Goal: Task Accomplishment & Management: Complete application form

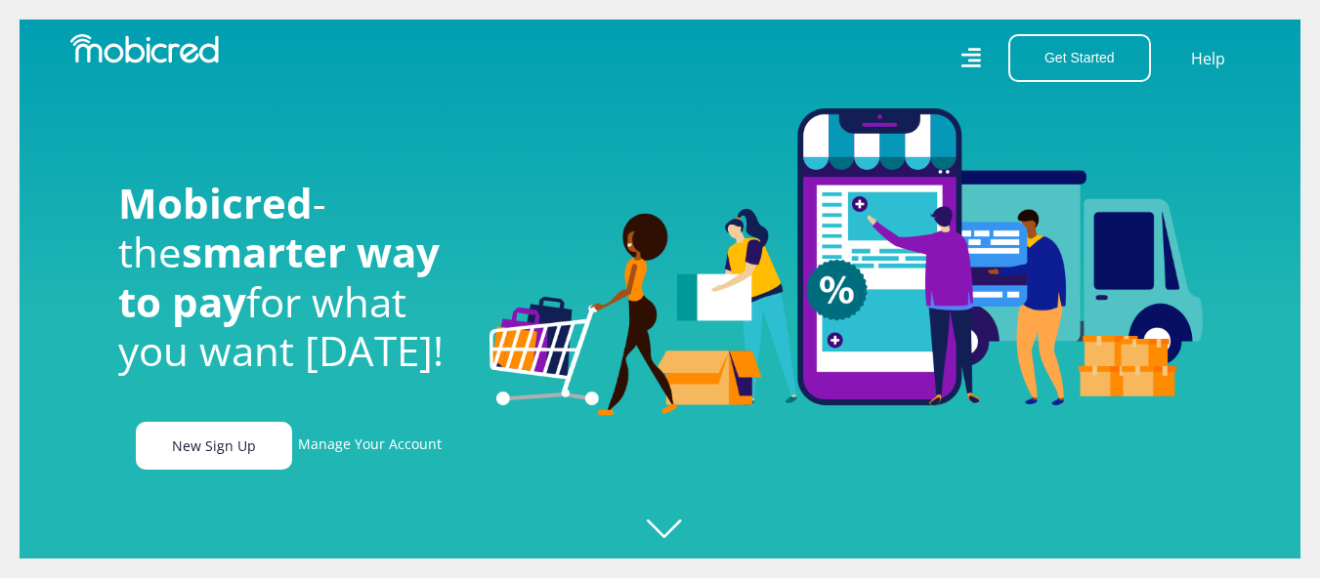
click at [214, 451] on link "New Sign Up" at bounding box center [214, 446] width 156 height 48
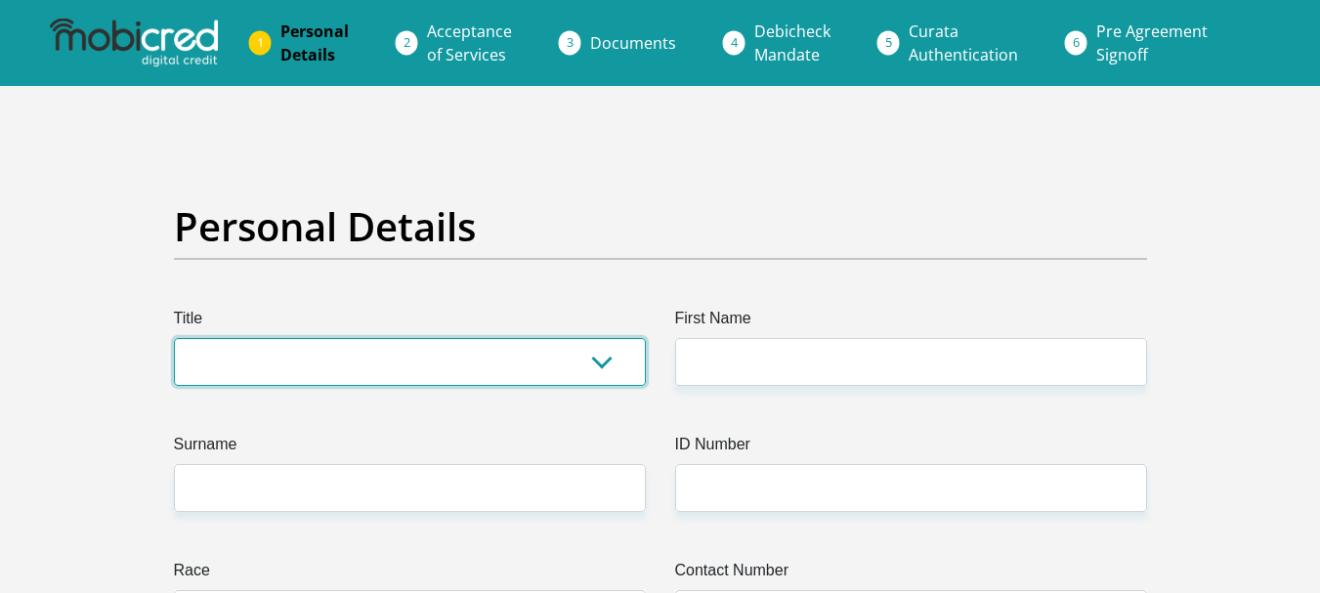
click at [596, 365] on select "Mr Ms Mrs Dr Other" at bounding box center [410, 362] width 472 height 48
select select "Mr"
click at [174, 338] on select "Mr Ms Mrs Dr Other" at bounding box center [410, 362] width 472 height 48
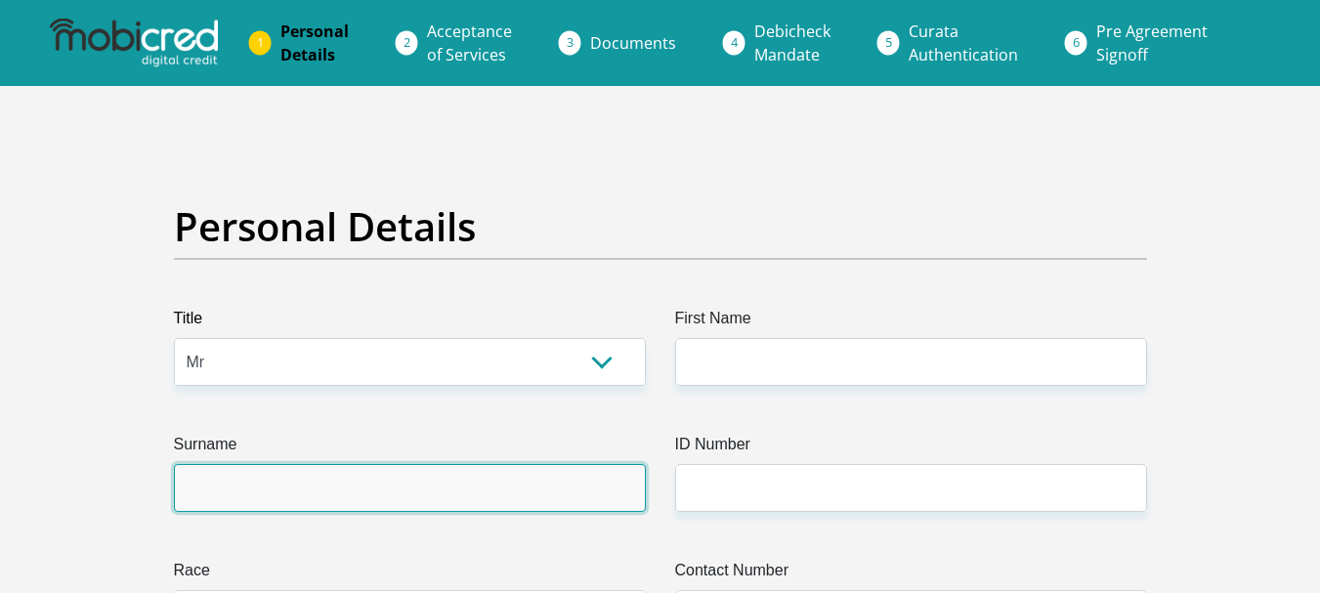
click at [608, 480] on input "Surname" at bounding box center [410, 488] width 472 height 48
type input "loliwe"
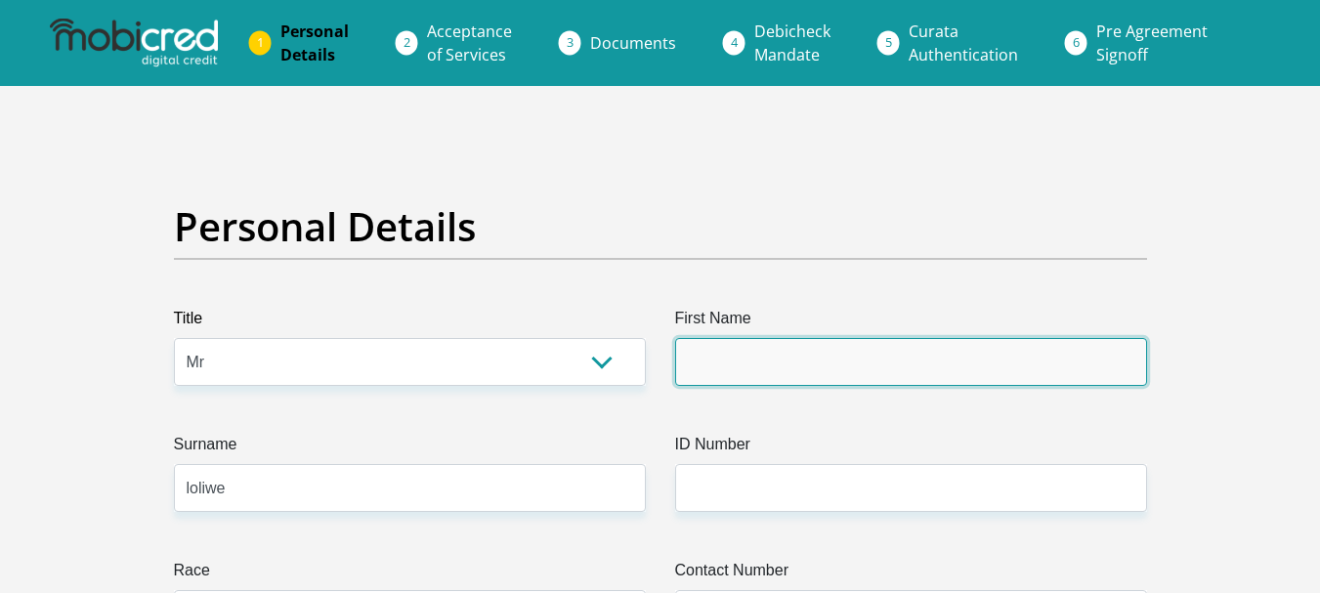
type input "anele"
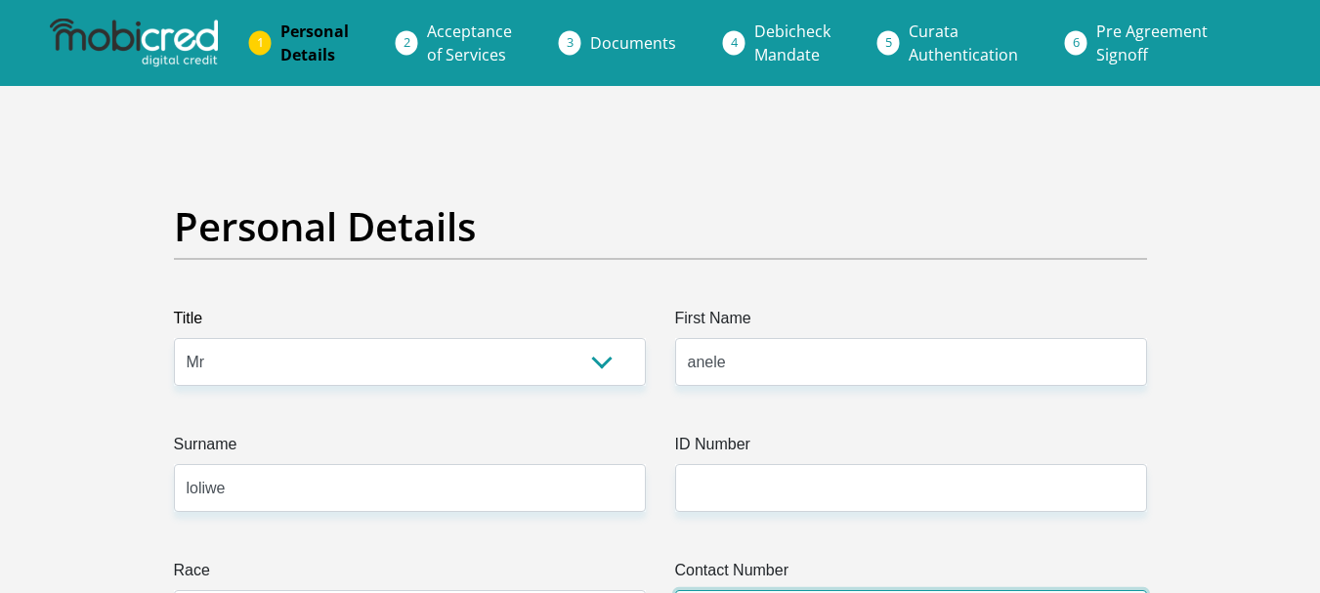
type input "0691657946"
select select "ZAF"
type input "4 buffalo drive arcadia sbv services east london"
type input "east london"
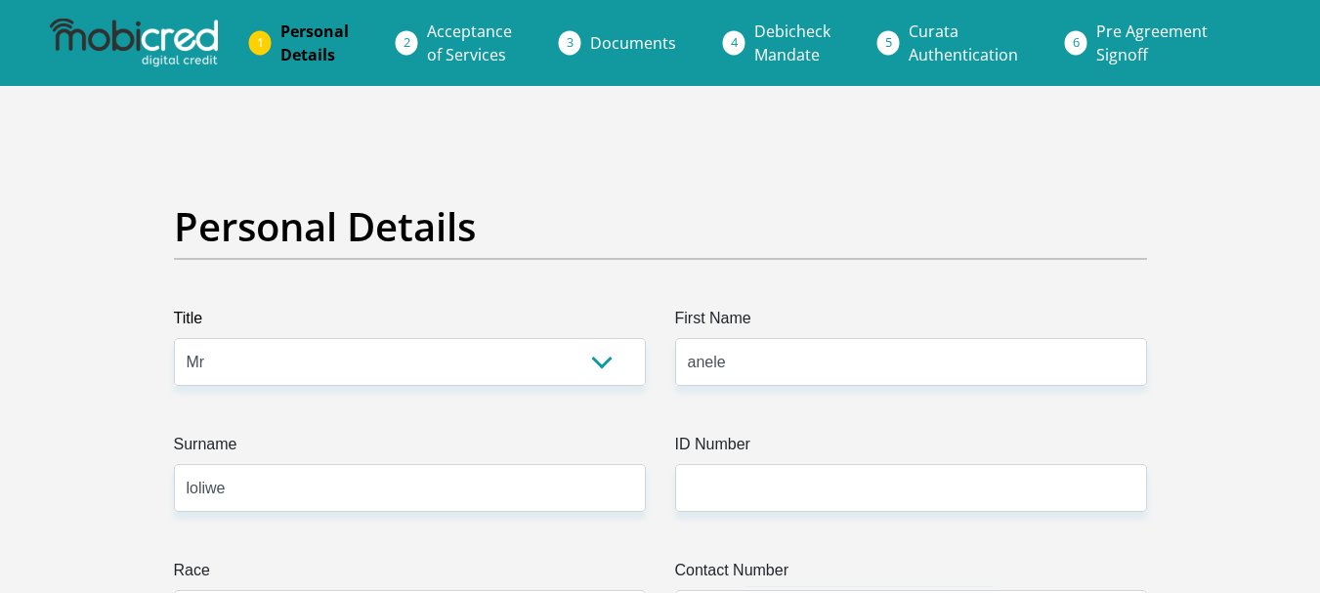
type input "east london"
type input "5201"
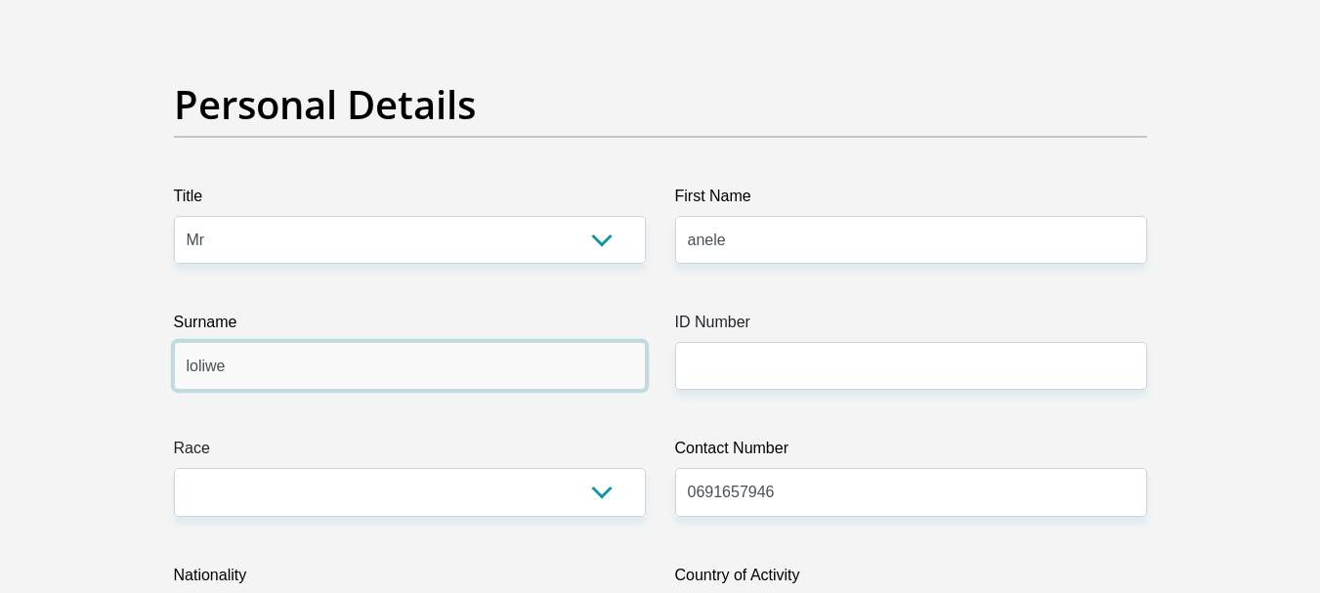
scroll to position [391, 0]
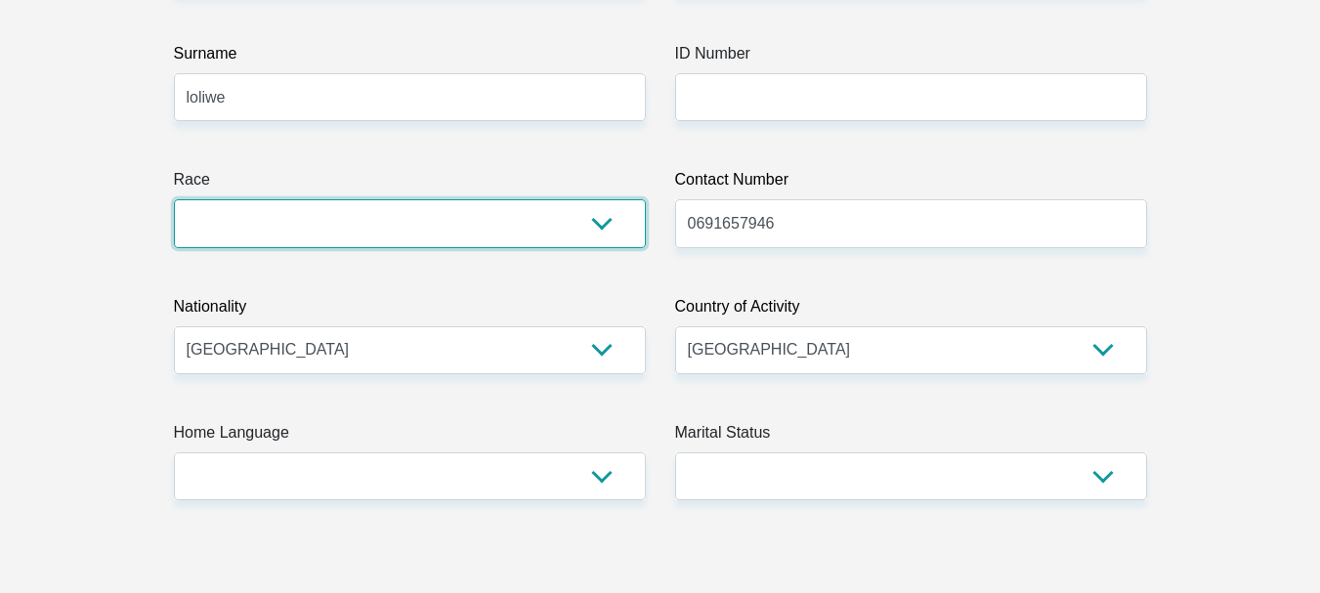
click at [365, 223] on select "Black Coloured Indian White Other" at bounding box center [410, 223] width 472 height 48
select select "1"
click at [174, 199] on select "Black Coloured Indian White Other" at bounding box center [410, 223] width 472 height 48
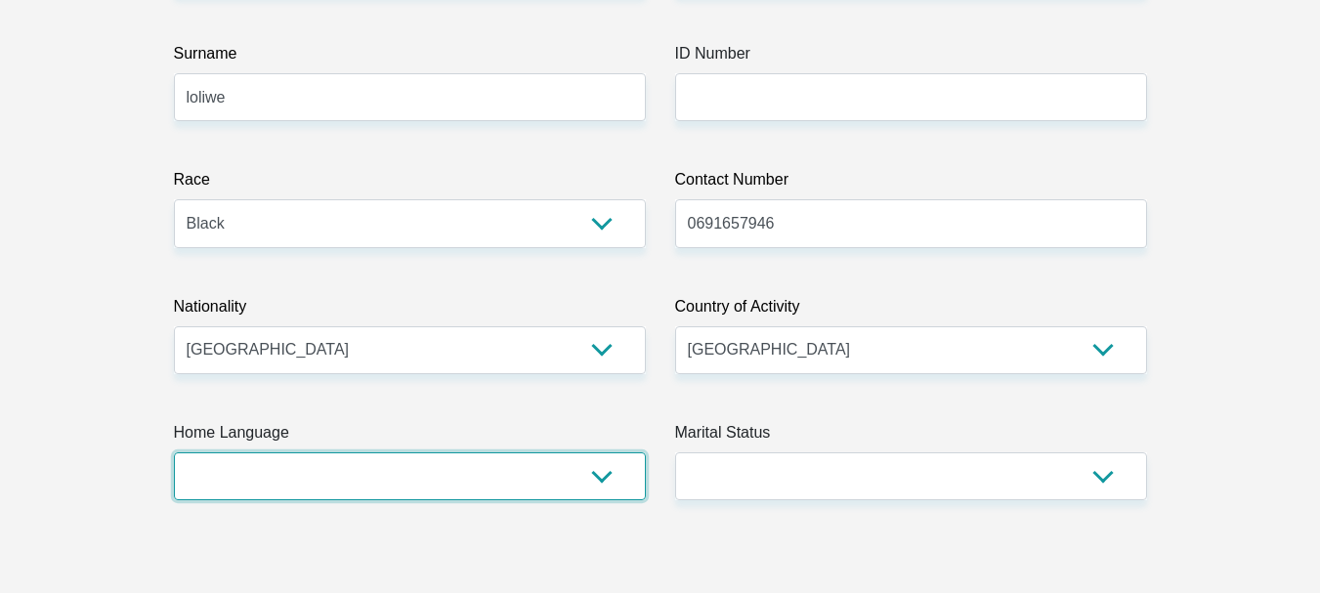
click at [617, 477] on select "Afrikaans English Sepedi South Ndebele Southern Sotho Swati Tsonga Tswana Venda…" at bounding box center [410, 476] width 472 height 48
click at [174, 452] on select "Afrikaans English Sepedi South Ndebele Southern Sotho Swati Tsonga Tswana Venda…" at bounding box center [410, 476] width 472 height 48
click at [574, 483] on select "Afrikaans English Sepedi South Ndebele Southern Sotho Swati Tsonga Tswana Venda…" at bounding box center [410, 476] width 472 height 48
select select "xho"
click at [174, 452] on select "Afrikaans English Sepedi South Ndebele Southern Sotho Swati Tsonga Tswana Venda…" at bounding box center [410, 476] width 472 height 48
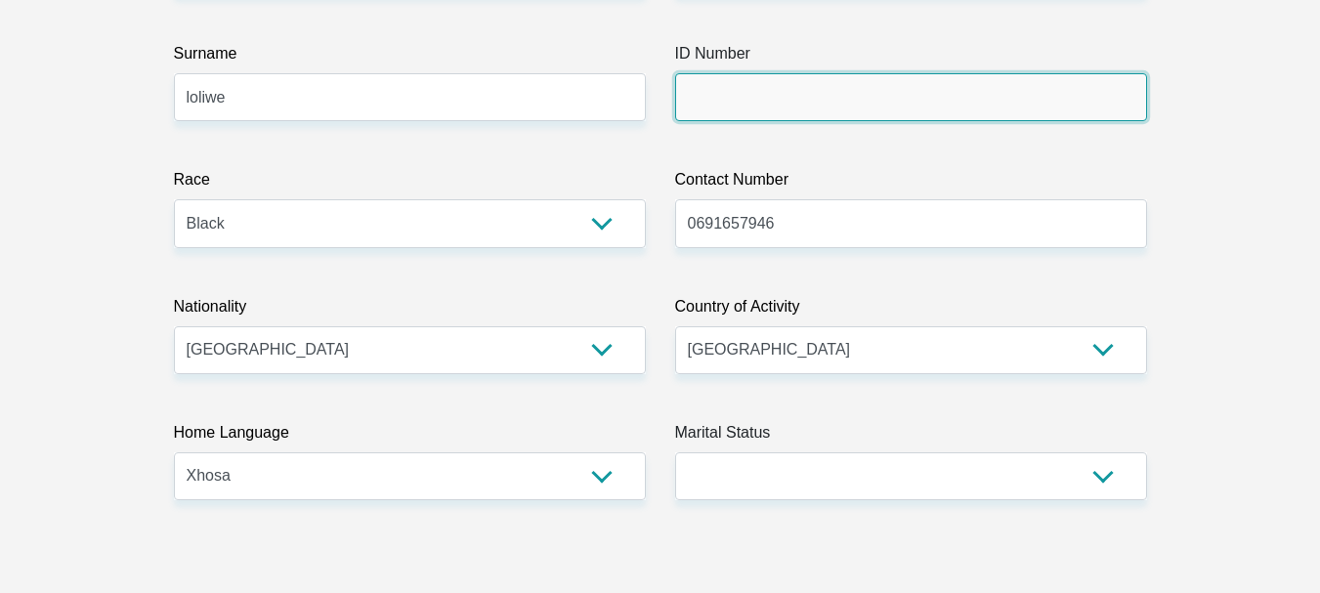
click at [833, 108] on input "ID Number" at bounding box center [911, 97] width 472 height 48
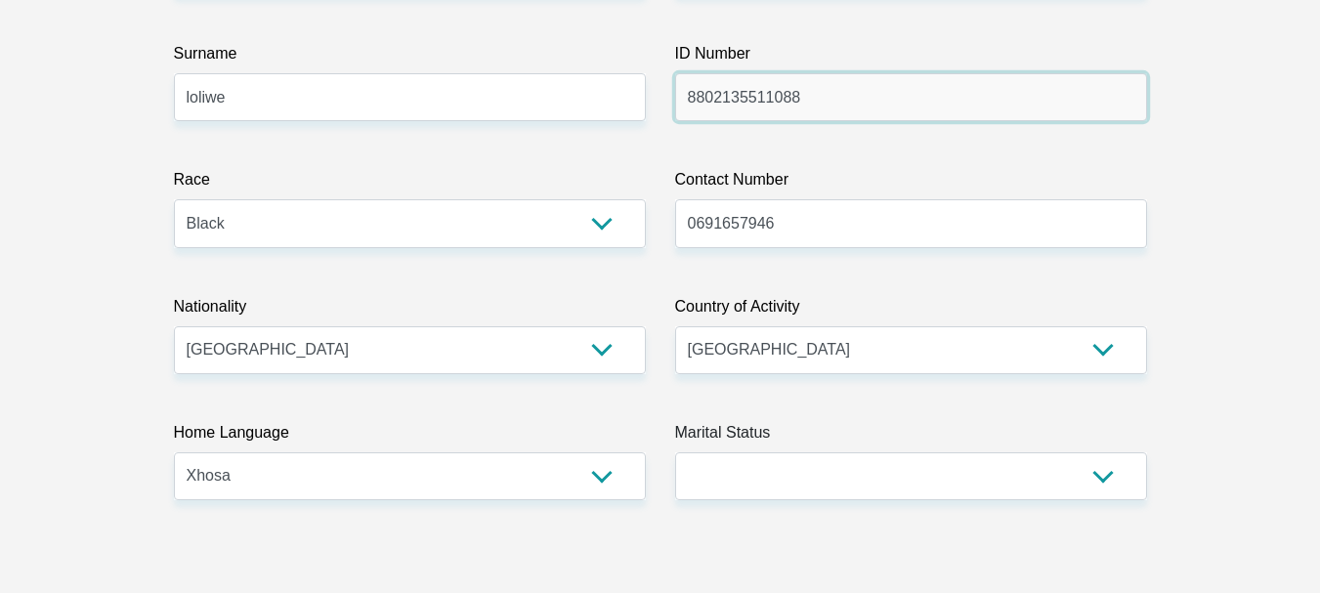
type input "8802135511088"
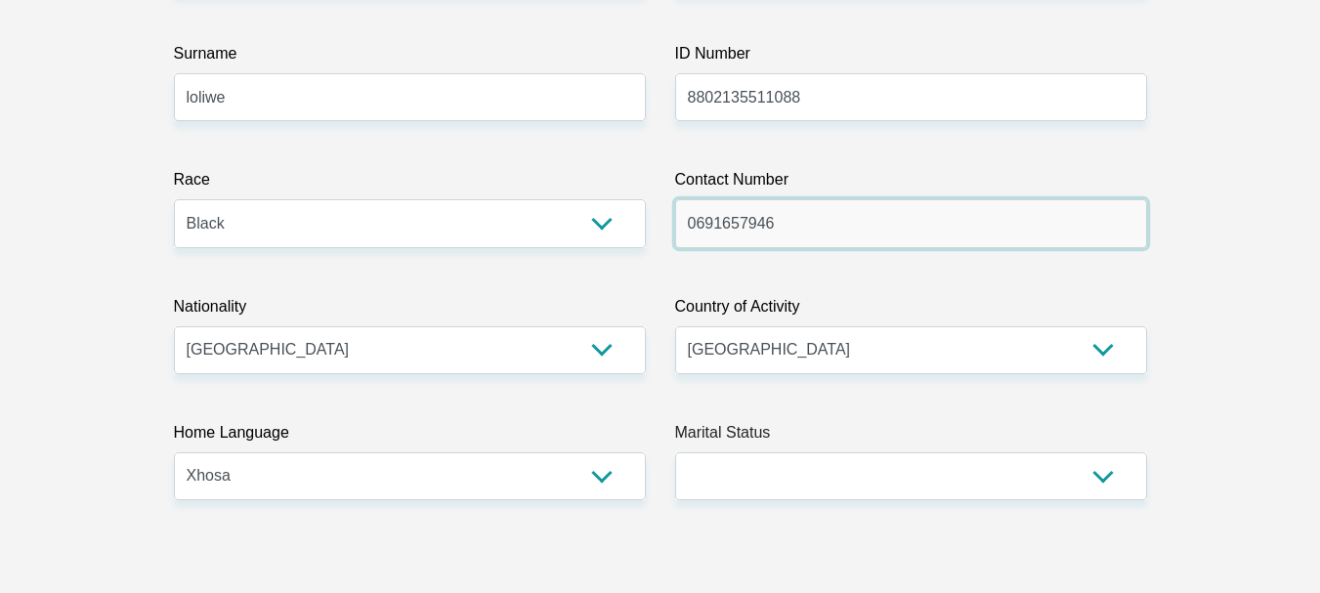
drag, startPoint x: 821, startPoint y: 220, endPoint x: 526, endPoint y: 238, distance: 295.6
type input "0783165115"
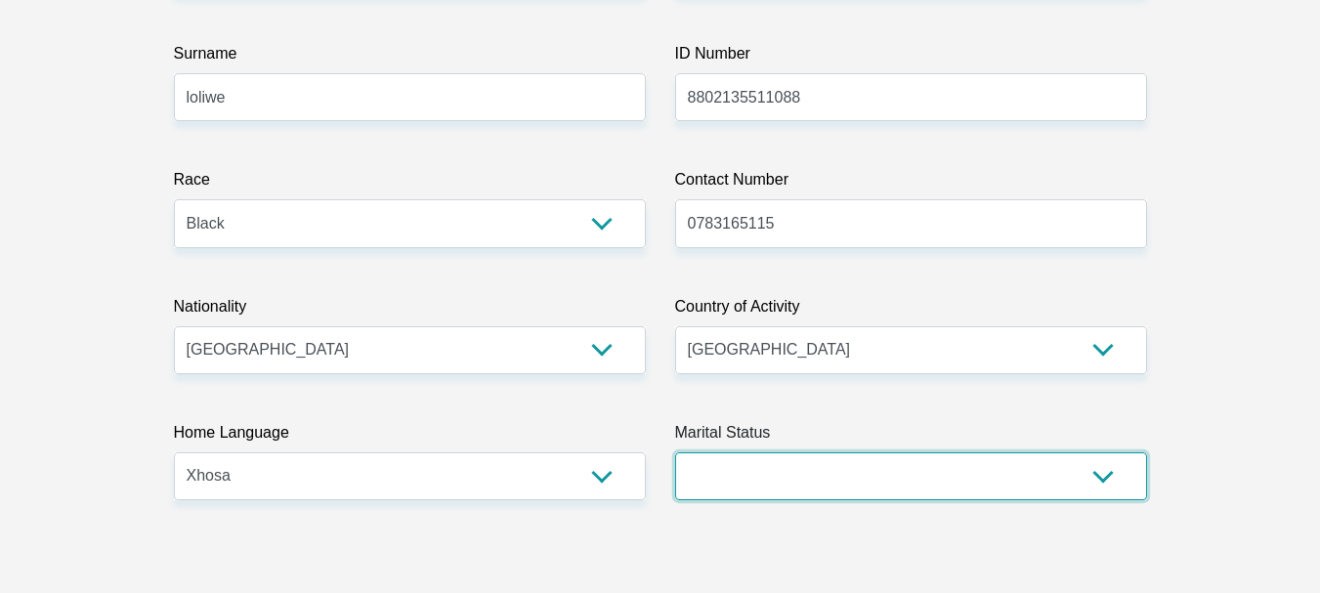
click at [1110, 482] on select "Married ANC Single Divorced Widowed Married COP or Customary Law" at bounding box center [911, 476] width 472 height 48
select select "2"
click at [675, 452] on select "Married ANC Single Divorced Widowed Married COP or Customary Law" at bounding box center [911, 476] width 472 height 48
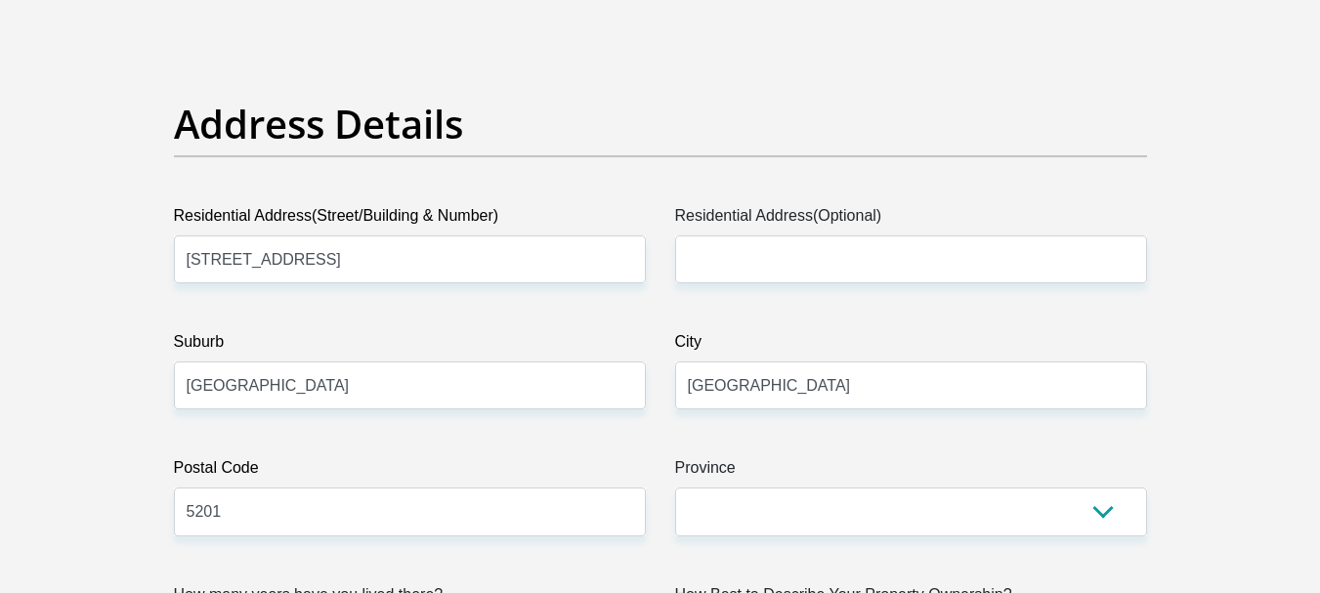
scroll to position [1075, 0]
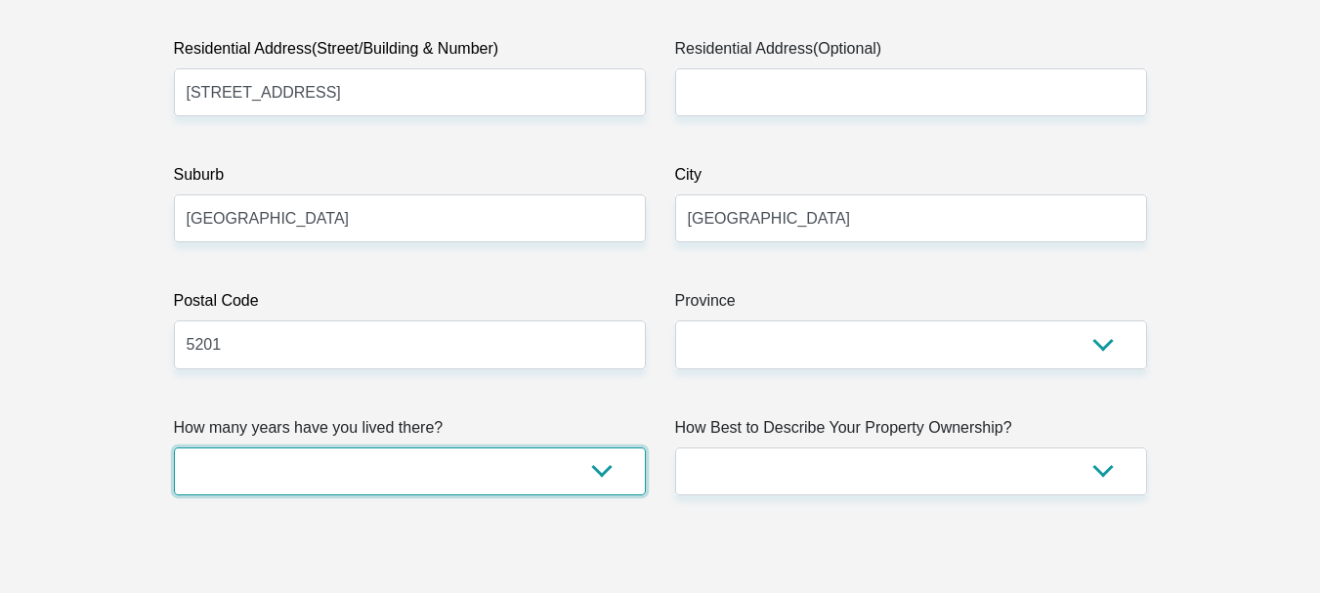
click at [594, 458] on select "less than 1 year 1-3 years 3-5 years 5+ years" at bounding box center [410, 471] width 472 height 48
select select "5"
click at [174, 447] on select "less than 1 year 1-3 years 3-5 years 5+ years" at bounding box center [410, 471] width 472 height 48
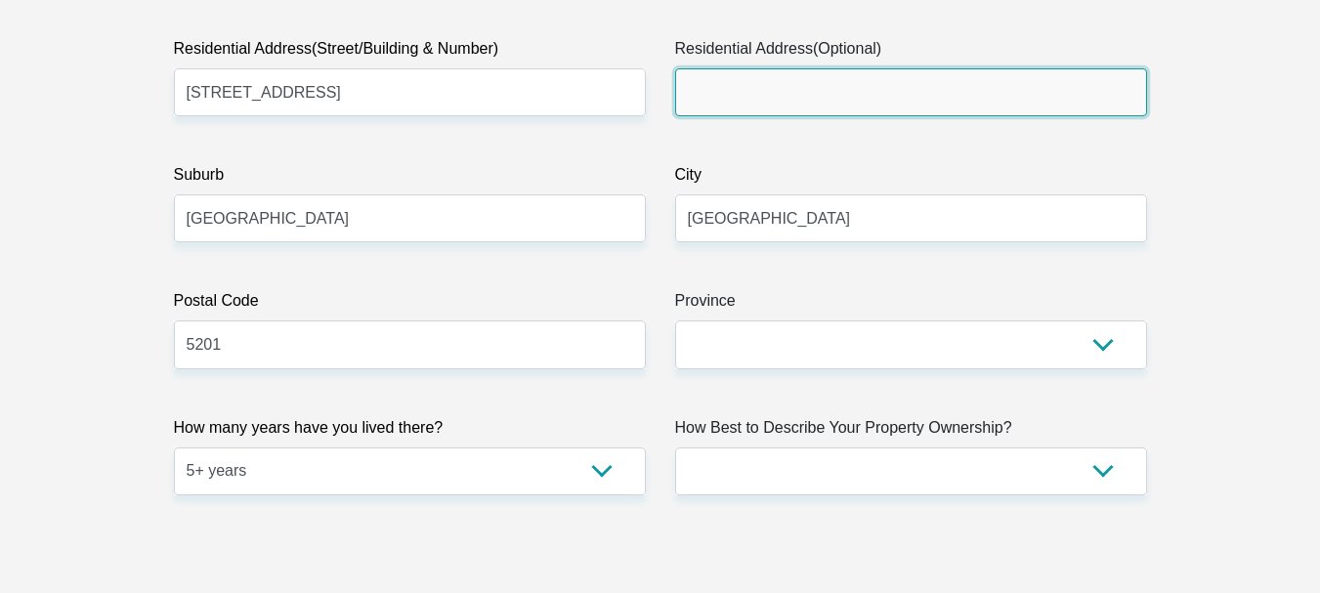
click at [719, 93] on input "Residential Address(Optional)" at bounding box center [911, 92] width 472 height 48
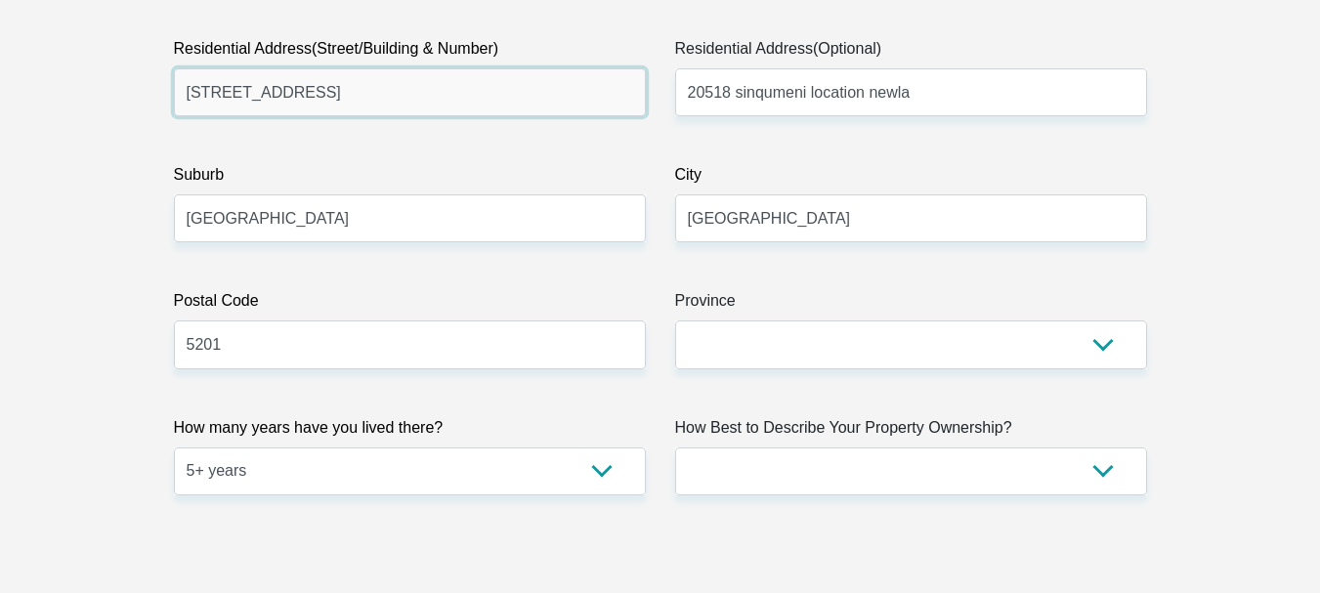
drag, startPoint x: 527, startPoint y: 84, endPoint x: 24, endPoint y: 90, distance: 502.2
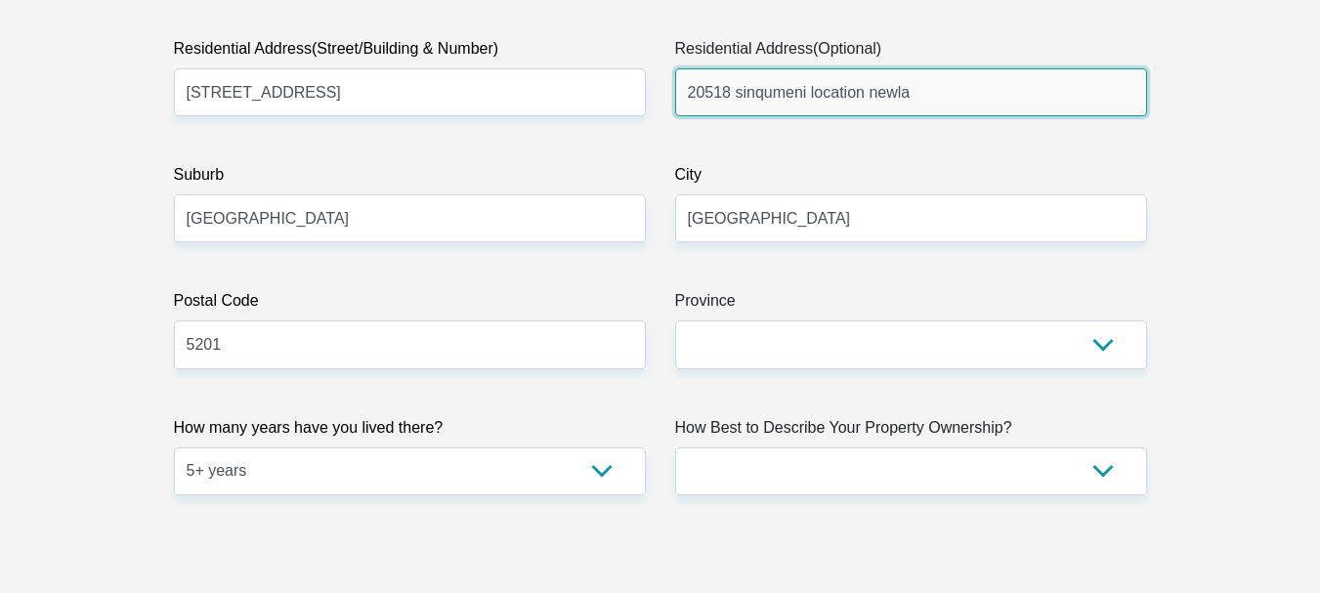
drag, startPoint x: 948, startPoint y: 102, endPoint x: 642, endPoint y: 123, distance: 306.6
paste input "4 buffalo drive arcadia sbv services east london"
type input "4 buffalo drive arcadia sbv services east london"
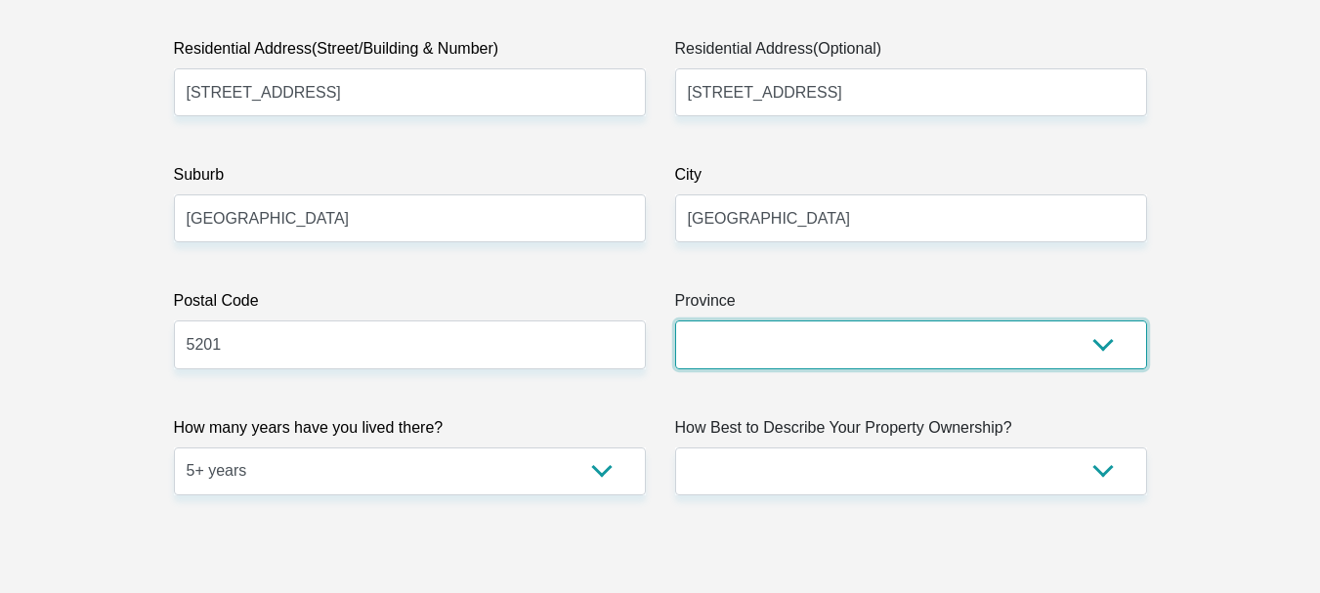
click at [1114, 342] on select "Eastern Cape Free State Gauteng KwaZulu-Natal Limpopo Mpumalanga Northern Cape …" at bounding box center [911, 344] width 472 height 48
select select "Eastern Cape"
click at [675, 320] on select "Eastern Cape Free State Gauteng KwaZulu-Natal Limpopo Mpumalanga Northern Cape …" at bounding box center [911, 344] width 472 height 48
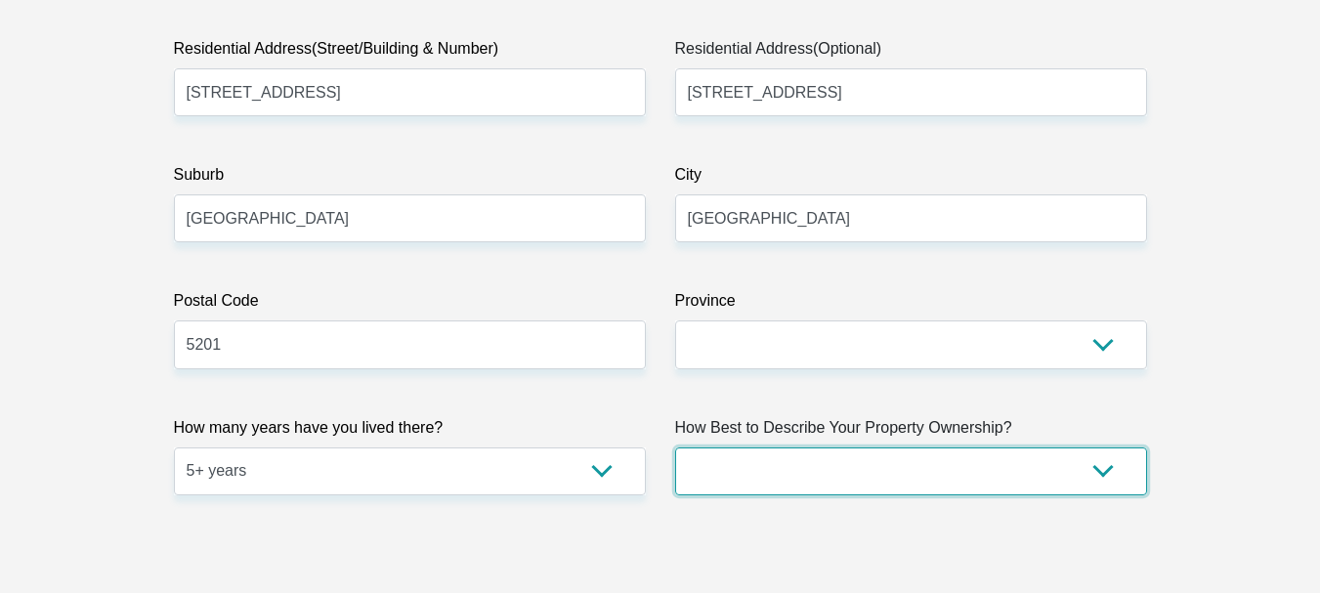
click at [1106, 477] on select "Owned Rented Family Owned Company Dwelling" at bounding box center [911, 471] width 472 height 48
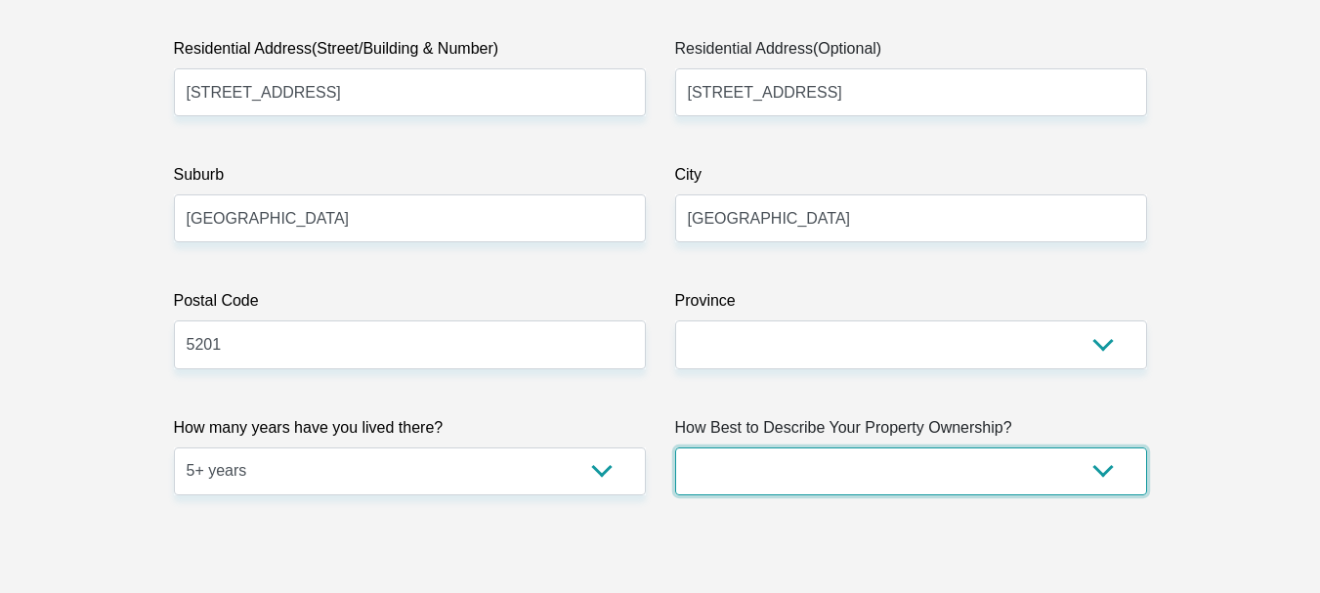
click at [1091, 473] on select "Owned Rented Family Owned Company Dwelling" at bounding box center [911, 471] width 472 height 48
select select "Owned"
click at [675, 447] on select "Owned Rented Family Owned Company Dwelling" at bounding box center [911, 471] width 472 height 48
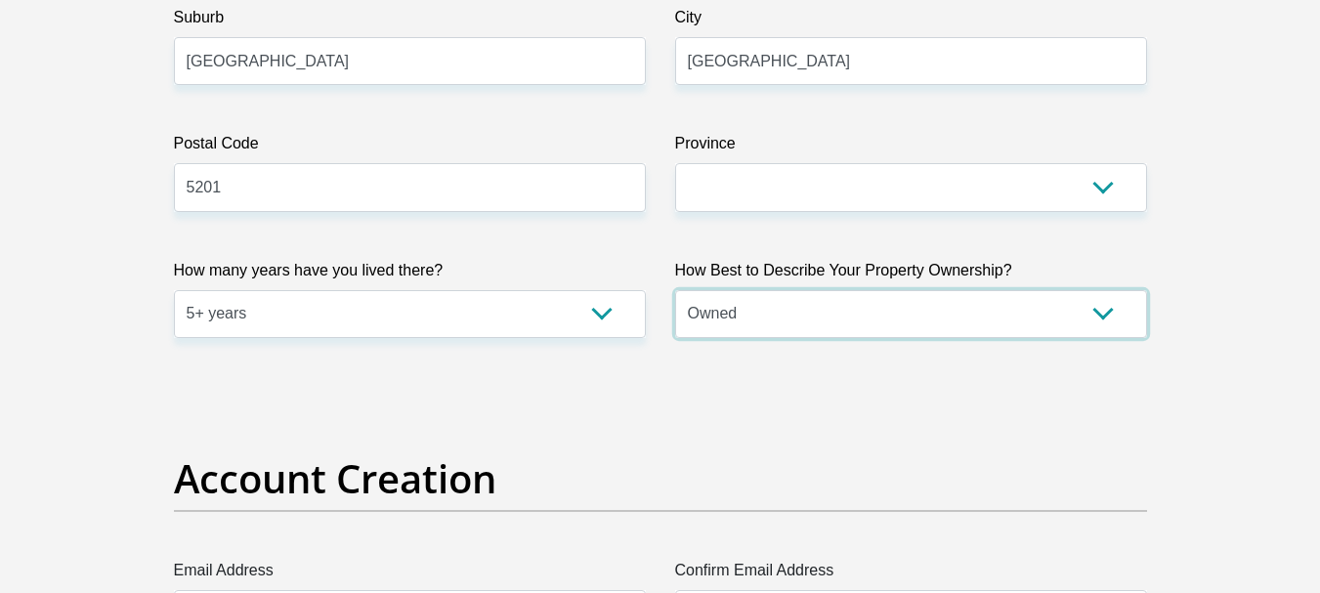
scroll to position [1563, 0]
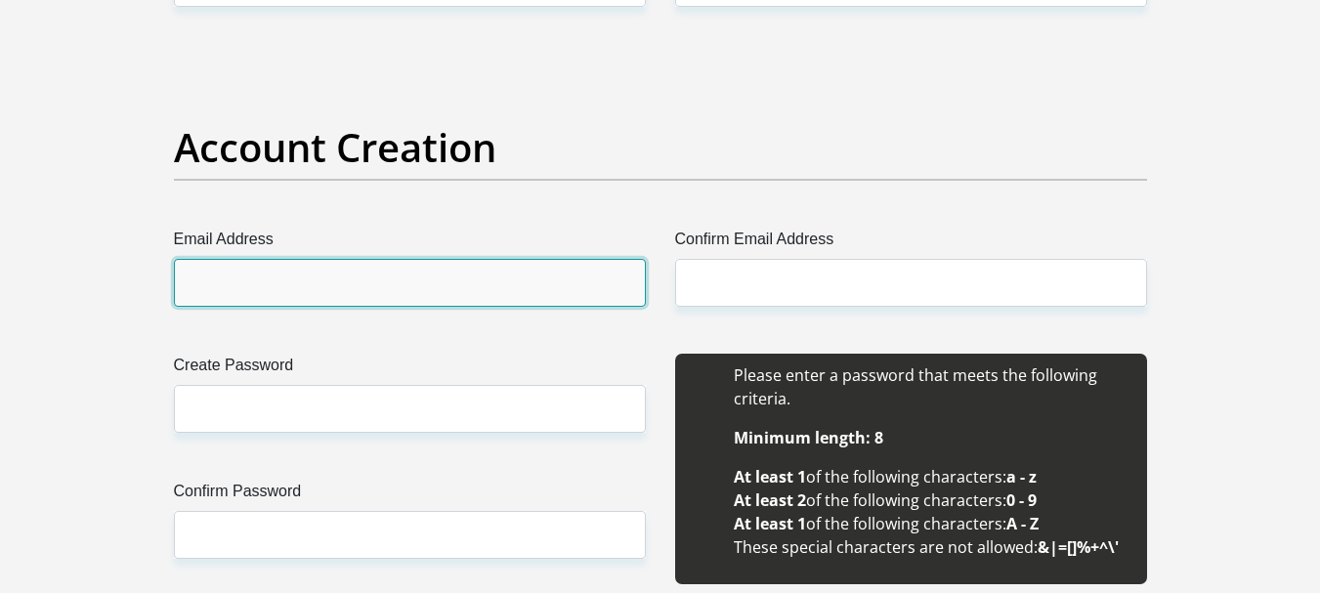
click at [223, 277] on input "Email Address" at bounding box center [410, 283] width 472 height 48
type input "AneleL@sbv.co.za"
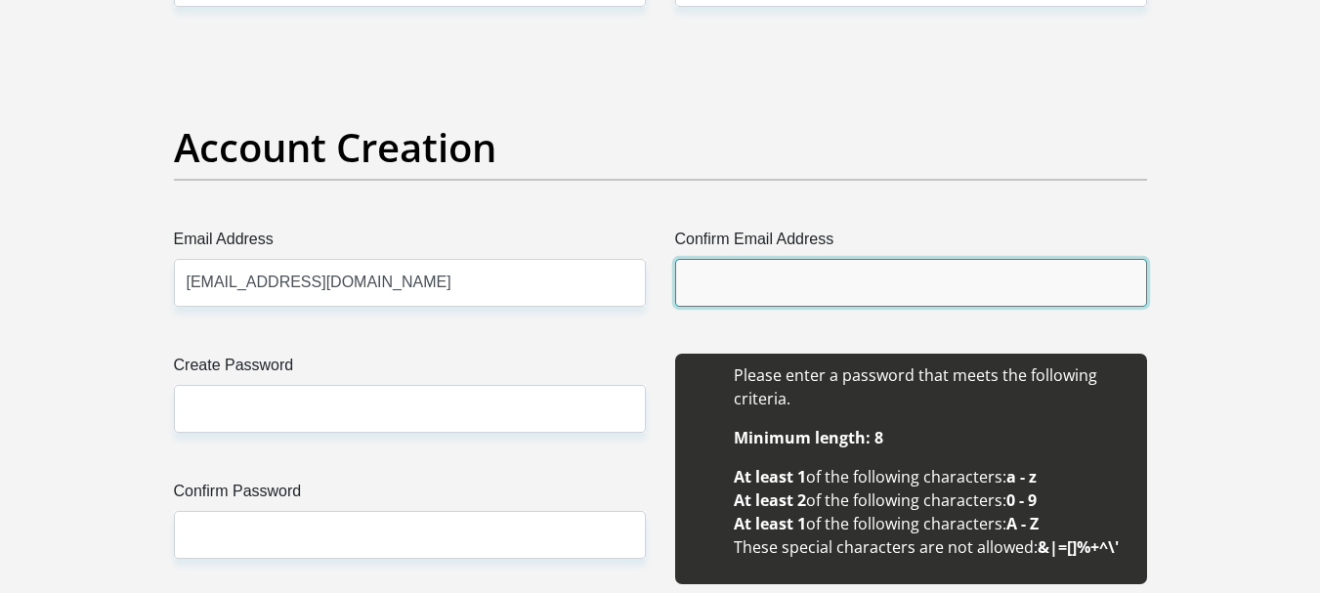
type input "AneleL@sbv.co.za"
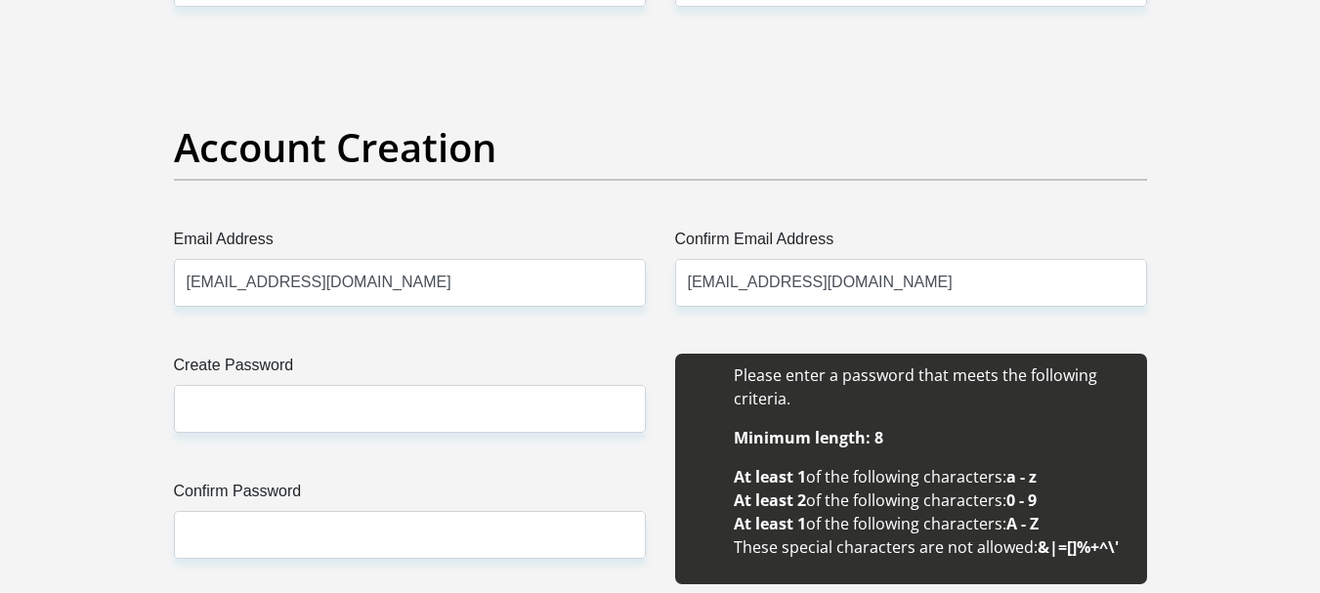
type input "anele"
type input "loliwe"
type input "0691657946"
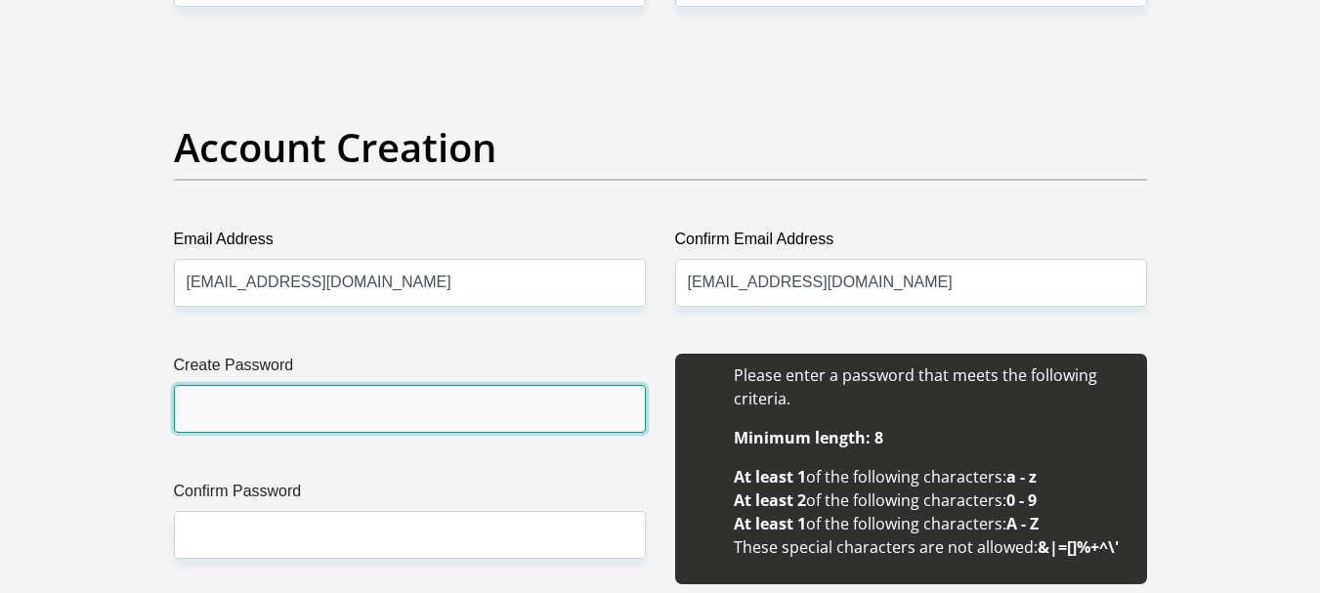
click at [235, 412] on input "Create Password" at bounding box center [410, 409] width 472 height 48
type input "Melo@bonakele2024"
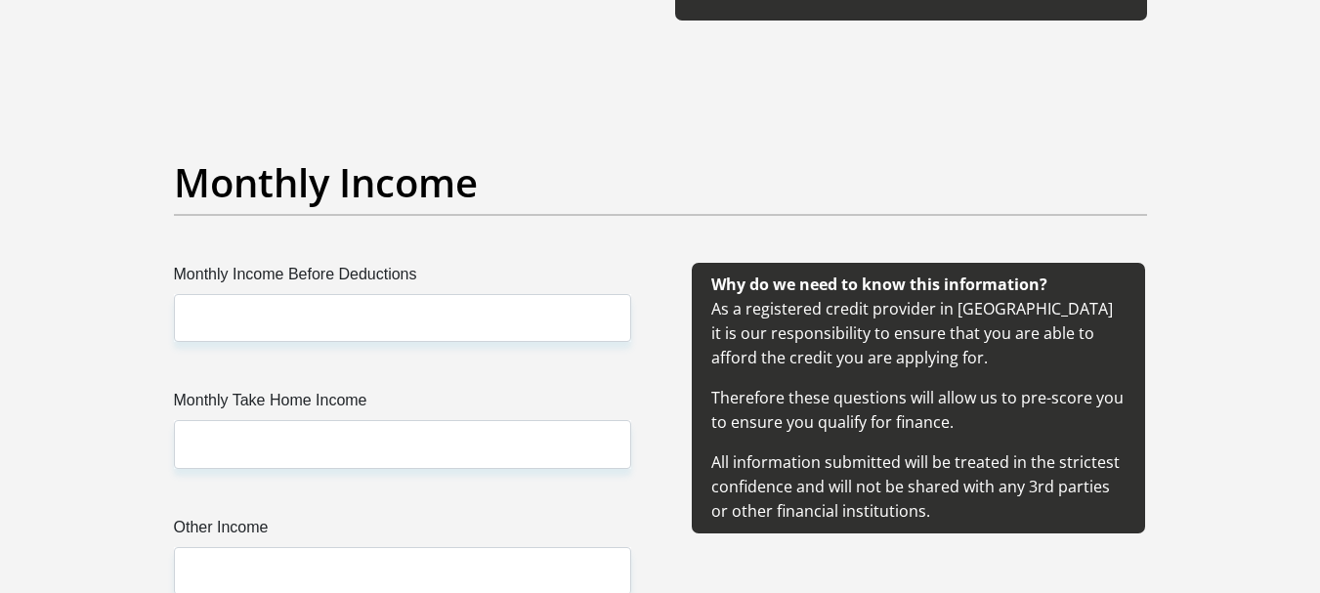
scroll to position [2149, 0]
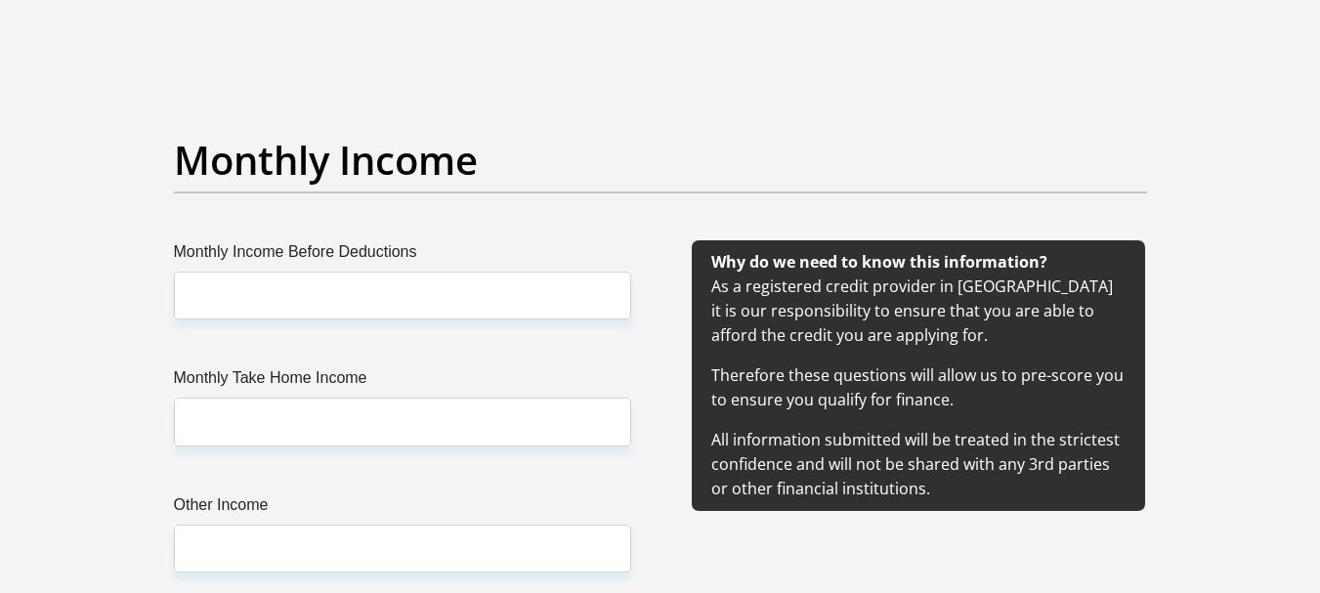
type input "Melo@bonakele2024"
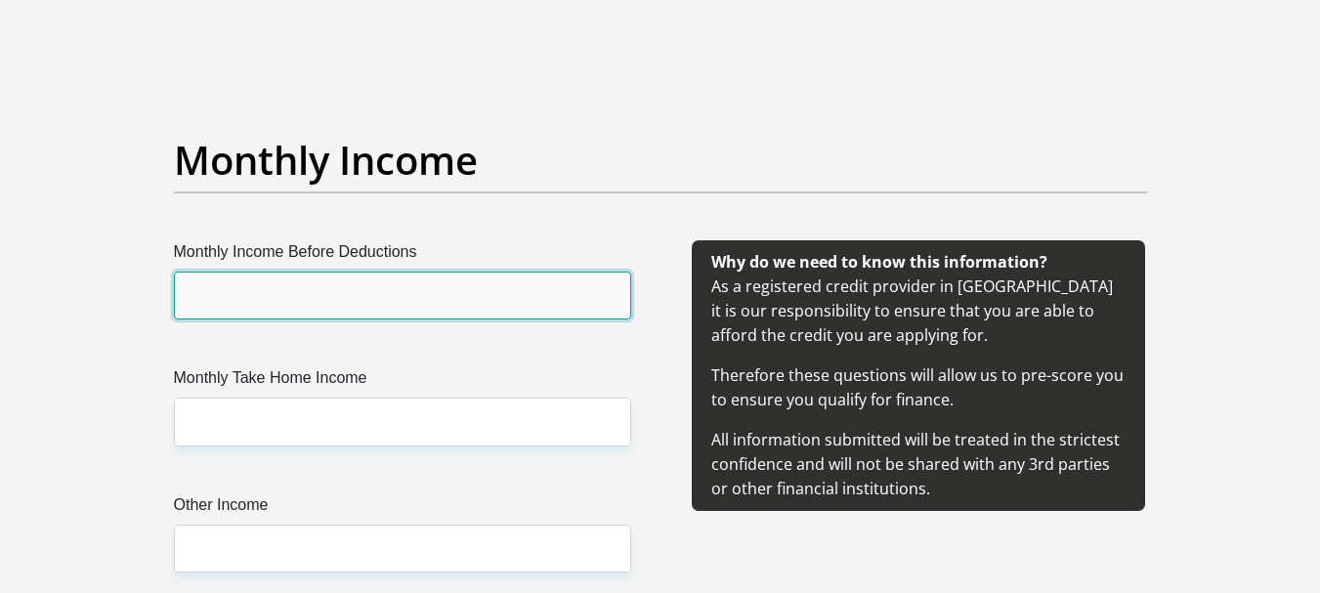
click at [327, 300] on input "Monthly Income Before Deductions" at bounding box center [402, 296] width 457 height 48
type input "22105.80"
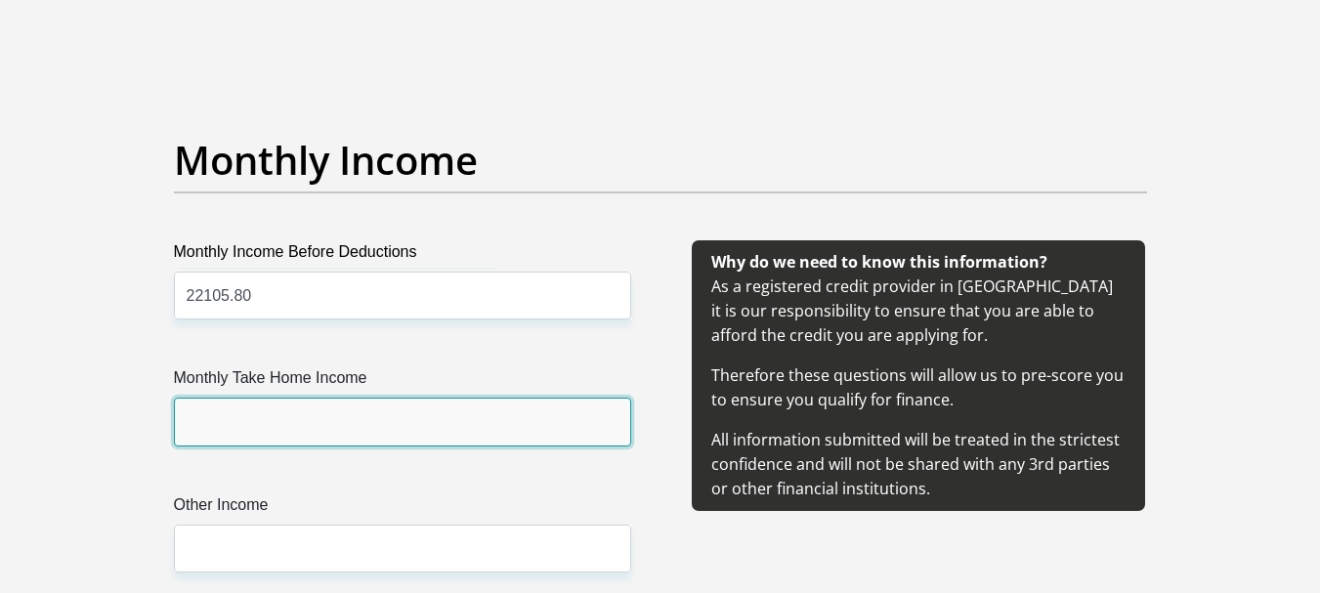
click at [376, 437] on input "Monthly Take Home Income" at bounding box center [402, 422] width 457 height 48
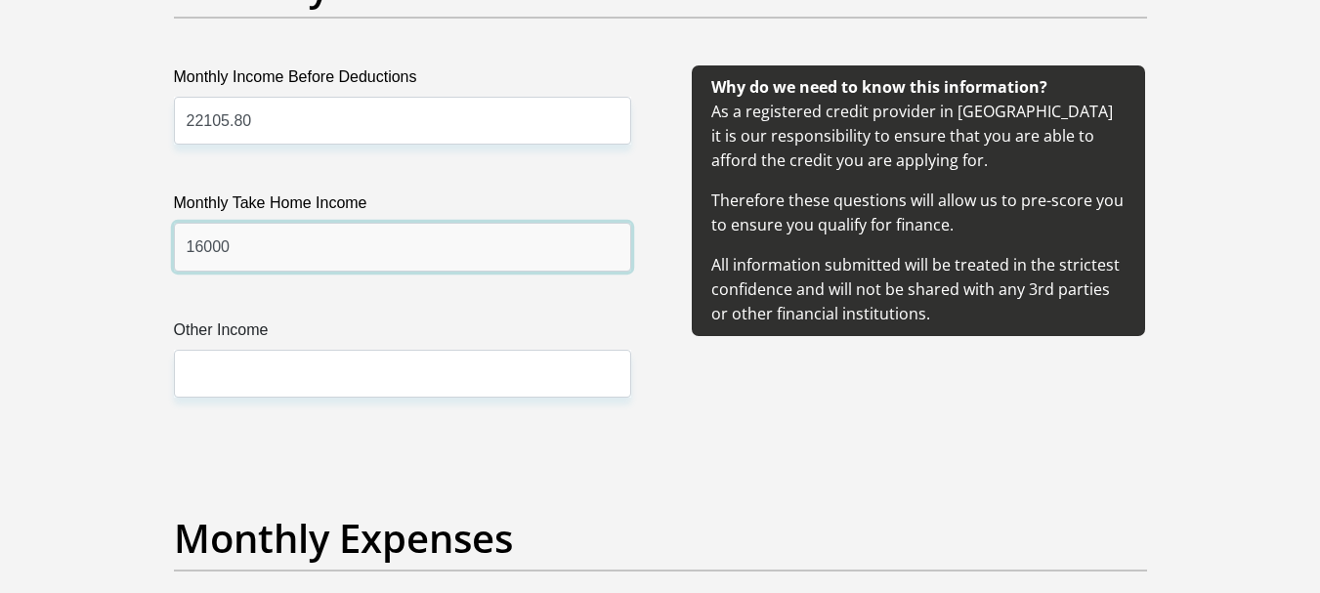
scroll to position [2345, 0]
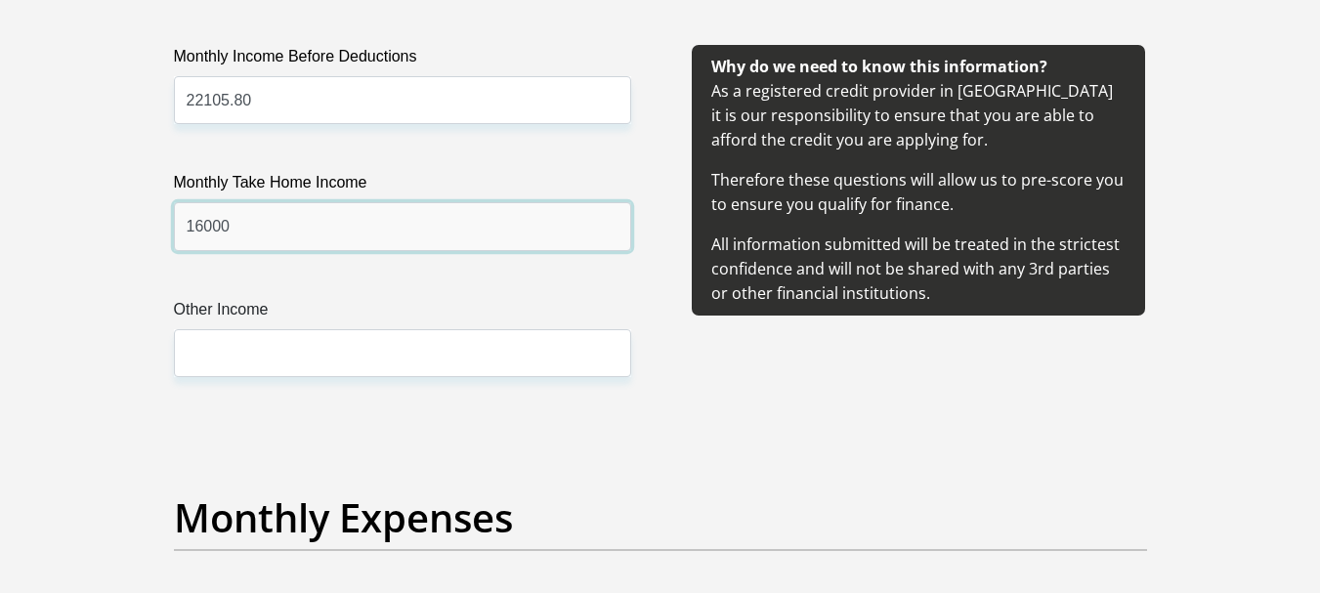
type input "16000"
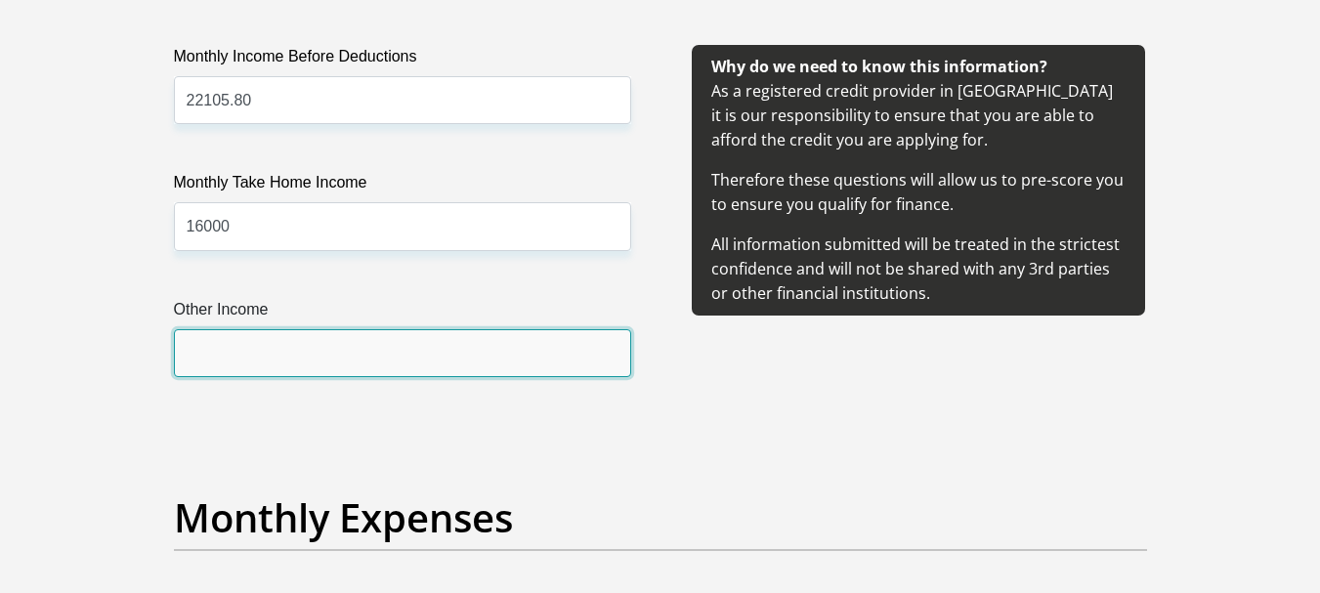
click at [302, 346] on input "Other Income" at bounding box center [402, 353] width 457 height 48
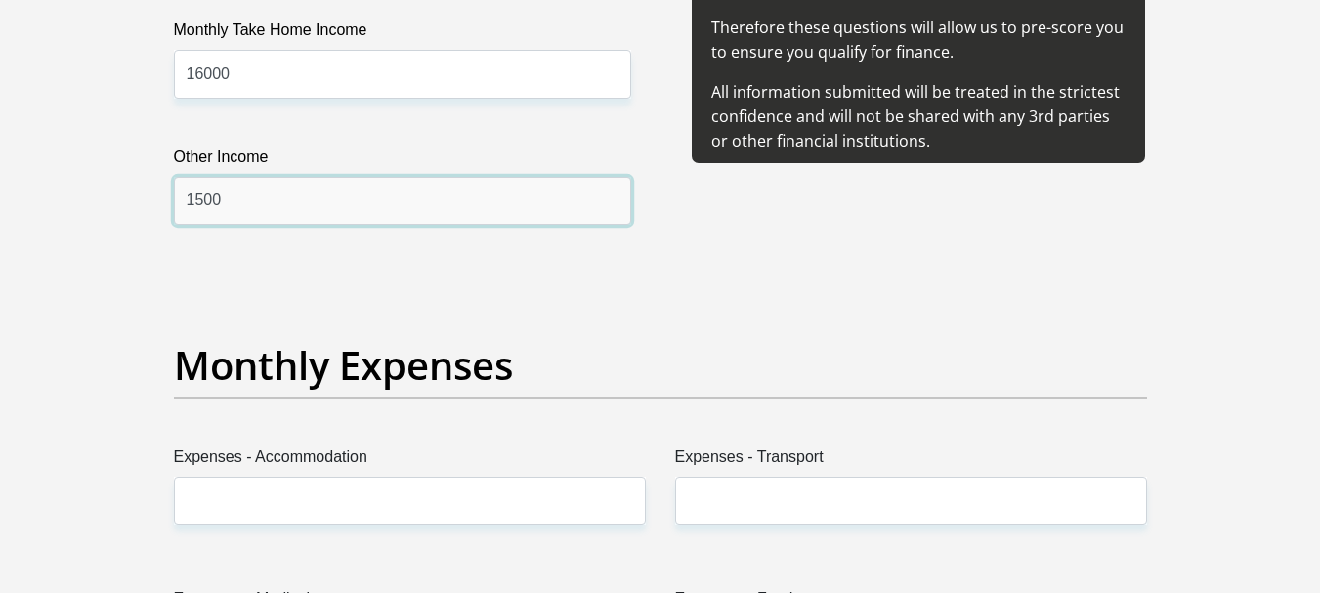
scroll to position [2638, 0]
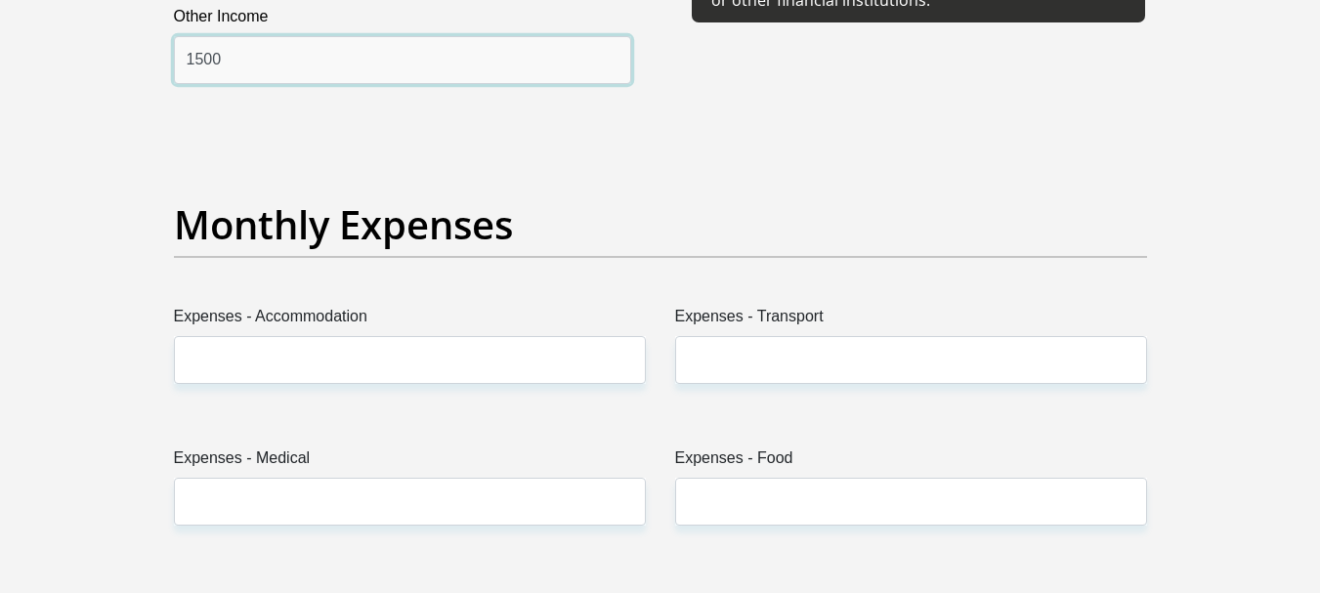
type input "1500"
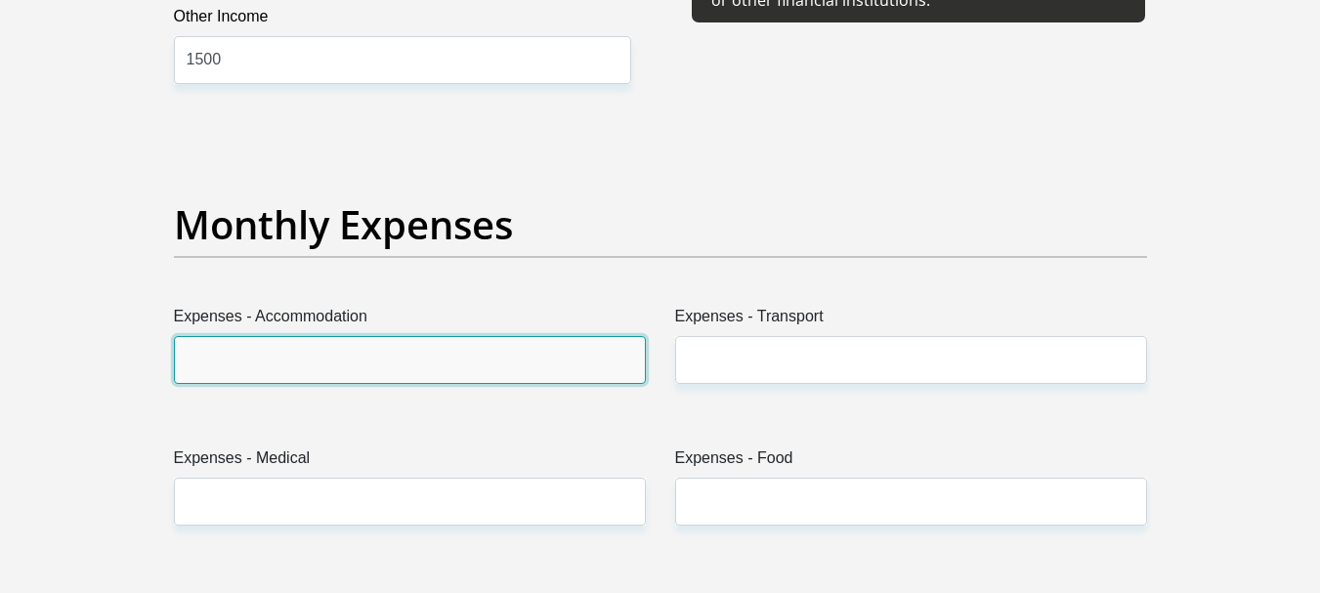
click at [297, 366] on input "Expenses - Accommodation" at bounding box center [410, 360] width 472 height 48
type input "600"
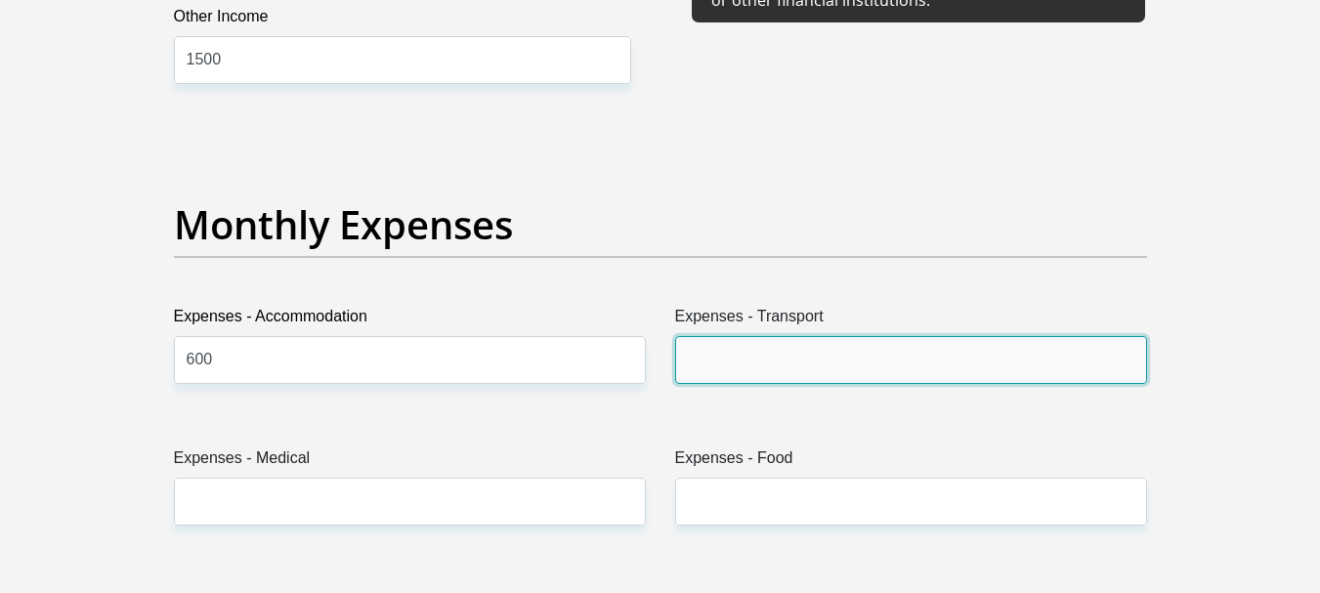
click at [721, 356] on input "Expenses - Transport" at bounding box center [911, 360] width 472 height 48
type input "400"
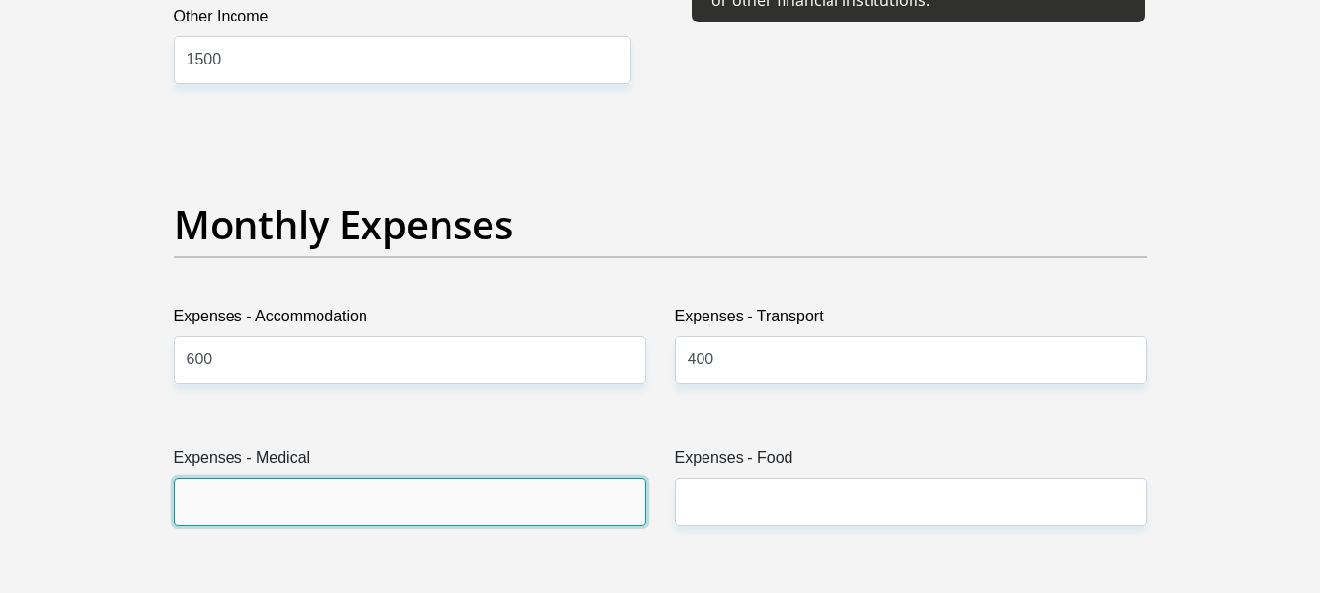
click at [309, 497] on input "Expenses - Medical" at bounding box center [410, 502] width 472 height 48
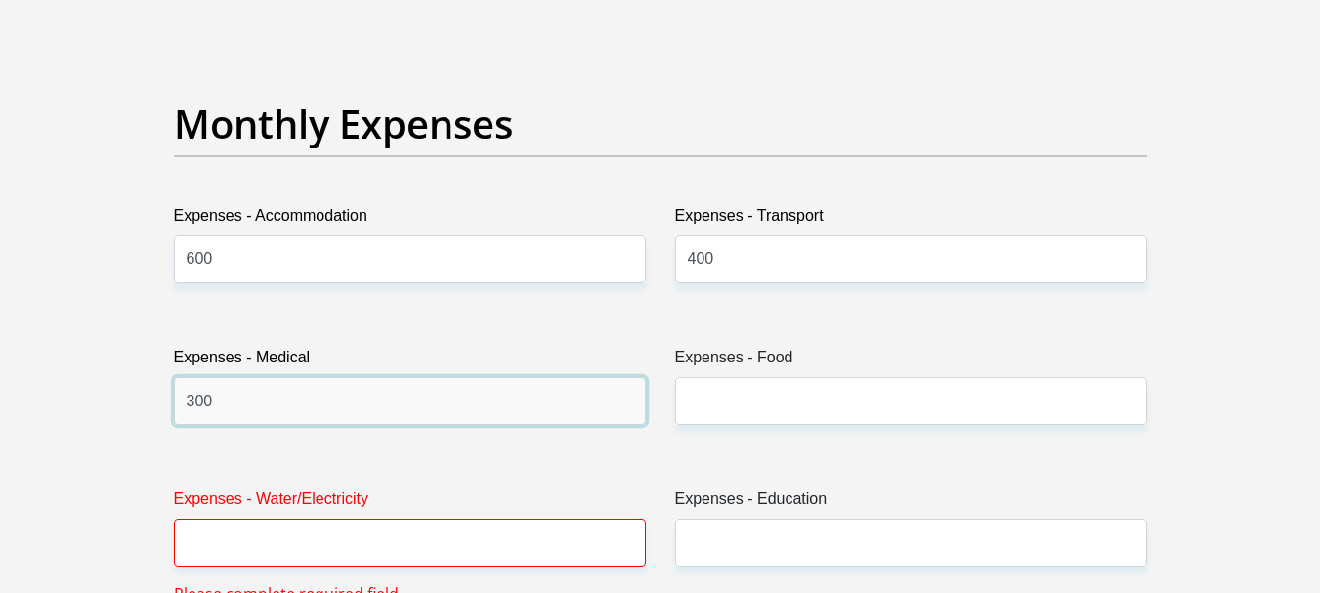
scroll to position [2833, 0]
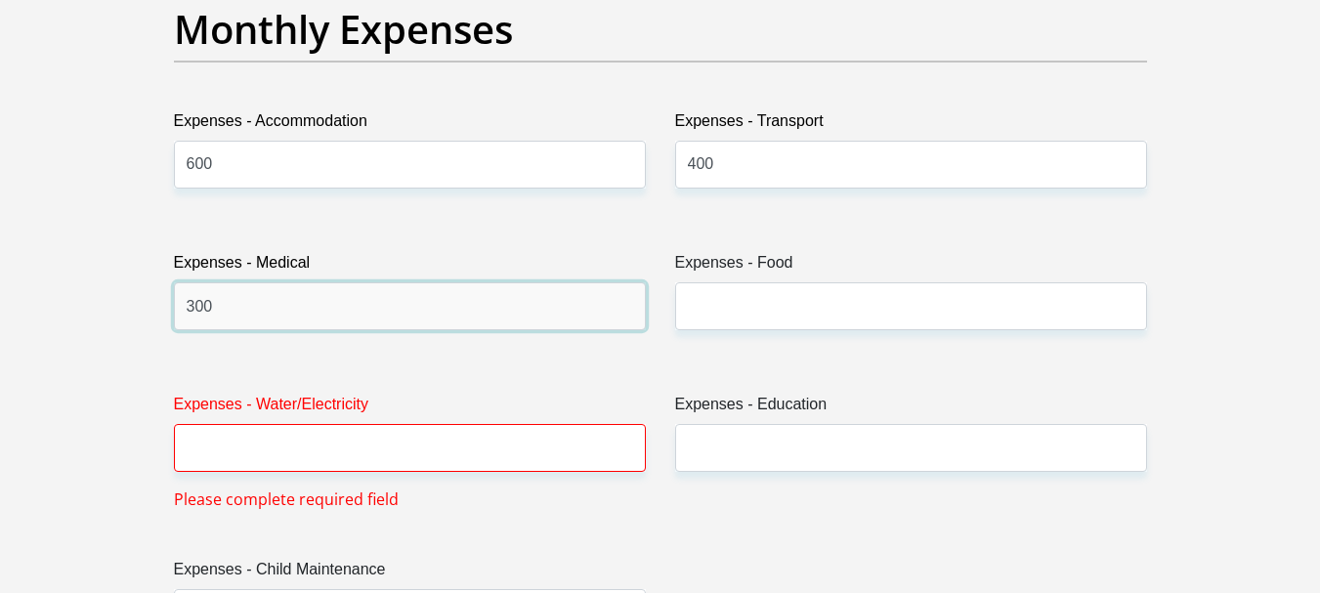
type input "300"
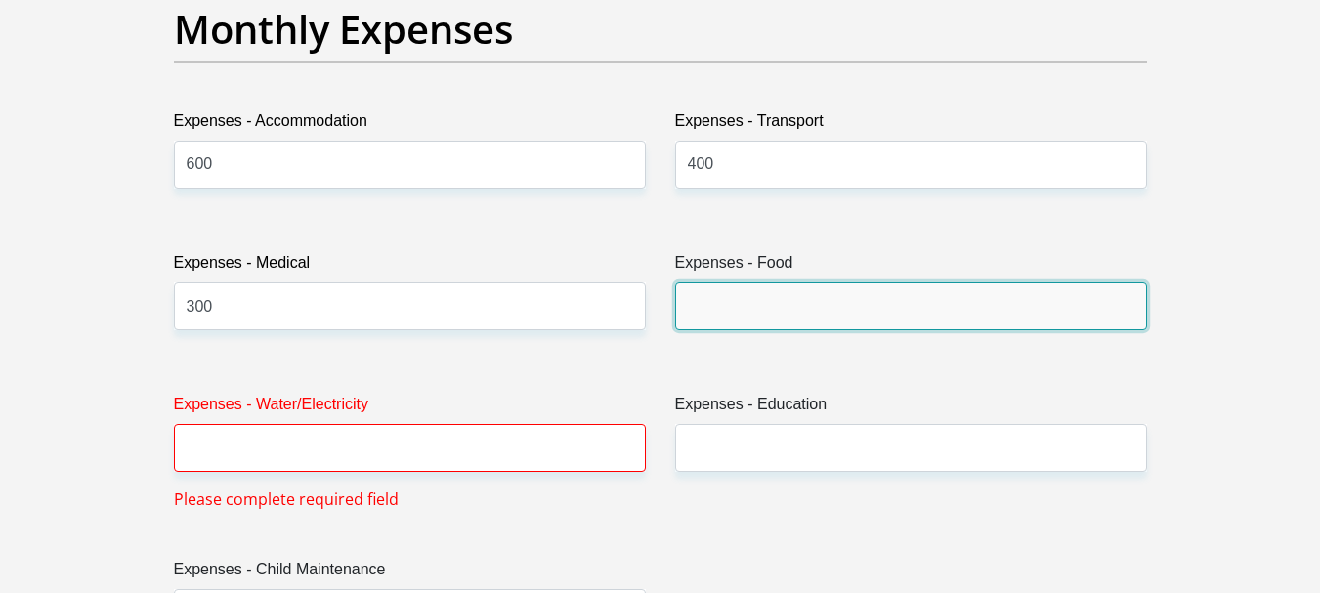
click at [783, 298] on input "Expenses - Food" at bounding box center [911, 306] width 472 height 48
type input "1000"
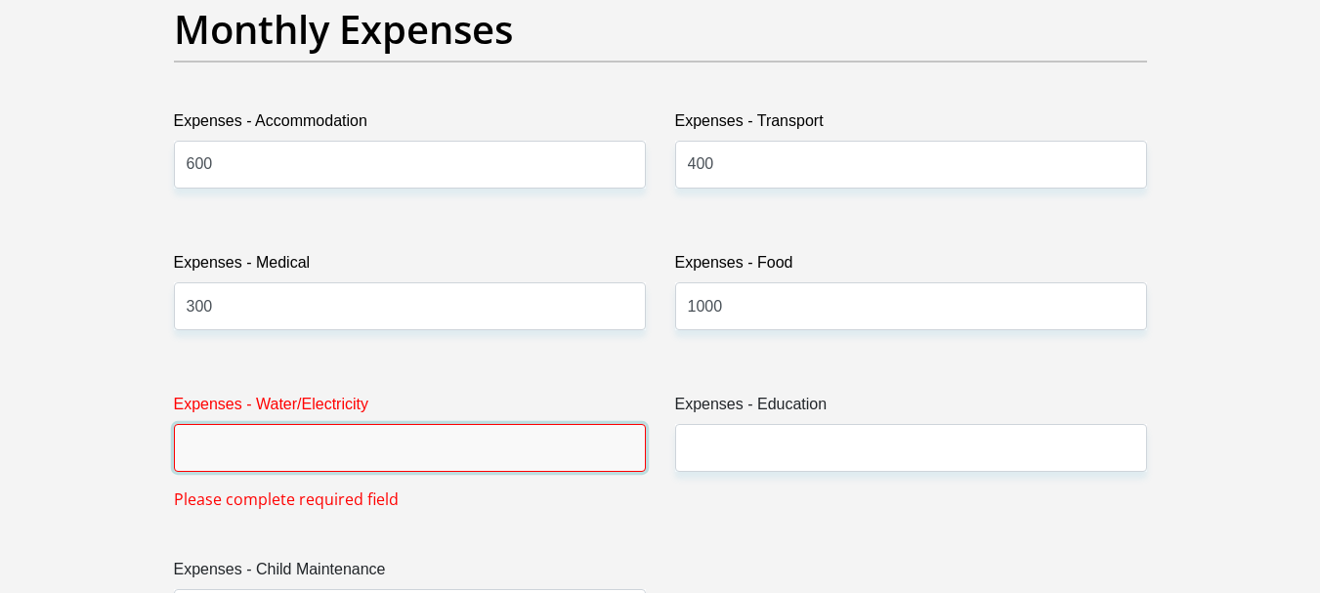
click at [311, 442] on input "Expenses - Water/Electricity" at bounding box center [410, 448] width 472 height 48
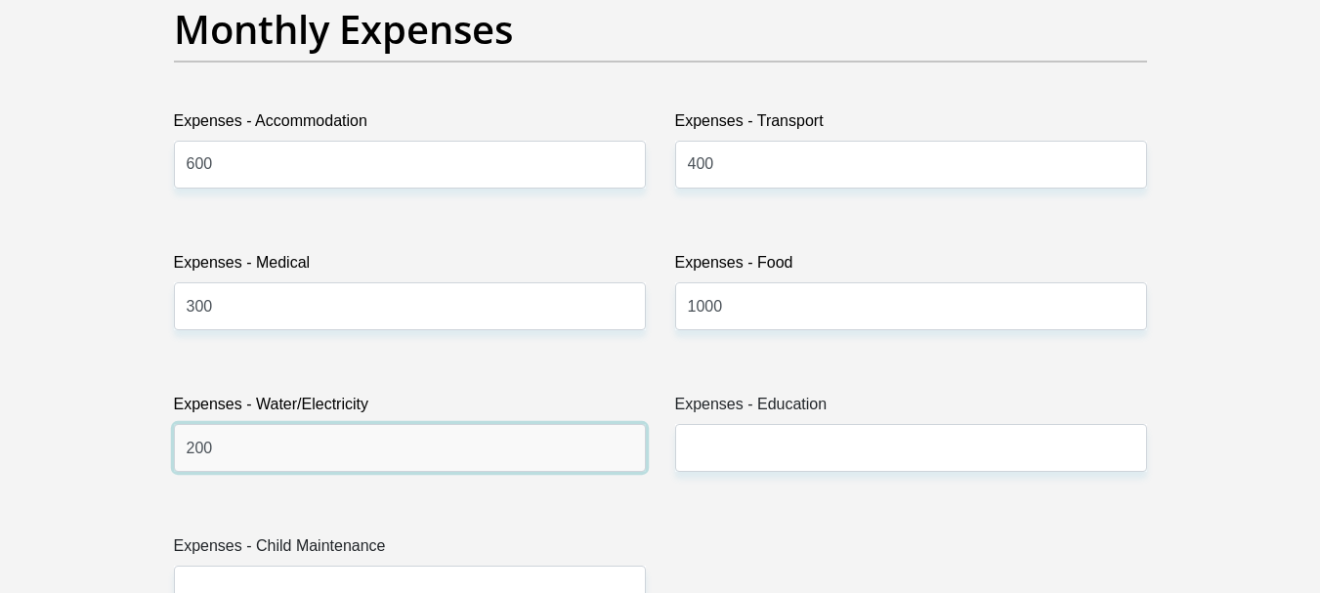
type input "200"
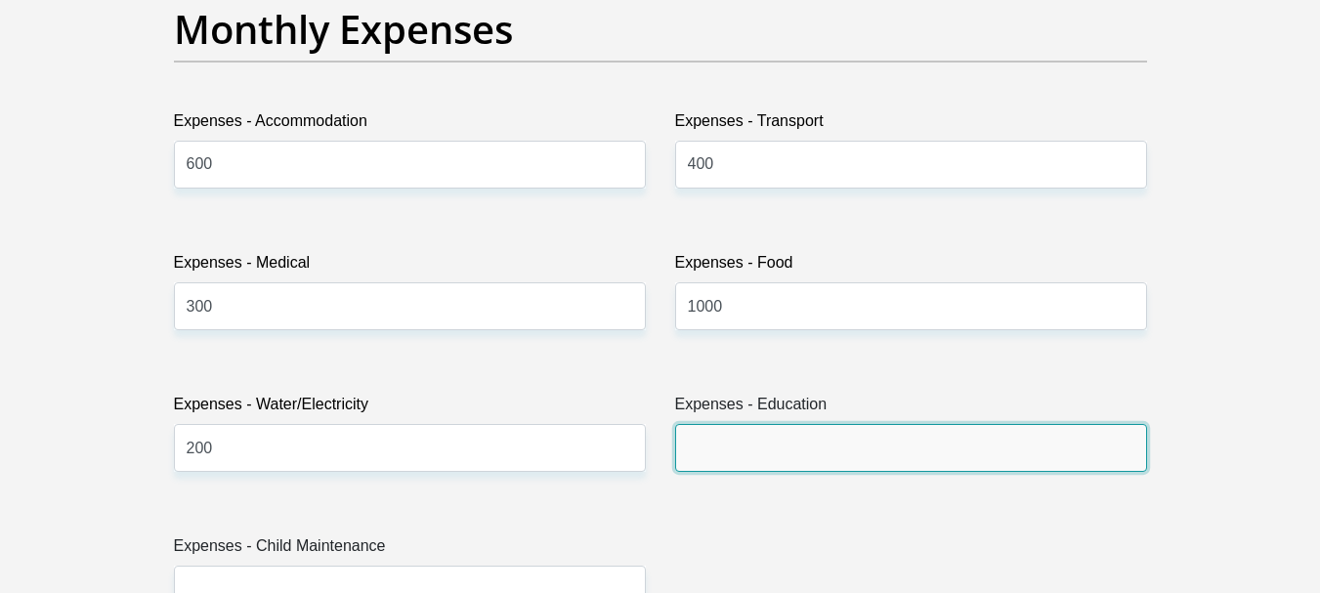
click at [706, 432] on input "Expenses - Education" at bounding box center [911, 448] width 472 height 48
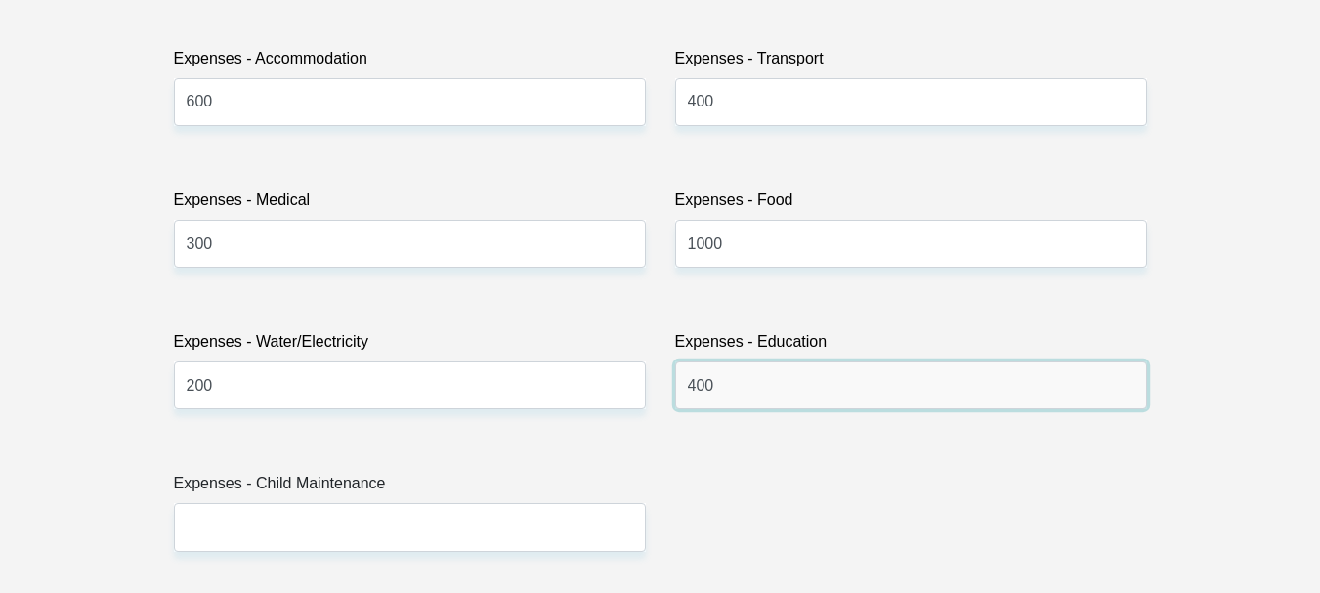
scroll to position [2931, 0]
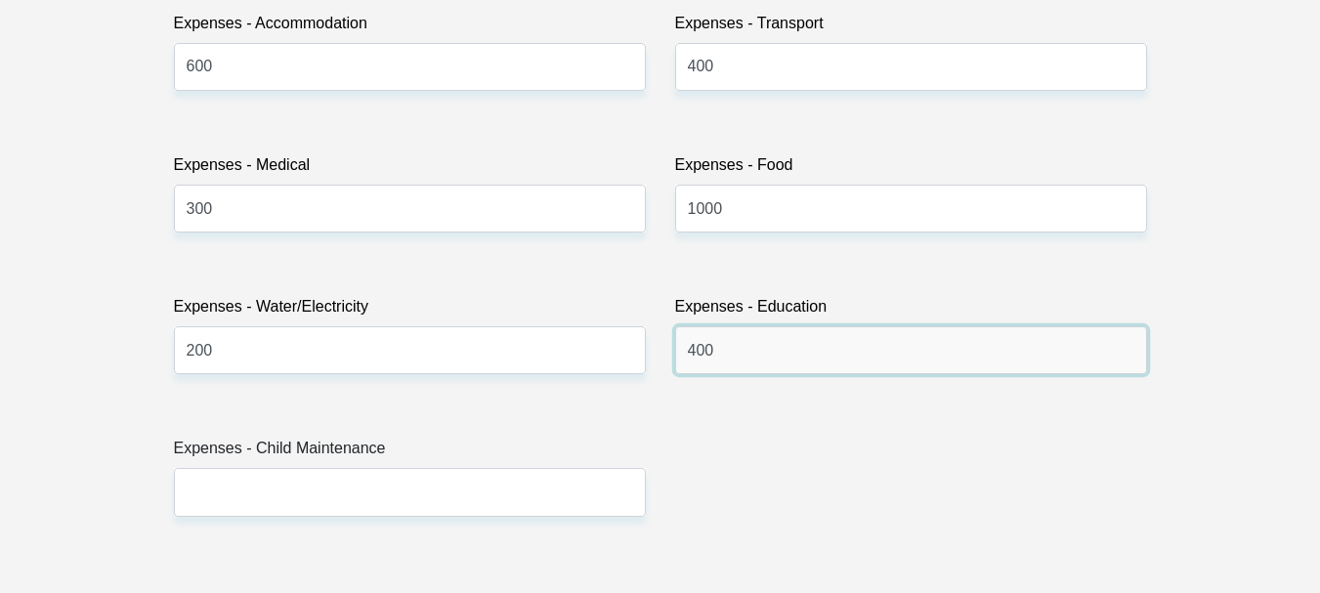
type input "400"
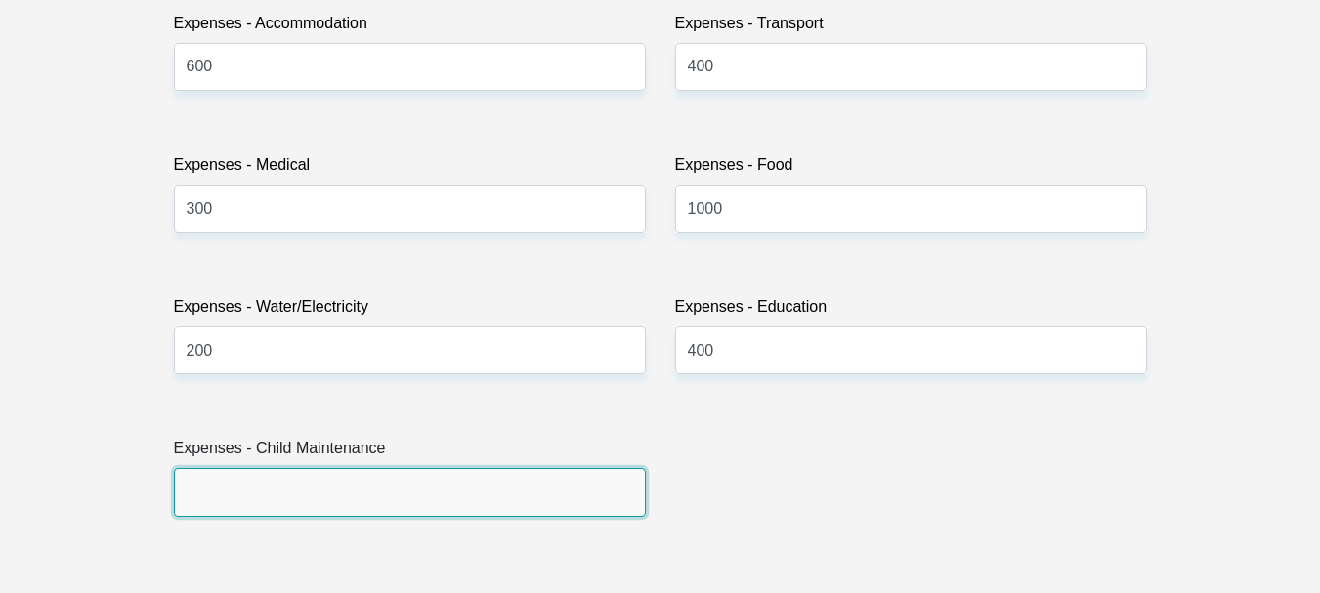
click at [216, 488] on input "Expenses - Child Maintenance" at bounding box center [410, 492] width 472 height 48
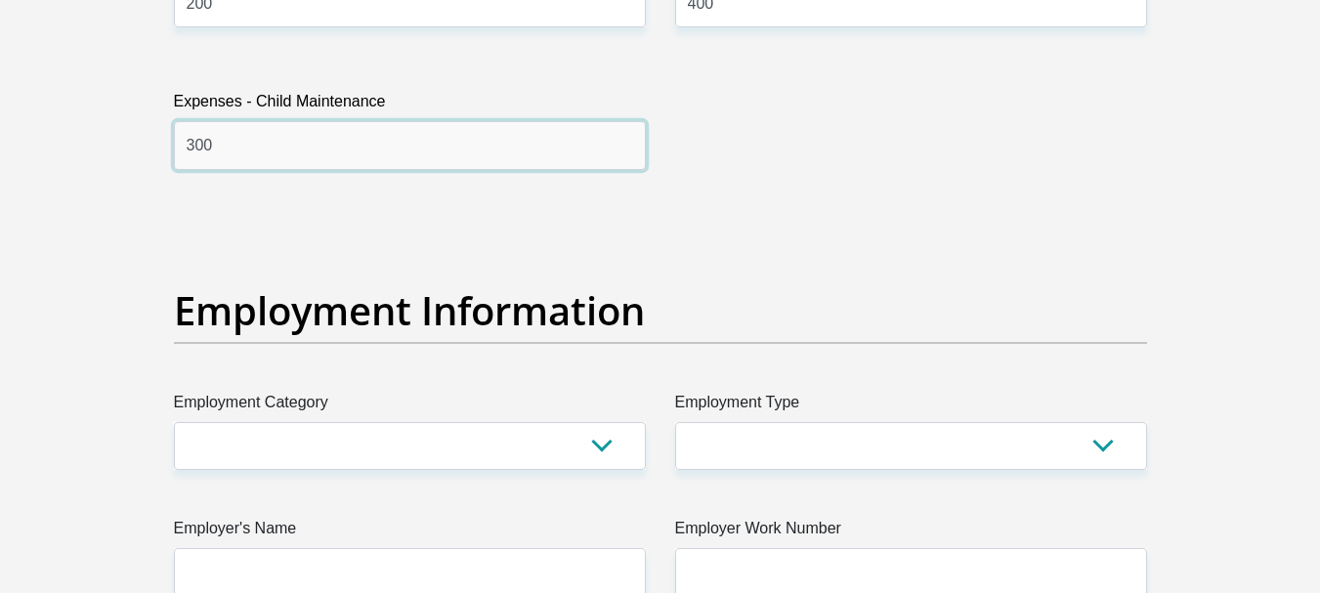
scroll to position [3322, 0]
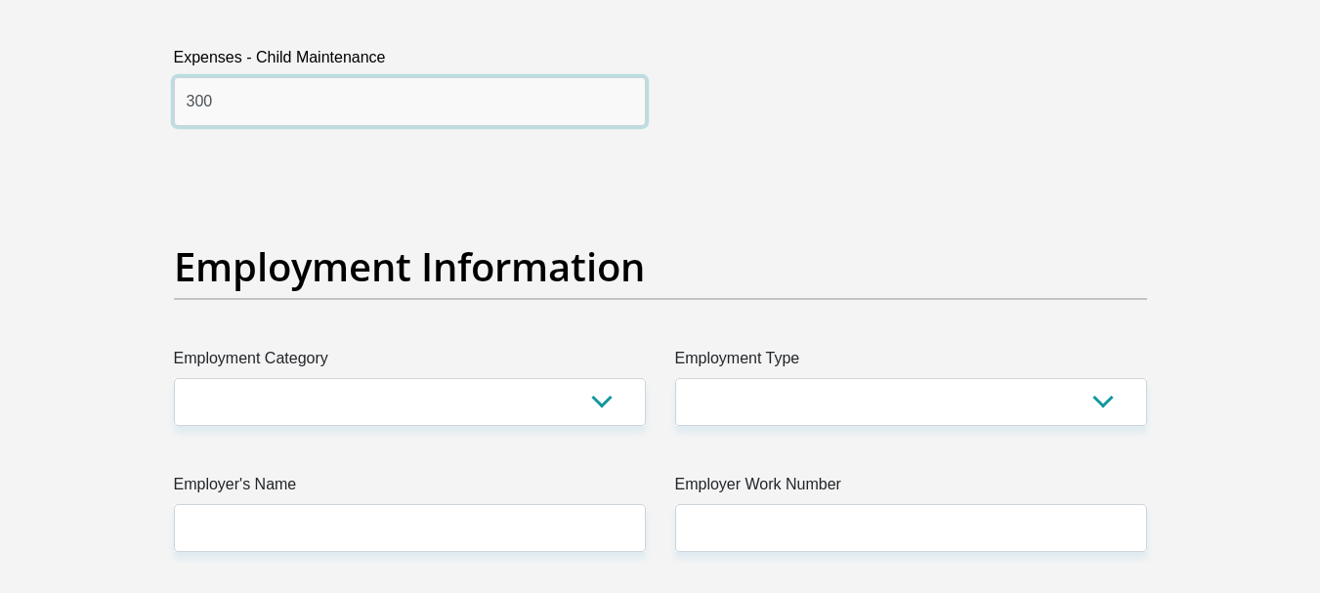
type input "300"
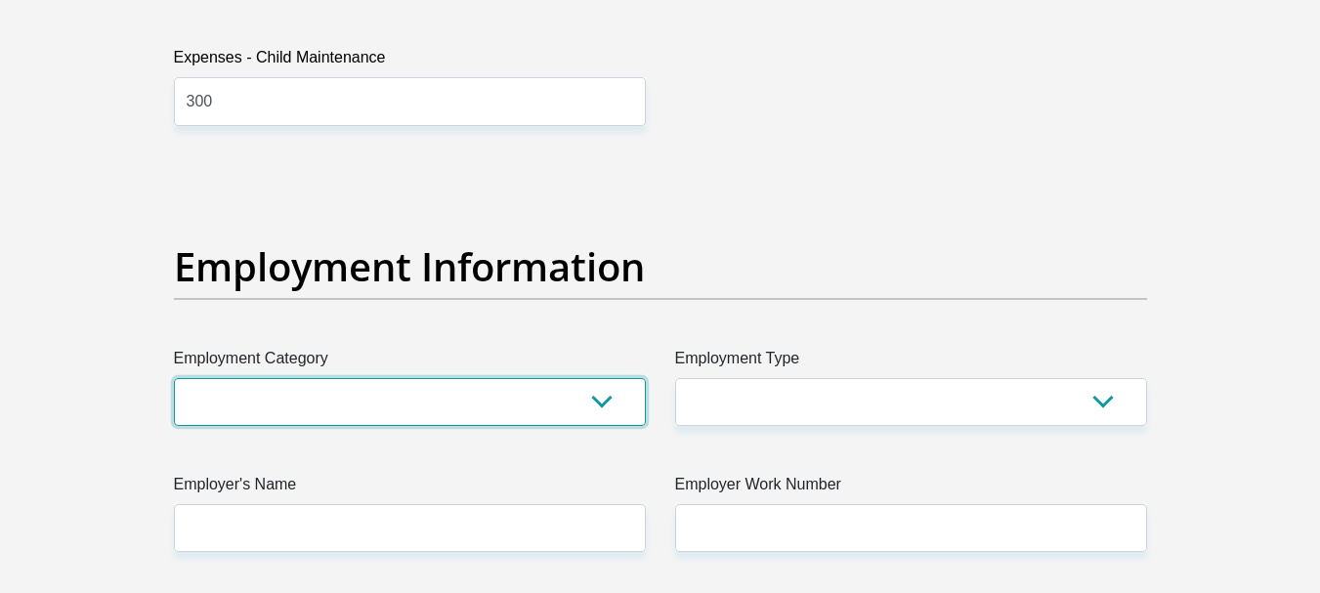
click at [611, 402] on select "AGRICULTURE ALCOHOL & TOBACCO CONSTRUCTION MATERIALS METALLURGY EQUIPMENT FOR R…" at bounding box center [410, 402] width 472 height 48
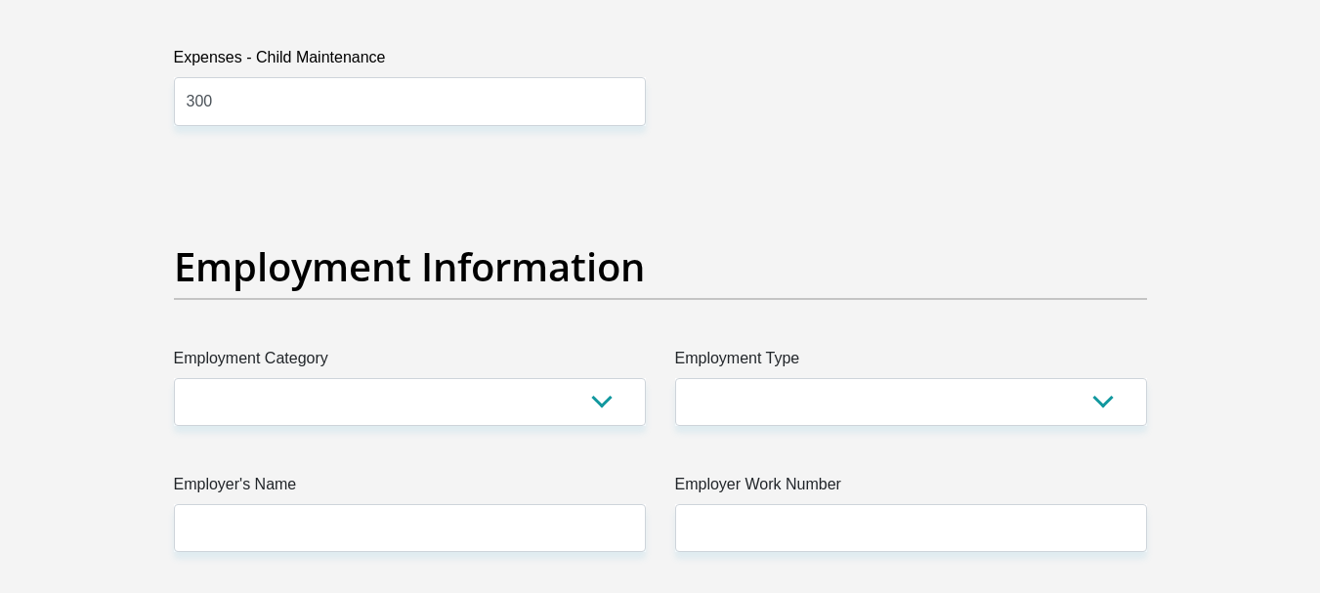
click at [891, 127] on div "Title Mr Ms Mrs Dr Other First Name anele Surname loliwe ID Number 880213551108…" at bounding box center [660, 163] width 1002 height 6357
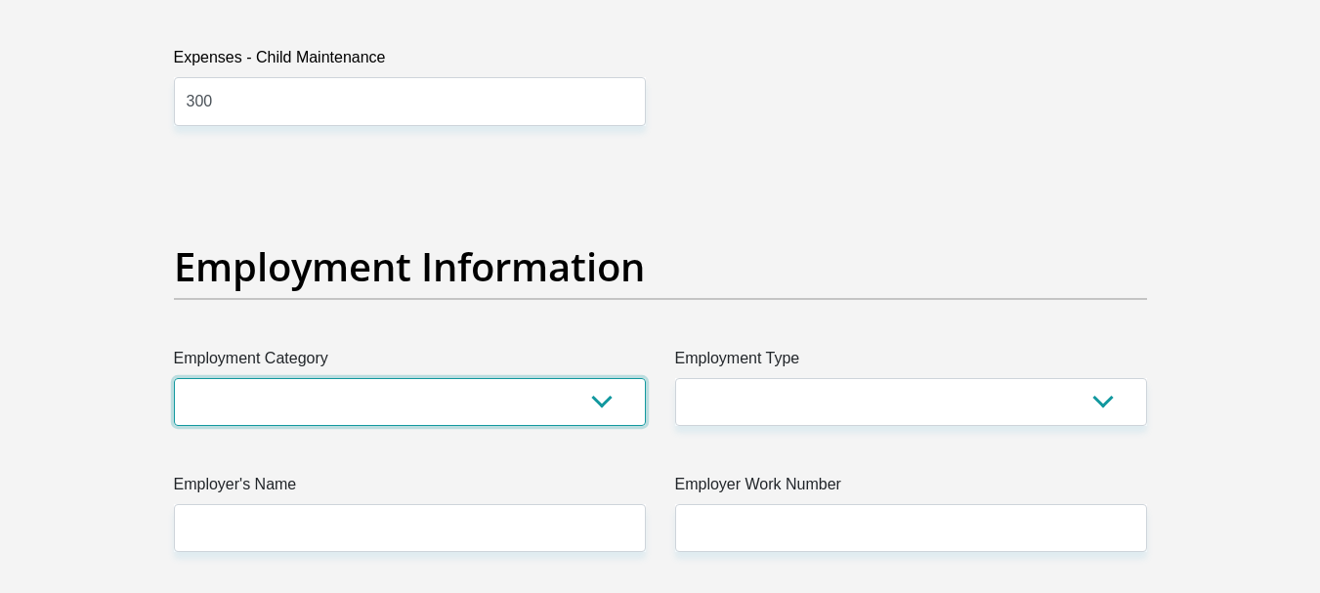
click at [595, 398] on select "AGRICULTURE ALCOHOL & TOBACCO CONSTRUCTION MATERIALS METALLURGY EQUIPMENT FOR R…" at bounding box center [410, 402] width 472 height 48
select select "60"
click at [174, 378] on select "AGRICULTURE ALCOHOL & TOBACCO CONSTRUCTION MATERIALS METALLURGY EQUIPMENT FOR R…" at bounding box center [410, 402] width 472 height 48
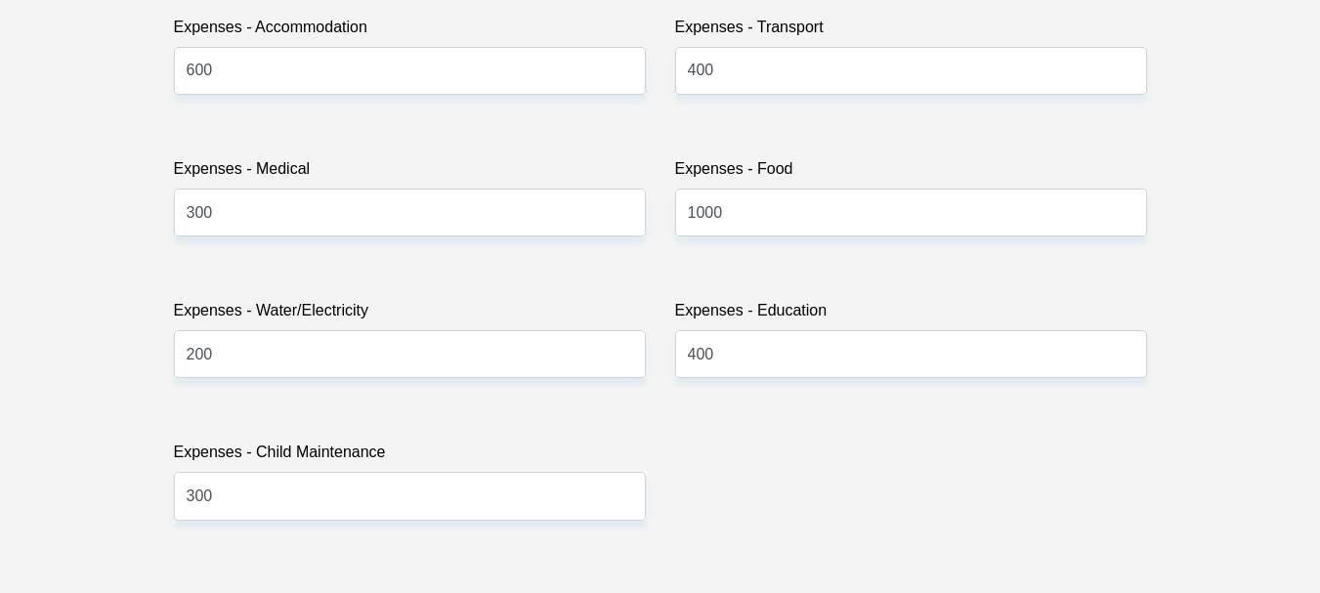
scroll to position [2736, 0]
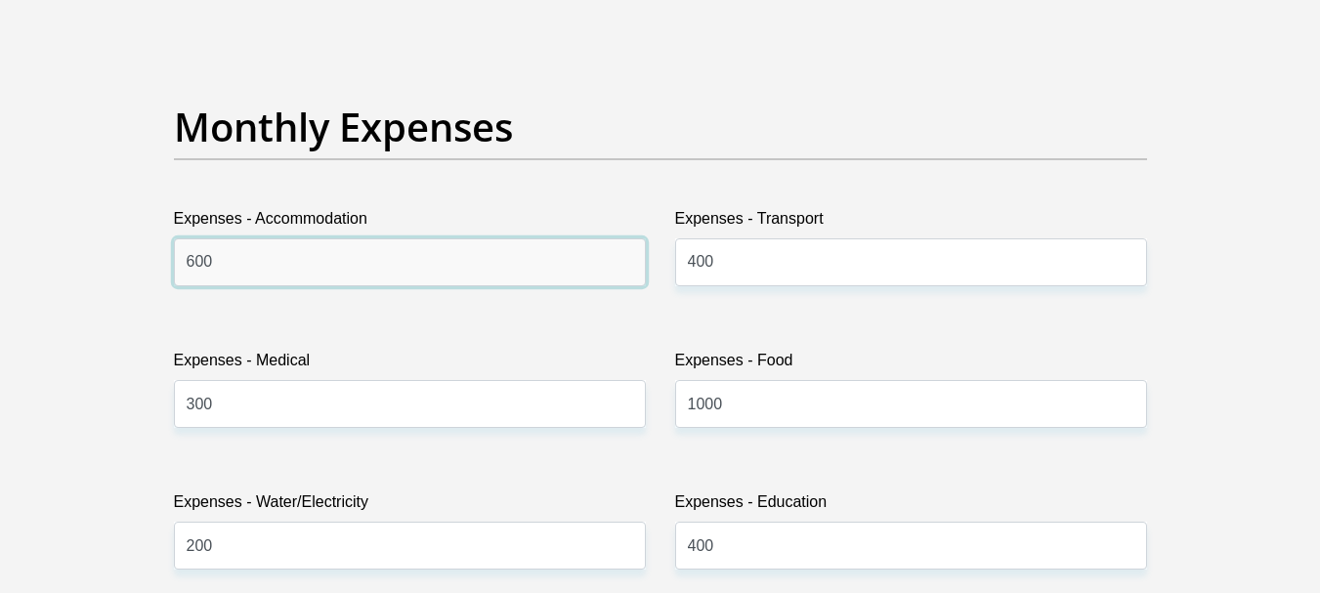
click at [300, 276] on input "600" at bounding box center [410, 262] width 472 height 48
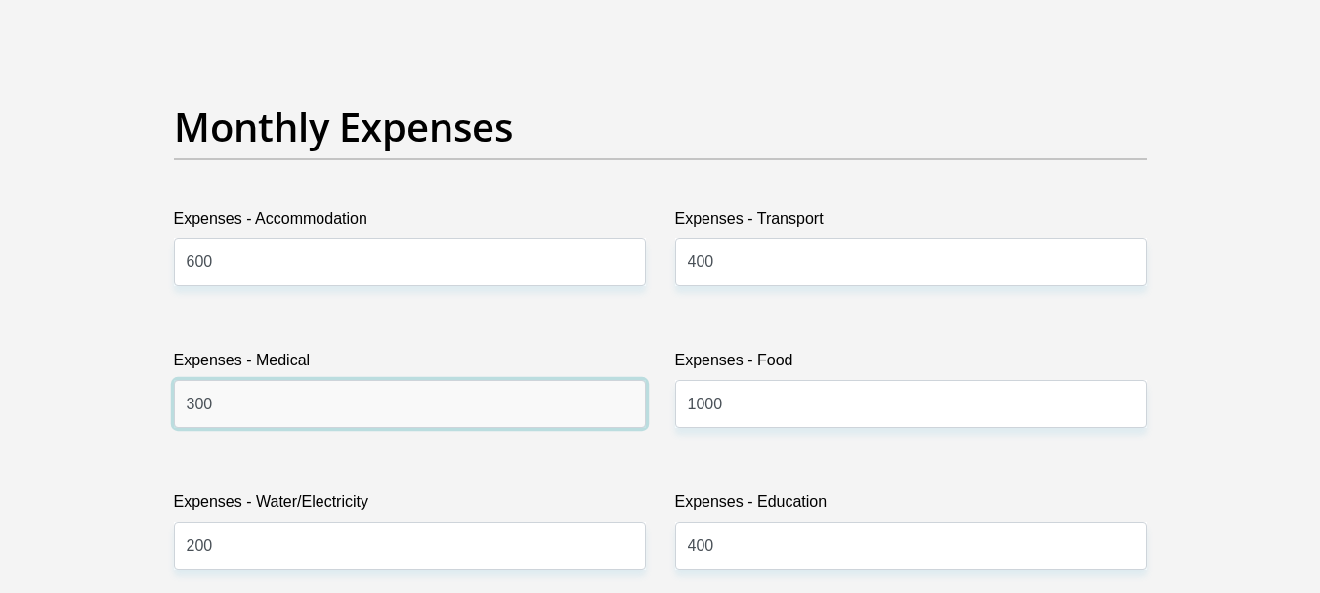
drag, startPoint x: 234, startPoint y: 406, endPoint x: 6, endPoint y: 415, distance: 228.8
type input "1"
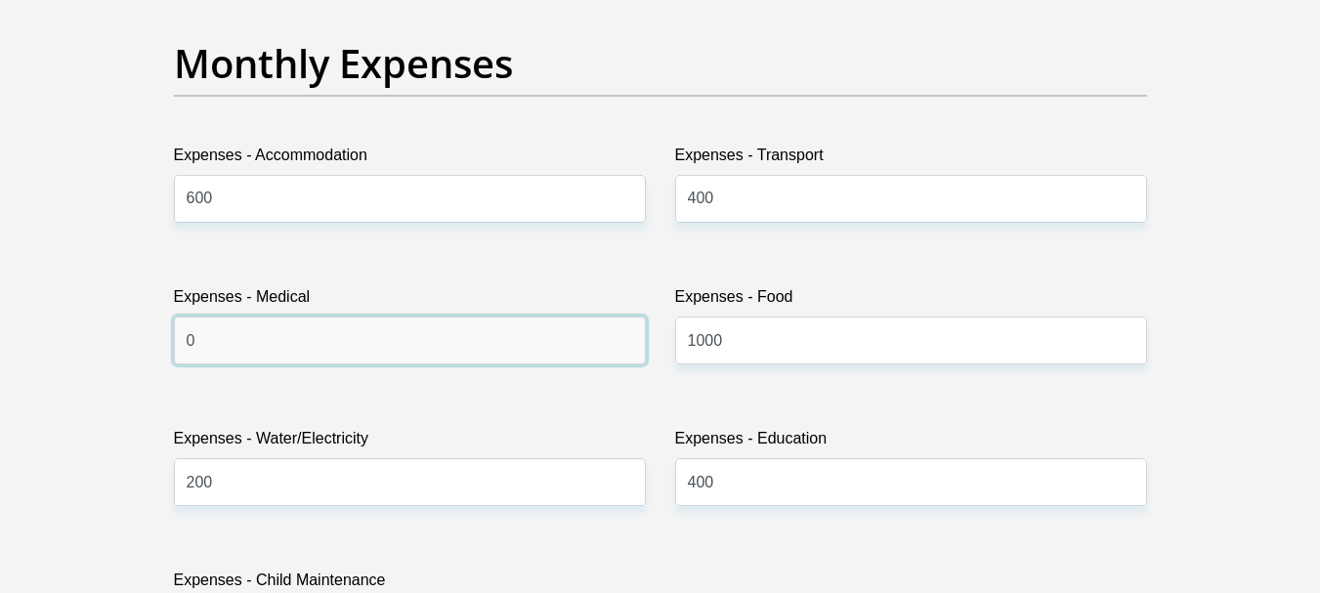
scroll to position [2833, 0]
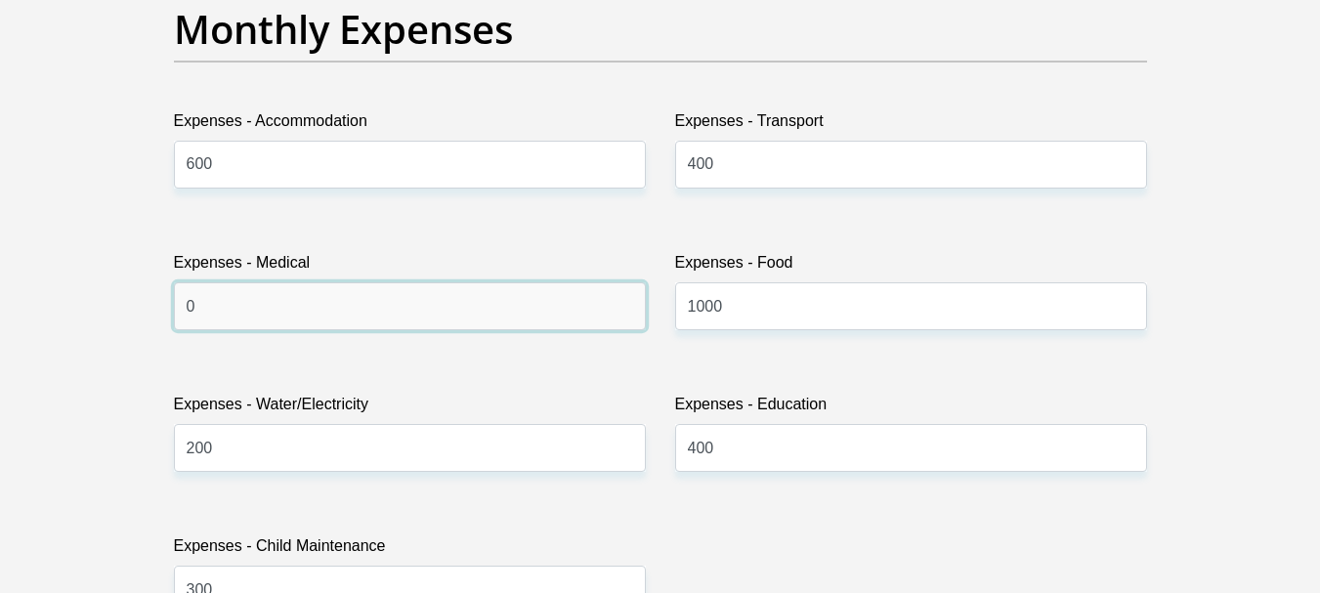
type input "0"
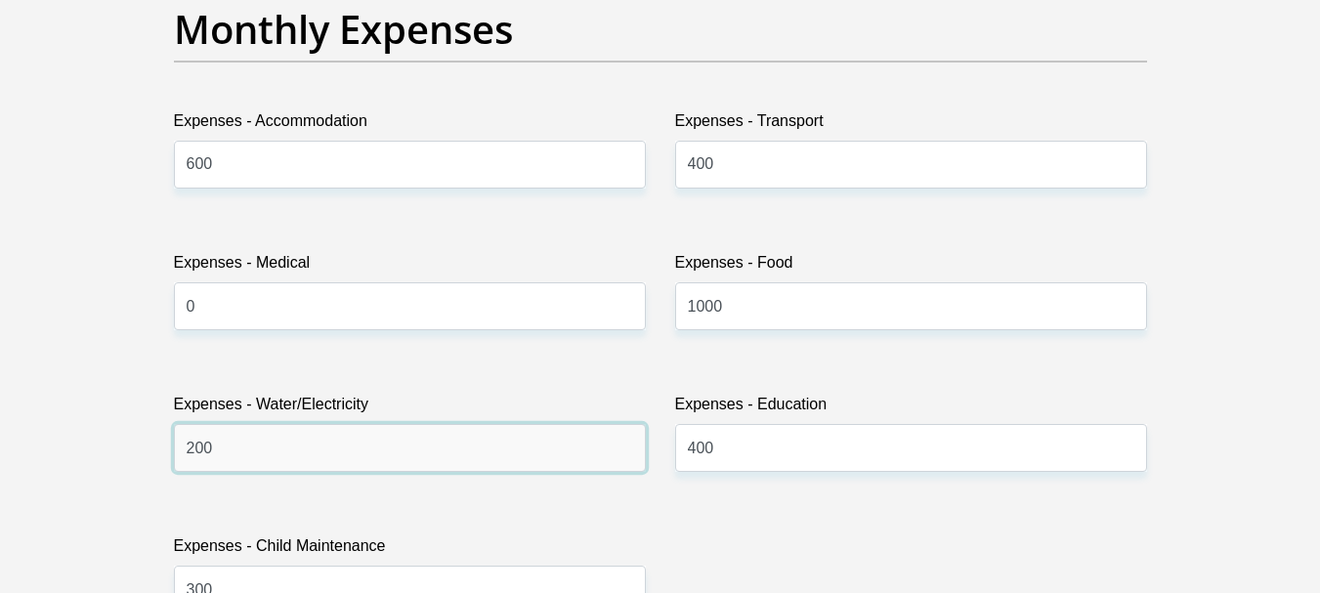
drag, startPoint x: 226, startPoint y: 444, endPoint x: 0, endPoint y: 472, distance: 227.5
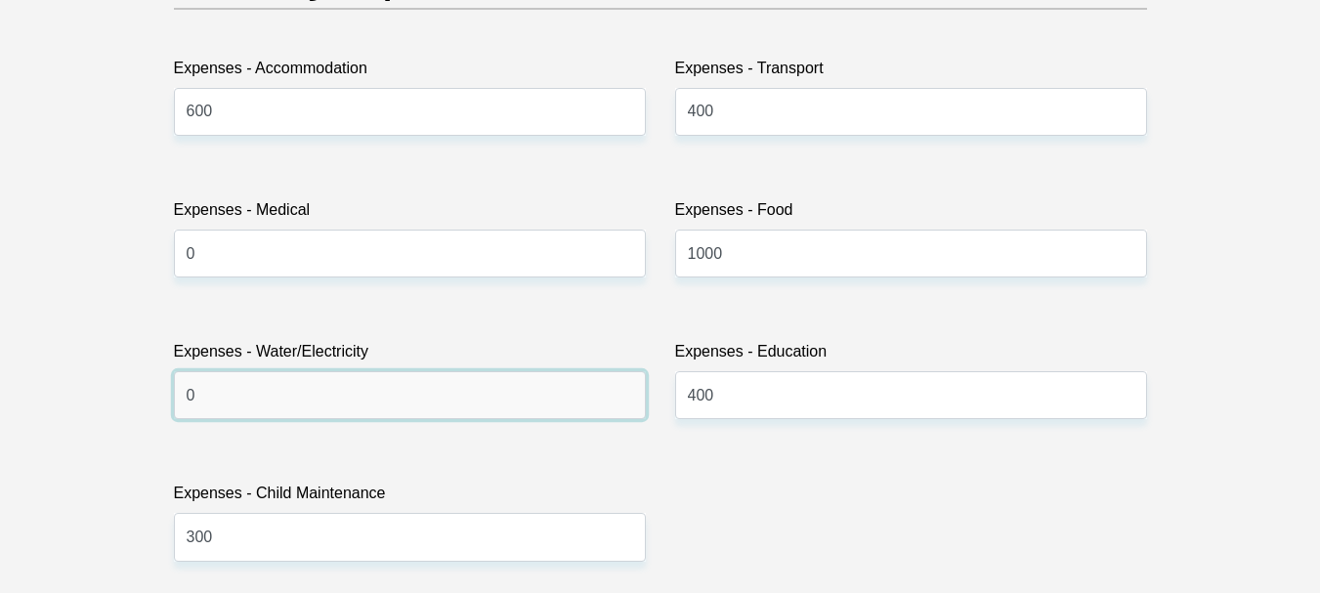
scroll to position [2931, 0]
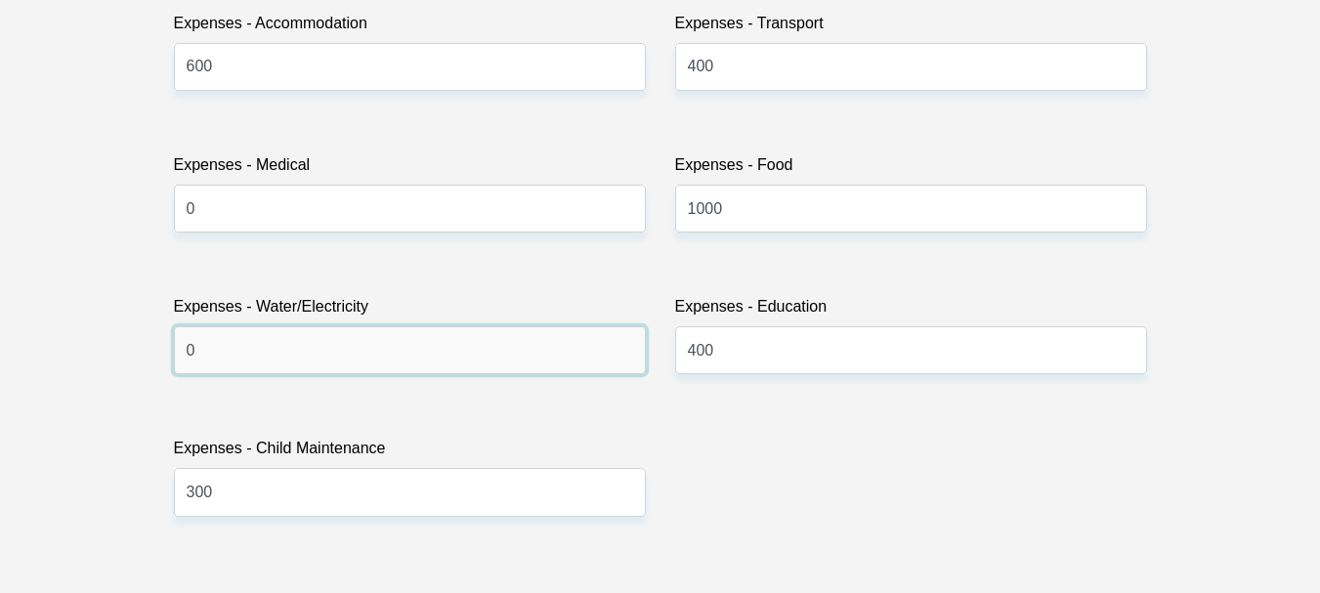
type input "0"
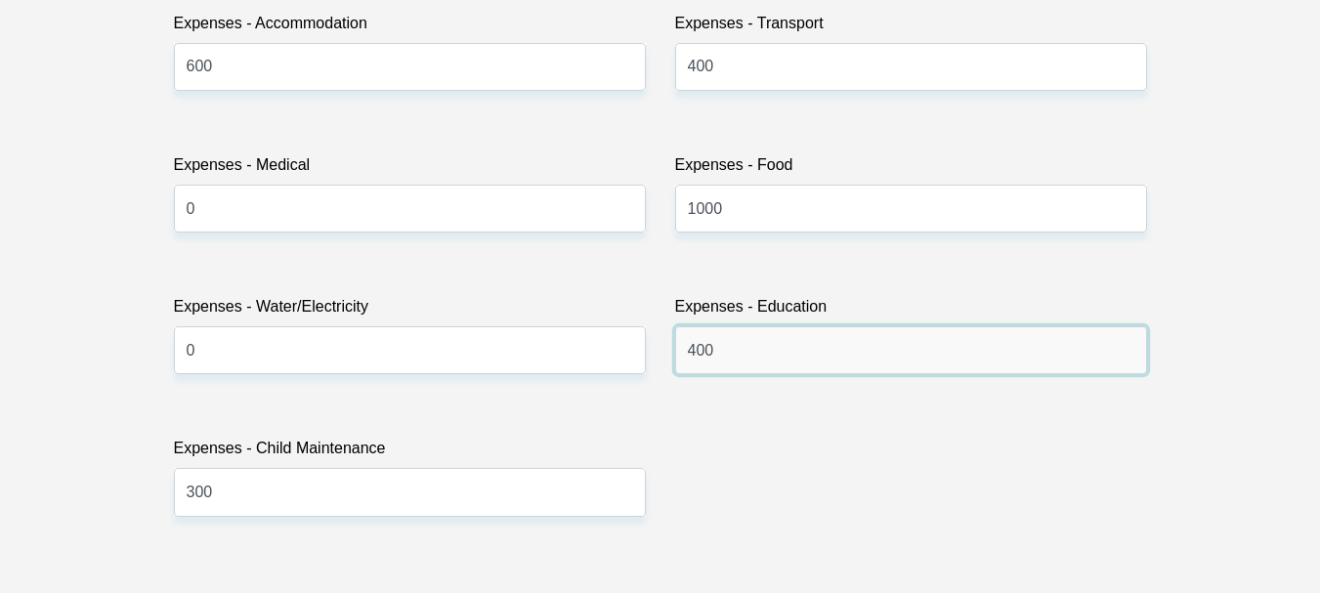
drag, startPoint x: 734, startPoint y: 365, endPoint x: 384, endPoint y: 370, distance: 349.8
click at [384, 370] on div "Title Mr Ms Mrs Dr Other First Name anele Surname loliwe ID Number 880213551108…" at bounding box center [660, 554] width 1002 height 6357
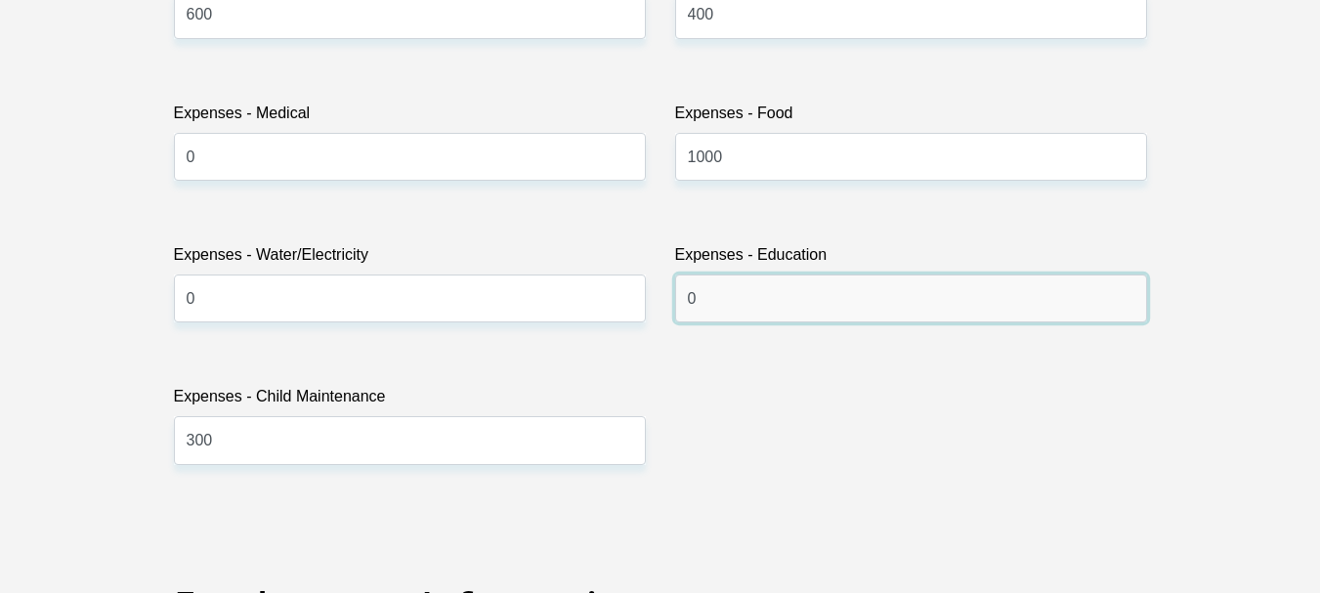
scroll to position [3029, 0]
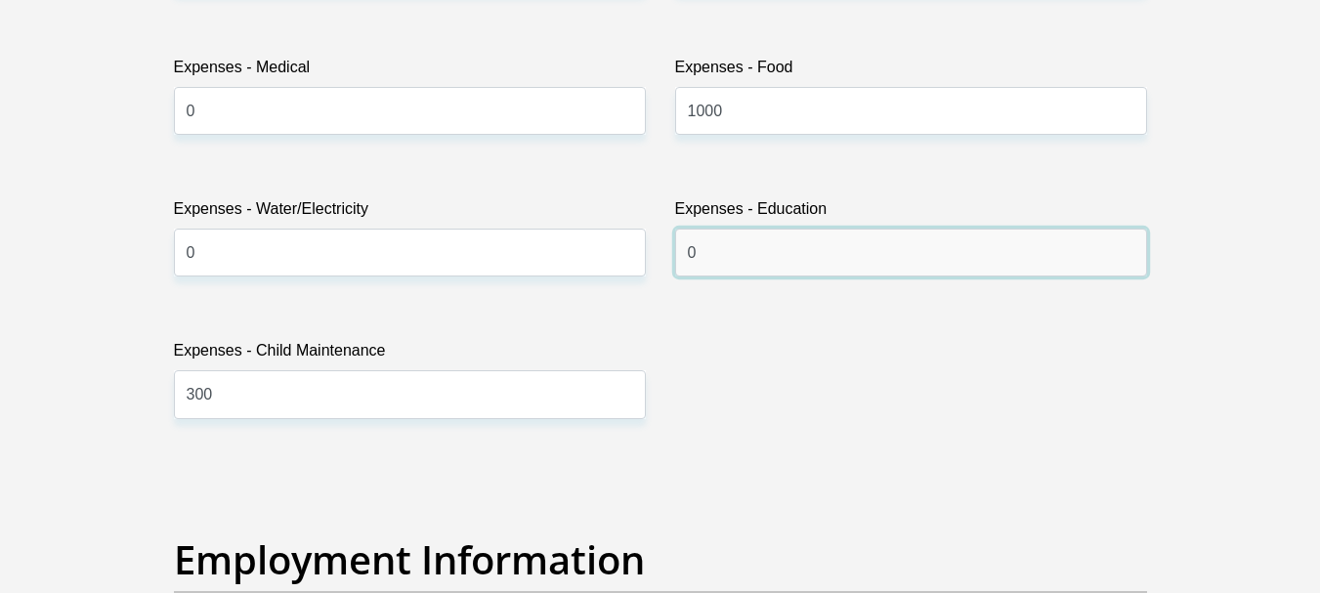
type input "0"
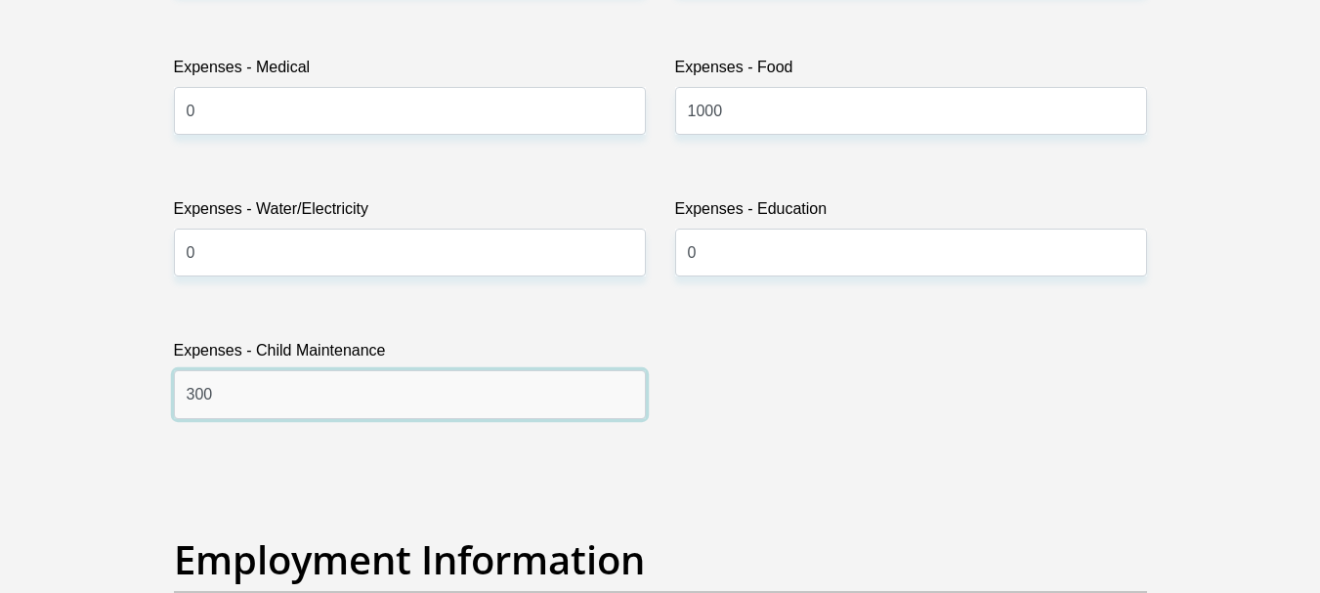
drag, startPoint x: 153, startPoint y: 400, endPoint x: 7, endPoint y: 433, distance: 150.3
click at [7, 433] on section "Personal Details Title Mr Ms Mrs Dr Other First Name anele Surname loliwe ID Nu…" at bounding box center [660, 462] width 1320 height 6811
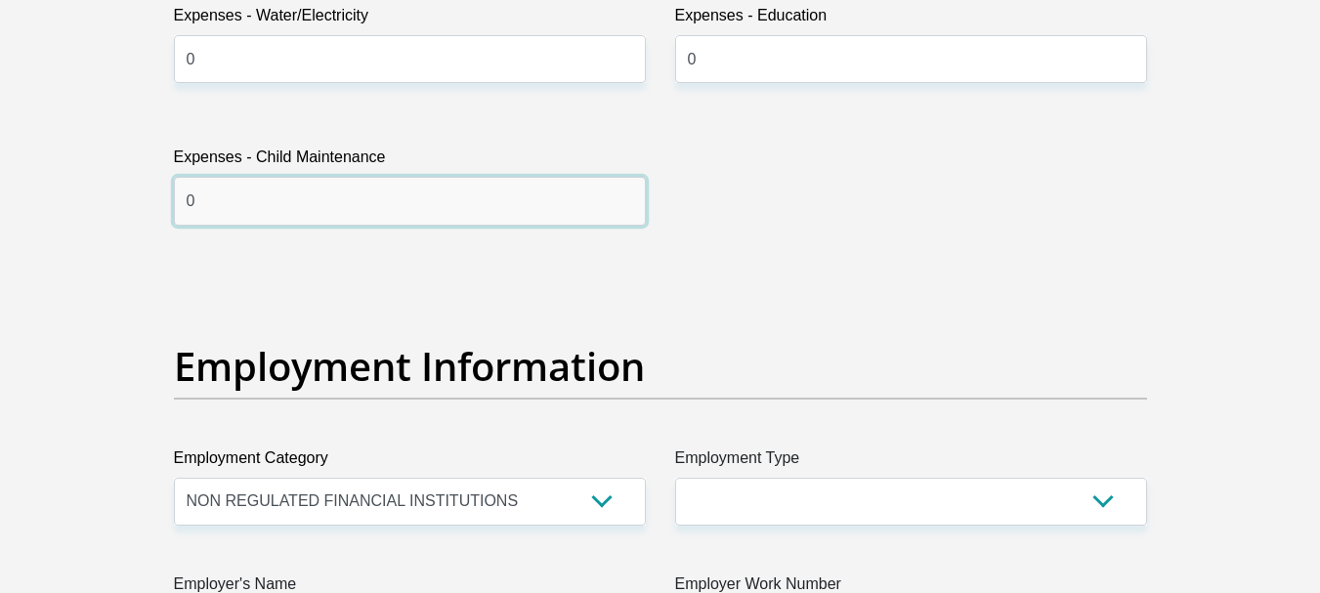
scroll to position [3419, 0]
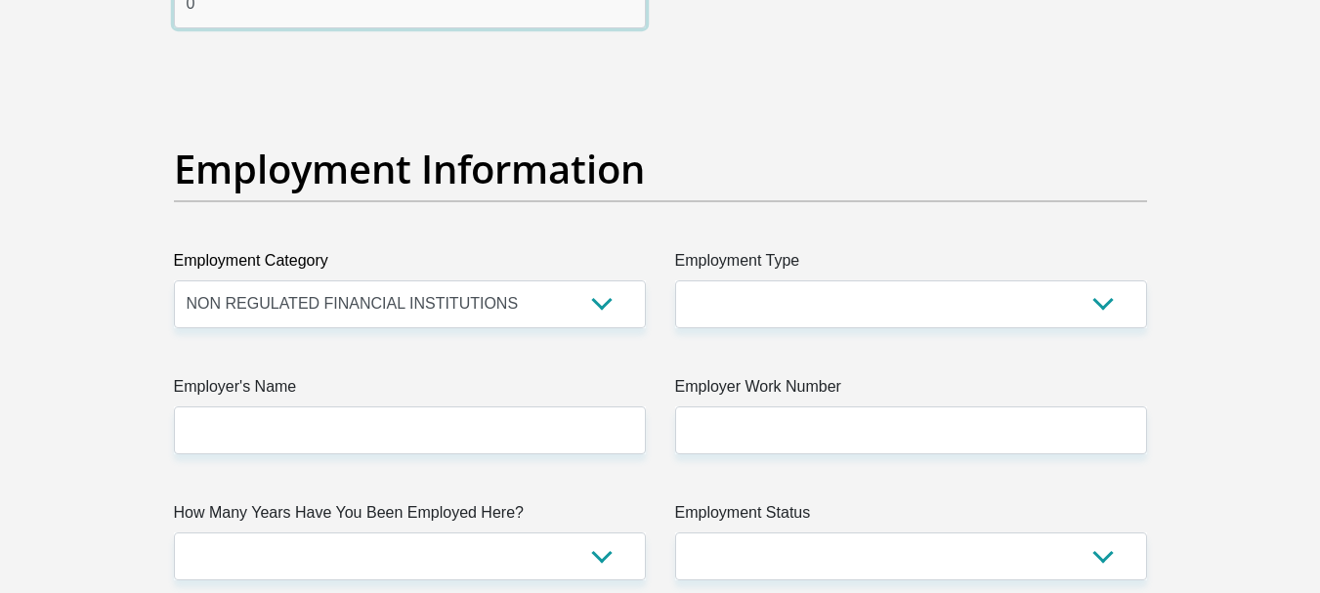
type input "0"
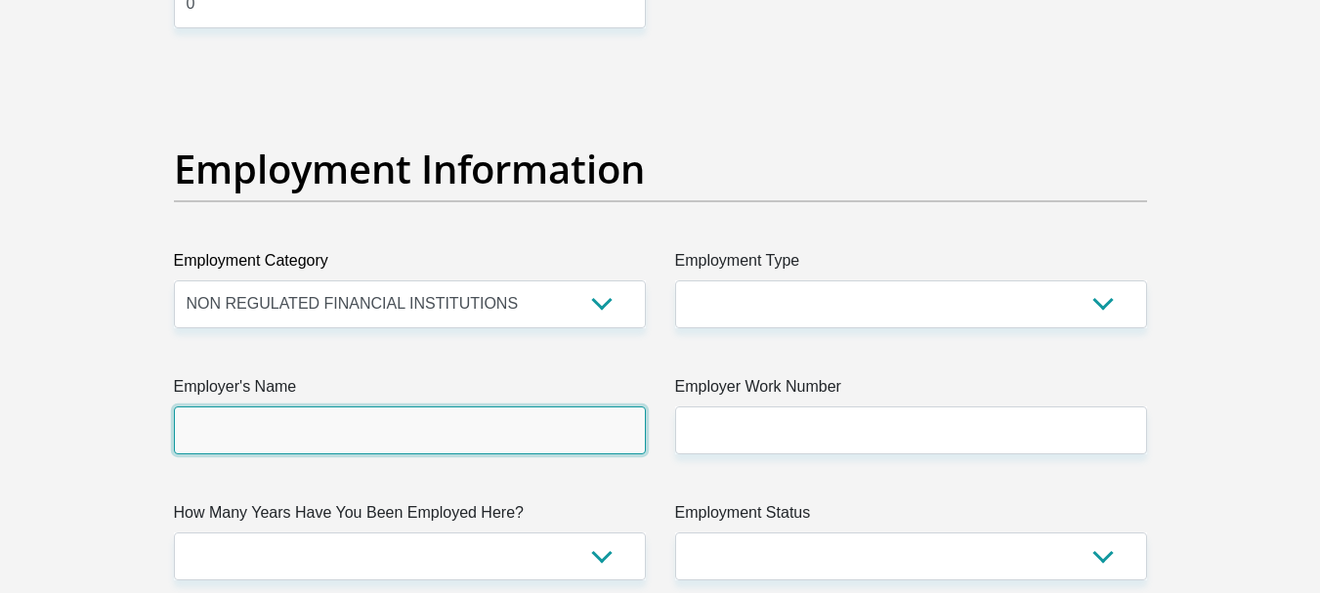
click at [262, 440] on input "Employer's Name" at bounding box center [410, 430] width 472 height 48
type input "sbv"
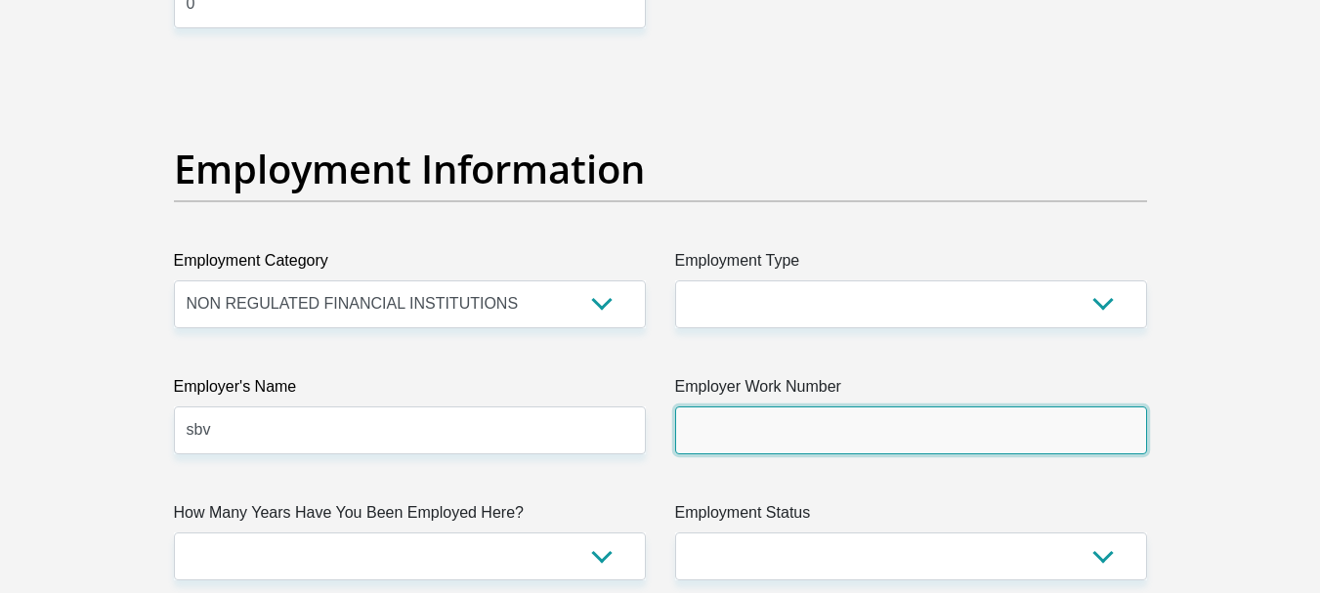
click at [754, 444] on input "Employer Work Number" at bounding box center [911, 430] width 472 height 48
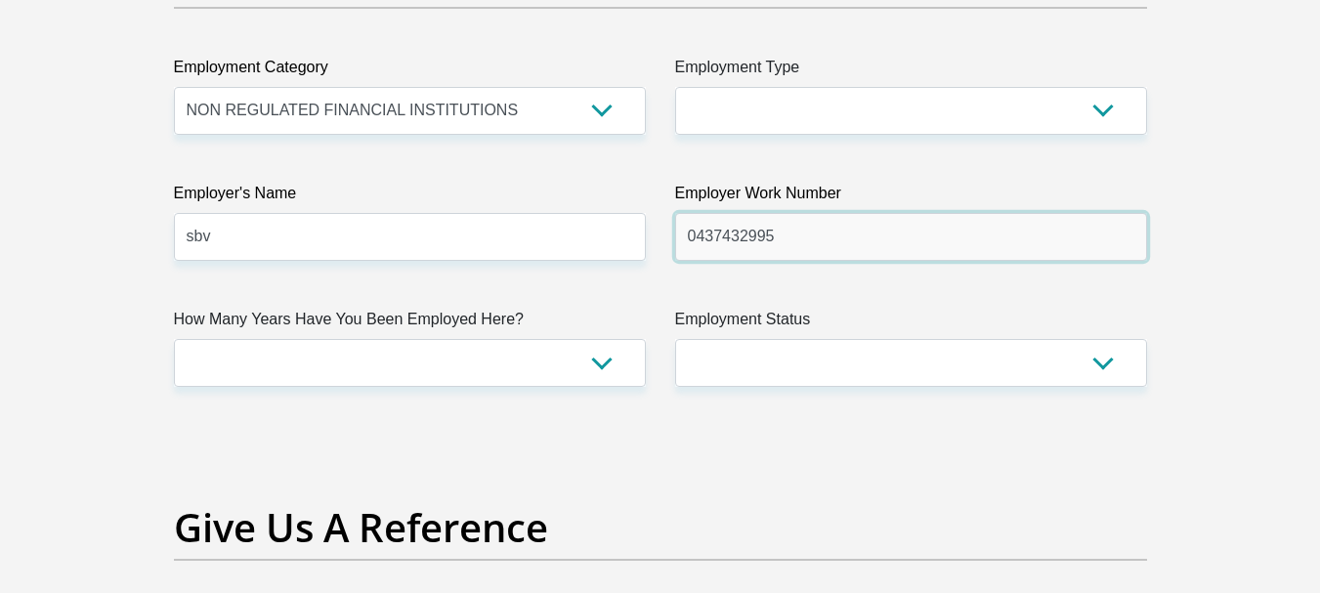
scroll to position [3615, 0]
type input "0437432995"
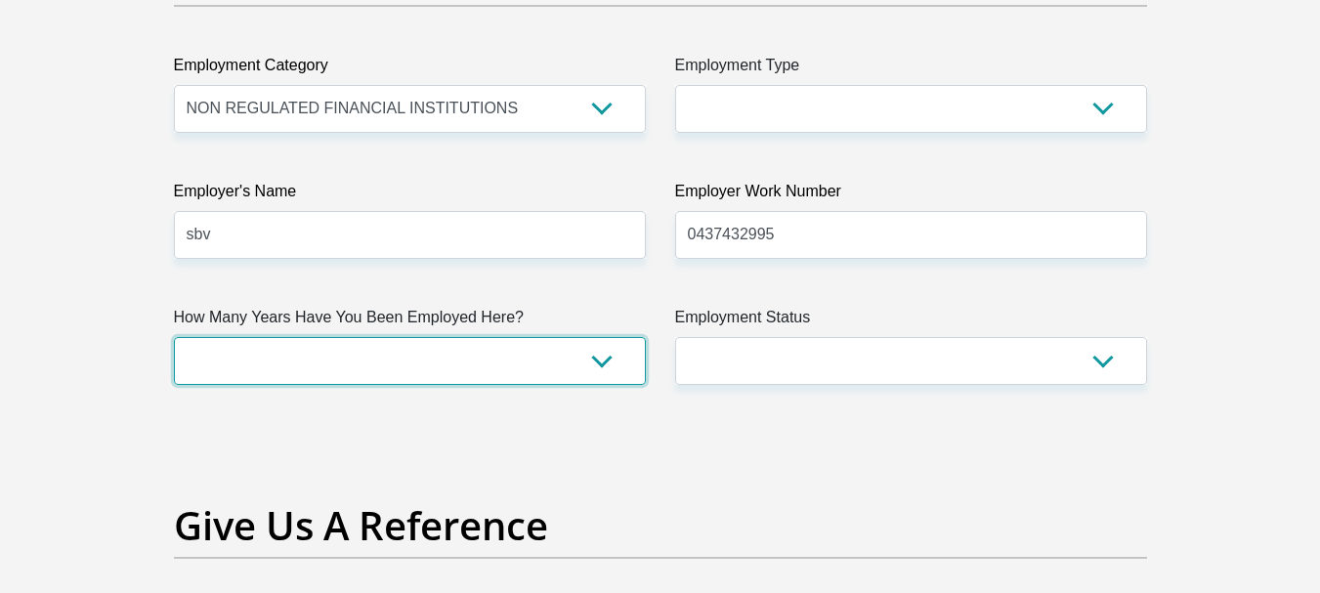
click at [270, 365] on select "less than 1 year 1-3 years 3-5 years 5+ years" at bounding box center [410, 361] width 472 height 48
select select "60"
click at [174, 337] on select "less than 1 year 1-3 years 3-5 years 5+ years" at bounding box center [410, 361] width 472 height 48
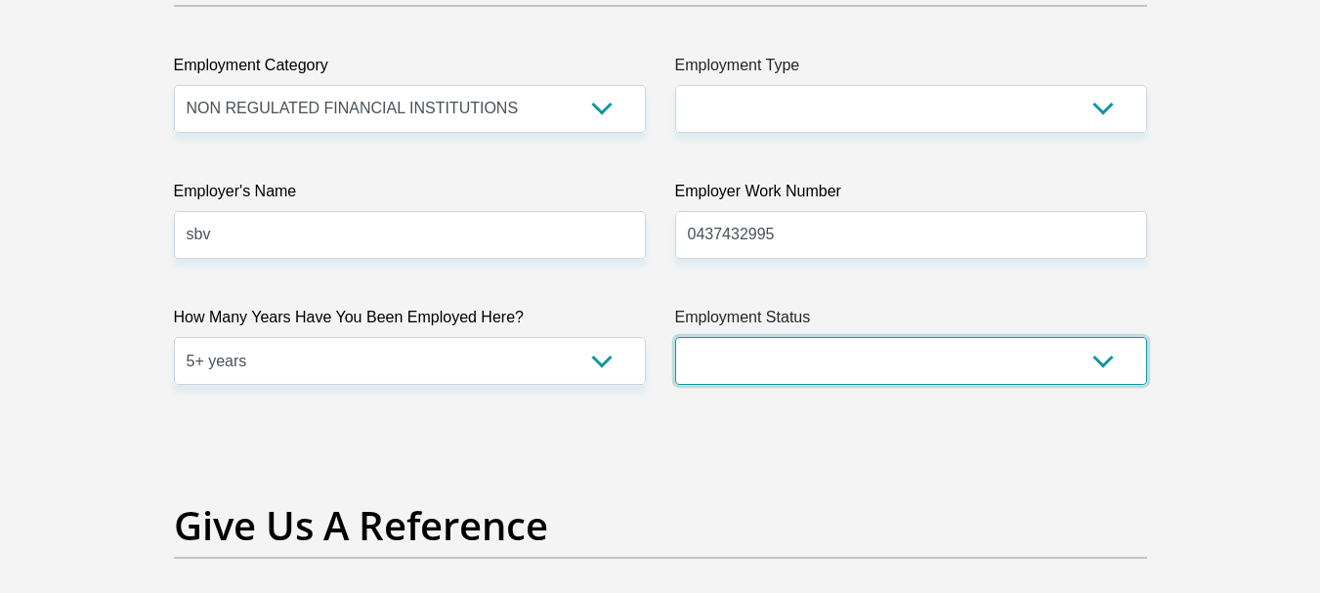
click at [939, 362] on select "Permanent/Full-time Part-time/Casual Contract Worker Self-Employed Housewife Re…" at bounding box center [911, 361] width 472 height 48
select select "1"
click at [675, 337] on select "Permanent/Full-time Part-time/Casual Contract Worker Self-Employed Housewife Re…" at bounding box center [911, 361] width 472 height 48
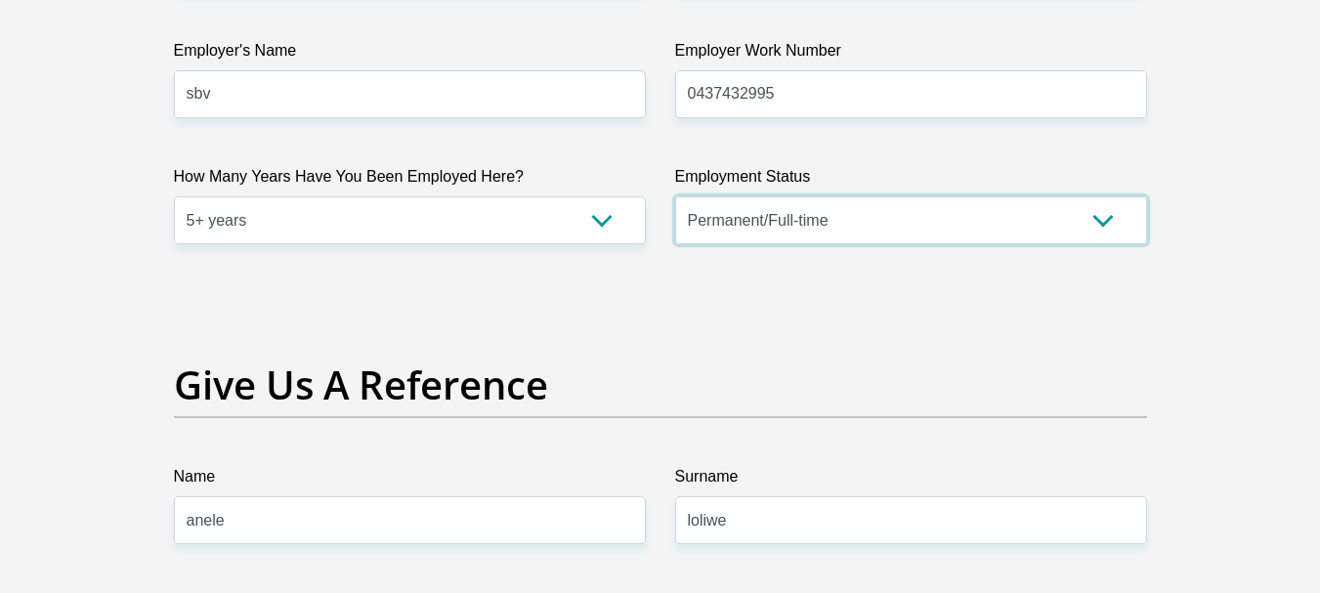
scroll to position [3810, 0]
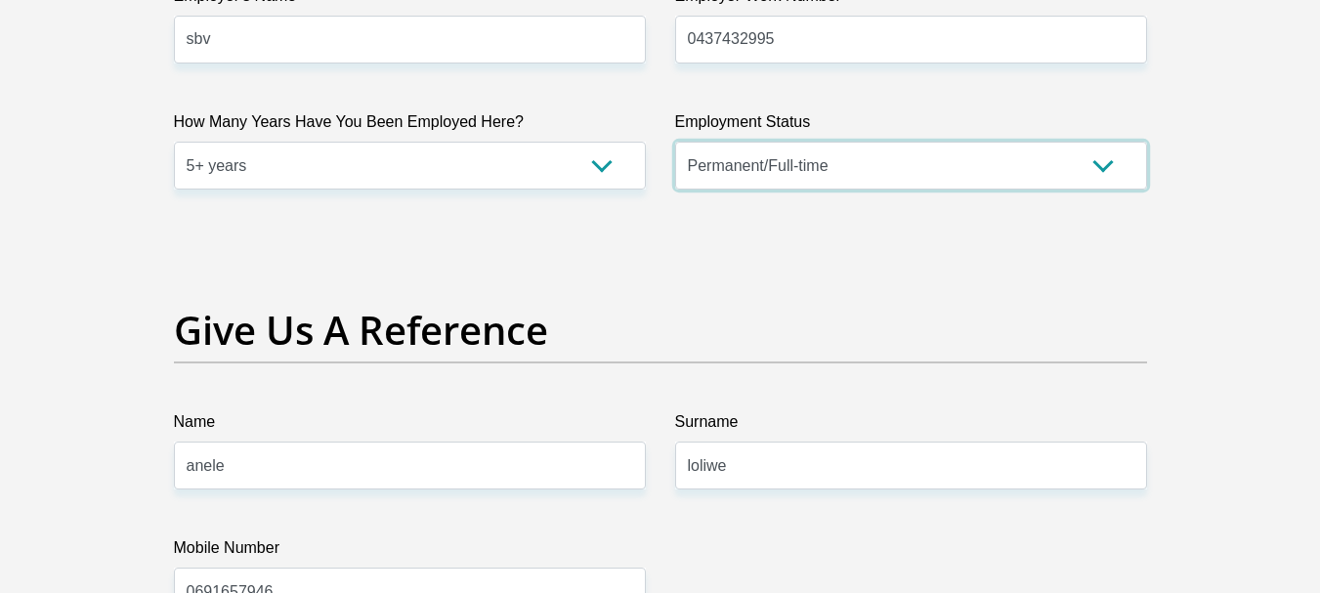
click at [999, 162] on select "Permanent/Full-time Part-time/Casual Contract Worker Self-Employed Housewife Re…" at bounding box center [911, 166] width 472 height 48
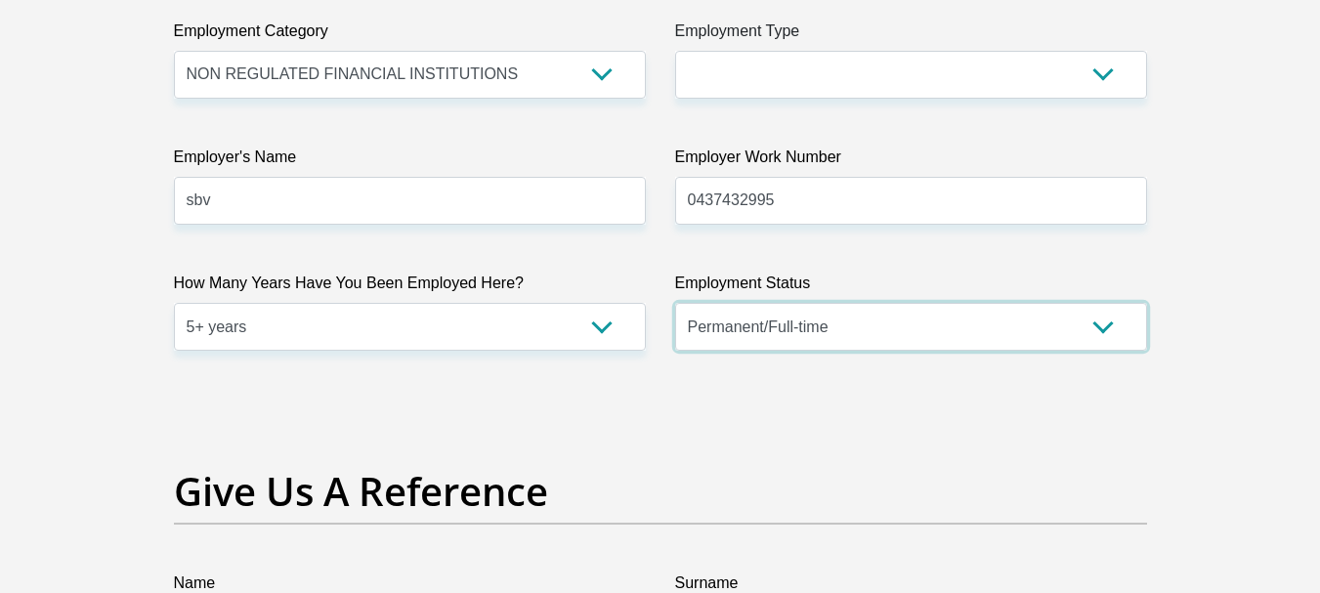
scroll to position [3615, 0]
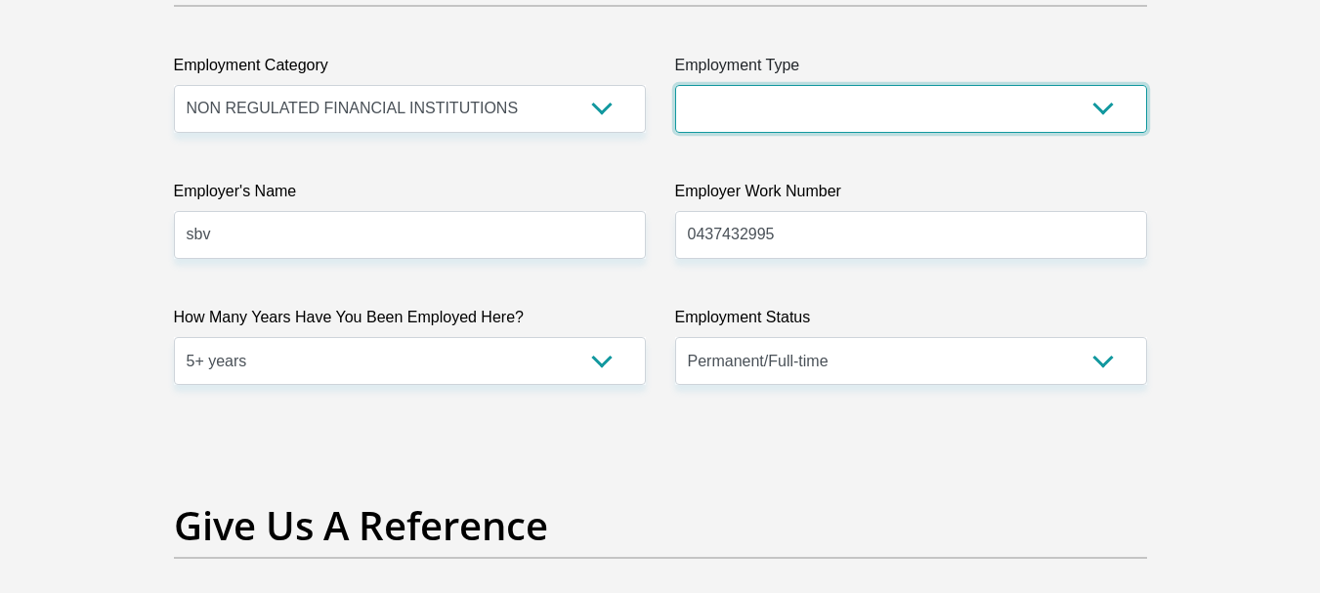
click at [817, 114] on select "College/Lecturer Craft Seller Creative Driver Executive Farmer Forces - Non Com…" at bounding box center [911, 109] width 472 height 48
select select "Unknown/Other"
click at [675, 85] on select "College/Lecturer Craft Seller Creative Driver Executive Farmer Forces - Non Com…" at bounding box center [911, 109] width 472 height 48
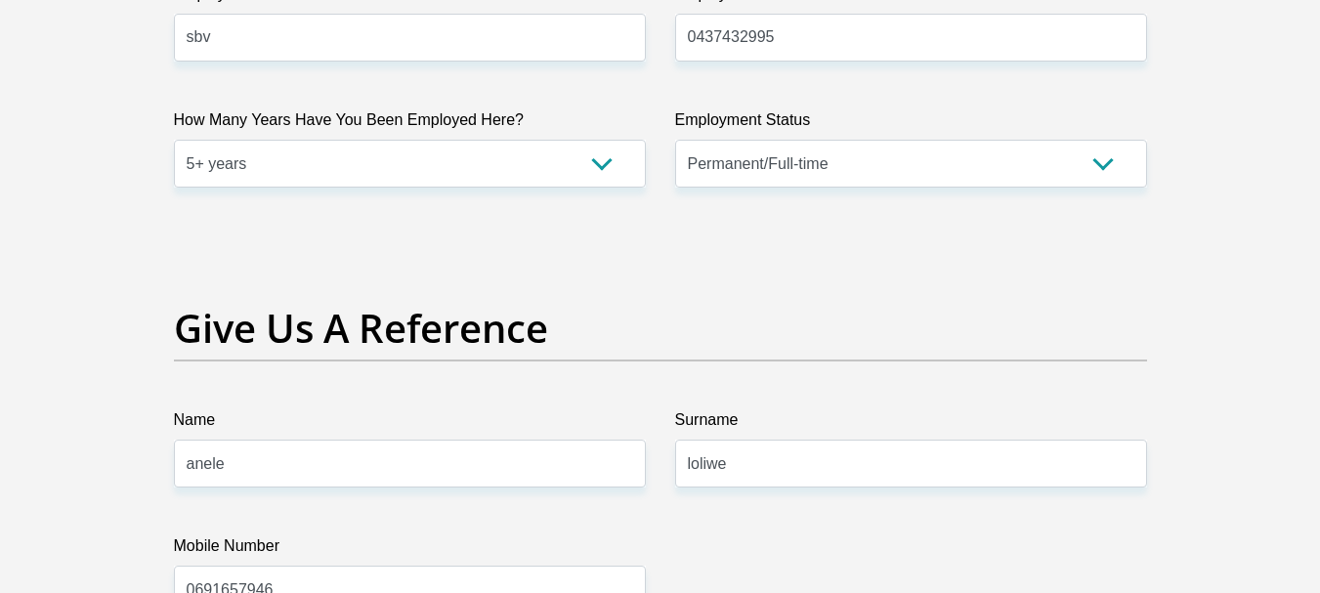
scroll to position [4006, 0]
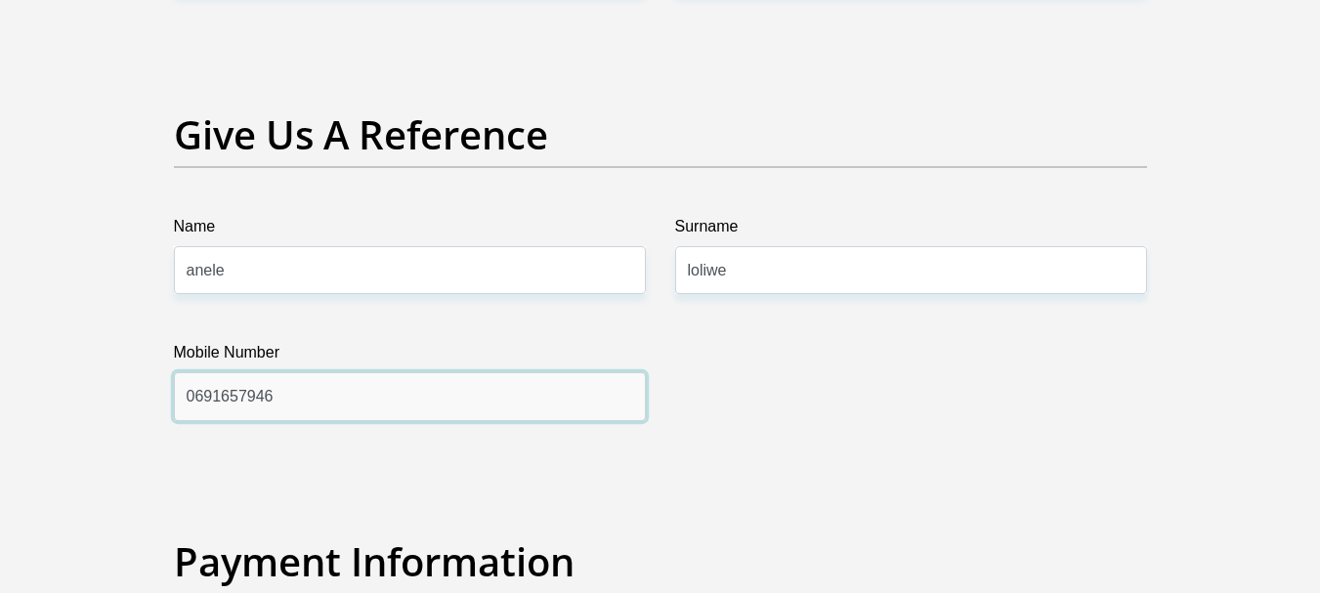
drag, startPoint x: 291, startPoint y: 401, endPoint x: 0, endPoint y: 395, distance: 291.2
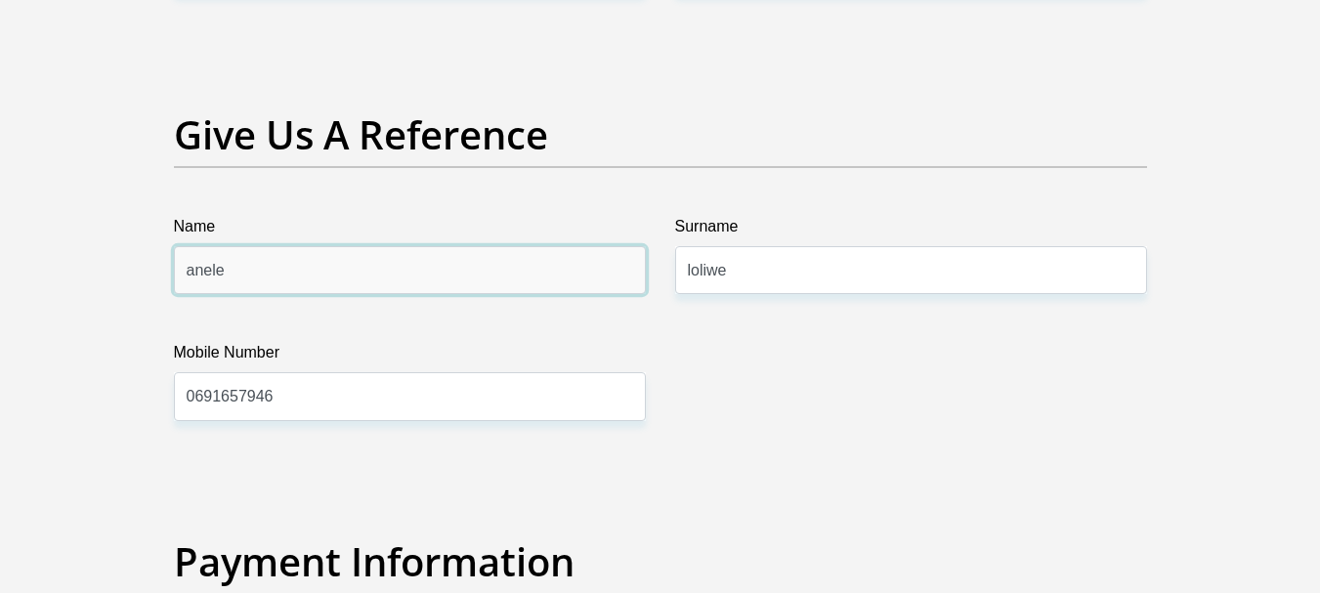
drag, startPoint x: 259, startPoint y: 259, endPoint x: 95, endPoint y: 245, distance: 164.7
type input "phathiwe"
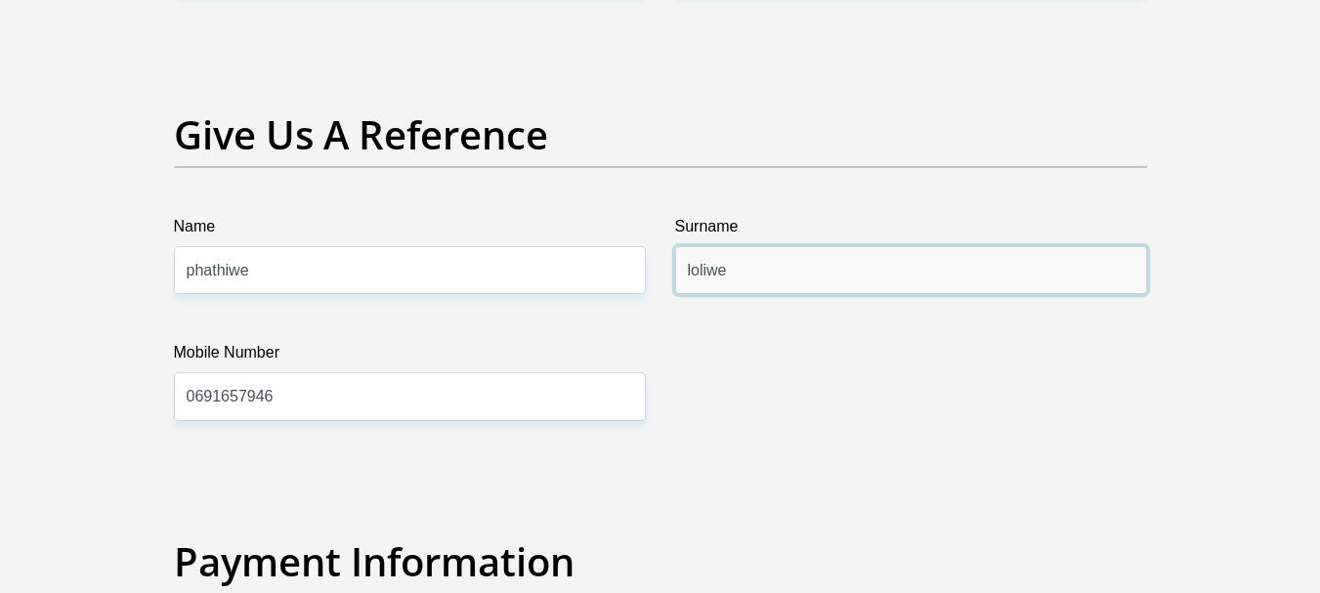
drag, startPoint x: 745, startPoint y: 269, endPoint x: 279, endPoint y: 240, distance: 466.9
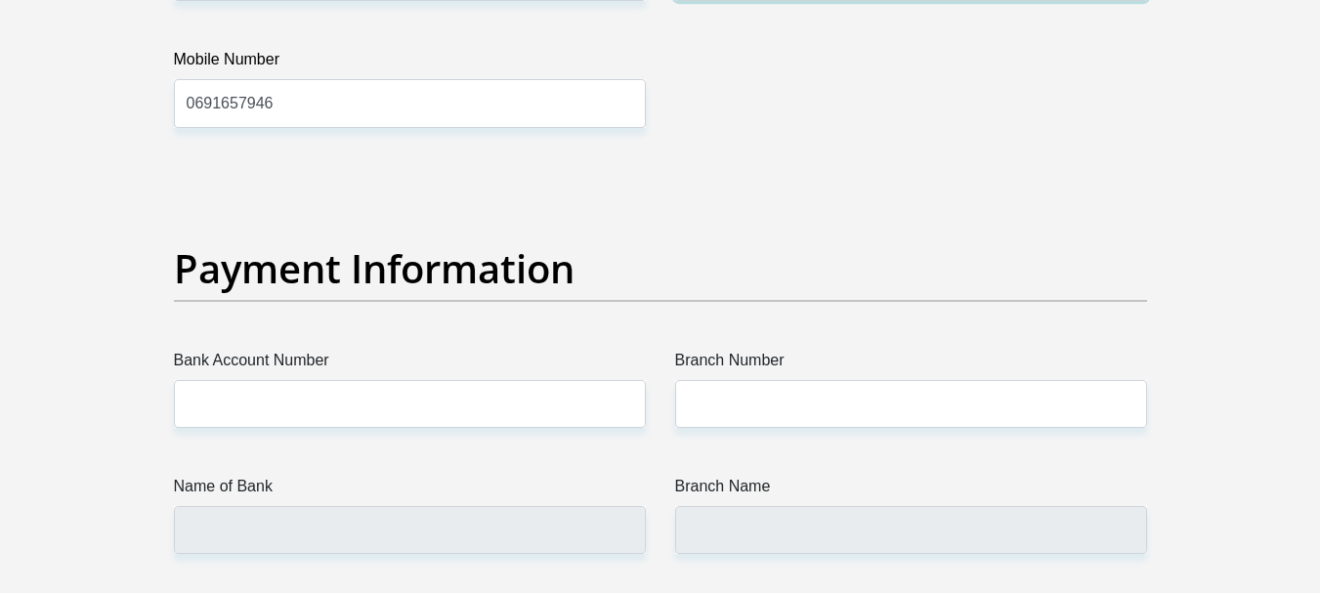
type input "bonakele"
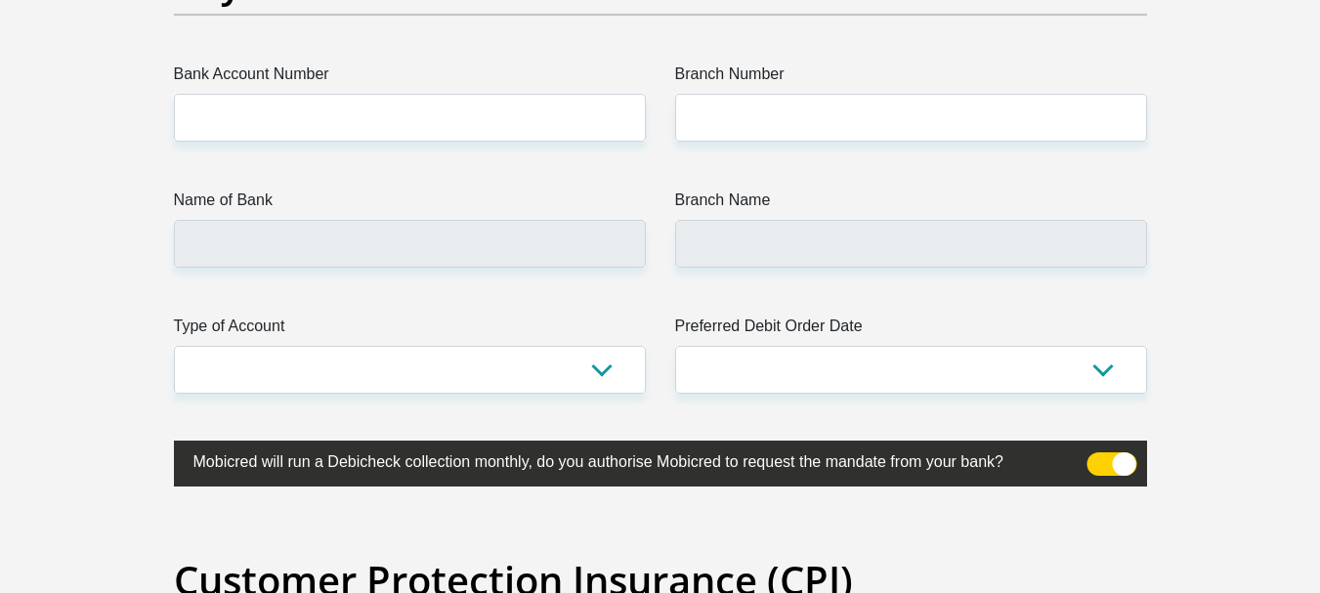
scroll to position [4592, 0]
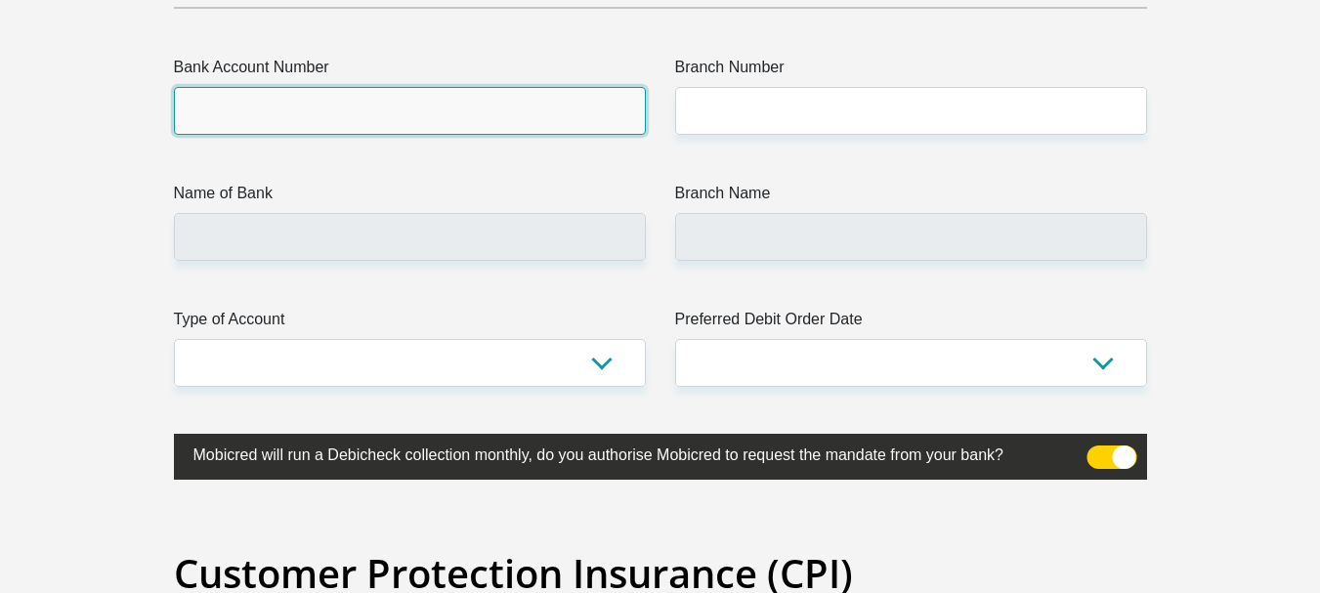
click at [375, 118] on input "Bank Account Number" at bounding box center [410, 111] width 472 height 48
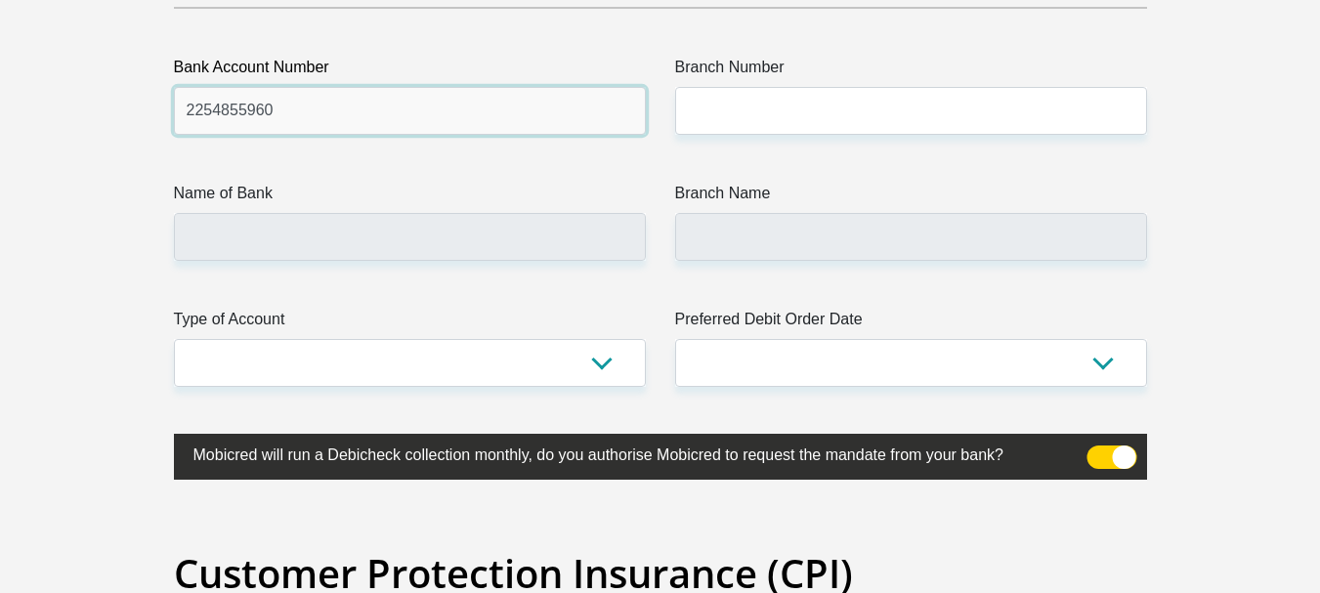
type input "2254855960"
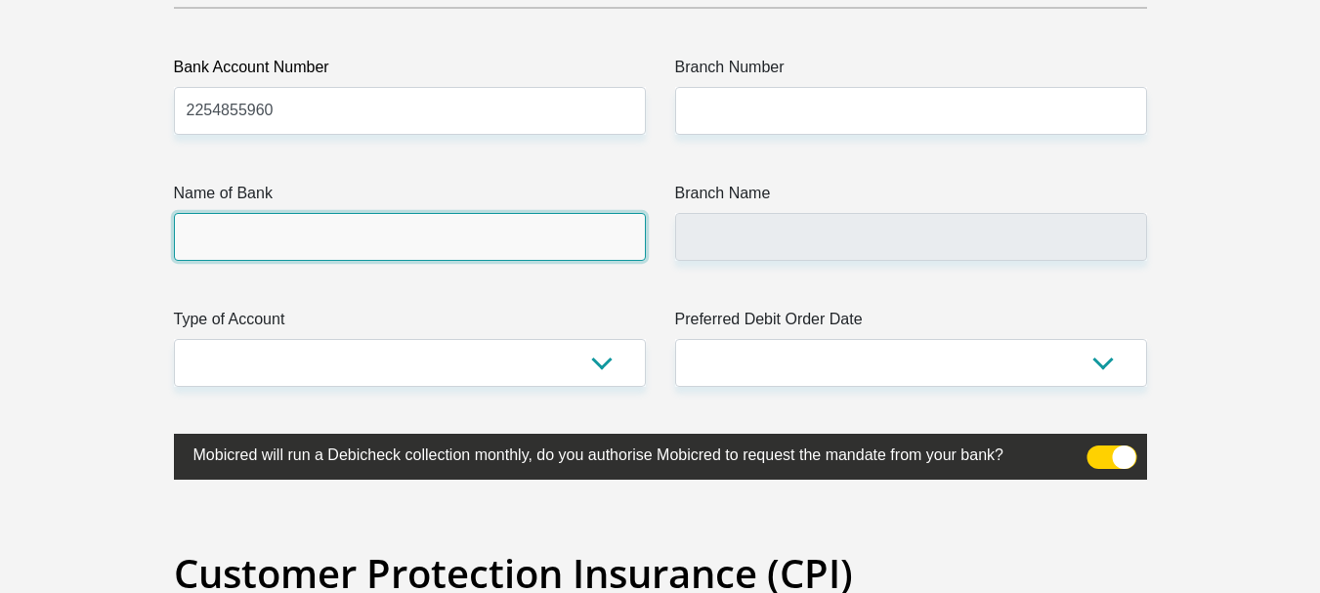
click at [304, 226] on input "Name of Bank" at bounding box center [410, 237] width 472 height 48
click at [361, 239] on input "Name of Bank" at bounding box center [410, 237] width 472 height 48
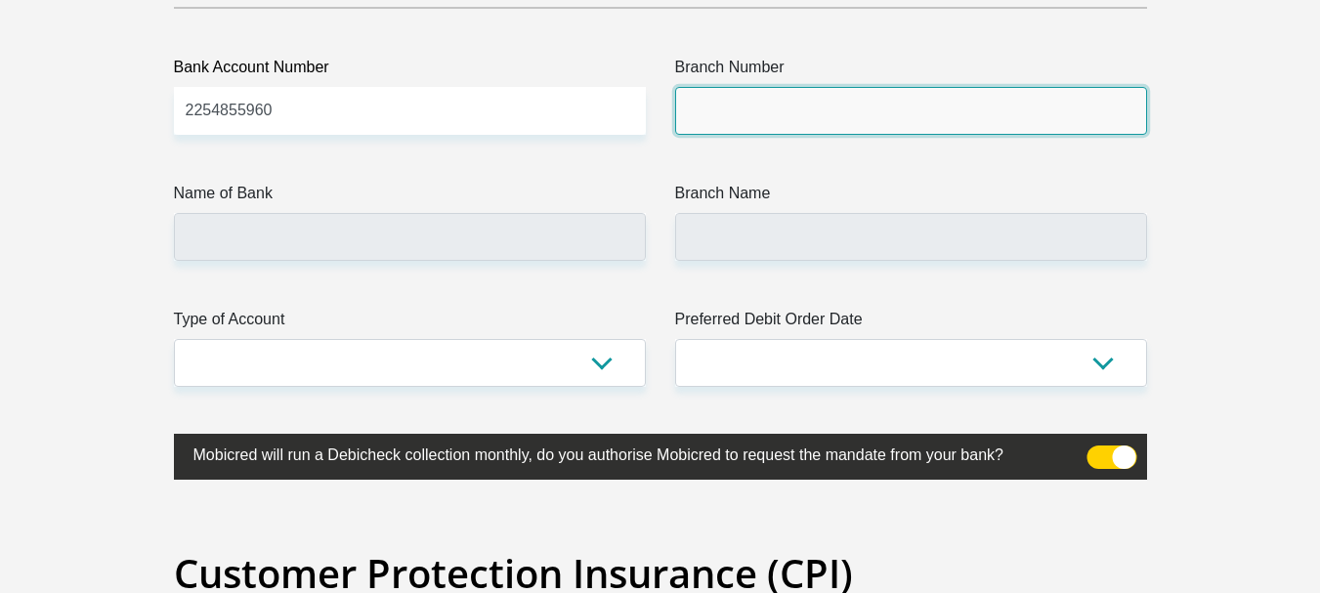
click at [865, 104] on input "Branch Number" at bounding box center [911, 111] width 472 height 48
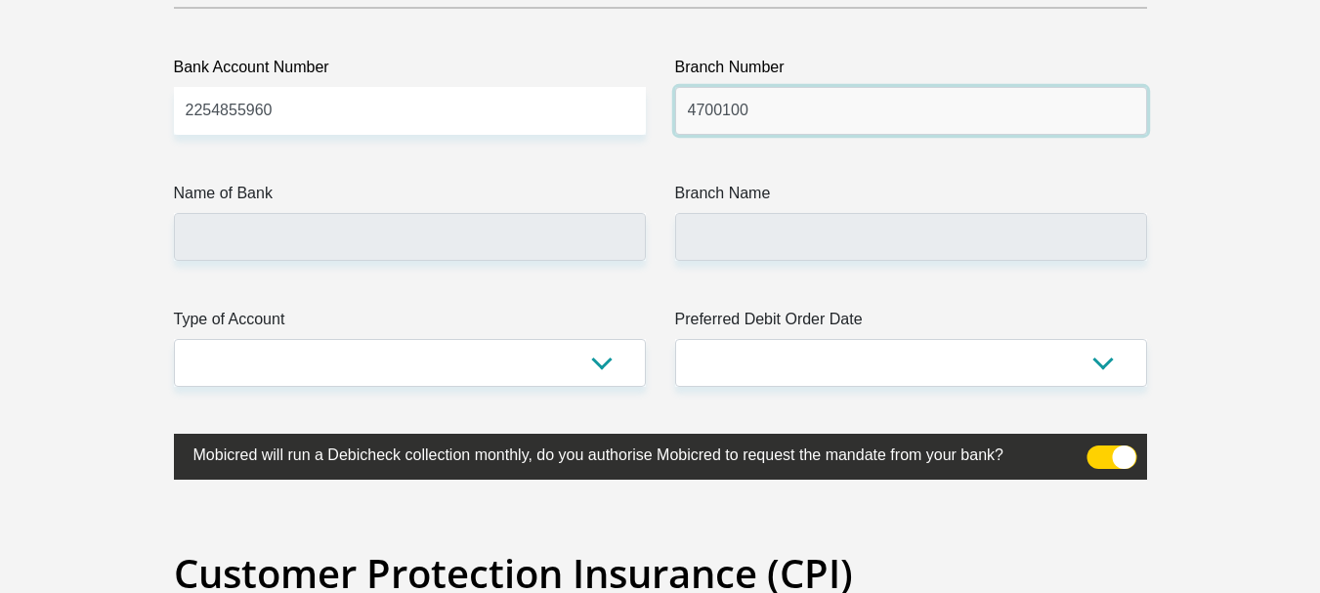
type input "4700100"
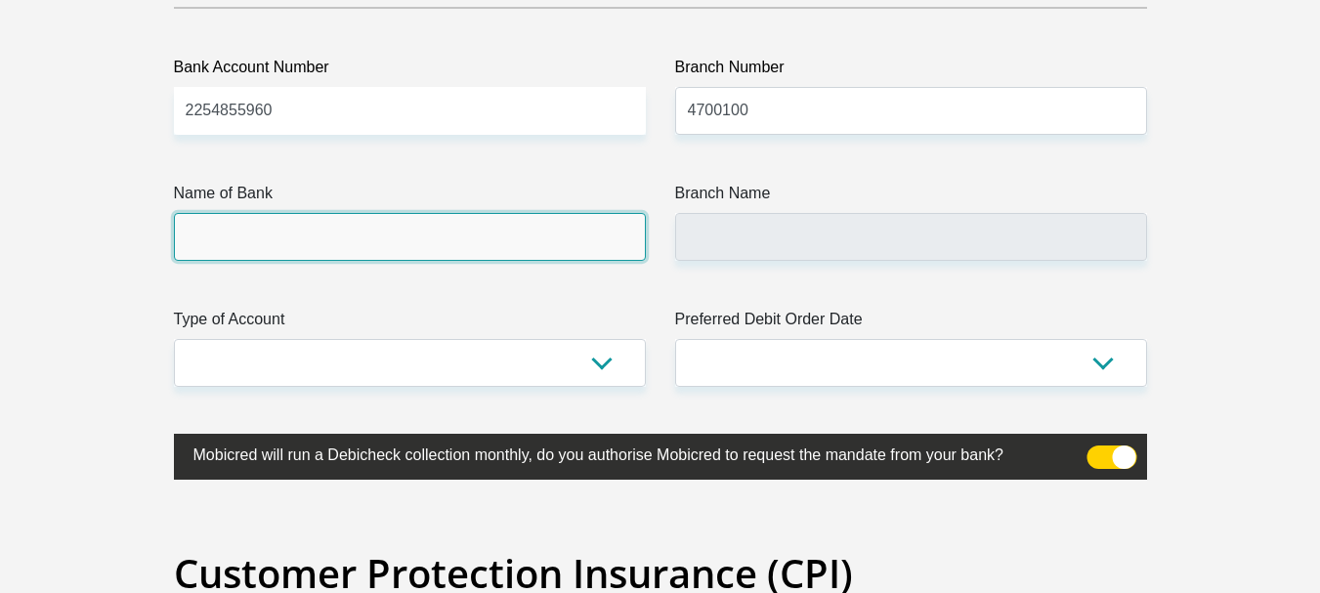
click at [339, 233] on input "Name of Bank" at bounding box center [410, 237] width 472 height 48
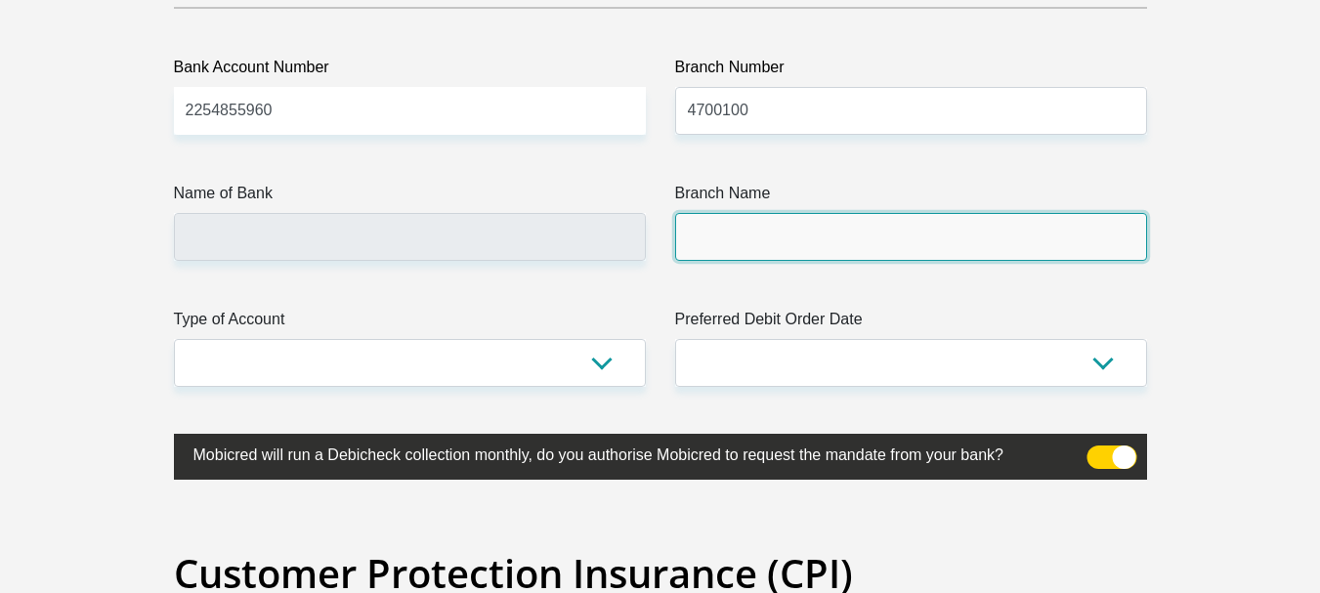
click at [867, 238] on input "Branch Name" at bounding box center [911, 237] width 472 height 48
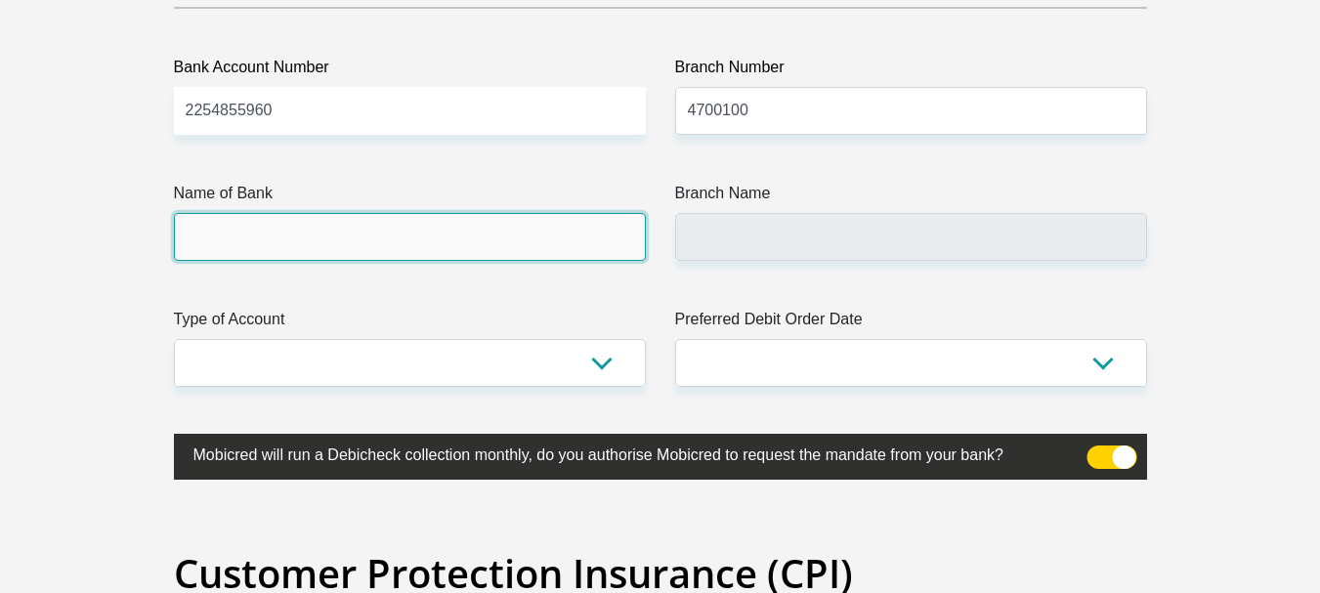
click at [397, 225] on input "Name of Bank" at bounding box center [410, 237] width 472 height 48
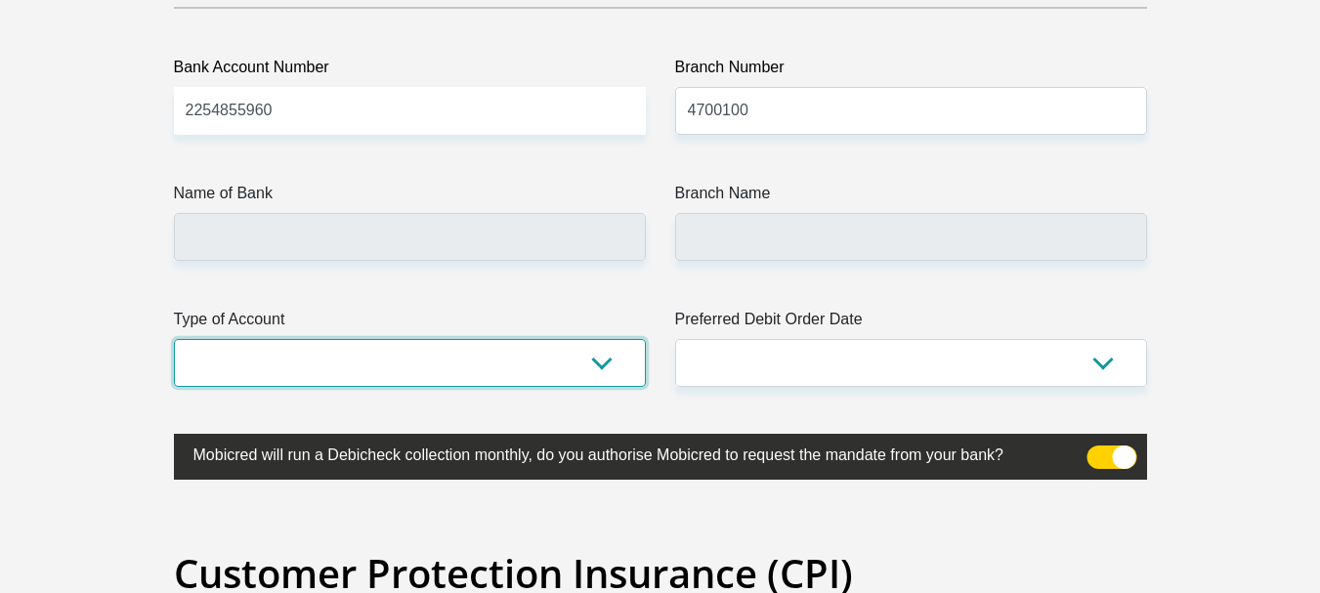
click at [603, 364] on select "Cheque Savings" at bounding box center [410, 363] width 472 height 48
select select "SAV"
click at [174, 339] on select "Cheque Savings" at bounding box center [410, 363] width 472 height 48
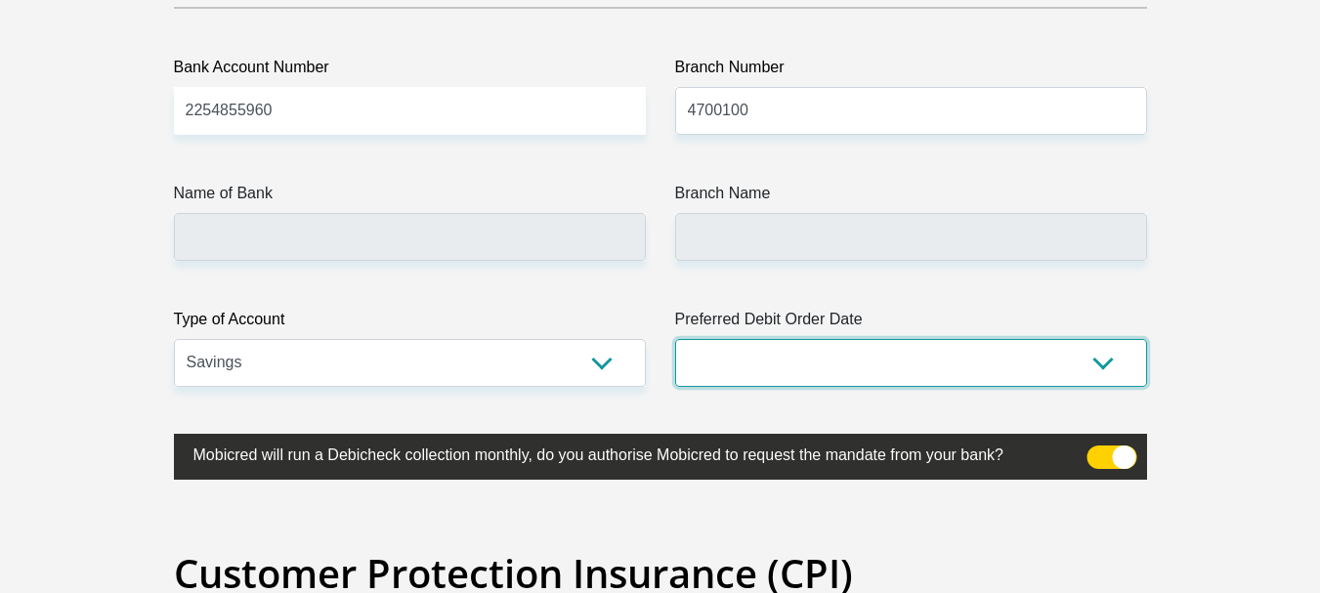
click at [1106, 364] on select "1st 2nd 3rd 4th 5th 7th 18th 19th 20th 21st 22nd 23rd 24th 25th 26th 27th 28th …" at bounding box center [911, 363] width 472 height 48
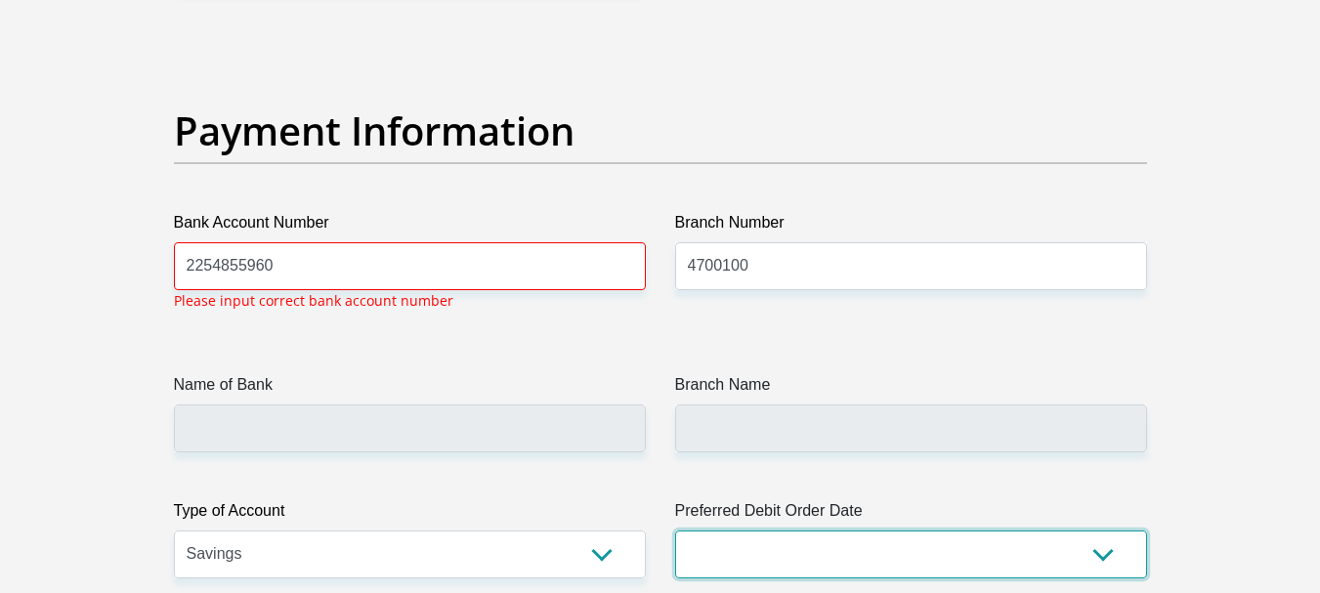
scroll to position [4434, 0]
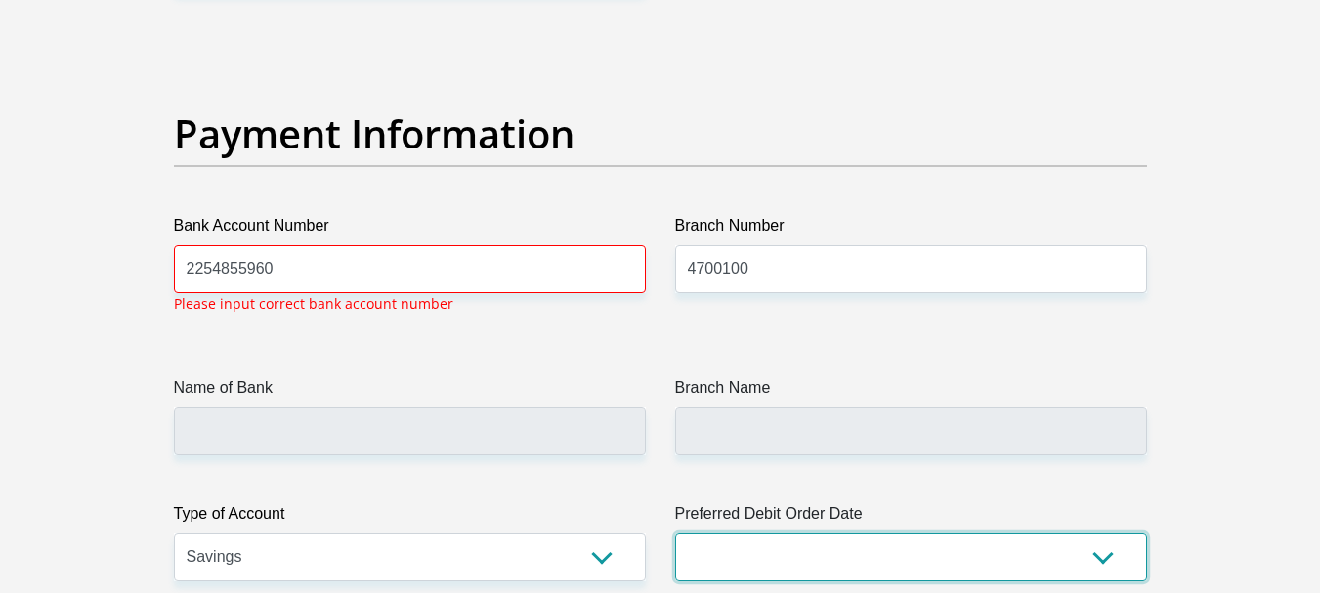
select select "21"
click at [675, 533] on select "1st 2nd 3rd 4th 5th 7th 18th 19th 20th 21st 22nd 23rd 24th 25th 26th 27th 28th …" at bounding box center [911, 557] width 472 height 48
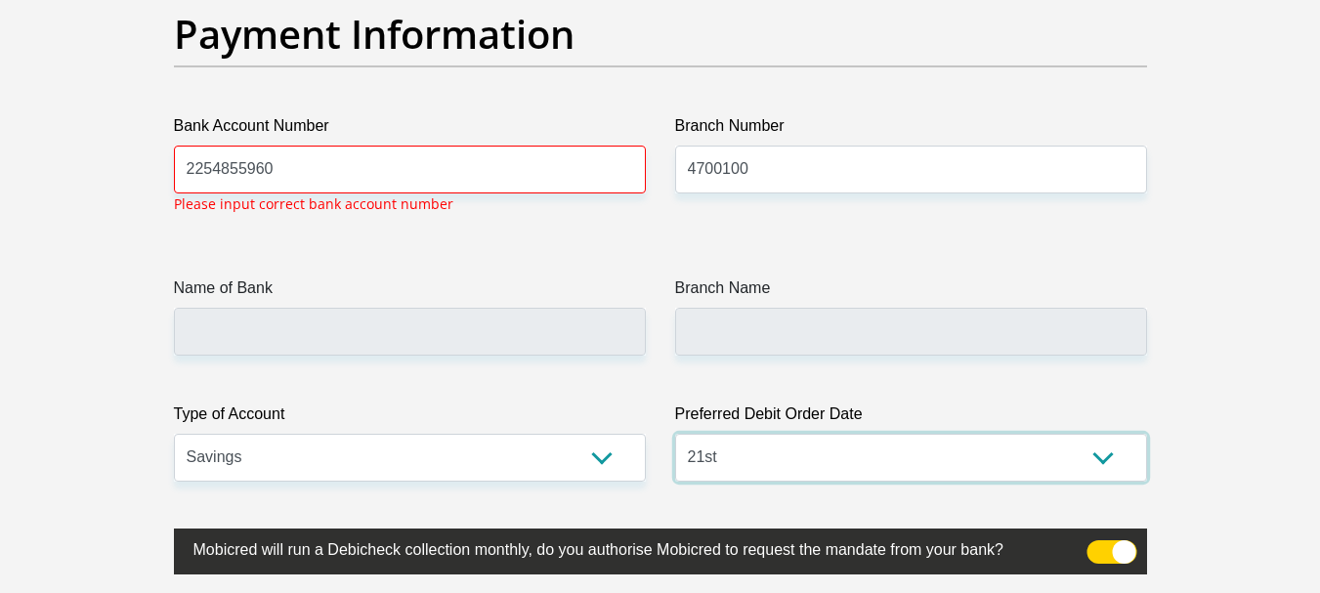
scroll to position [4531, 0]
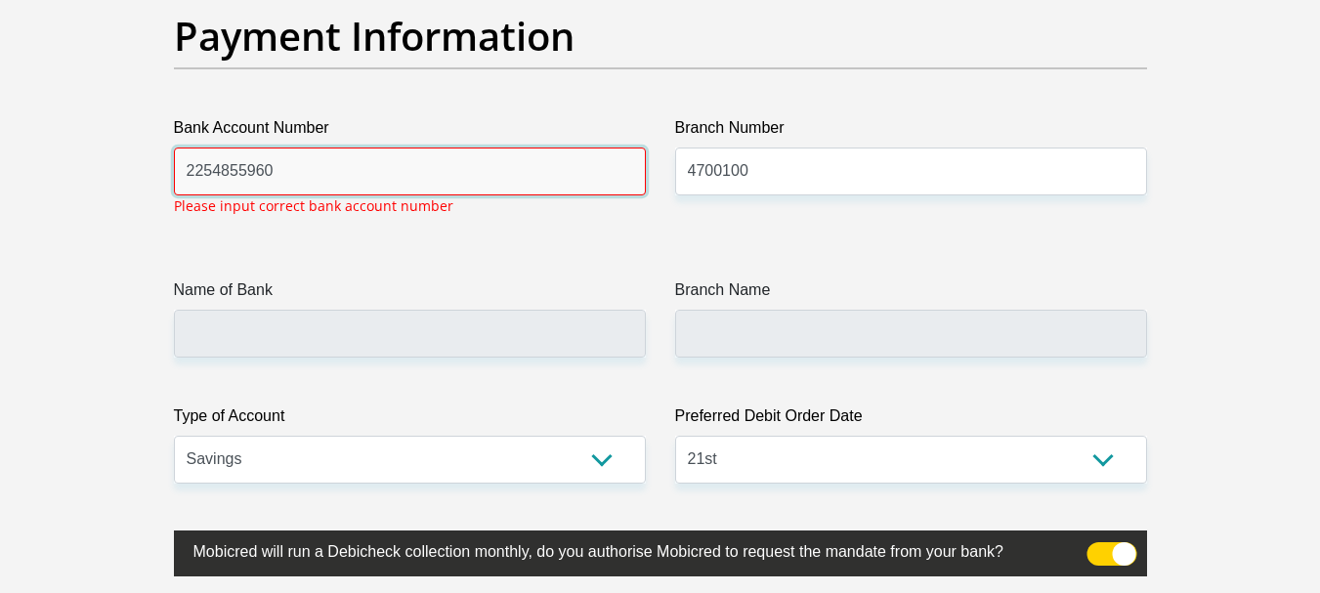
click at [509, 163] on input "2254855960" at bounding box center [410, 172] width 472 height 48
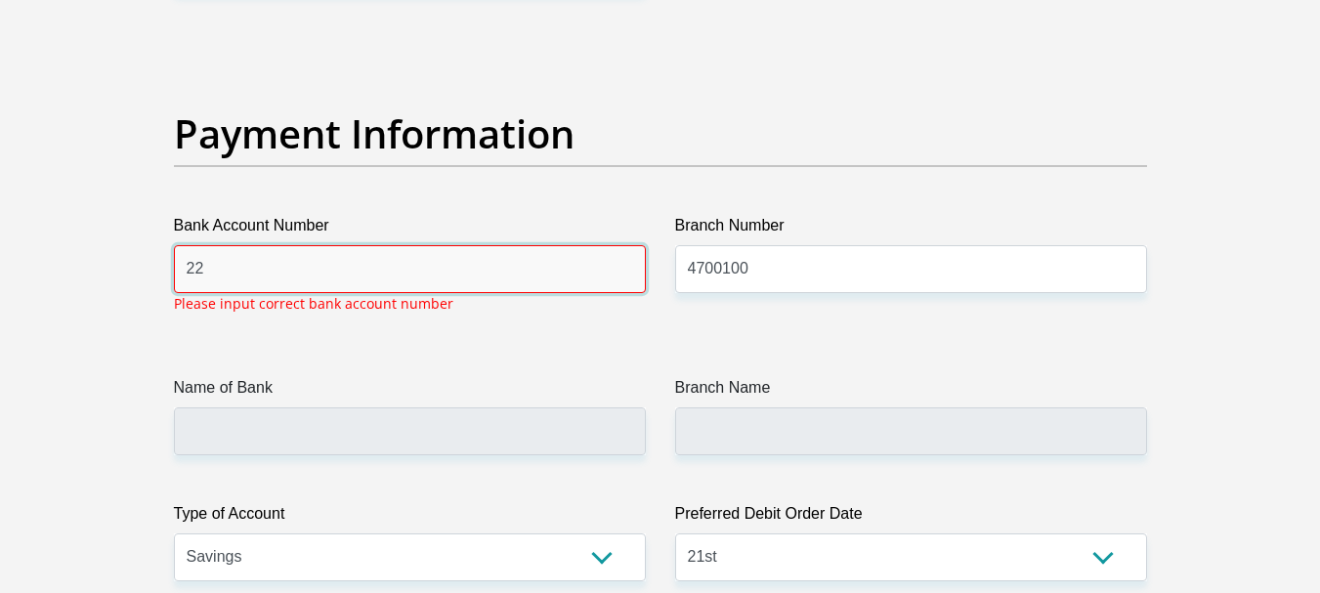
type input "2"
type input "2254855960"
click at [222, 405] on div "Name of Bank" at bounding box center [410, 415] width 472 height 79
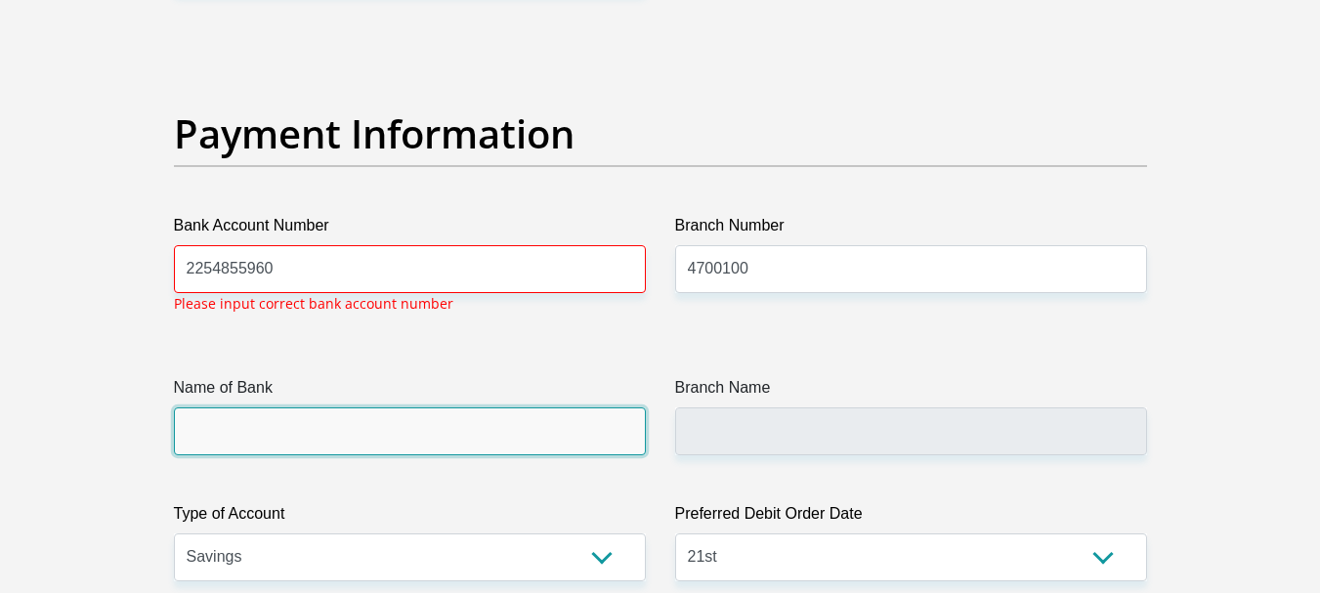
click at [318, 431] on input "Name of Bank" at bounding box center [410, 431] width 472 height 48
click at [353, 426] on input "Name of Bank" at bounding box center [410, 431] width 472 height 48
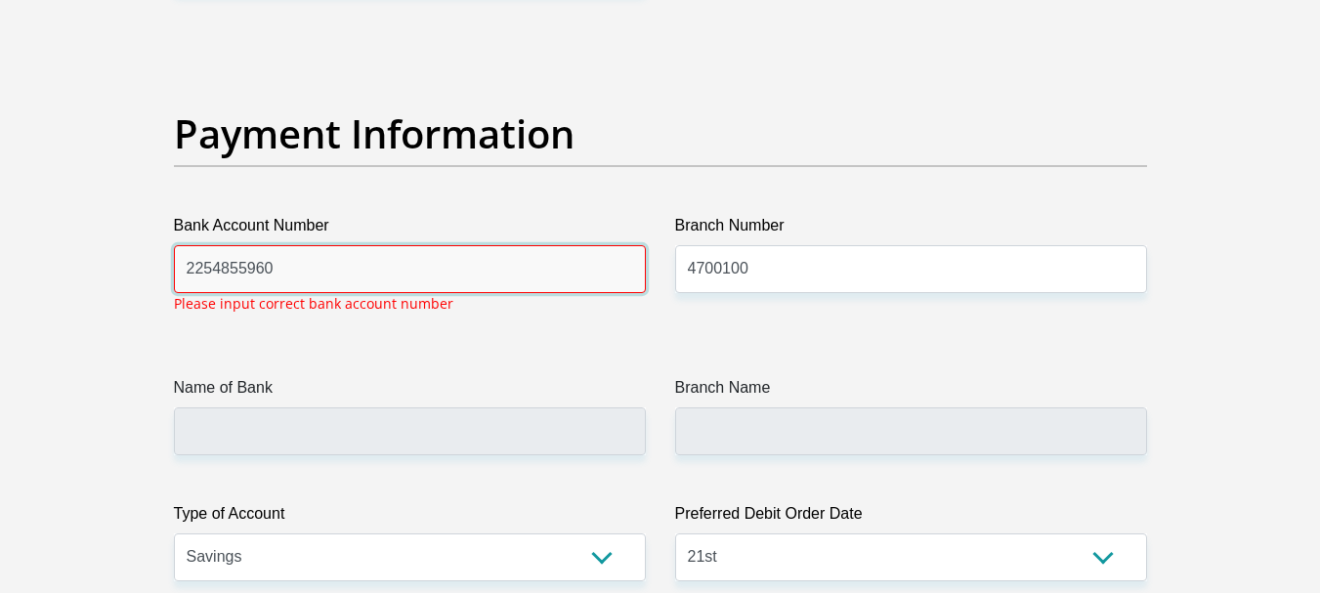
click at [186, 269] on input "2254855960" at bounding box center [410, 269] width 472 height 48
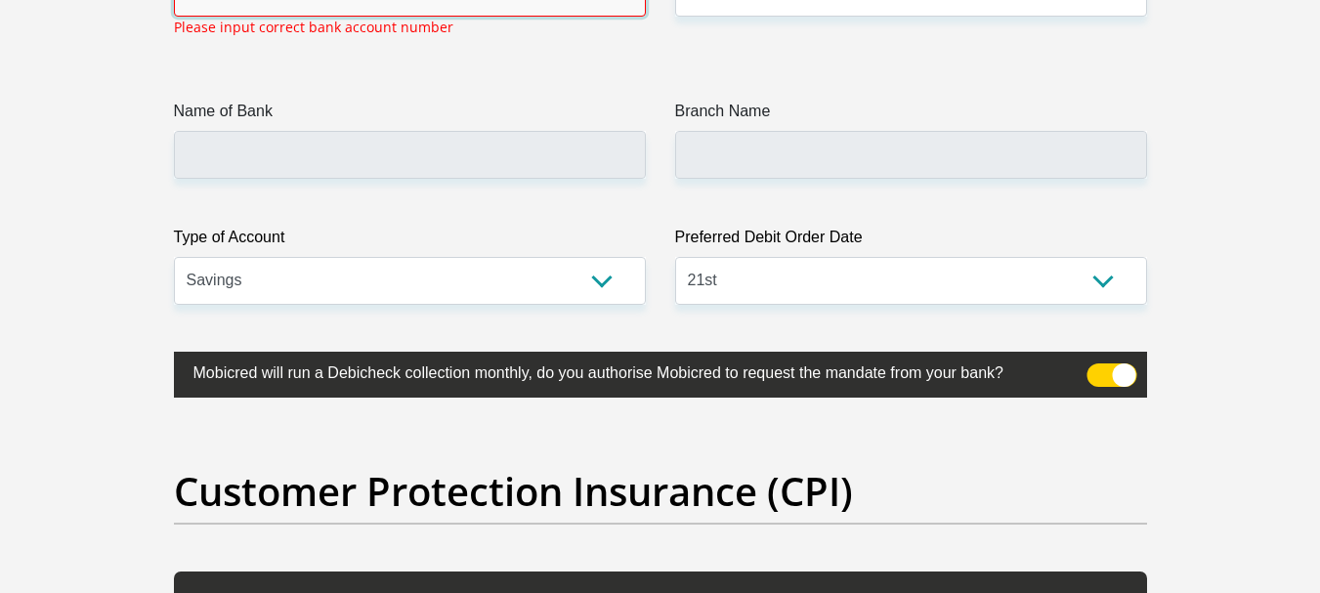
scroll to position [4531, 0]
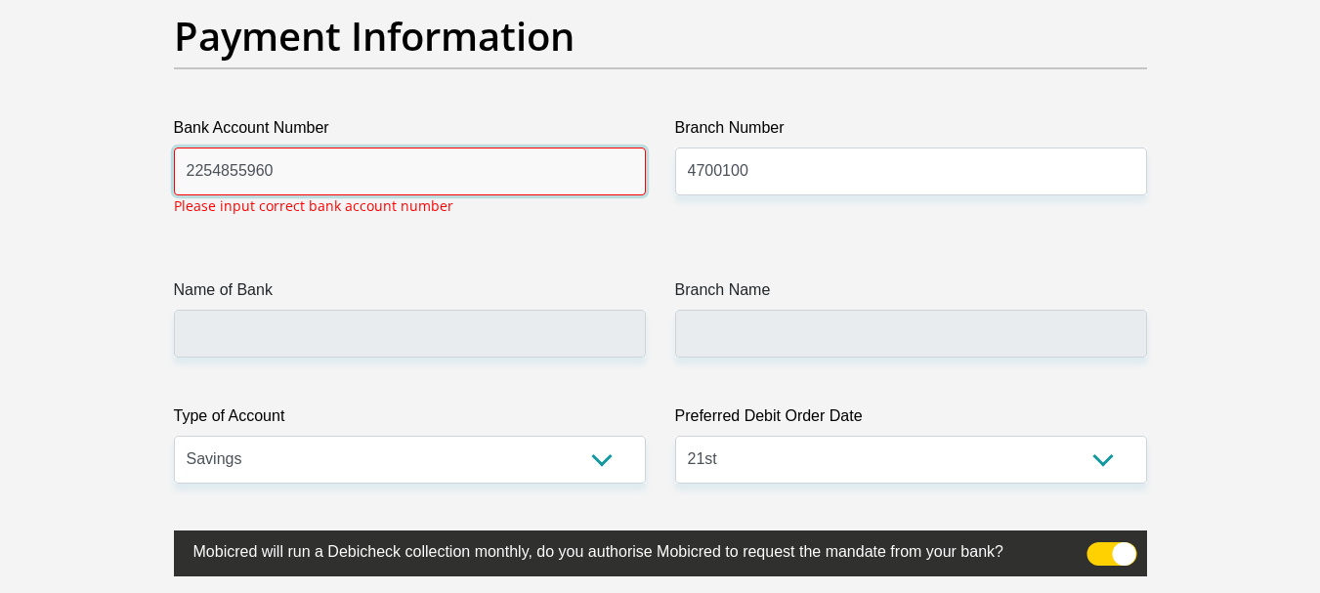
click at [410, 172] on input "2254855960" at bounding box center [410, 172] width 472 height 48
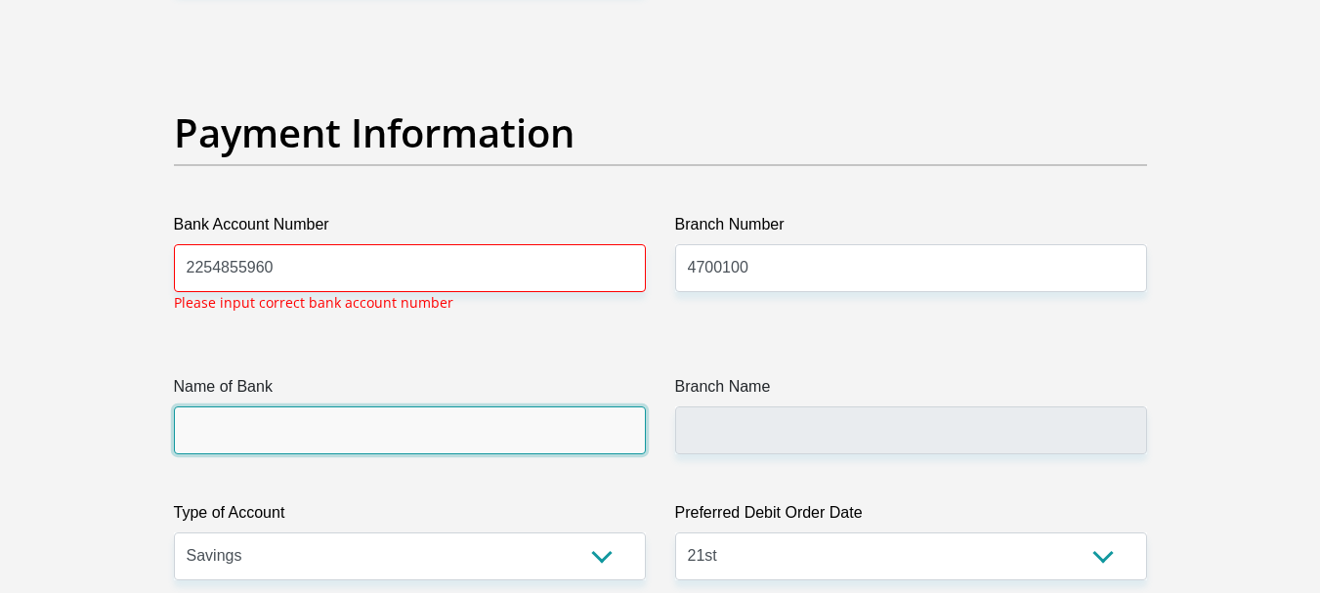
scroll to position [4434, 0]
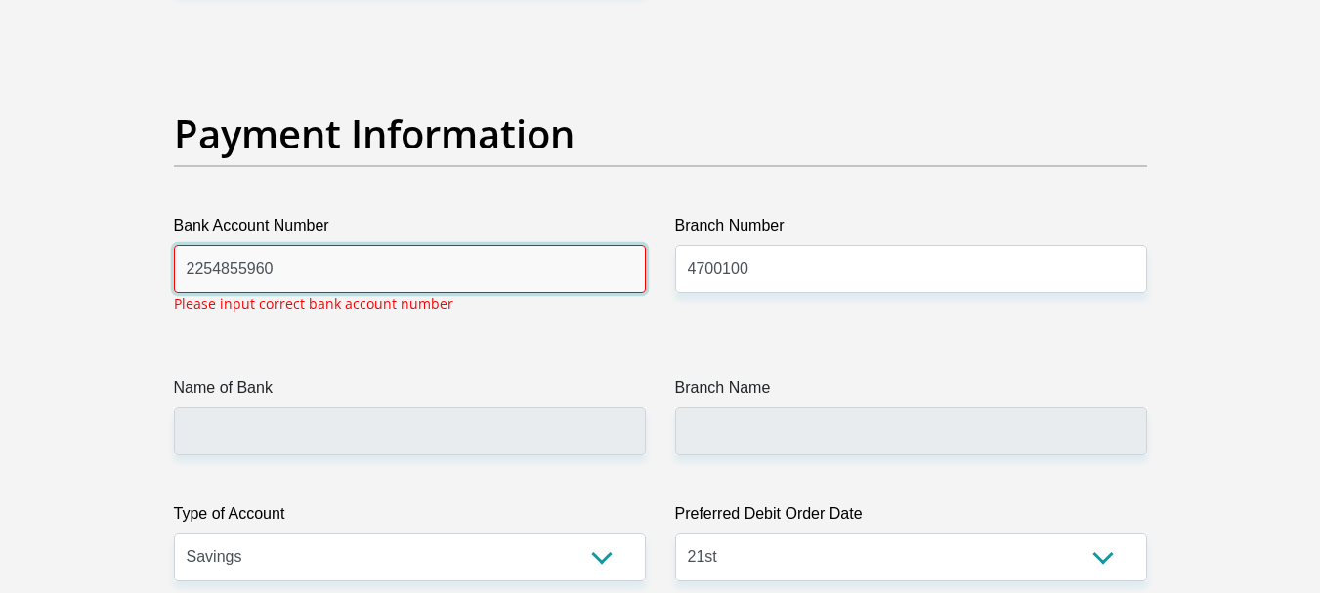
click at [444, 273] on input "2254855960" at bounding box center [410, 269] width 472 height 48
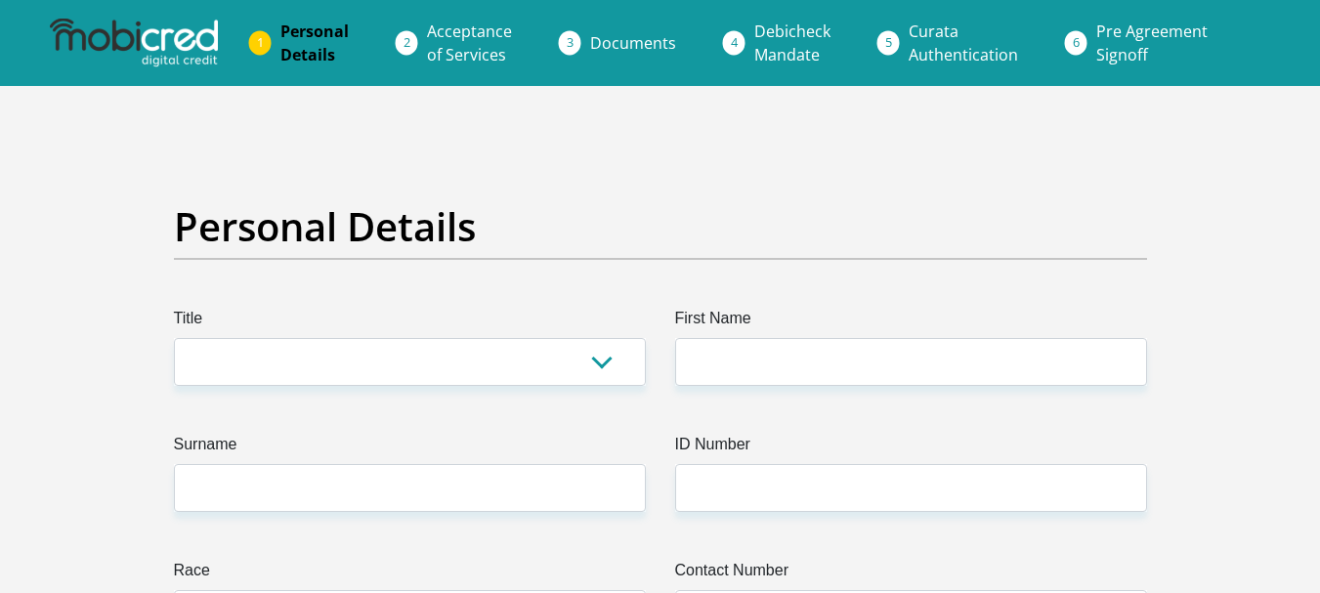
click at [370, 374] on select "Mr Ms Mrs Dr Other" at bounding box center [410, 362] width 472 height 48
select select "Mr"
click at [174, 338] on select "Mr Ms Mrs Dr Other" at bounding box center [410, 362] width 472 height 48
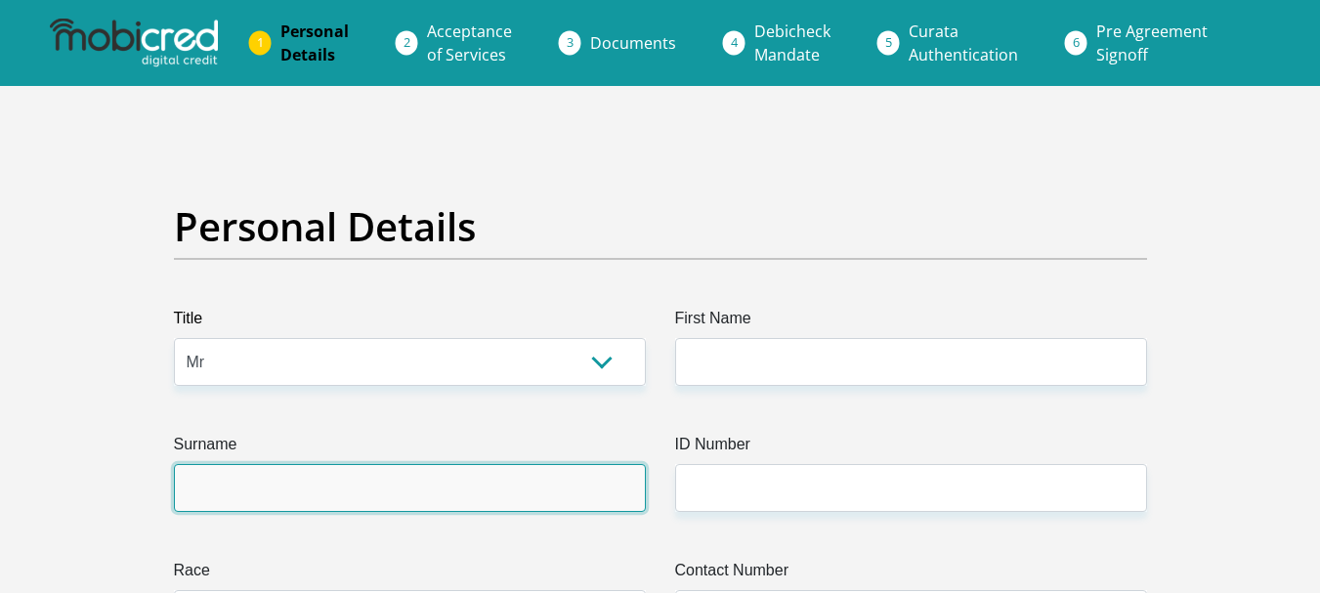
click at [496, 498] on input "Surname" at bounding box center [410, 488] width 472 height 48
type input "loliwe"
type input "anele"
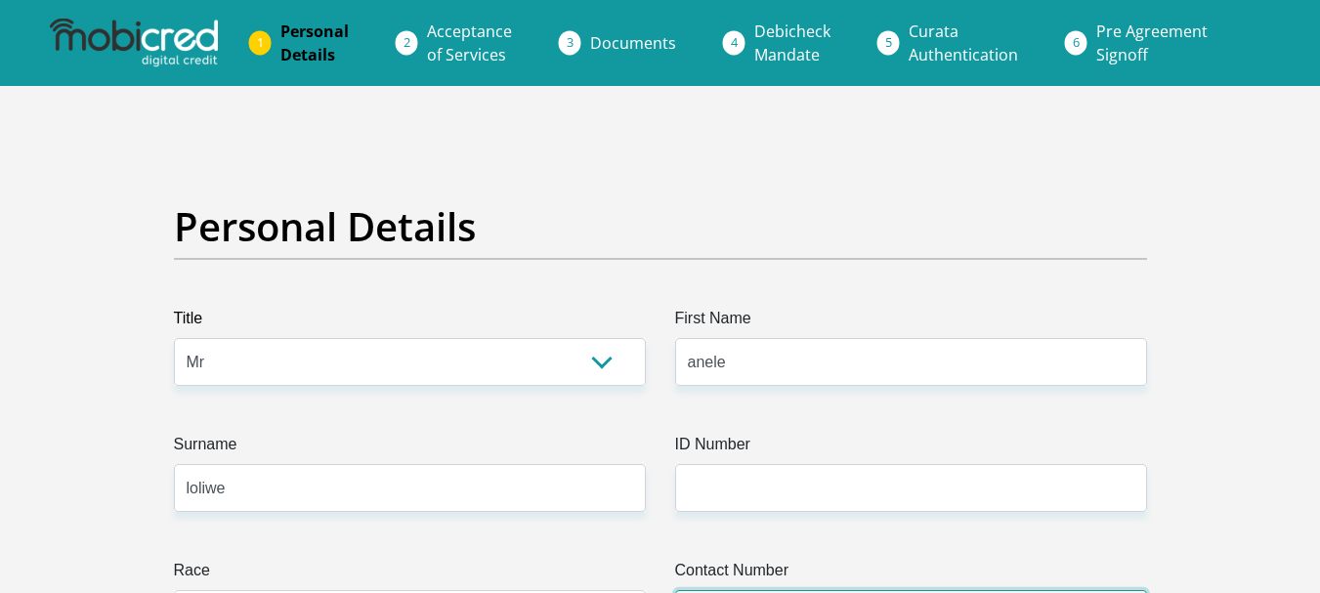
type input "0691657946"
select select "ZAF"
type input "4 buffalo drive arcadia sbv services east london"
type input "east london"
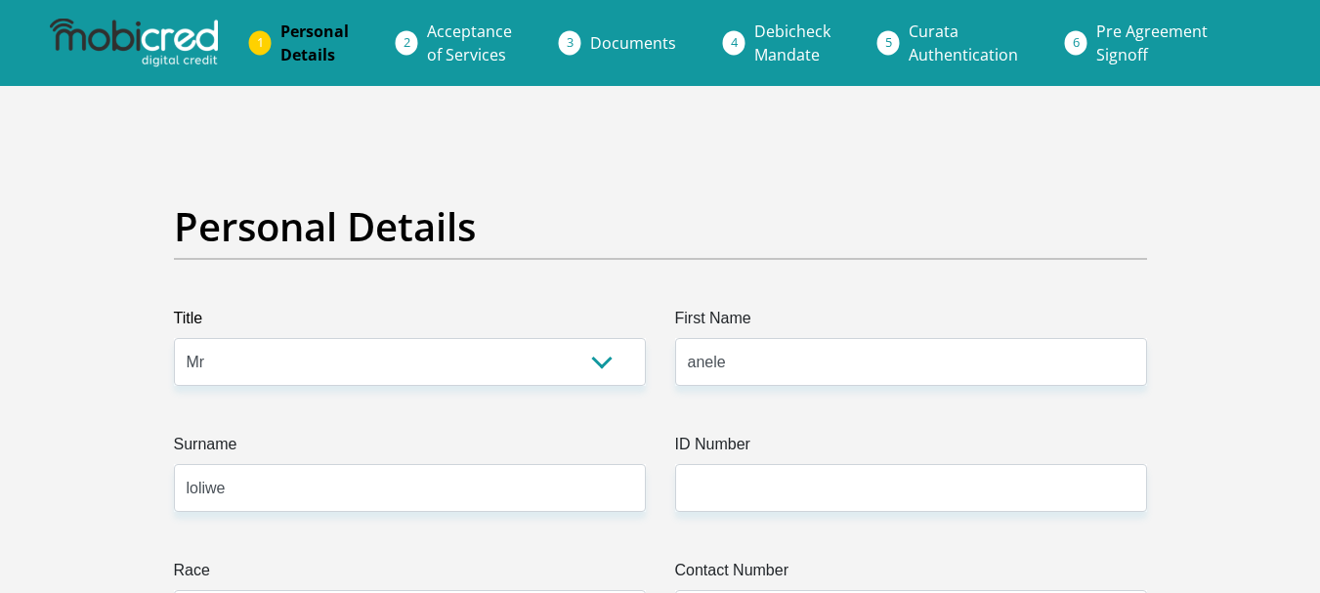
type input "east london"
type input "5201"
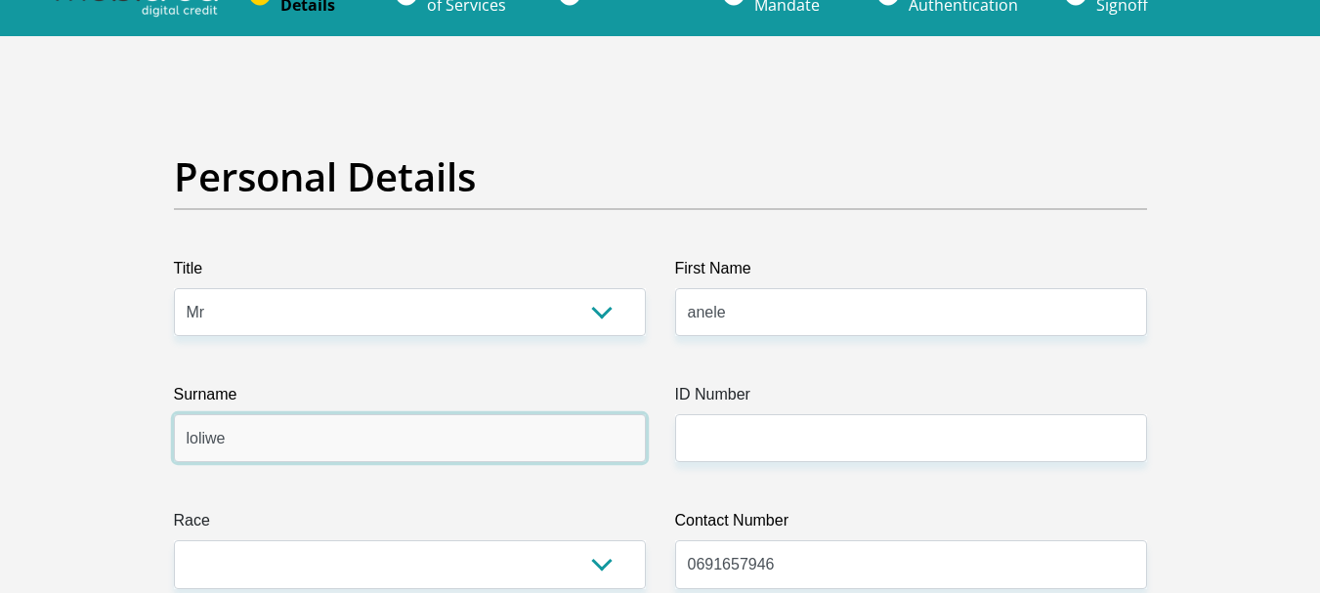
scroll to position [98, 0]
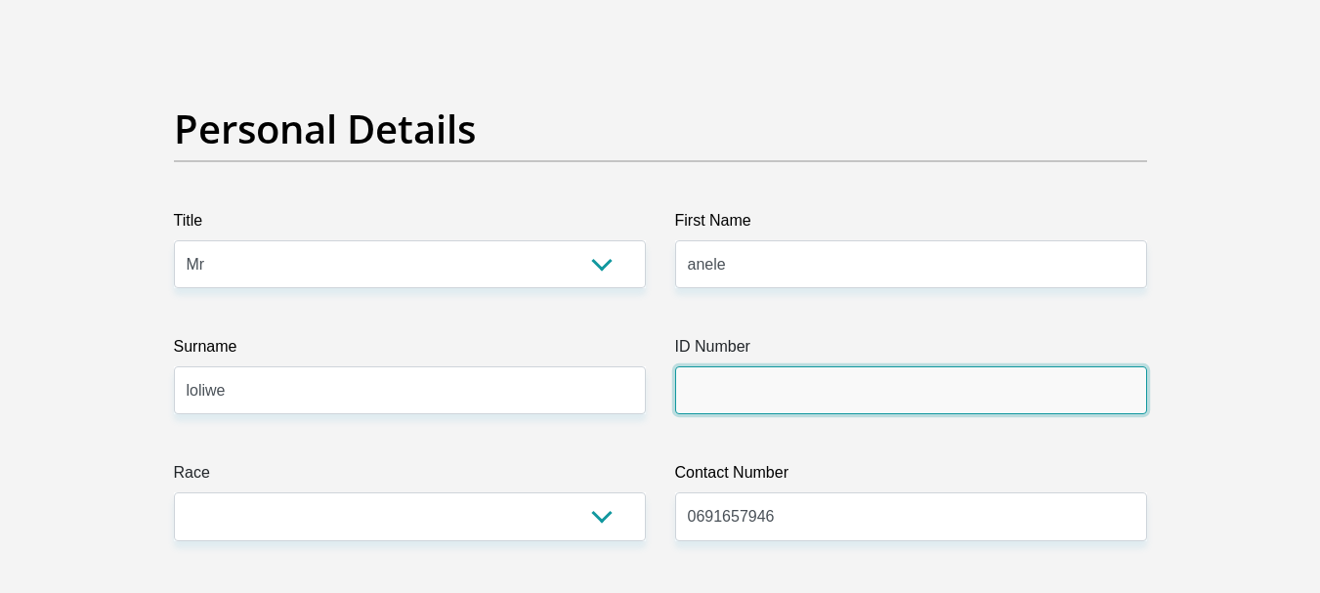
click at [755, 389] on input "ID Number" at bounding box center [911, 390] width 472 height 48
type input "8802135511088"
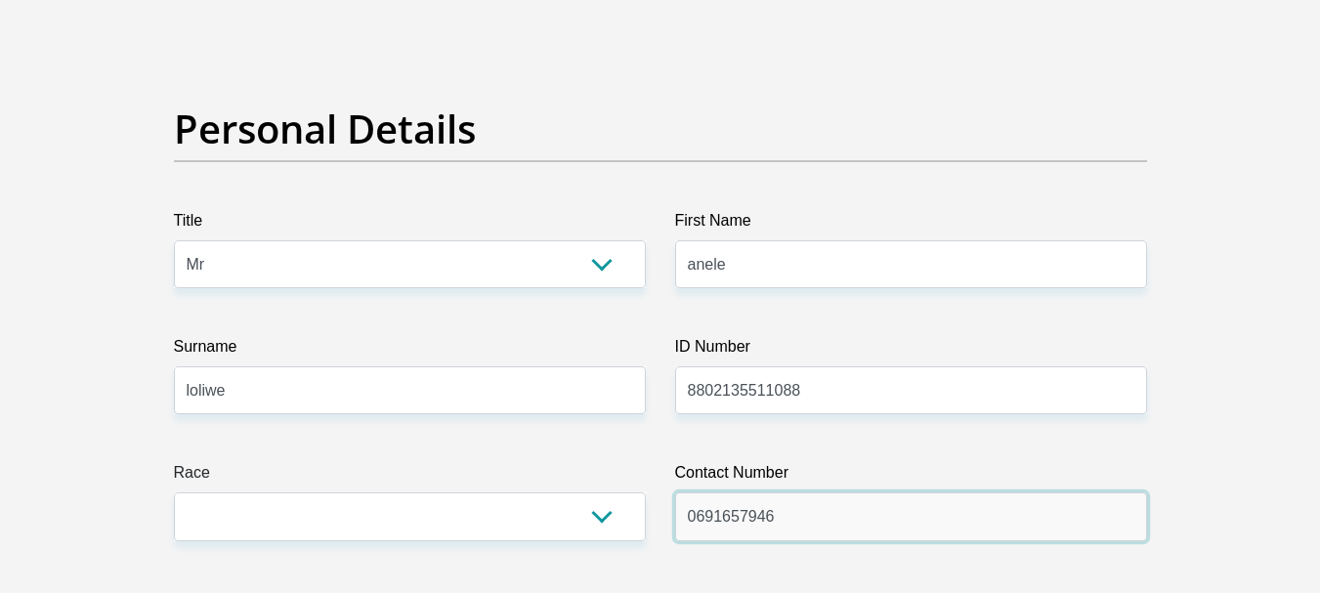
drag, startPoint x: 803, startPoint y: 508, endPoint x: 392, endPoint y: 527, distance: 411.7
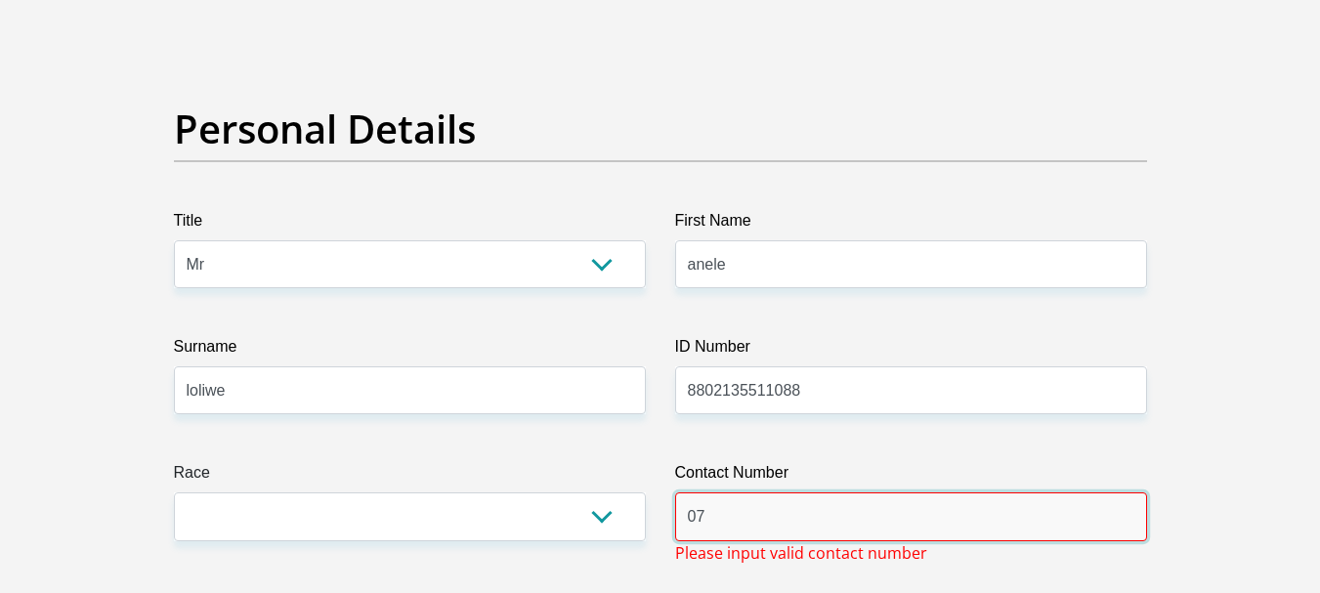
type input "0"
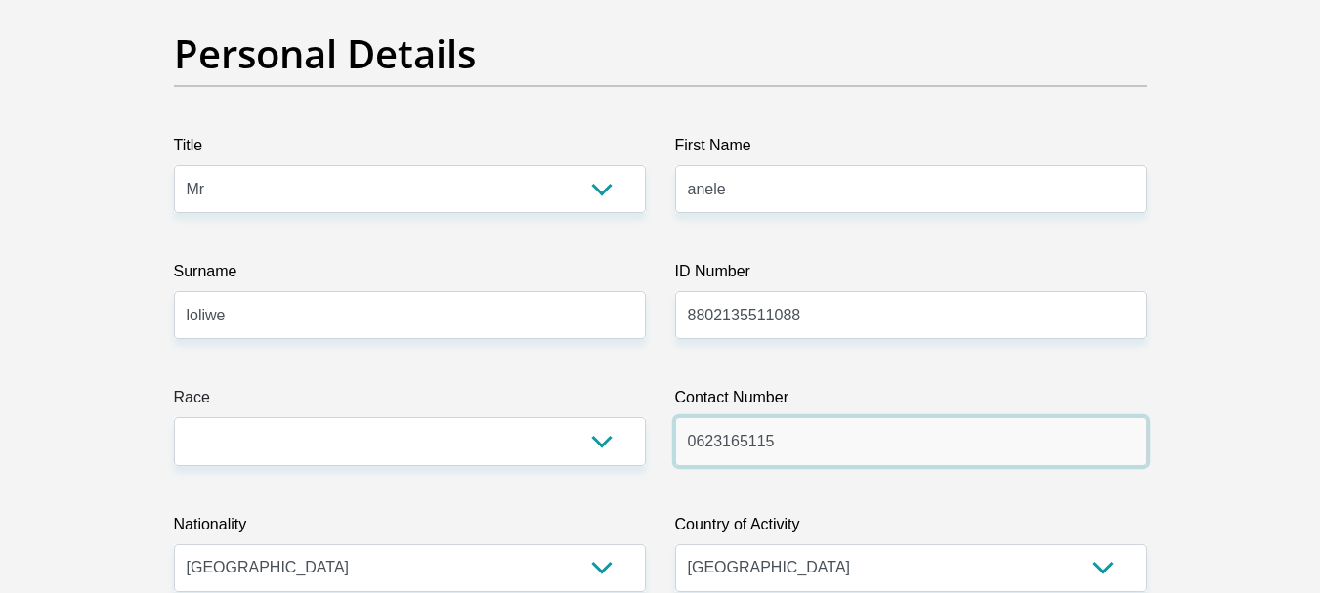
scroll to position [293, 0]
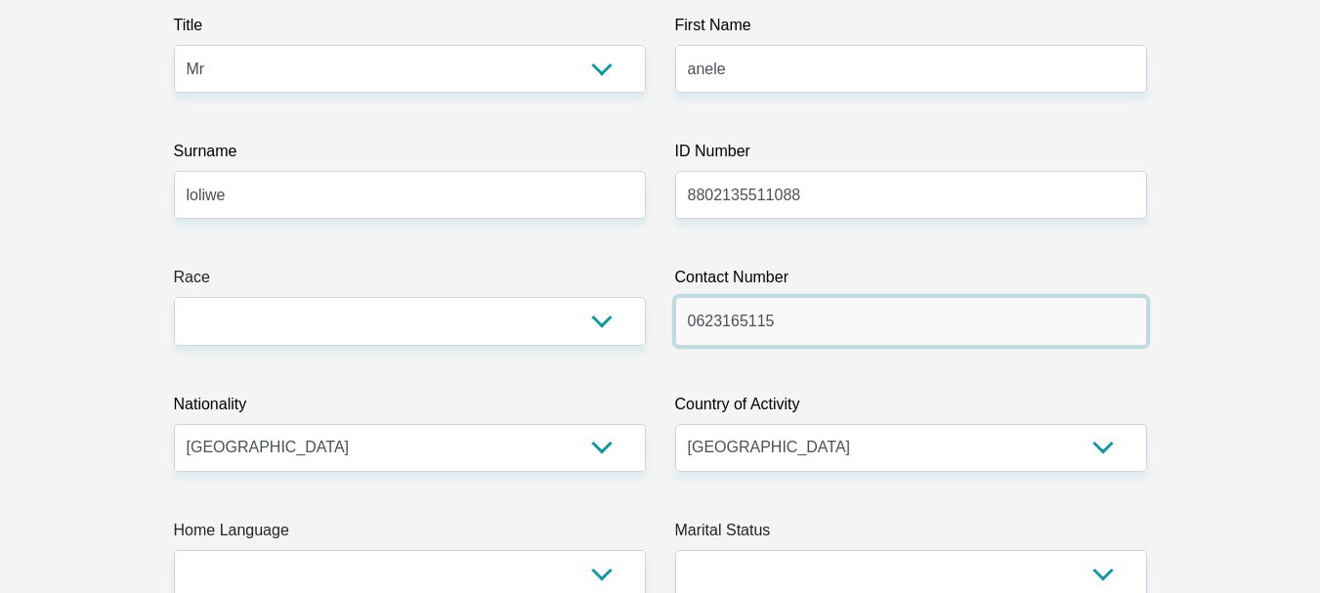
type input "0623165115"
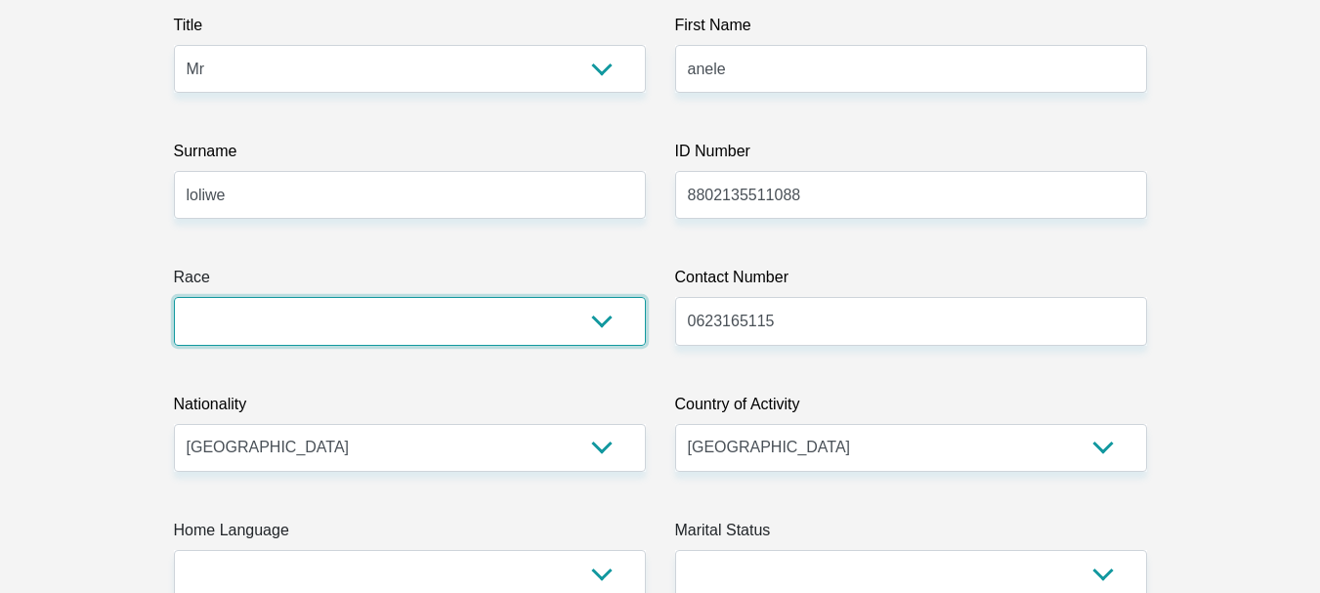
click at [594, 326] on select "Black Coloured Indian White Other" at bounding box center [410, 321] width 472 height 48
select select "1"
click at [174, 297] on select "Black Coloured Indian White Other" at bounding box center [410, 321] width 472 height 48
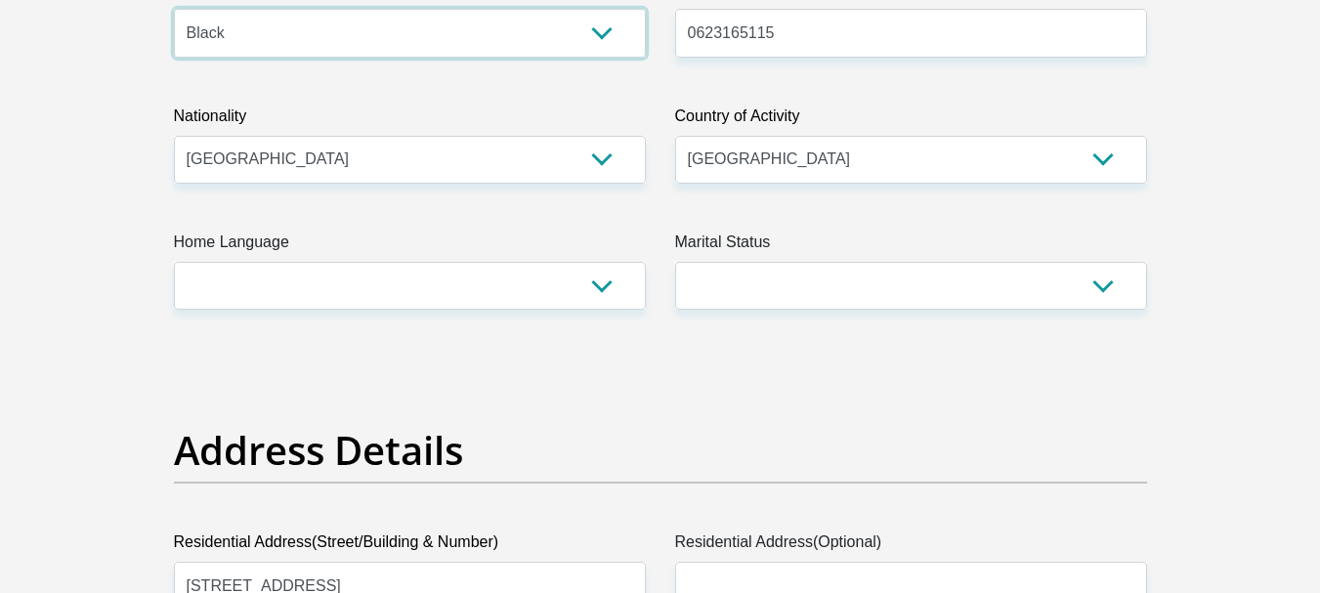
scroll to position [586, 0]
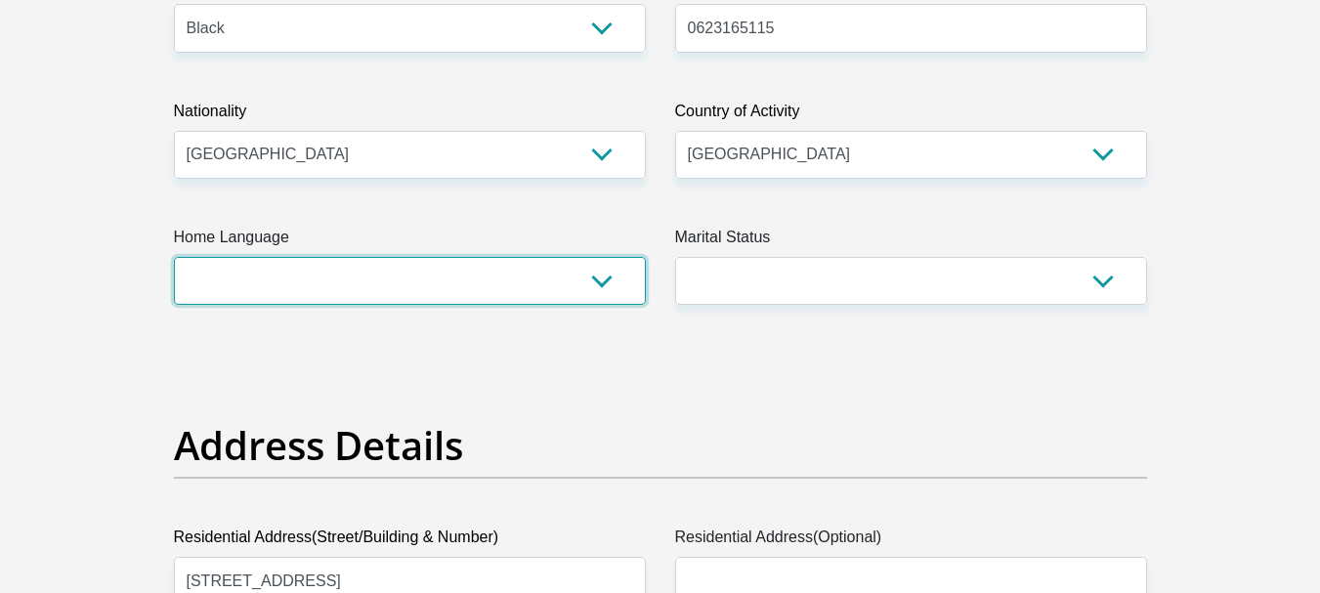
click at [603, 284] on select "Afrikaans English Sepedi South Ndebele Southern Sotho Swati Tsonga Tswana Venda…" at bounding box center [410, 281] width 472 height 48
select select "xho"
click at [174, 257] on select "Afrikaans English Sepedi South Ndebele Southern Sotho Swati Tsonga Tswana Venda…" at bounding box center [410, 281] width 472 height 48
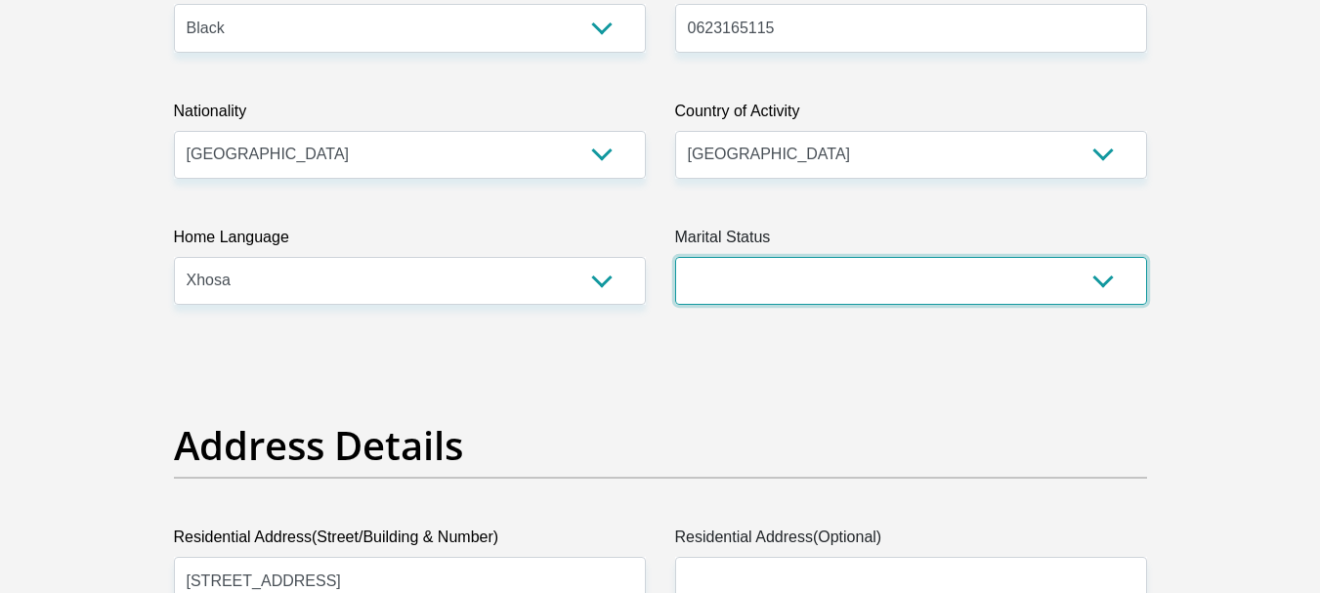
click at [1093, 283] on select "Married ANC Single Divorced Widowed Married COP or Customary Law" at bounding box center [911, 281] width 472 height 48
select select "2"
click at [675, 257] on select "Married ANC Single Divorced Widowed Married COP or Customary Law" at bounding box center [911, 281] width 472 height 48
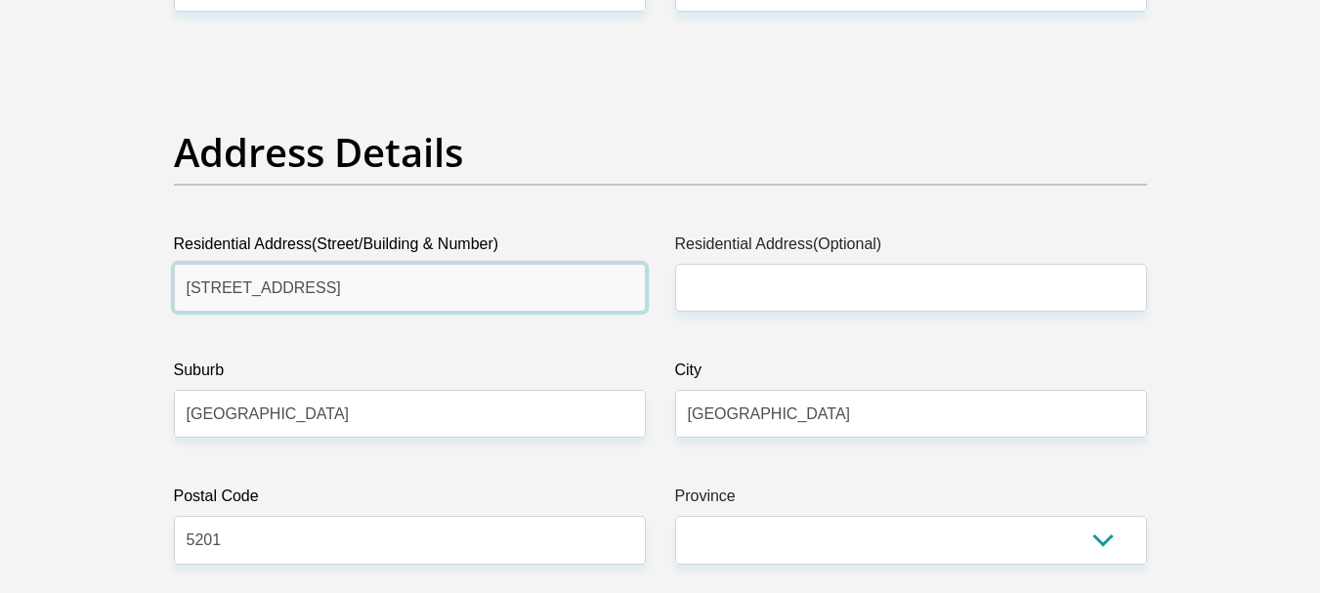
drag, startPoint x: 546, startPoint y: 285, endPoint x: 137, endPoint y: 291, distance: 409.4
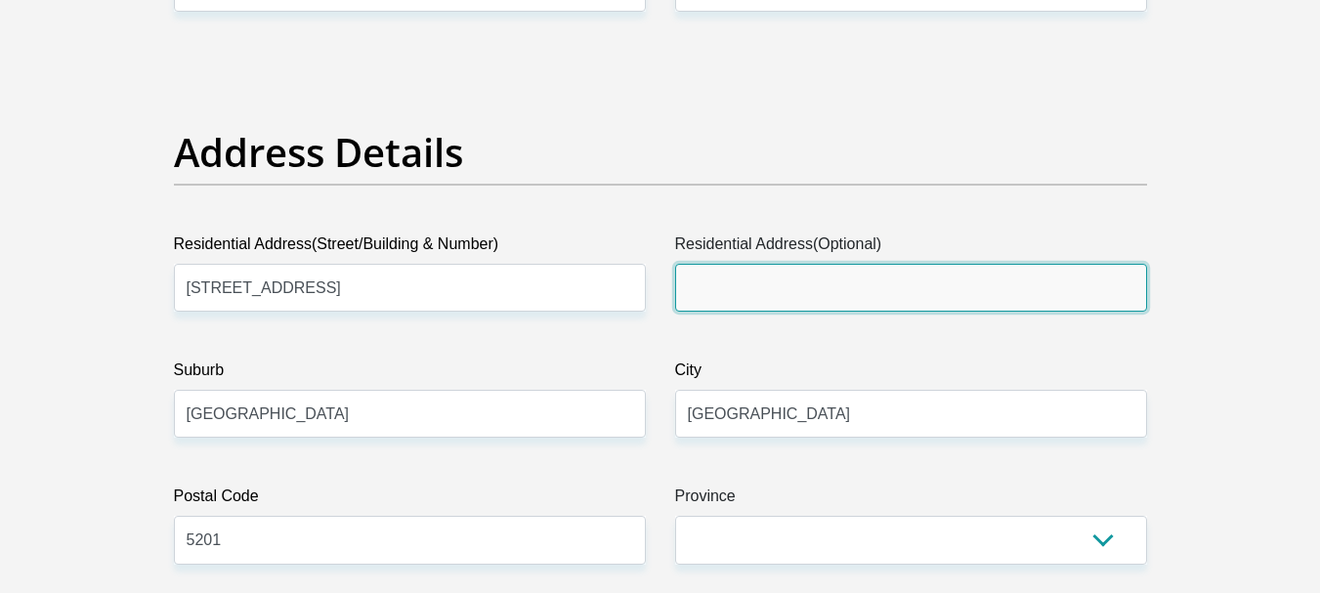
click at [931, 280] on input "Residential Address(Optional)" at bounding box center [911, 288] width 472 height 48
paste input "4 buffalo drive arcadia sbv services east london"
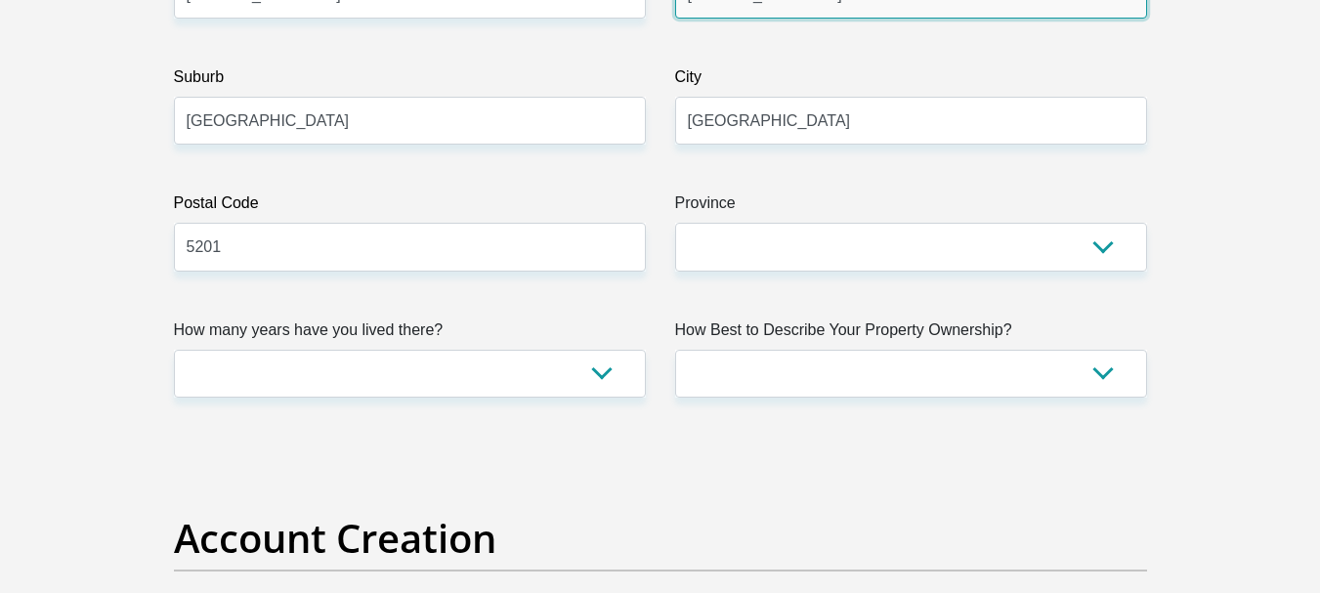
type input "4 buffalo drive arcadia sbv services east london"
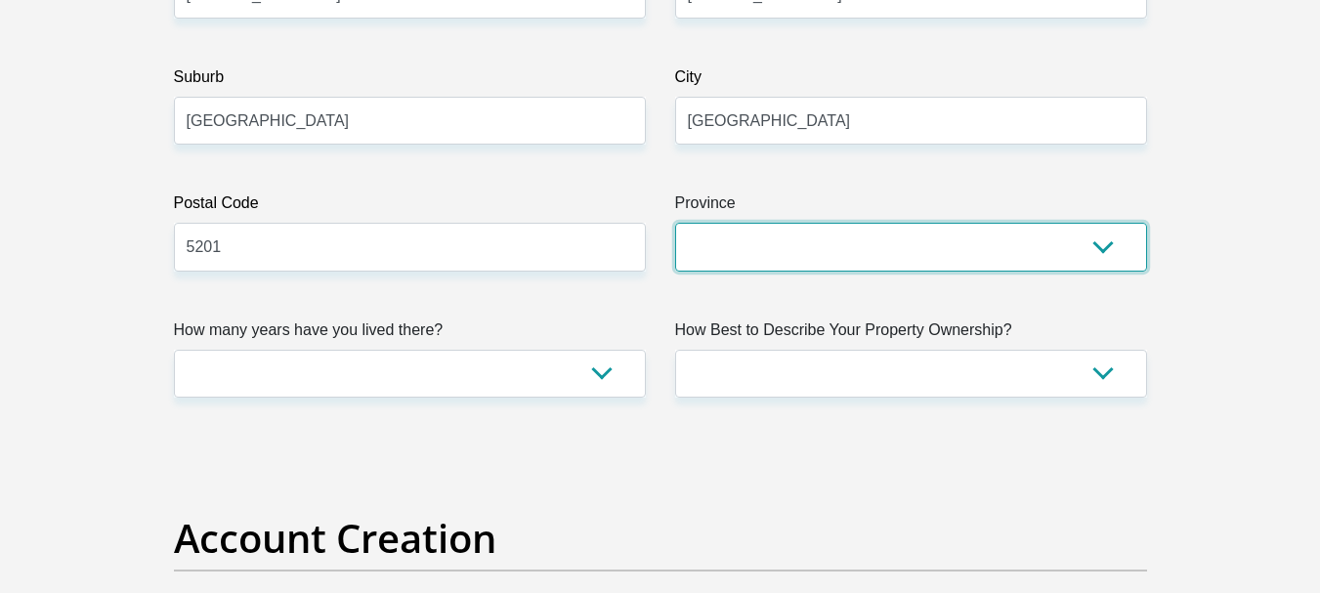
click at [1099, 247] on select "Eastern Cape Free State Gauteng KwaZulu-Natal Limpopo Mpumalanga Northern Cape …" at bounding box center [911, 247] width 472 height 48
select select "Eastern Cape"
click at [675, 223] on select "Eastern Cape Free State Gauteng KwaZulu-Natal Limpopo Mpumalanga Northern Cape …" at bounding box center [911, 247] width 472 height 48
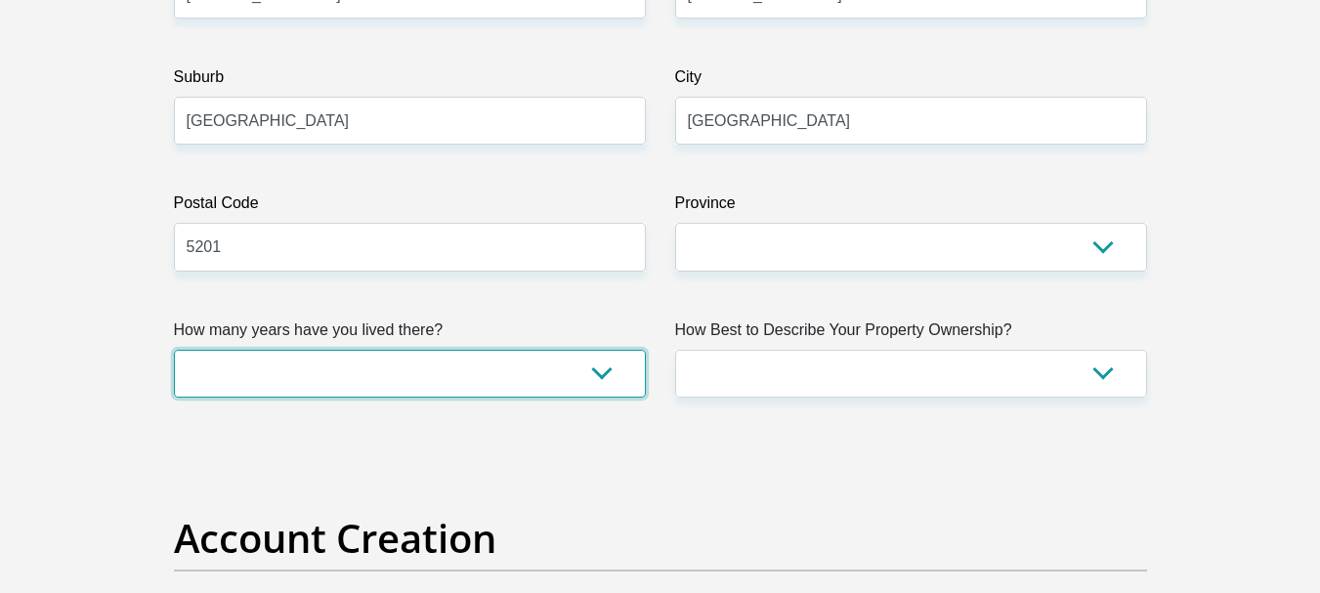
click at [521, 382] on select "less than 1 year 1-3 years 3-5 years 5+ years" at bounding box center [410, 374] width 472 height 48
select select "5"
click at [174, 350] on select "less than 1 year 1-3 years 3-5 years 5+ years" at bounding box center [410, 374] width 472 height 48
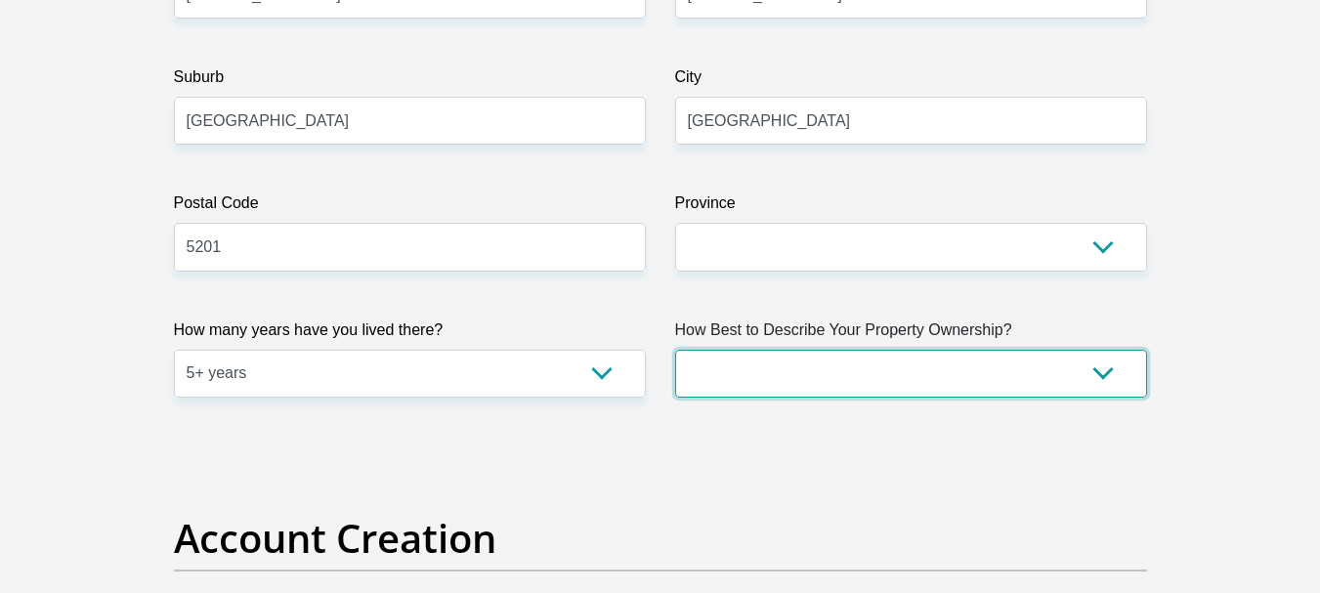
click at [1112, 375] on select "Owned Rented Family Owned Company Dwelling" at bounding box center [911, 374] width 472 height 48
click at [675, 350] on select "Owned Rented Family Owned Company Dwelling" at bounding box center [911, 374] width 472 height 48
click at [1091, 376] on select "Owned Rented Family Owned Company Dwelling" at bounding box center [911, 374] width 472 height 48
select select "parents"
click at [675, 350] on select "Owned Rented Family Owned Company Dwelling" at bounding box center [911, 374] width 472 height 48
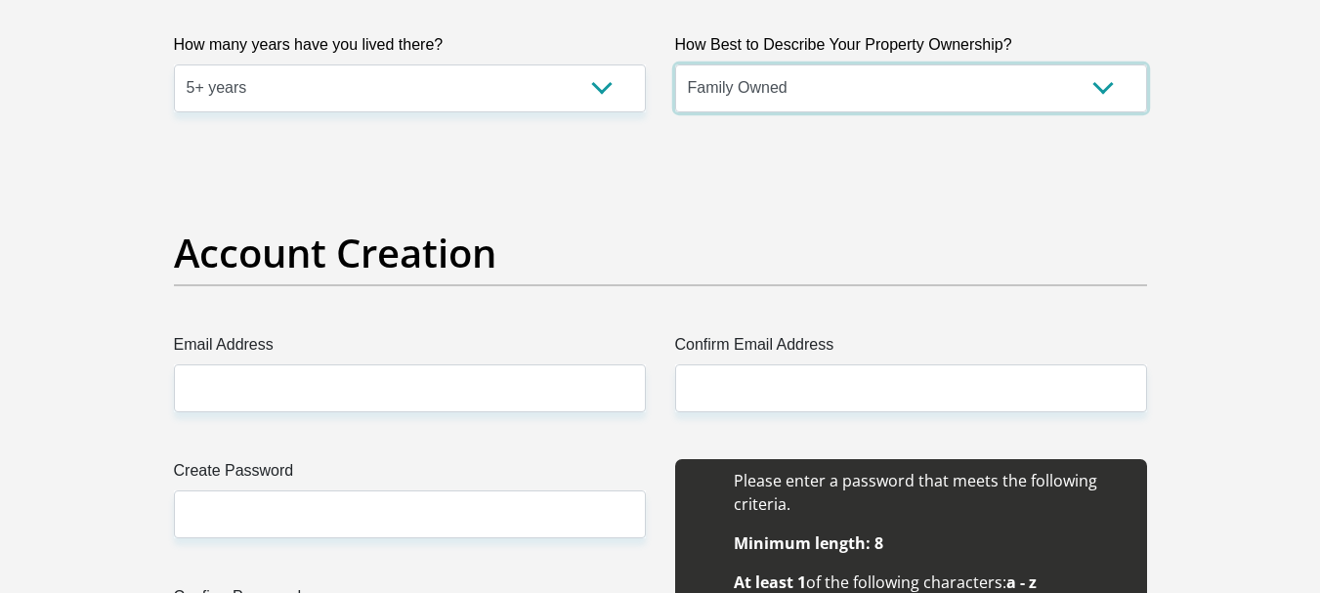
scroll to position [1465, 0]
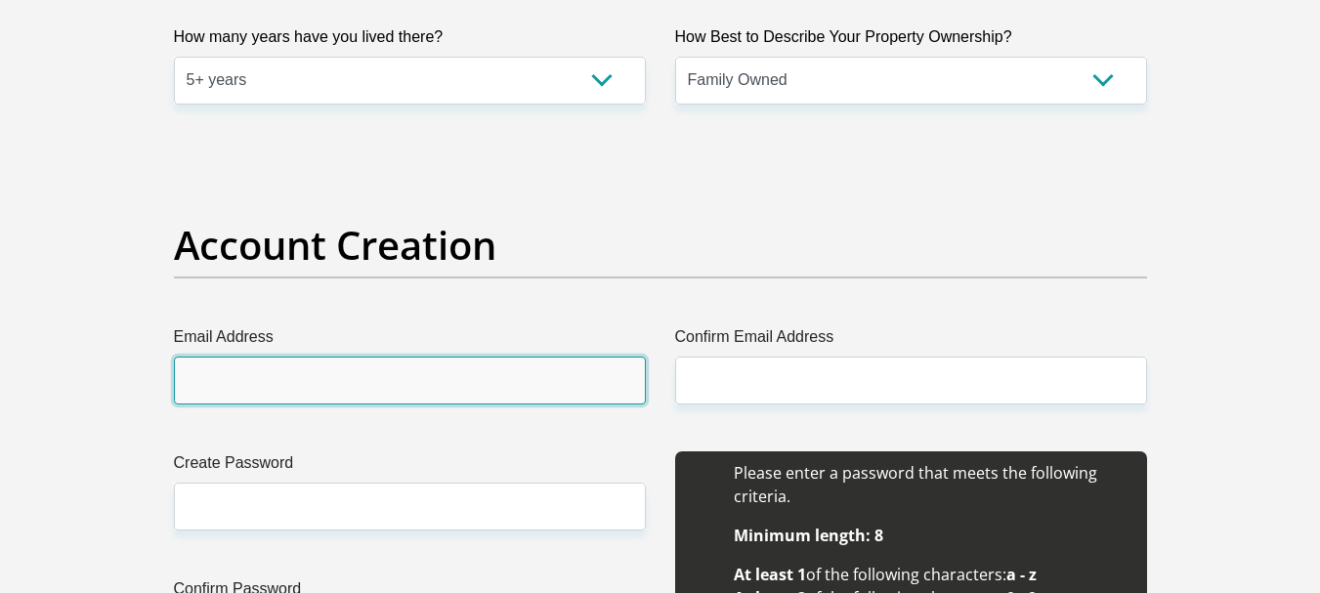
click at [559, 382] on input "Email Address" at bounding box center [410, 381] width 472 height 48
type input "AneleL@sbv.co.za"
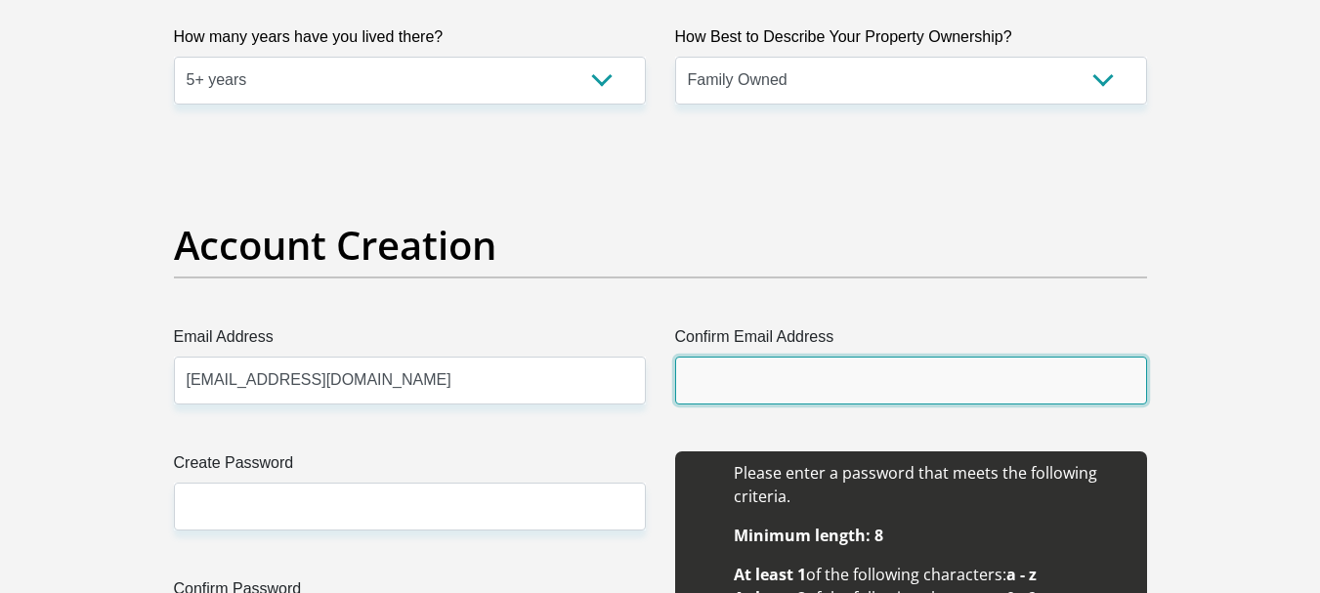
type input "AneleL@sbv.co.za"
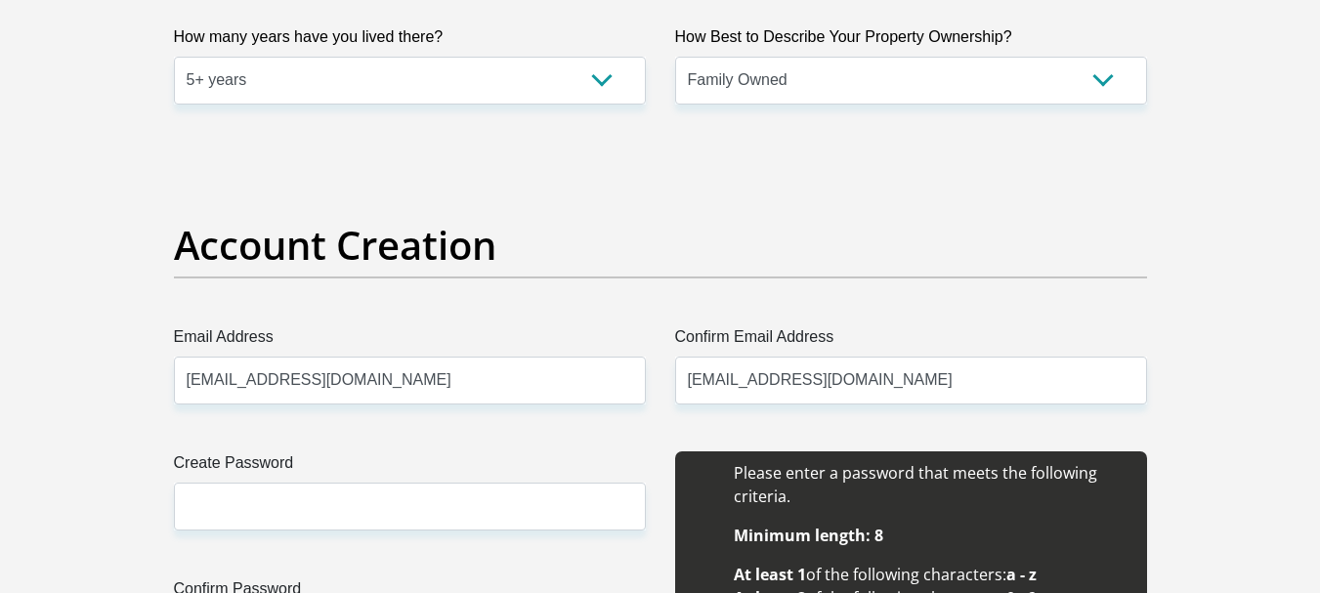
type input "anele"
type input "loliwe"
type input "0691657946"
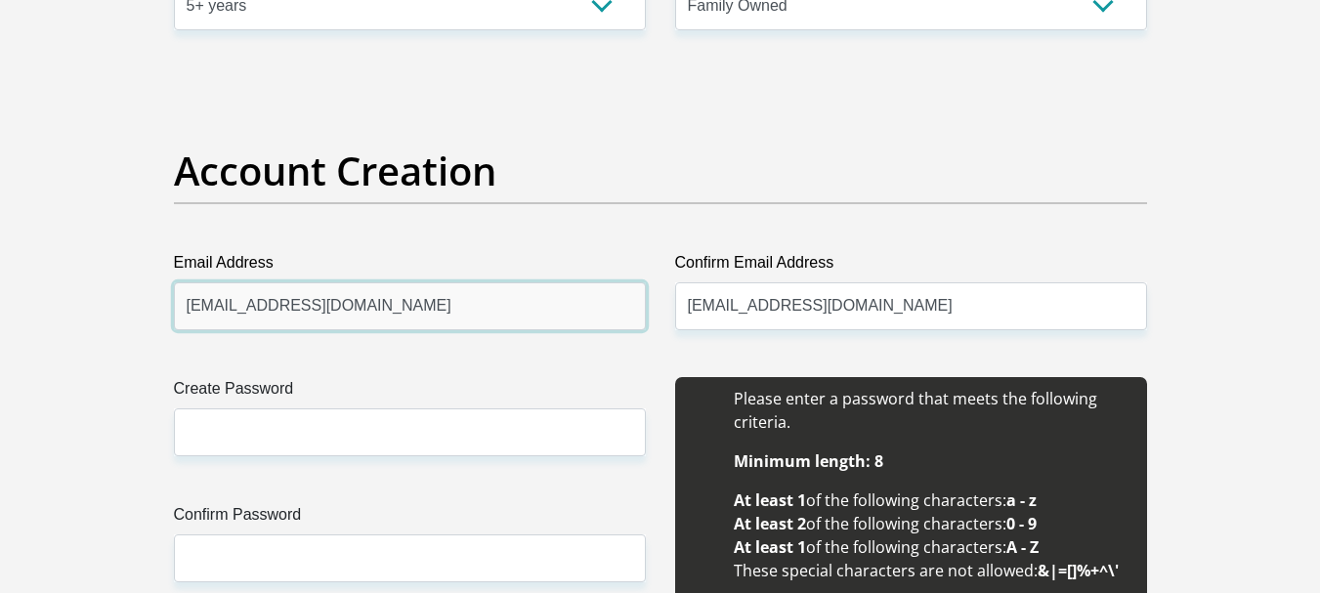
scroll to position [1661, 0]
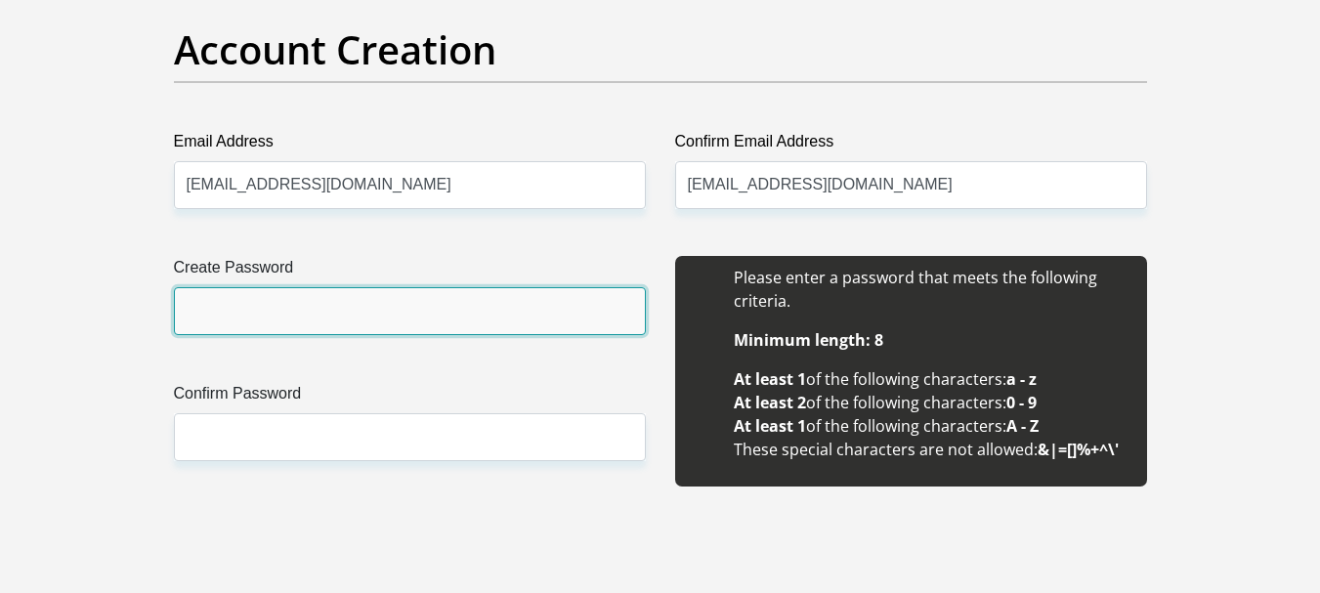
click at [456, 297] on input "Create Password" at bounding box center [410, 311] width 472 height 48
type input "Melo@bonakele2024"
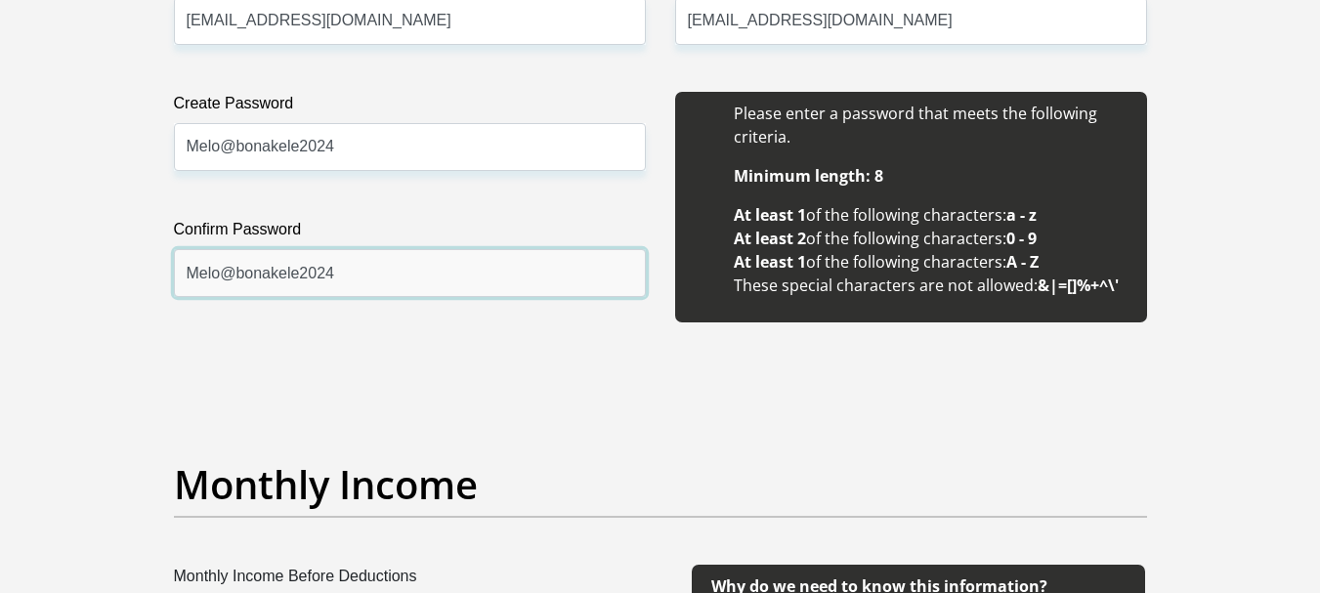
scroll to position [2052, 0]
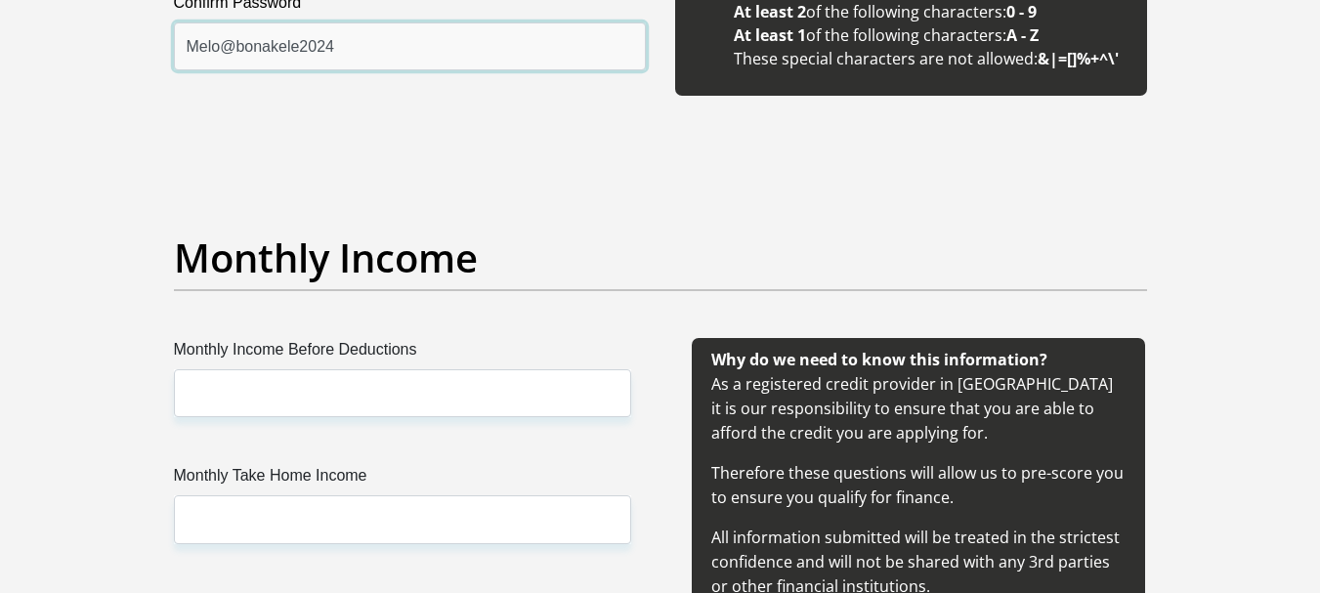
type input "Melo@bonakele2024"
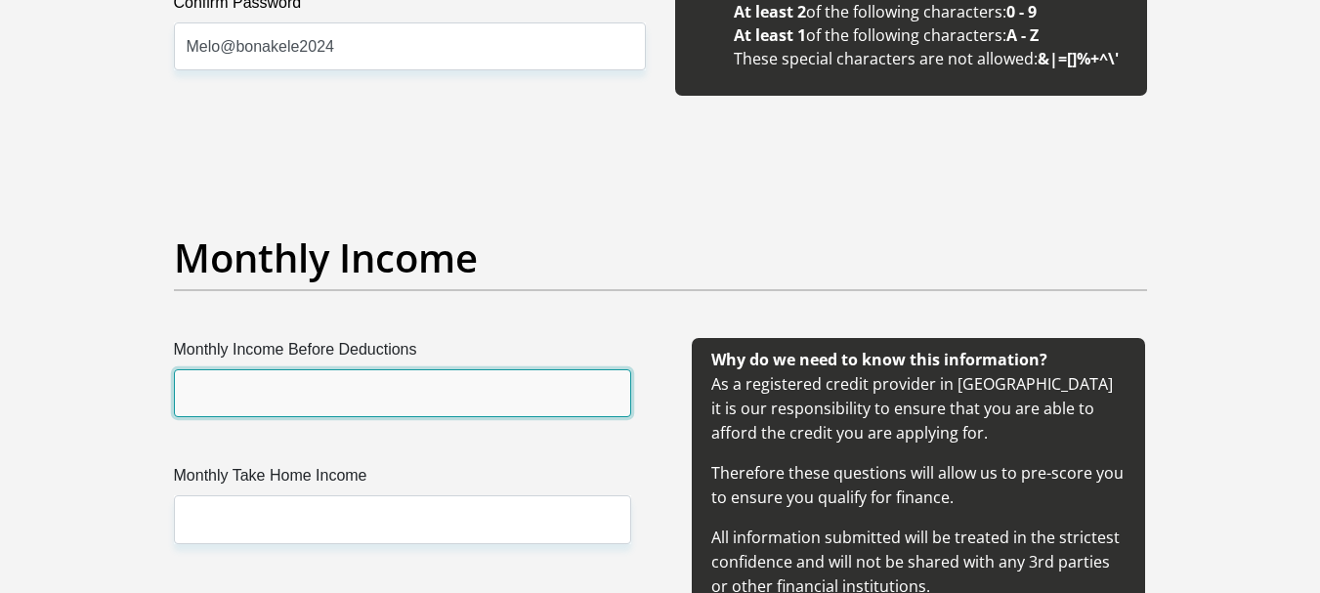
click at [344, 381] on input "Monthly Income Before Deductions" at bounding box center [402, 393] width 457 height 48
type input "22105.10"
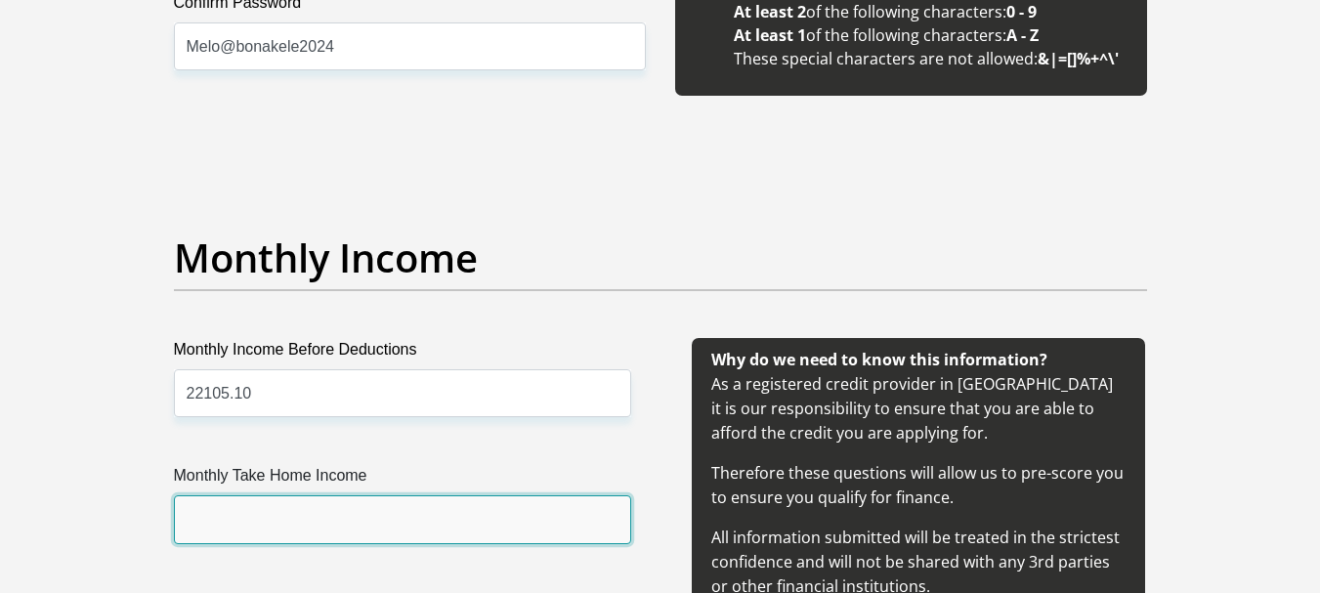
click at [234, 510] on input "Monthly Take Home Income" at bounding box center [402, 519] width 457 height 48
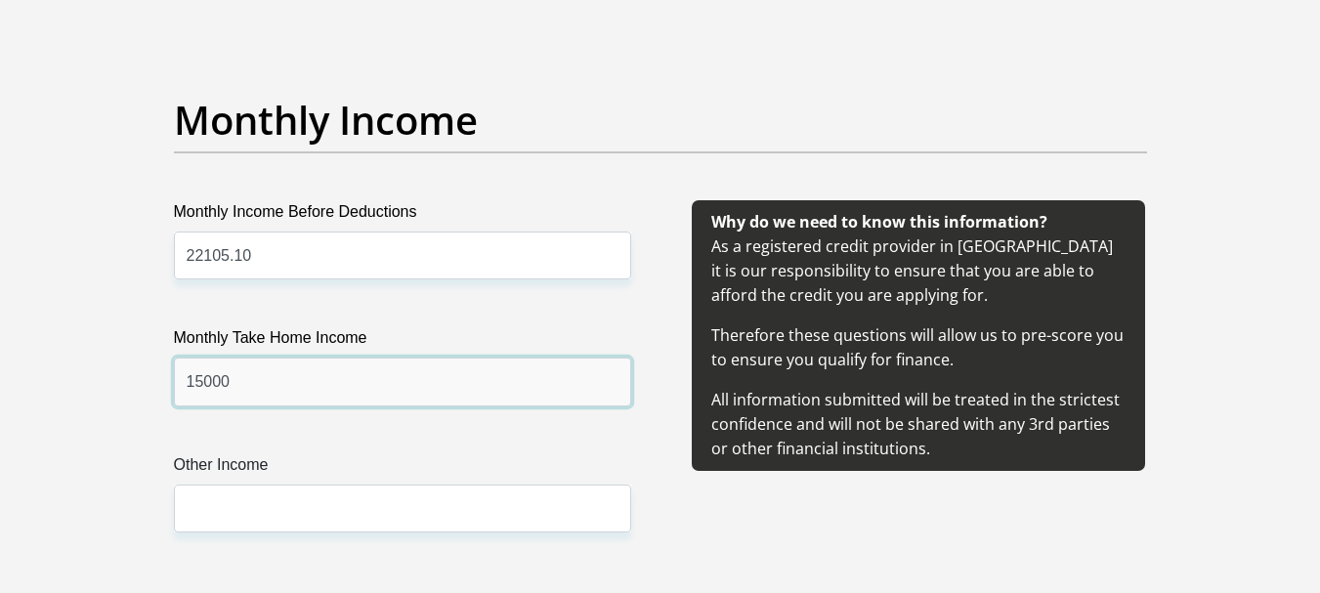
scroll to position [2345, 0]
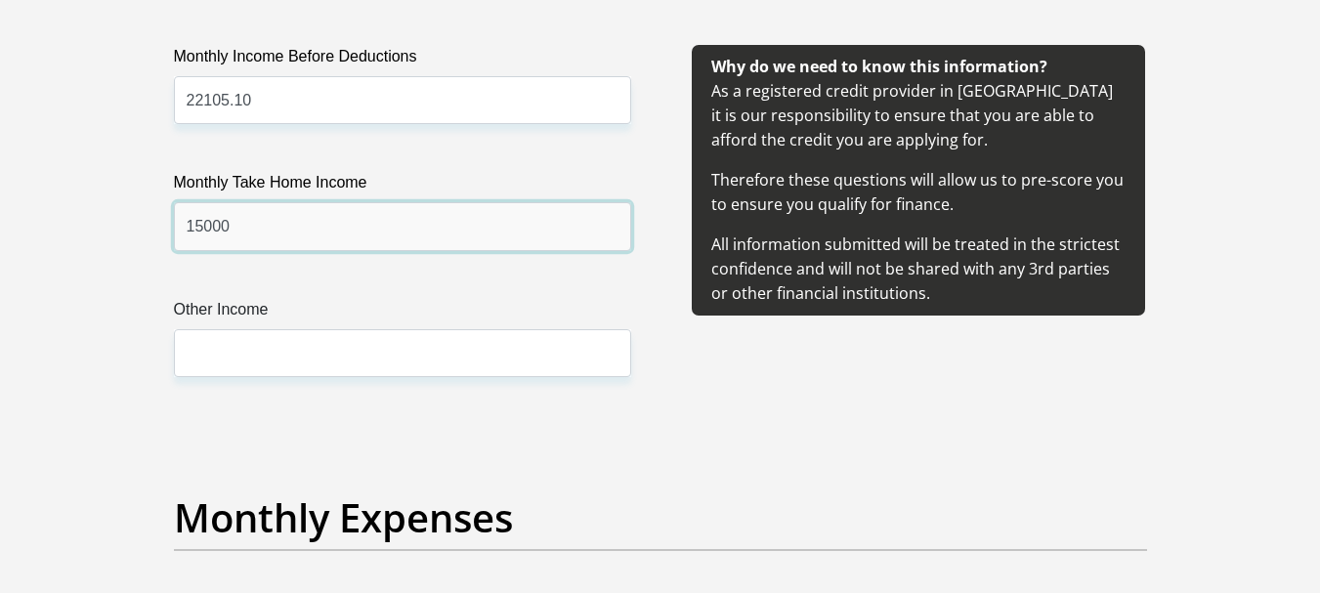
type input "15000"
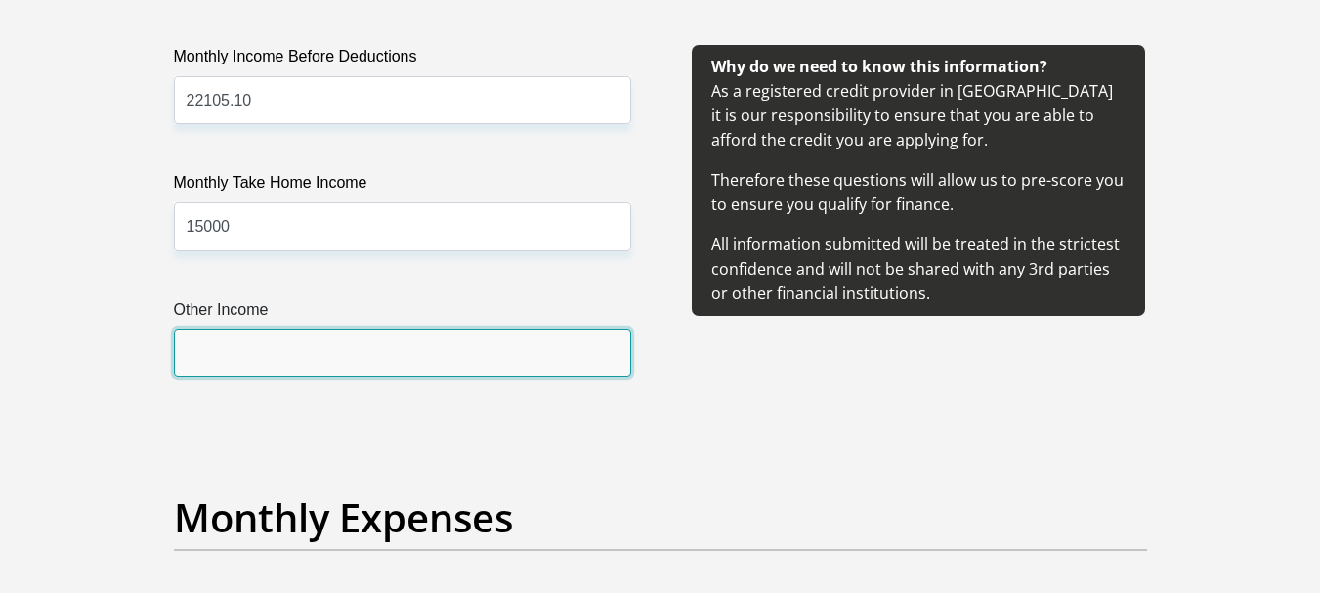
click at [280, 351] on input "Other Income" at bounding box center [402, 353] width 457 height 48
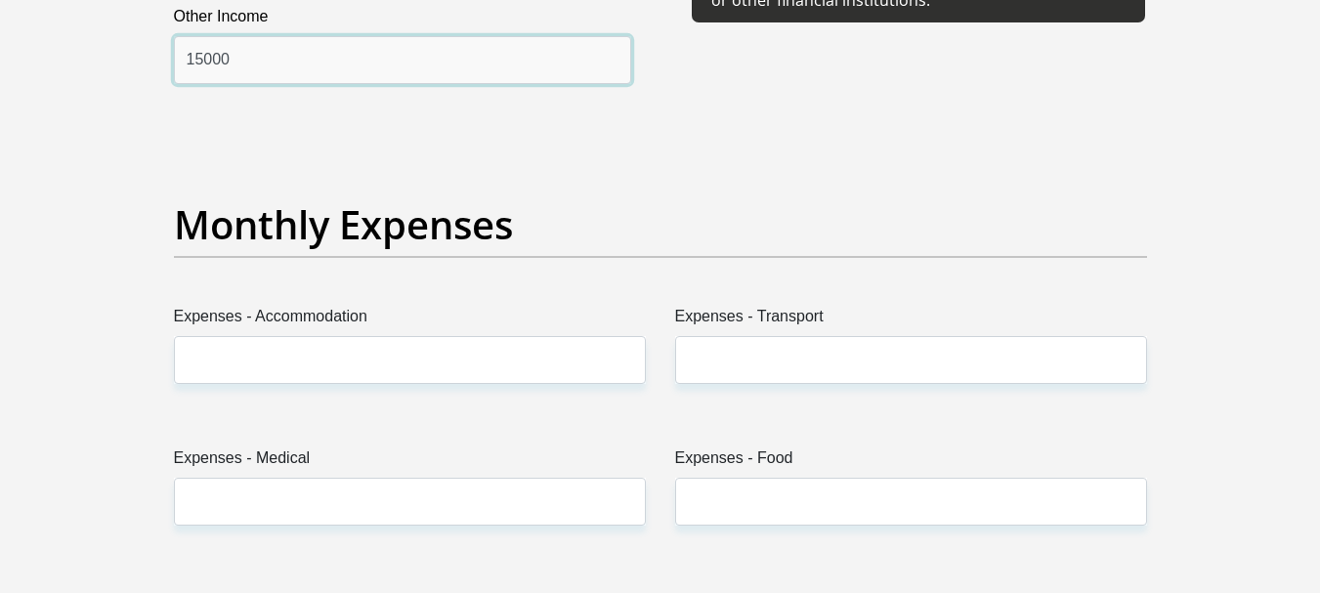
type input "15000"
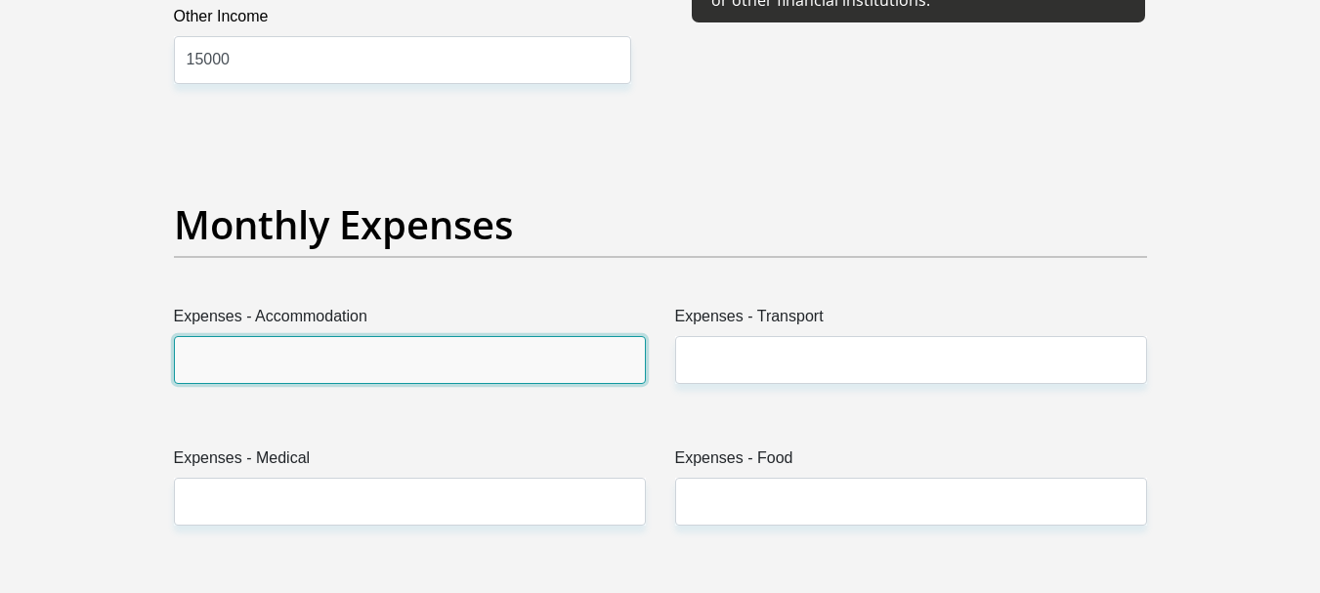
click at [374, 361] on input "Expenses - Accommodation" at bounding box center [410, 360] width 472 height 48
type input "0"
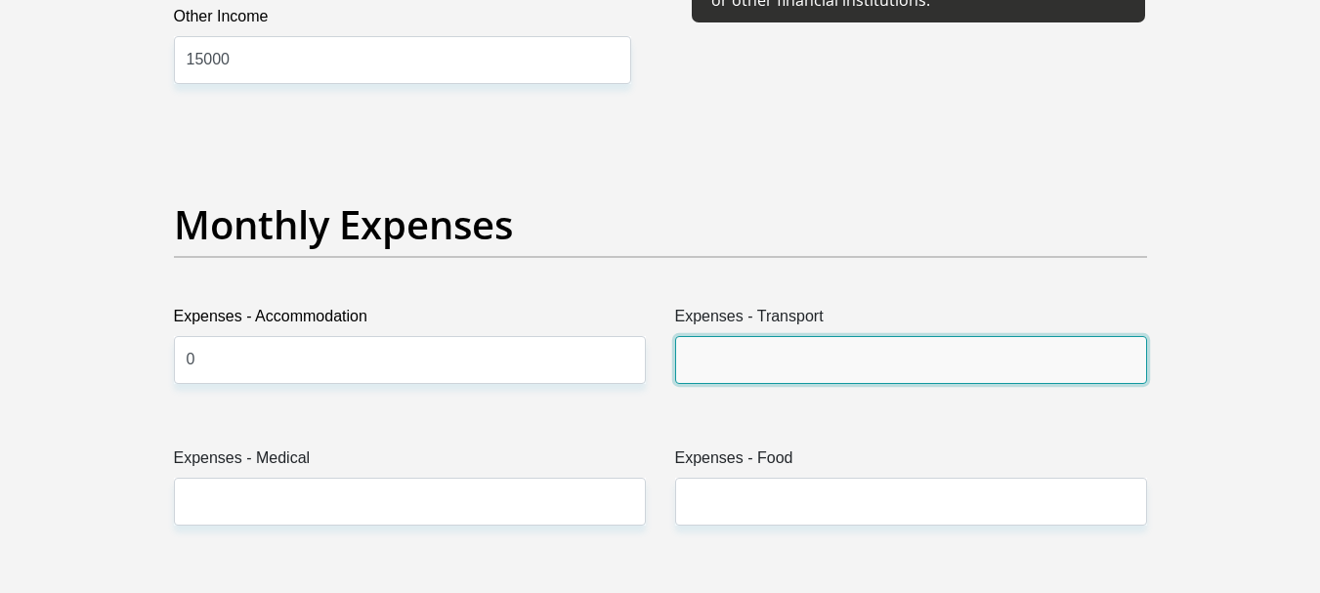
click at [812, 343] on input "Expenses - Transport" at bounding box center [911, 360] width 472 height 48
type input "500"
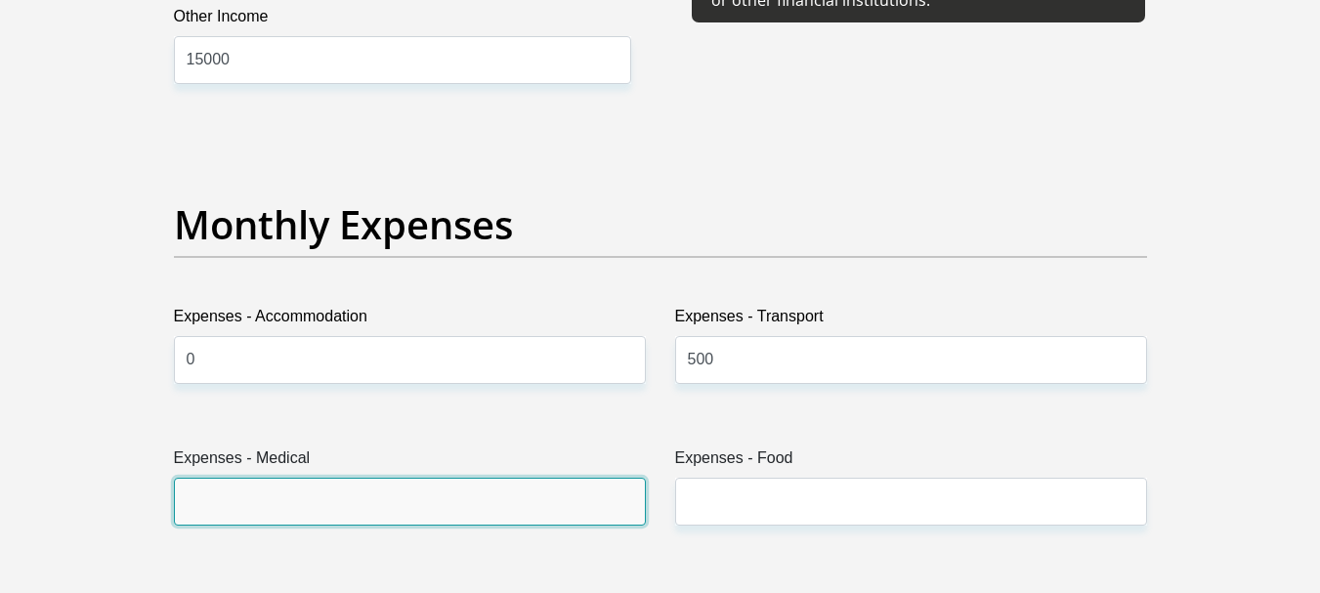
click at [402, 488] on input "Expenses - Medical" at bounding box center [410, 502] width 472 height 48
type input "0"
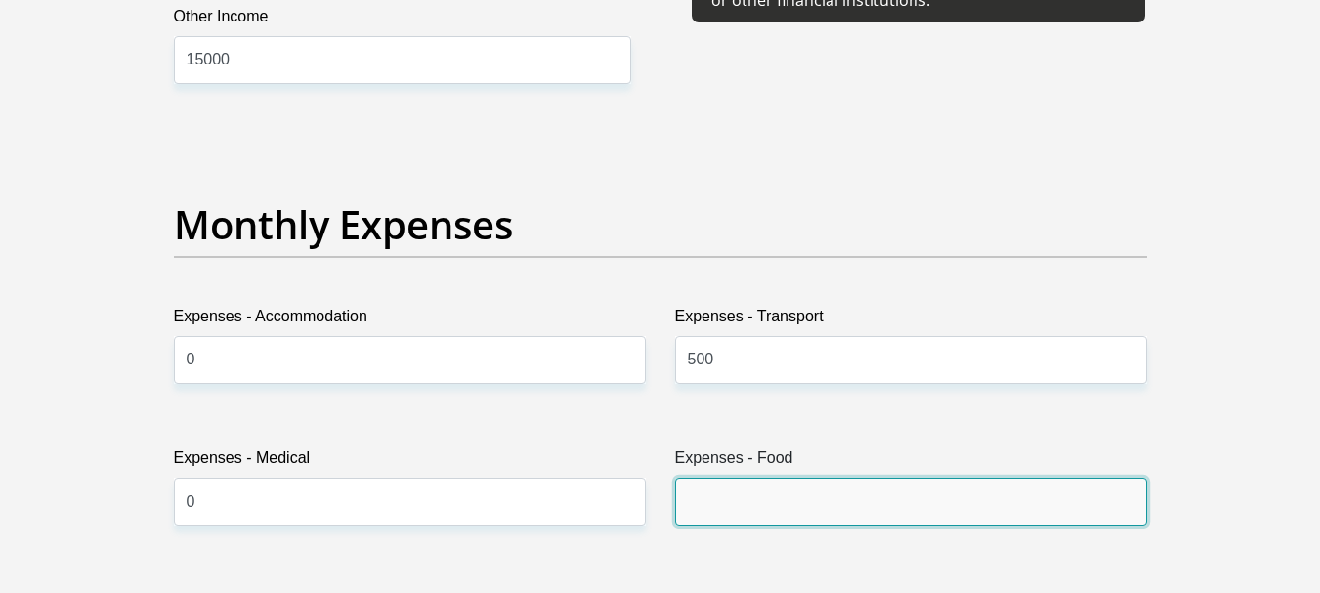
click at [733, 512] on input "Expenses - Food" at bounding box center [911, 502] width 472 height 48
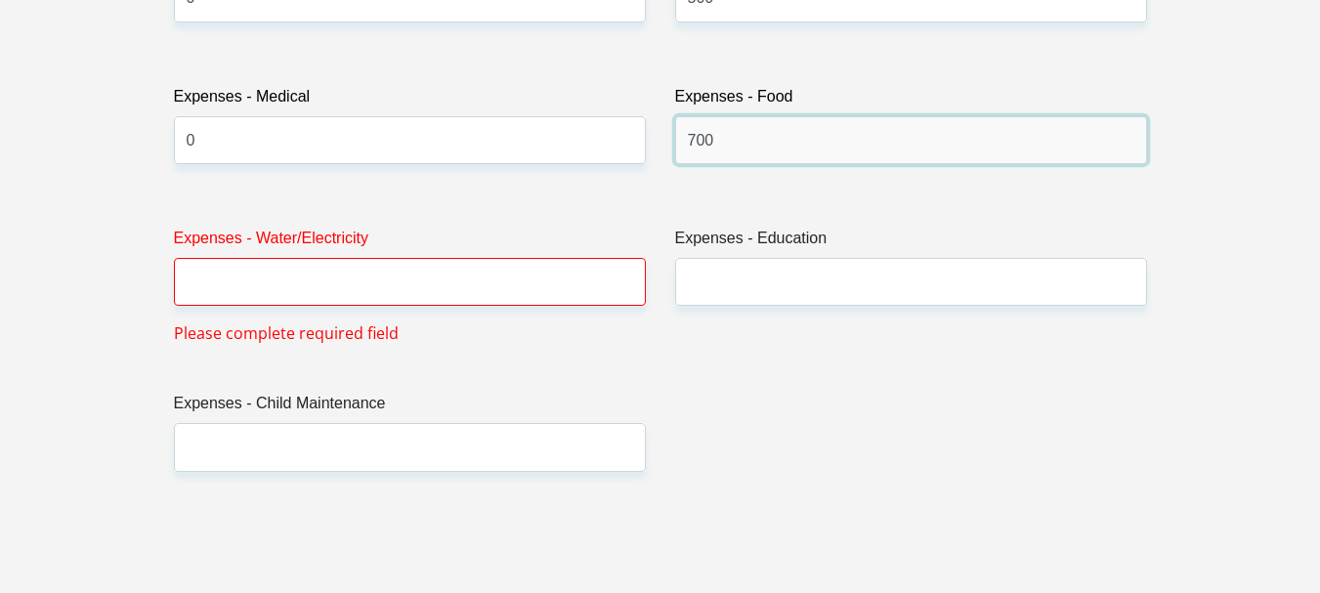
scroll to position [3126, 0]
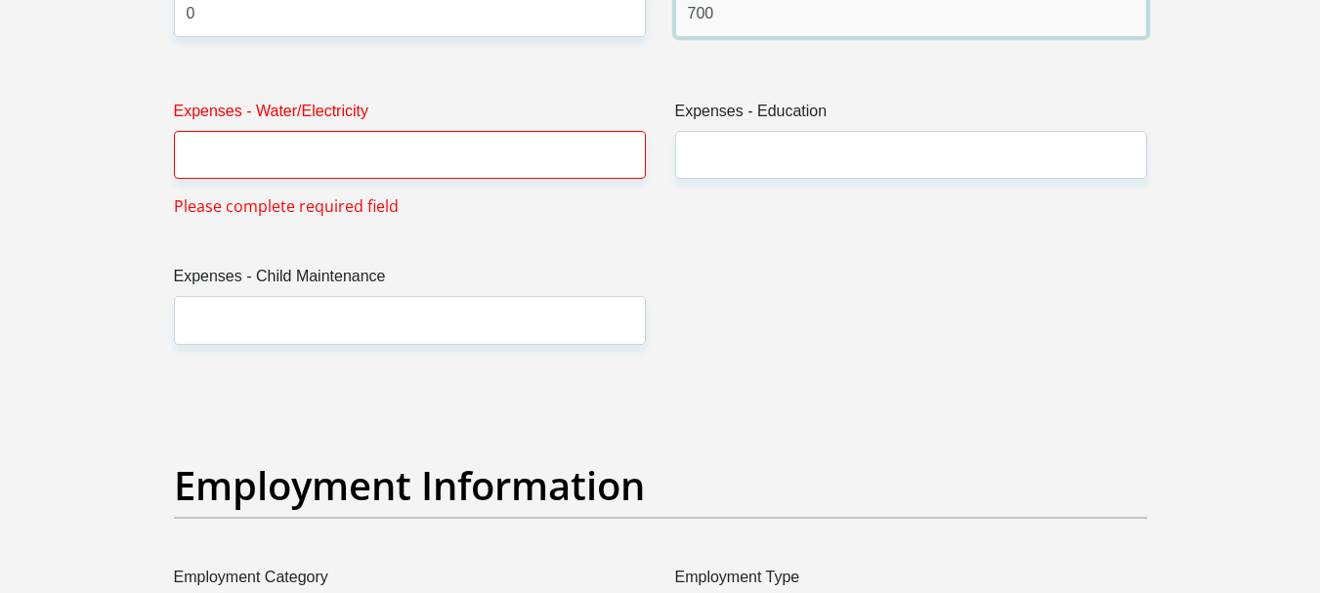
type input "700"
click at [341, 154] on input "Expenses - Water/Electricity" at bounding box center [410, 155] width 472 height 48
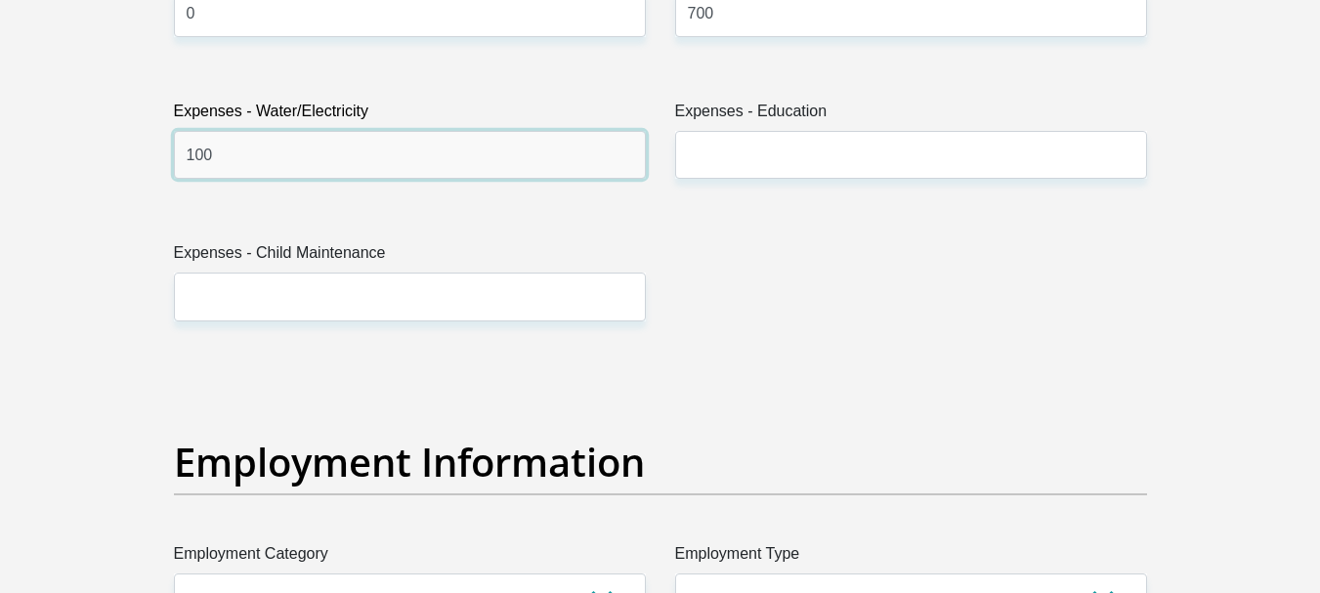
type input "100"
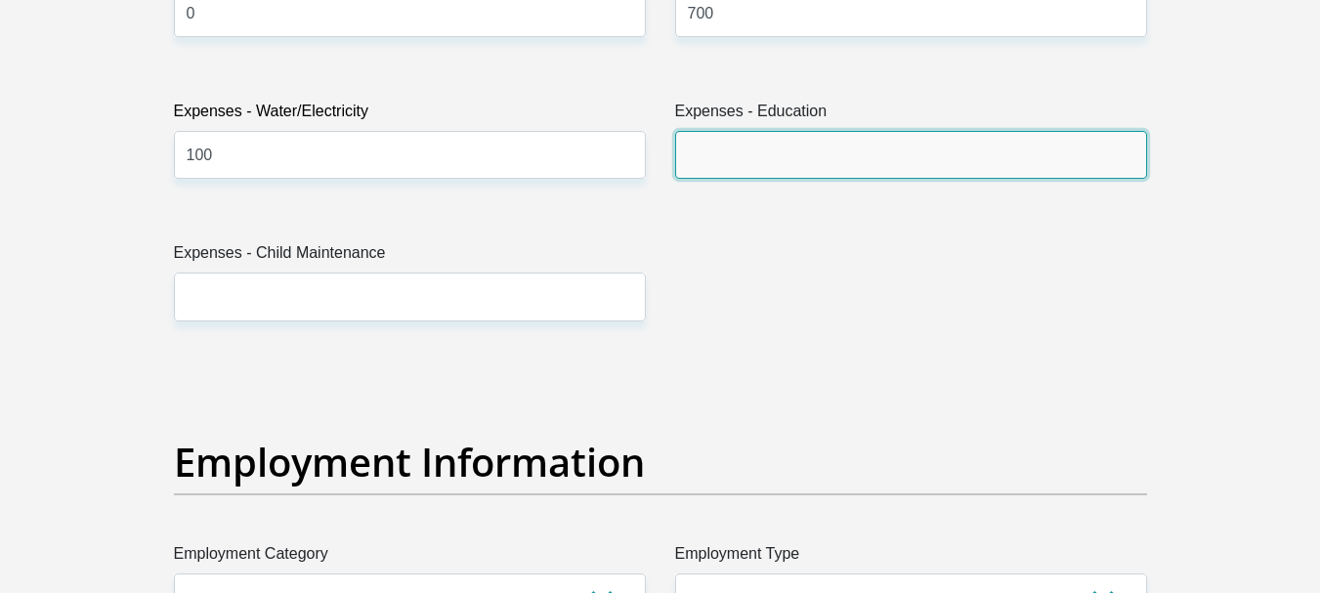
click at [709, 133] on input "Expenses - Education" at bounding box center [911, 155] width 472 height 48
type input "200"
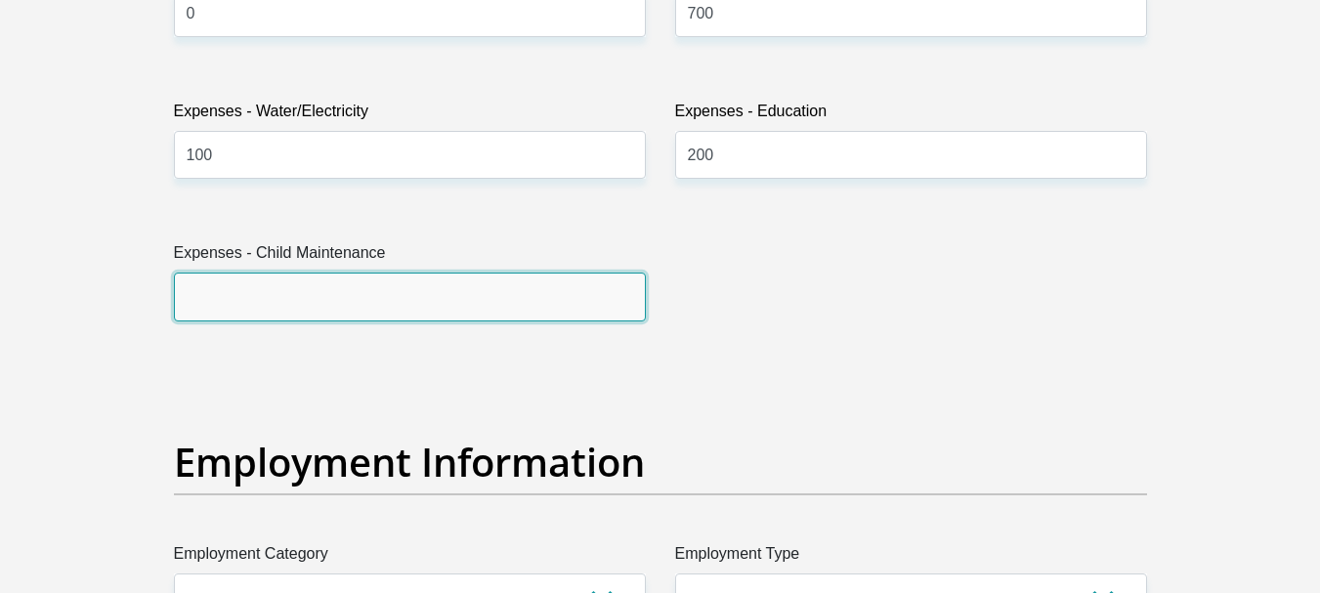
click at [391, 293] on input "Expenses - Child Maintenance" at bounding box center [410, 297] width 472 height 48
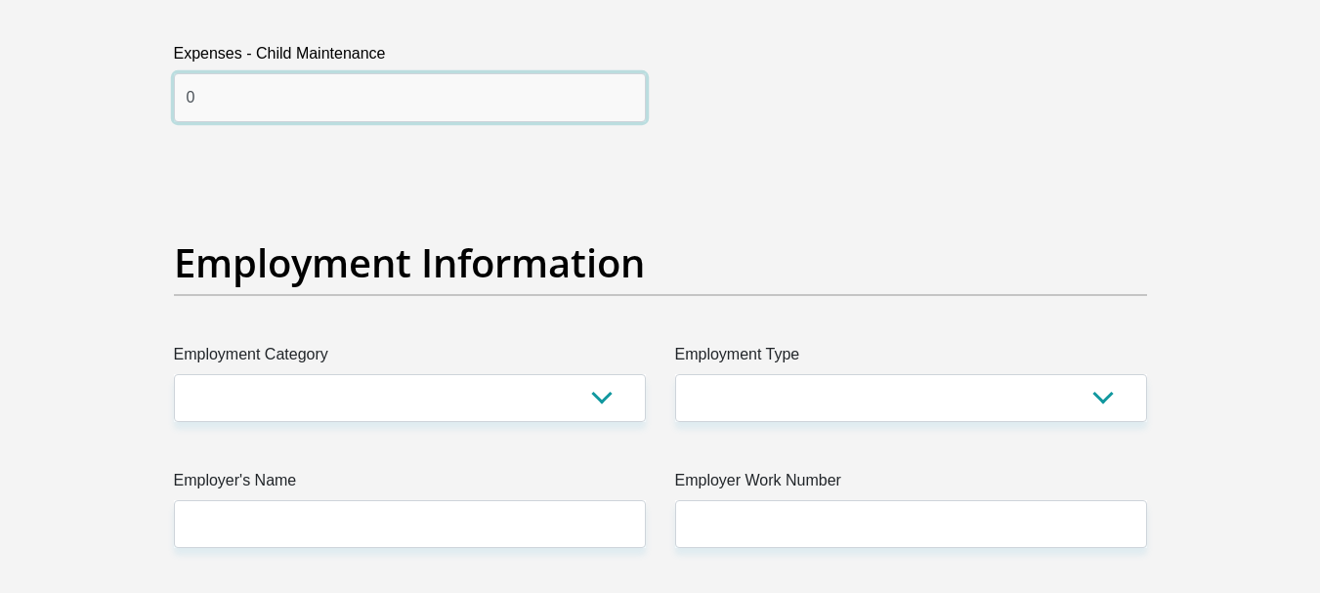
scroll to position [3615, 0]
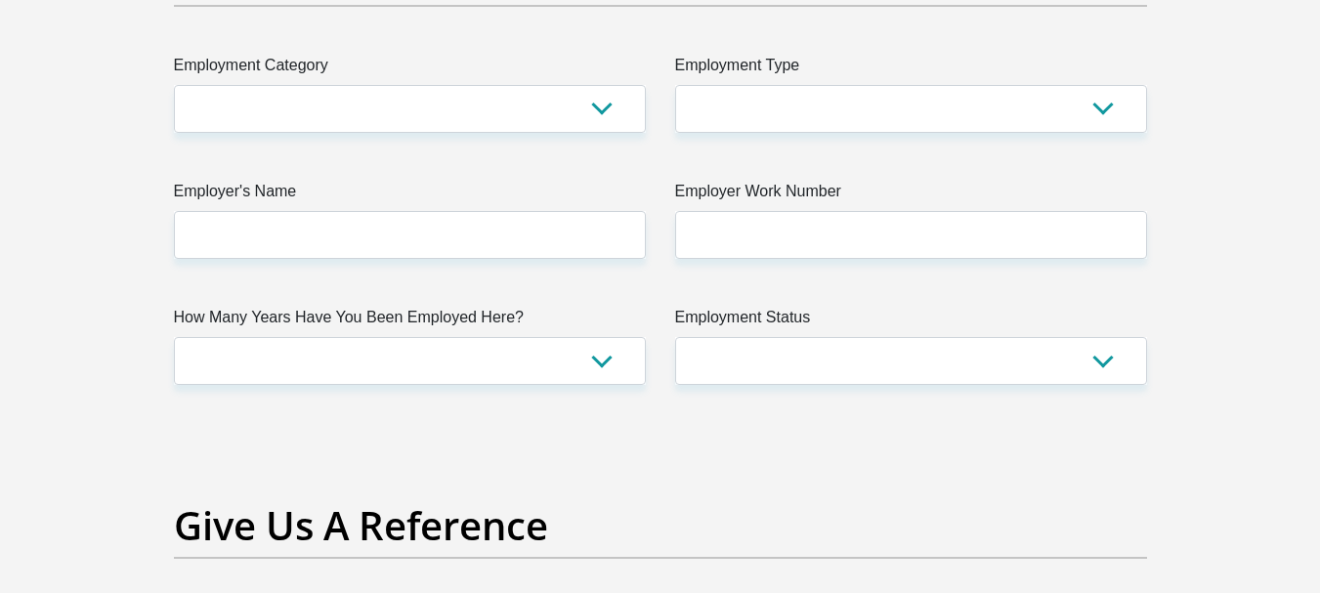
type input "0"
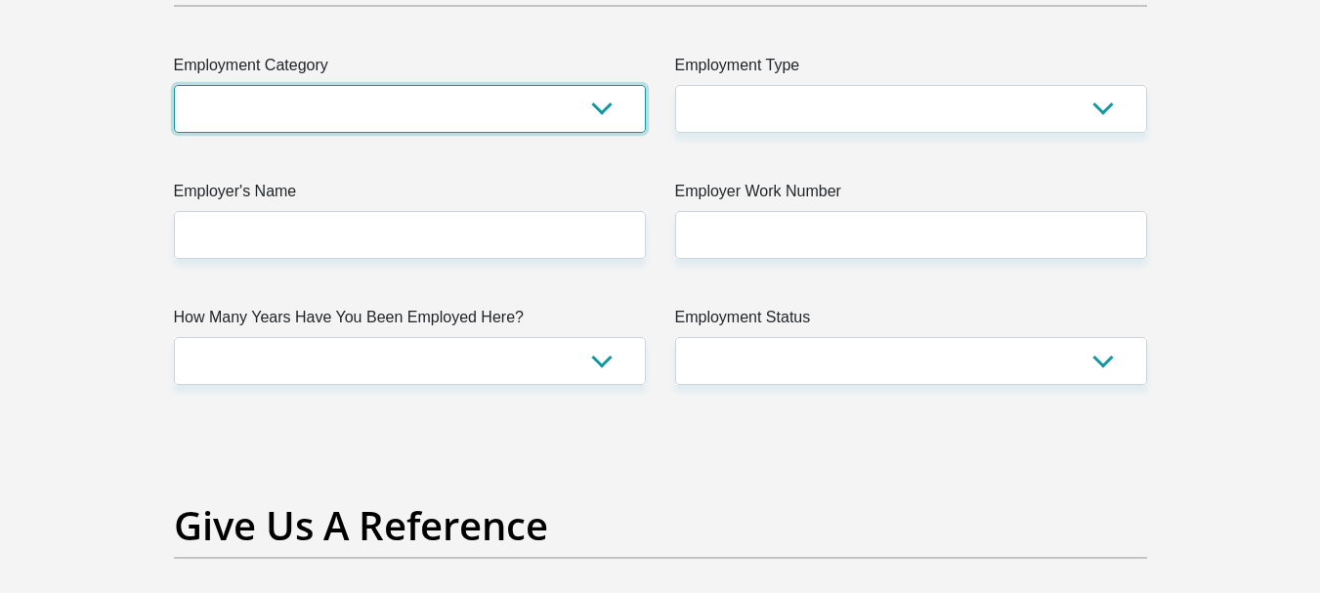
click at [592, 117] on select "AGRICULTURE ALCOHOL & TOBACCO CONSTRUCTION MATERIALS METALLURGY EQUIPMENT FOR R…" at bounding box center [410, 109] width 472 height 48
select select "60"
click at [174, 85] on select "AGRICULTURE ALCOHOL & TOBACCO CONSTRUCTION MATERIALS METALLURGY EQUIPMENT FOR R…" at bounding box center [410, 109] width 472 height 48
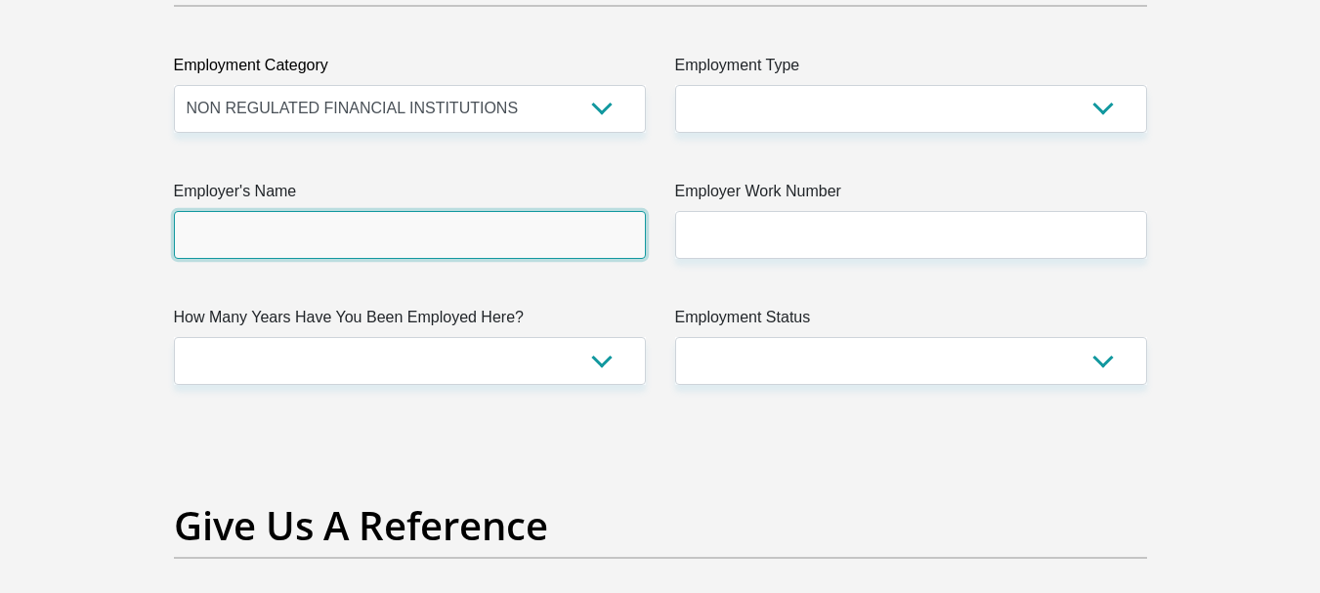
click at [425, 234] on input "Employer's Name" at bounding box center [410, 235] width 472 height 48
type input "sbv"
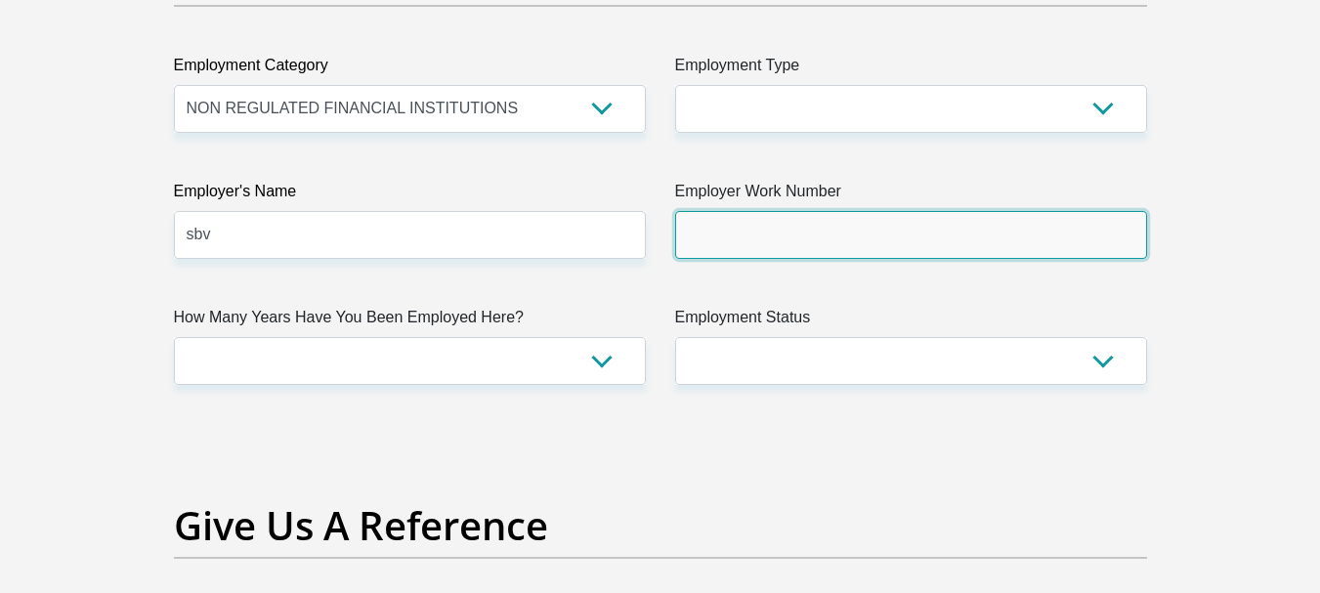
click at [774, 237] on input "Employer Work Number" at bounding box center [911, 235] width 472 height 48
type input "0437432995"
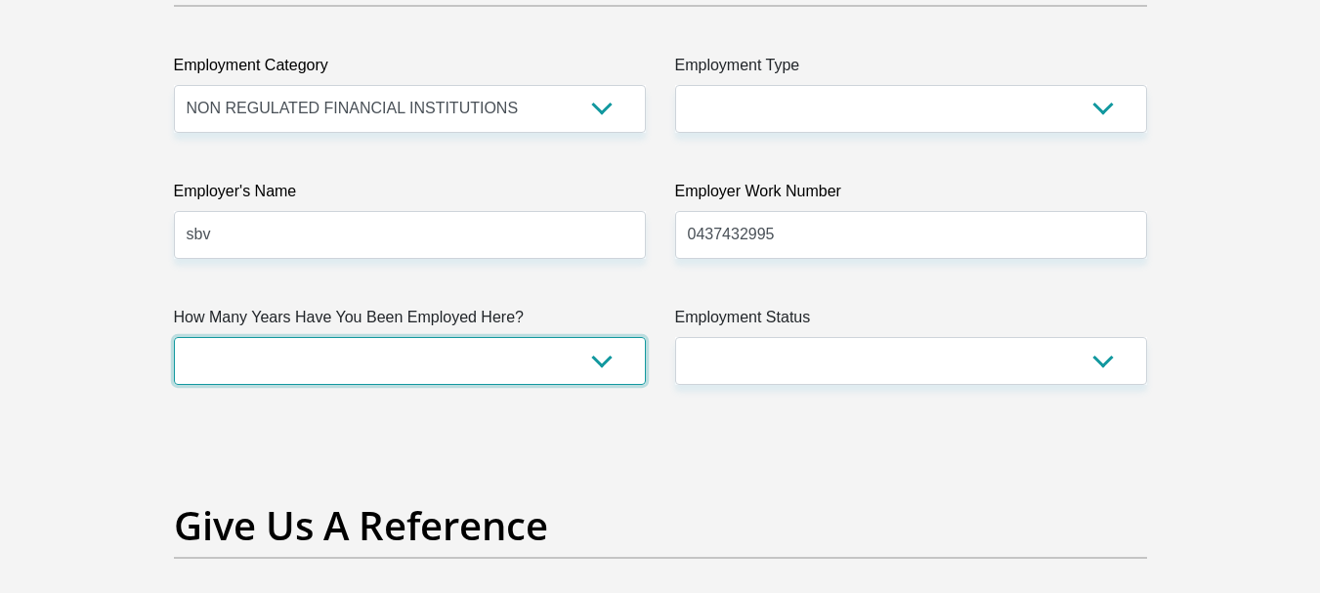
drag, startPoint x: 547, startPoint y: 360, endPoint x: 488, endPoint y: 354, distance: 58.9
click at [519, 359] on select "less than 1 year 1-3 years 3-5 years 5+ years" at bounding box center [410, 361] width 472 height 48
select select "60"
click at [174, 337] on select "less than 1 year 1-3 years 3-5 years 5+ years" at bounding box center [410, 361] width 472 height 48
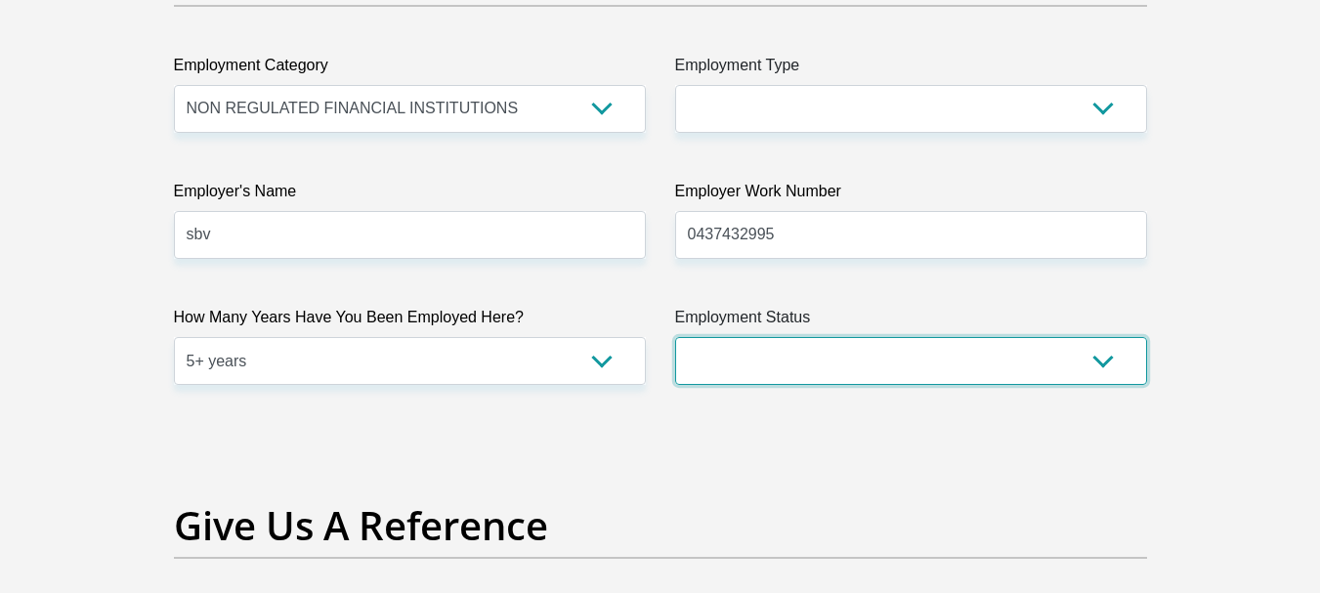
click at [1098, 359] on select "Permanent/Full-time Part-time/Casual Contract Worker Self-Employed Housewife Re…" at bounding box center [911, 361] width 472 height 48
select select "1"
click at [675, 337] on select "Permanent/Full-time Part-time/Casual Contract Worker Self-Employed Housewife Re…" at bounding box center [911, 361] width 472 height 48
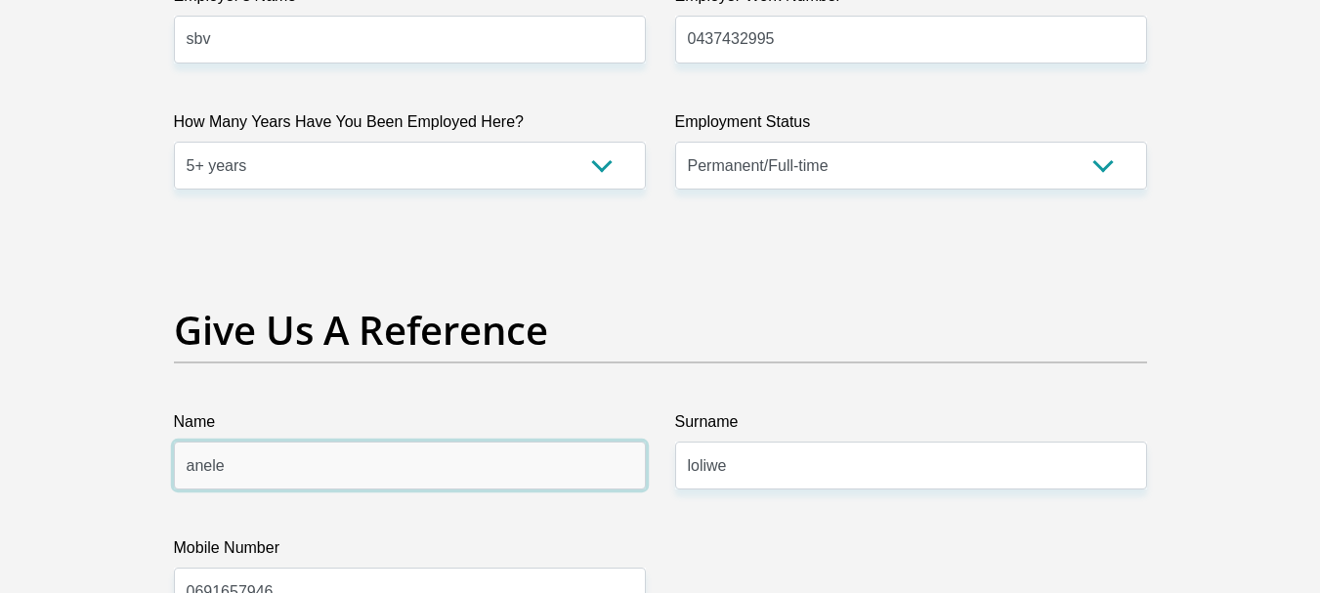
drag, startPoint x: 310, startPoint y: 473, endPoint x: 0, endPoint y: 586, distance: 329.8
type input "phathiwe"
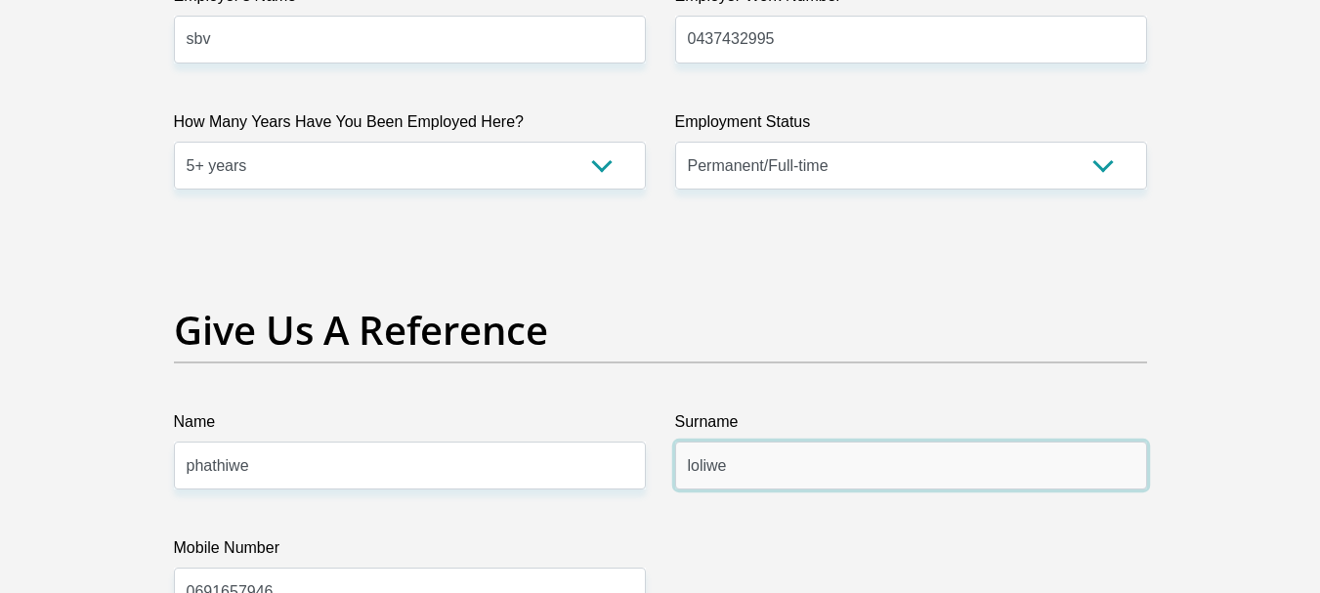
drag, startPoint x: 833, startPoint y: 462, endPoint x: 400, endPoint y: 433, distance: 434.8
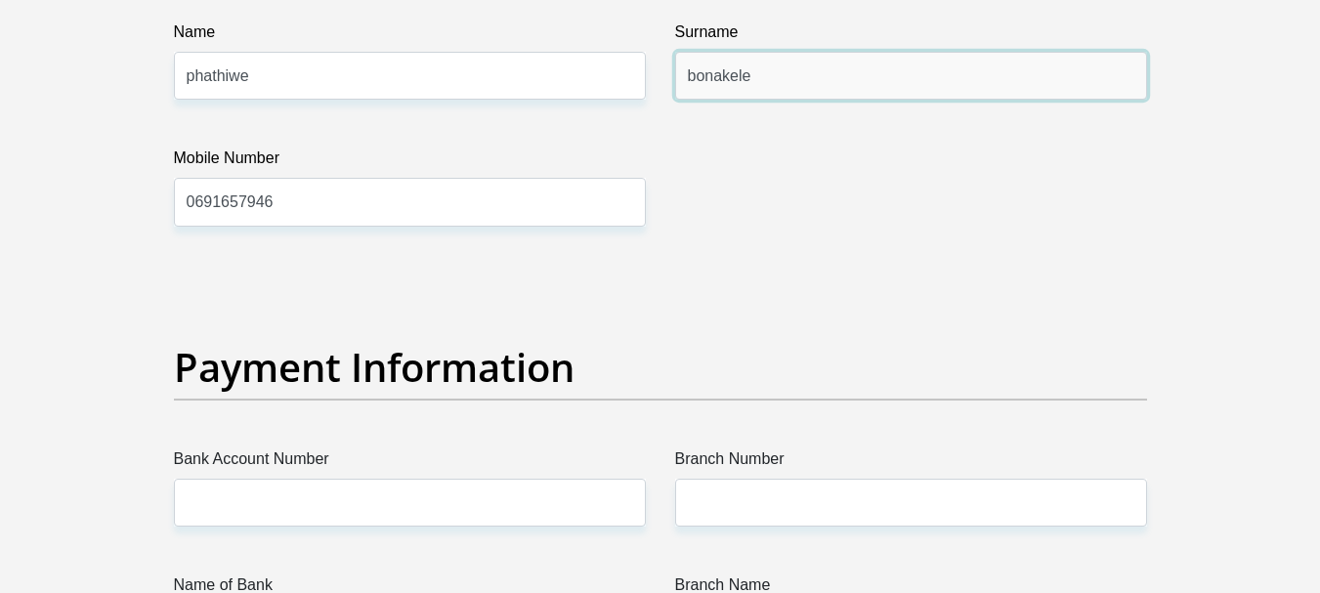
scroll to position [4201, 0]
type input "bonakele"
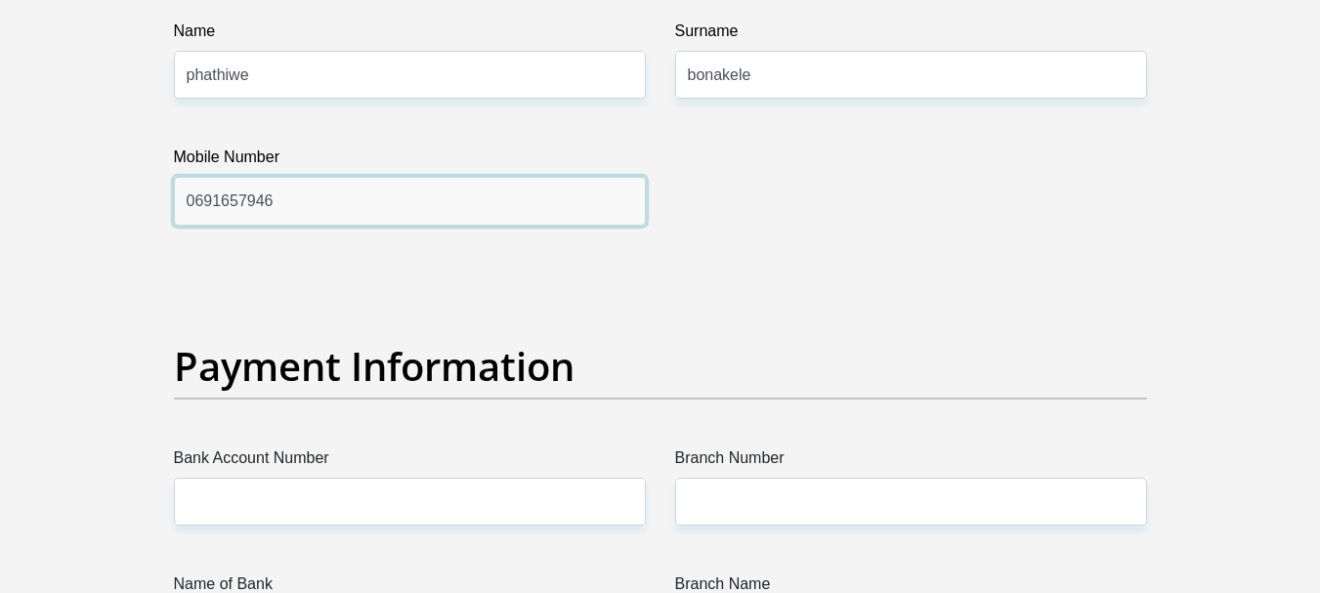
drag, startPoint x: 314, startPoint y: 199, endPoint x: 69, endPoint y: 235, distance: 246.9
type input "0"
type input "0691657946"
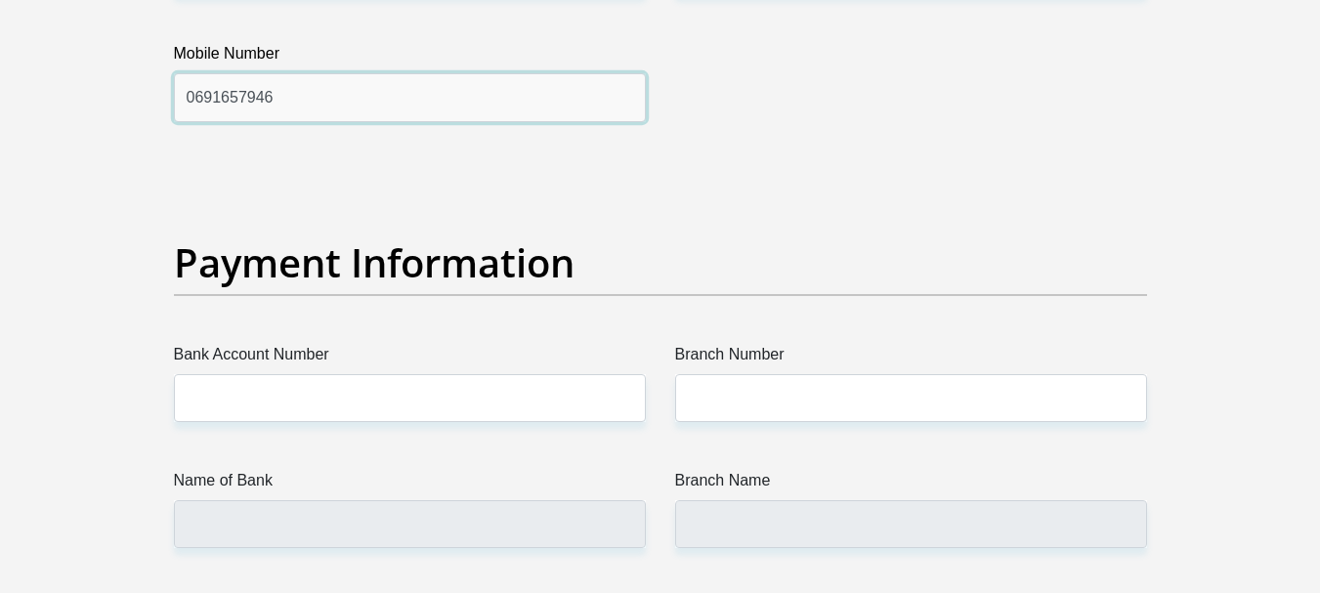
scroll to position [4396, 0]
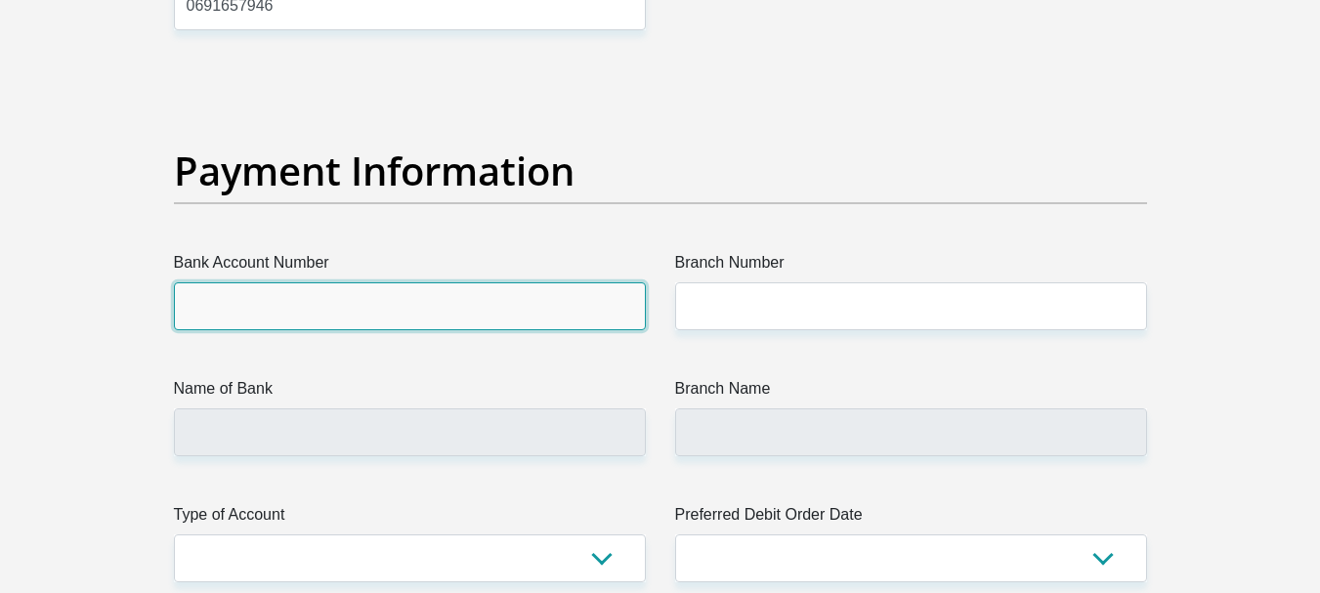
click at [353, 287] on input "Bank Account Number" at bounding box center [410, 306] width 472 height 48
type input "2254855960"
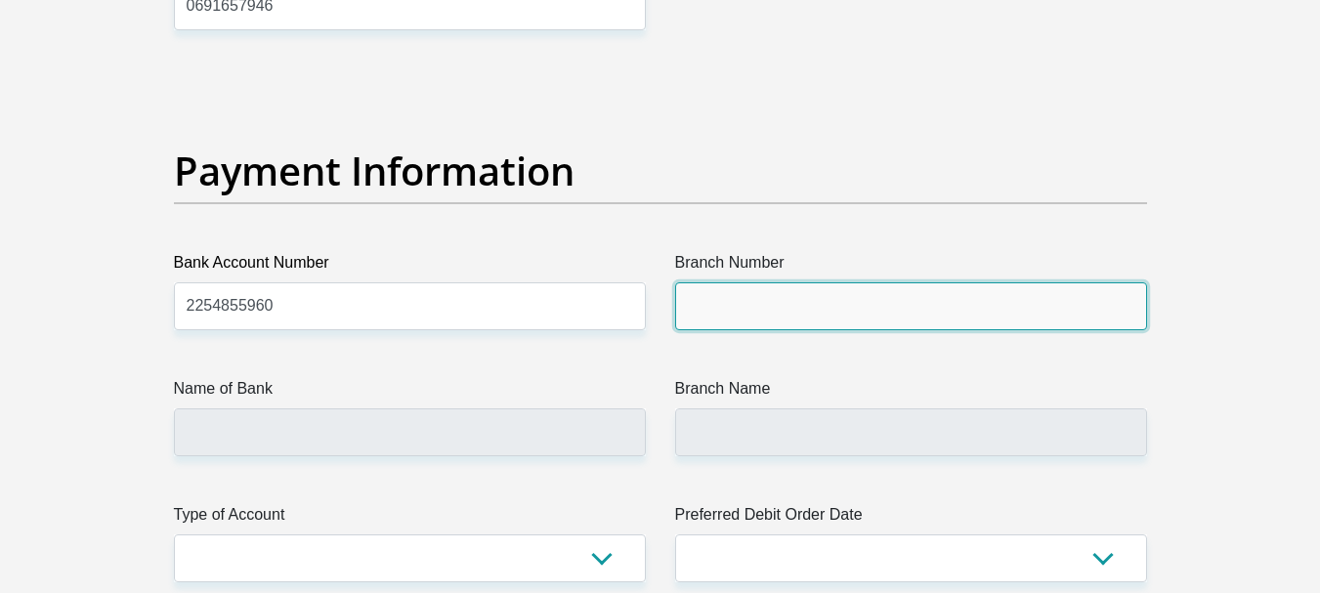
click at [921, 308] on input "Branch Number" at bounding box center [911, 306] width 472 height 48
type input "470010"
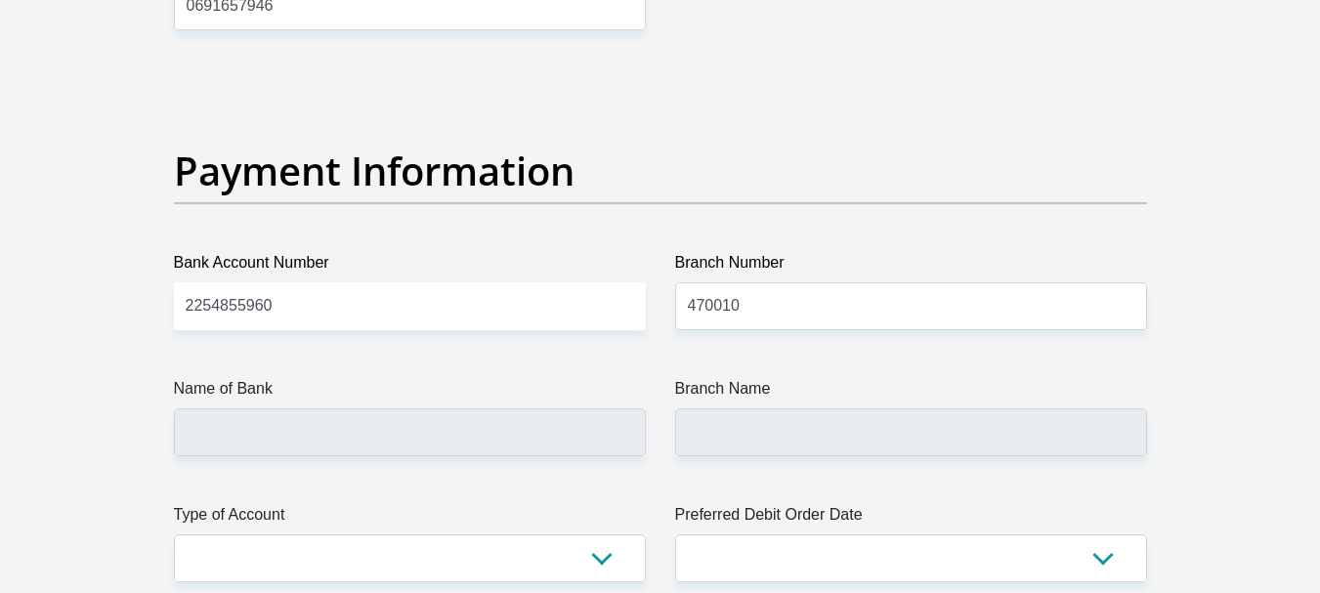
type input "CAPITEC BANK LIMITED"
type input "CAPITEC BANK CPC"
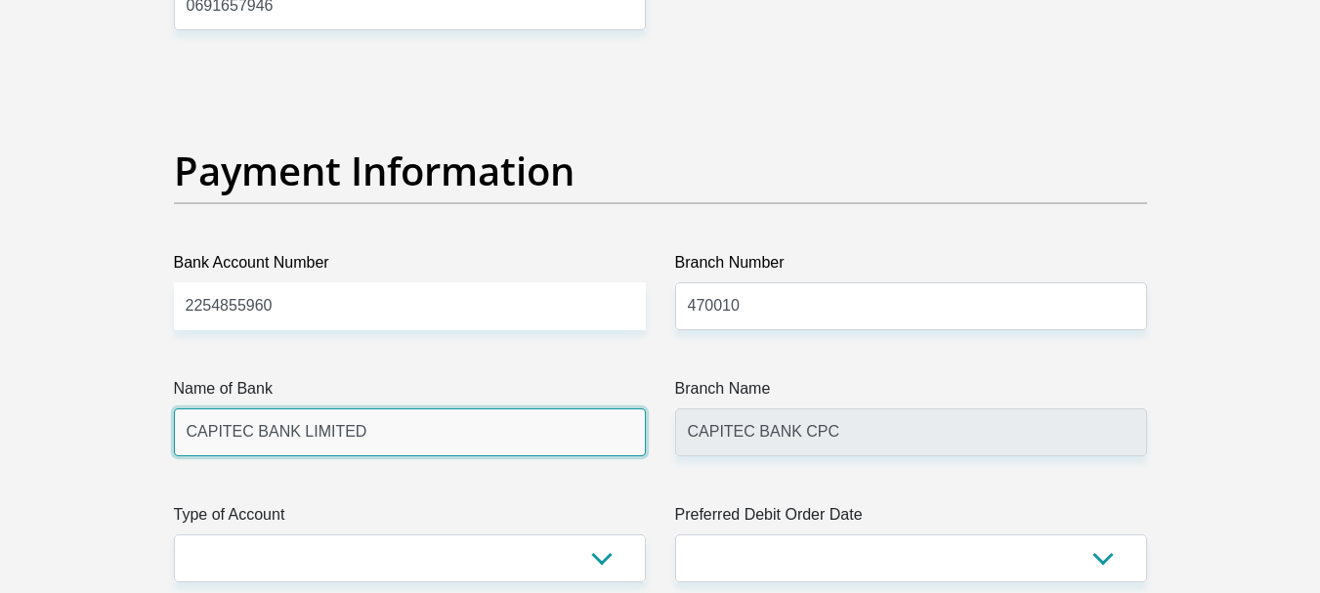
click at [277, 437] on input "CAPITEC BANK LIMITED" at bounding box center [410, 432] width 472 height 48
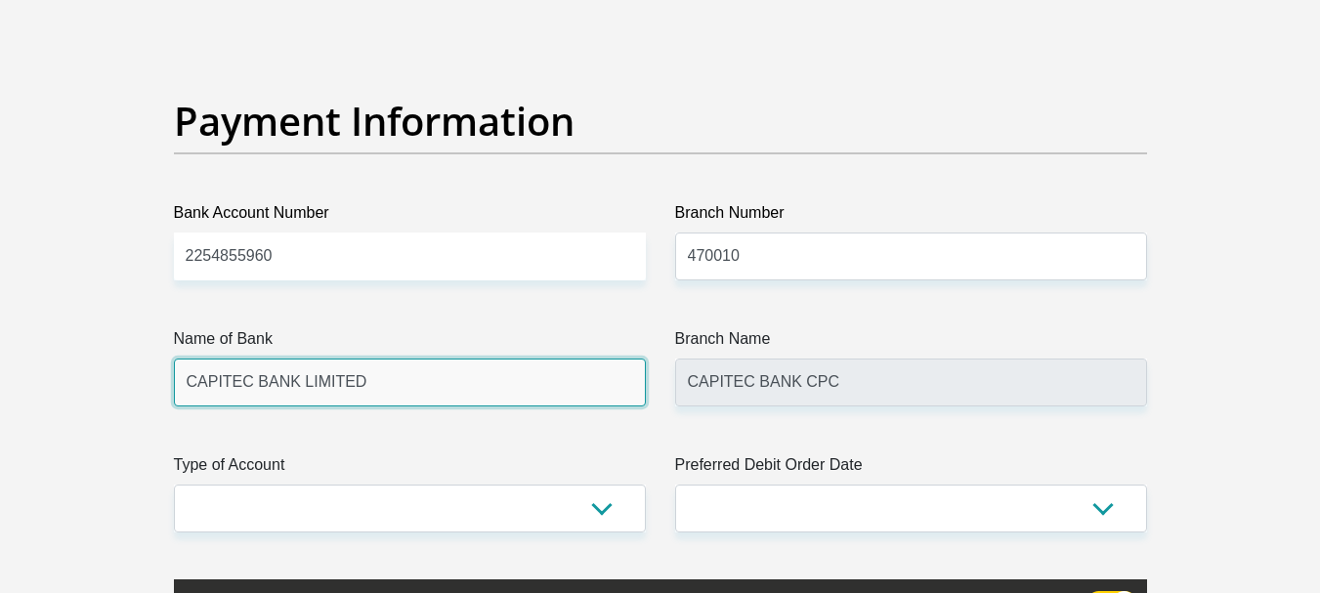
scroll to position [4494, 0]
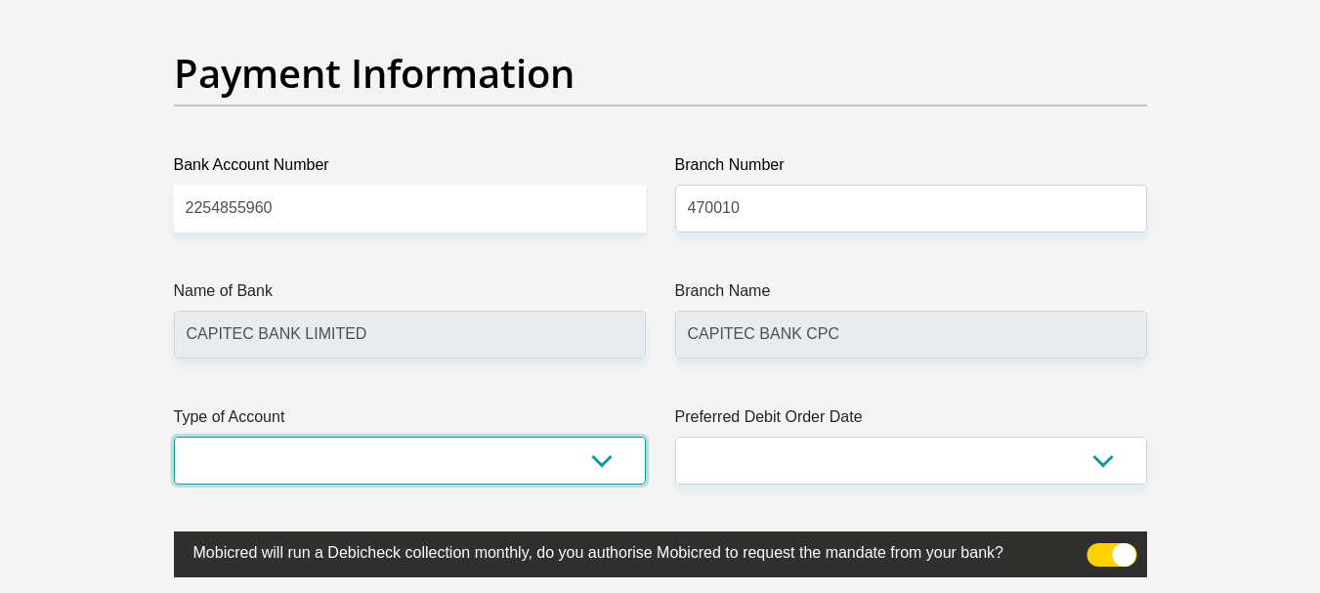
click at [594, 458] on select "Cheque Savings" at bounding box center [410, 461] width 472 height 48
select select "SAV"
click at [174, 437] on select "Cheque Savings" at bounding box center [410, 461] width 472 height 48
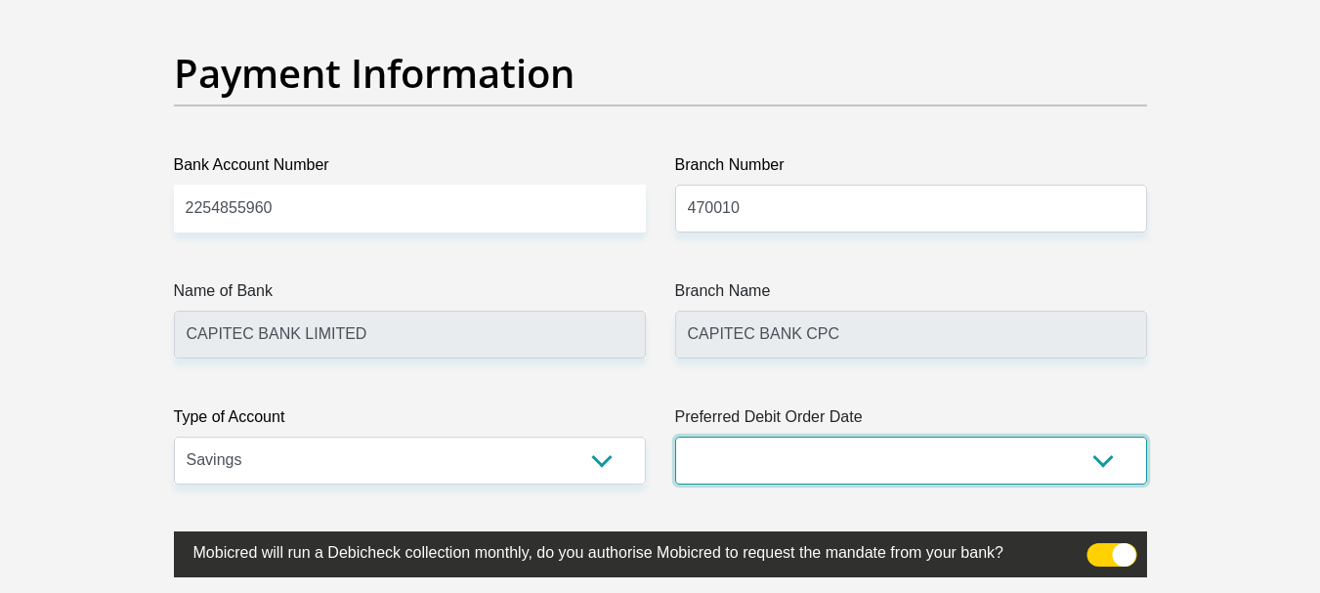
click at [1107, 461] on select "1st 2nd 3rd 4th 5th 7th 18th 19th 20th 21st 22nd 23rd 24th 25th 26th 27th 28th …" at bounding box center [911, 461] width 472 height 48
select select "21"
click at [675, 437] on select "1st 2nd 3rd 4th 5th 7th 18th 19th 20th 21st 22nd 23rd 24th 25th 26th 27th 28th …" at bounding box center [911, 461] width 472 height 48
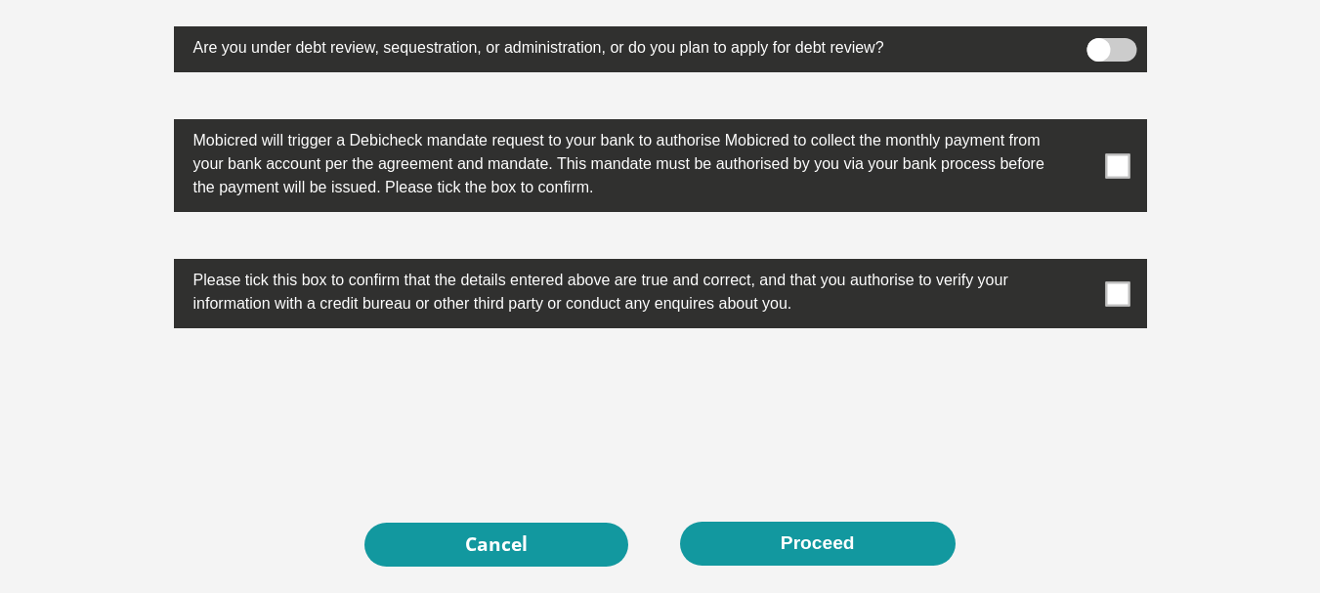
scroll to position [5960, 0]
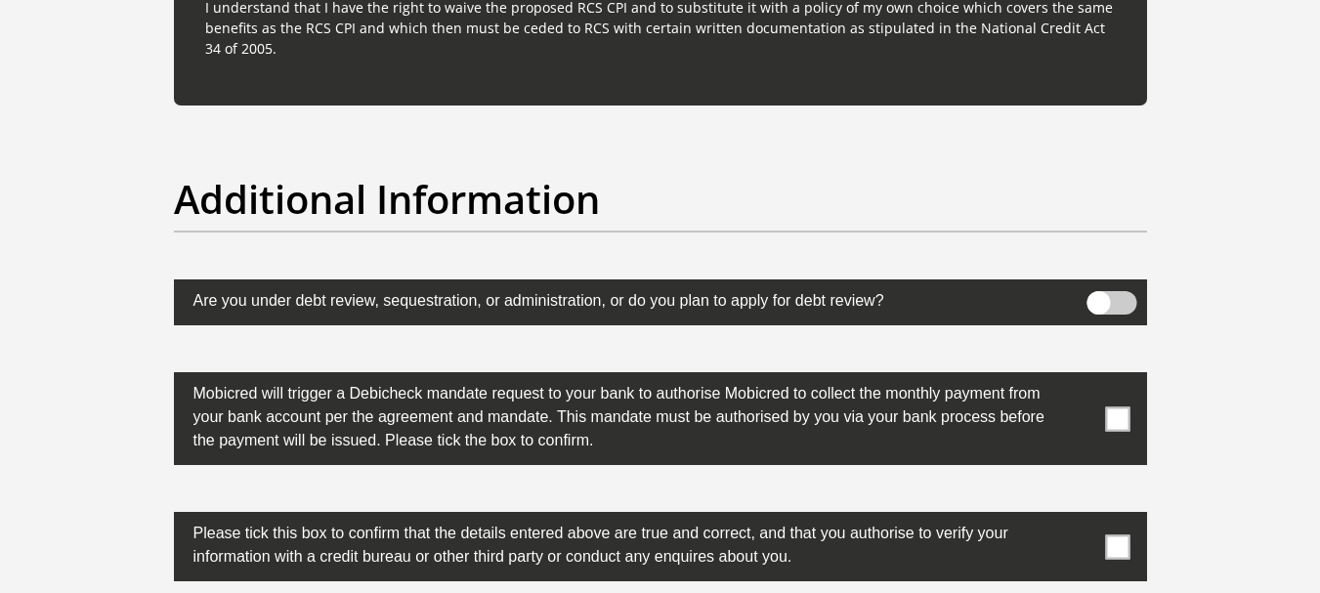
click at [1120, 420] on span at bounding box center [1117, 418] width 24 height 24
click at [1079, 377] on input "checkbox" at bounding box center [1079, 377] width 0 height 0
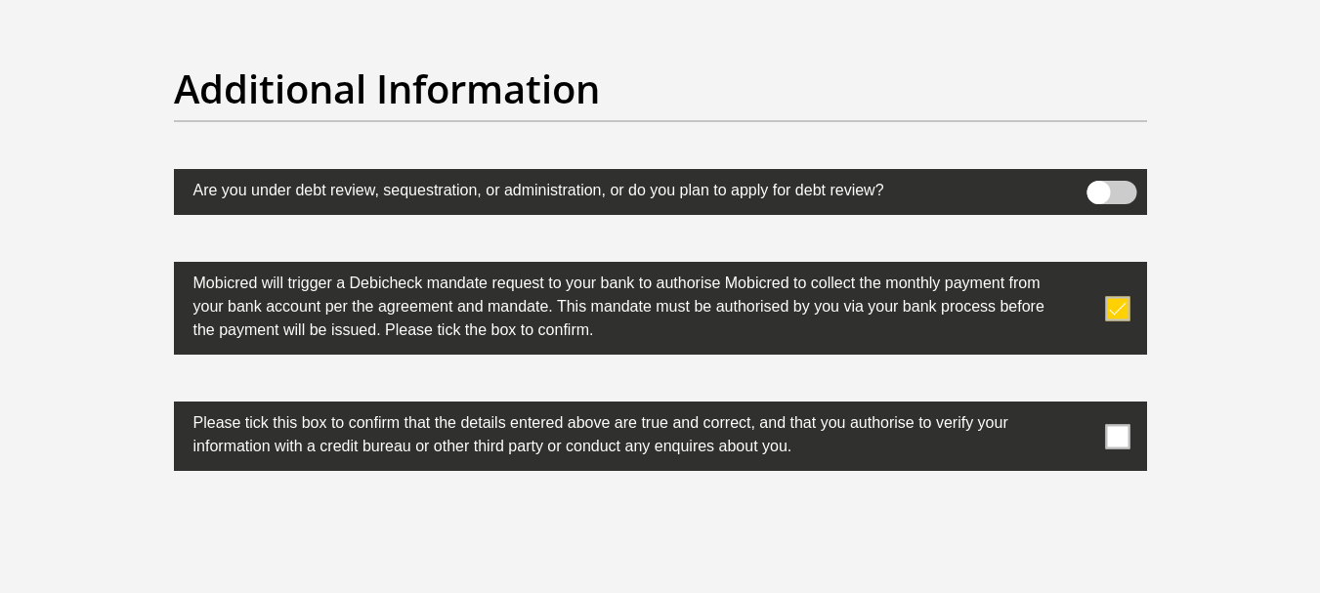
scroll to position [6155, 0]
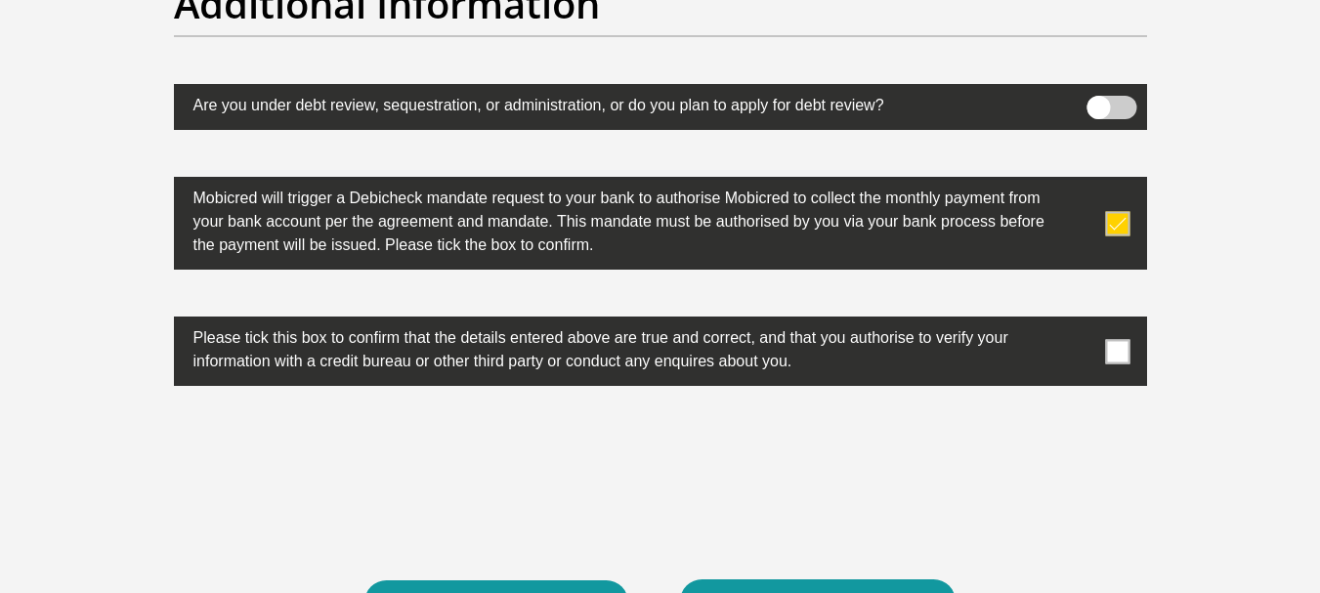
drag, startPoint x: 1112, startPoint y: 359, endPoint x: 1106, endPoint y: 378, distance: 20.4
click at [1113, 359] on span at bounding box center [1117, 351] width 24 height 24
click at [1079, 321] on input "checkbox" at bounding box center [1079, 321] width 0 height 0
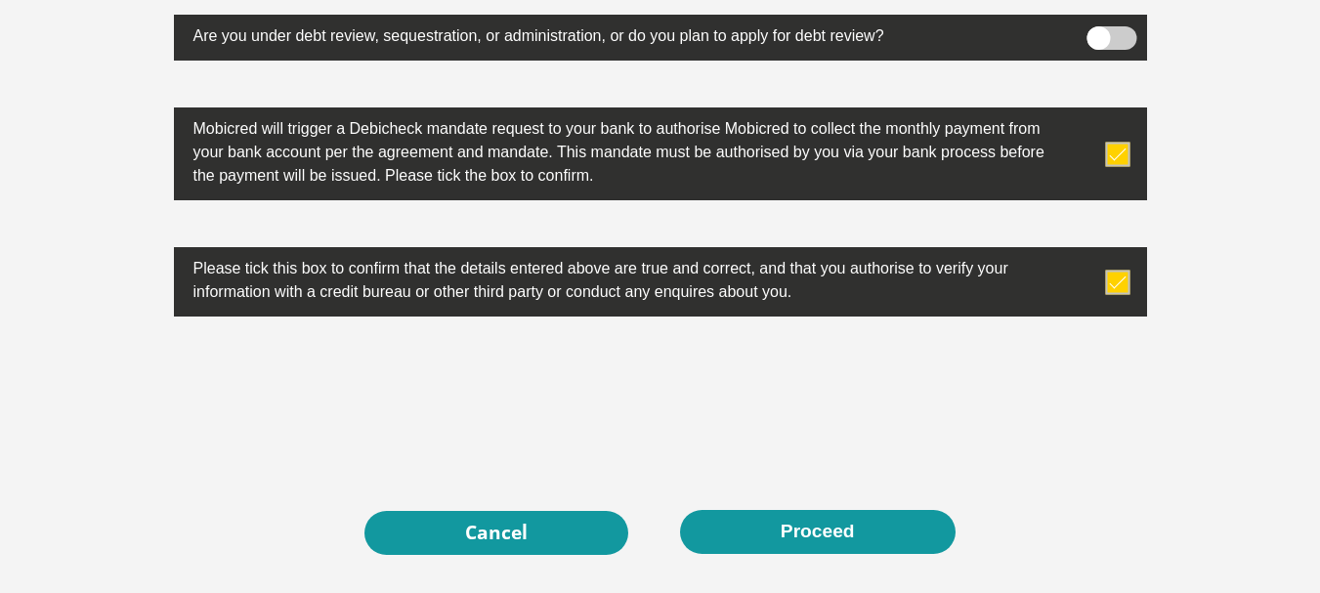
scroll to position [6350, 0]
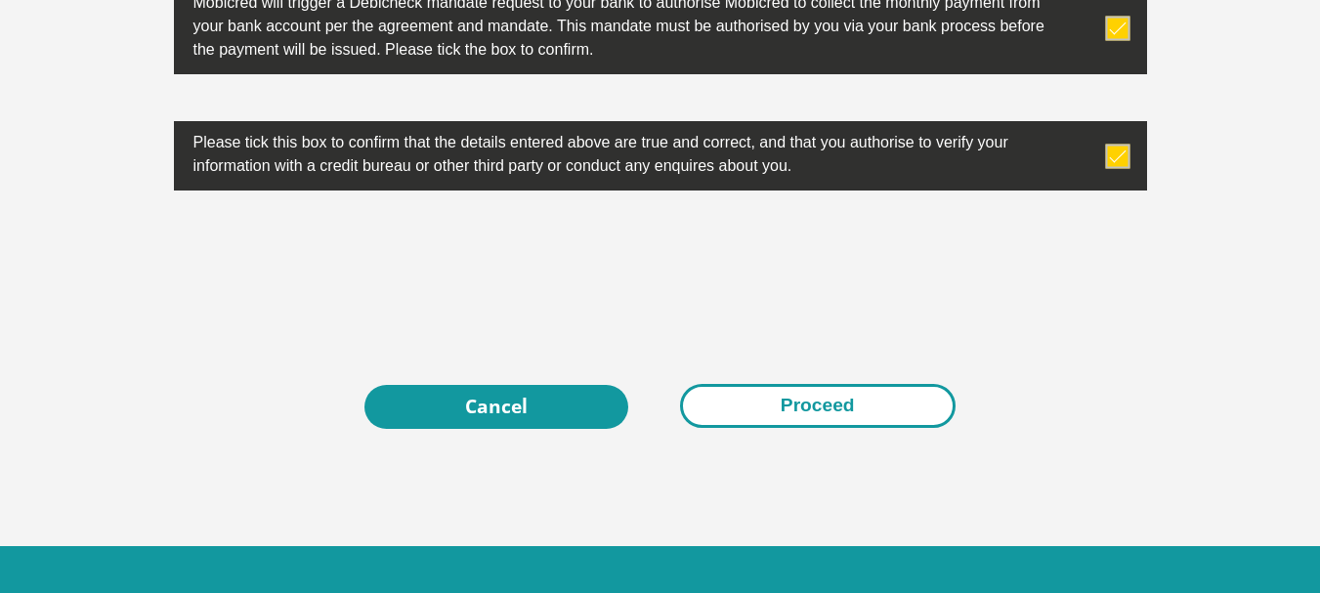
click at [789, 412] on button "Proceed" at bounding box center [818, 406] width 276 height 44
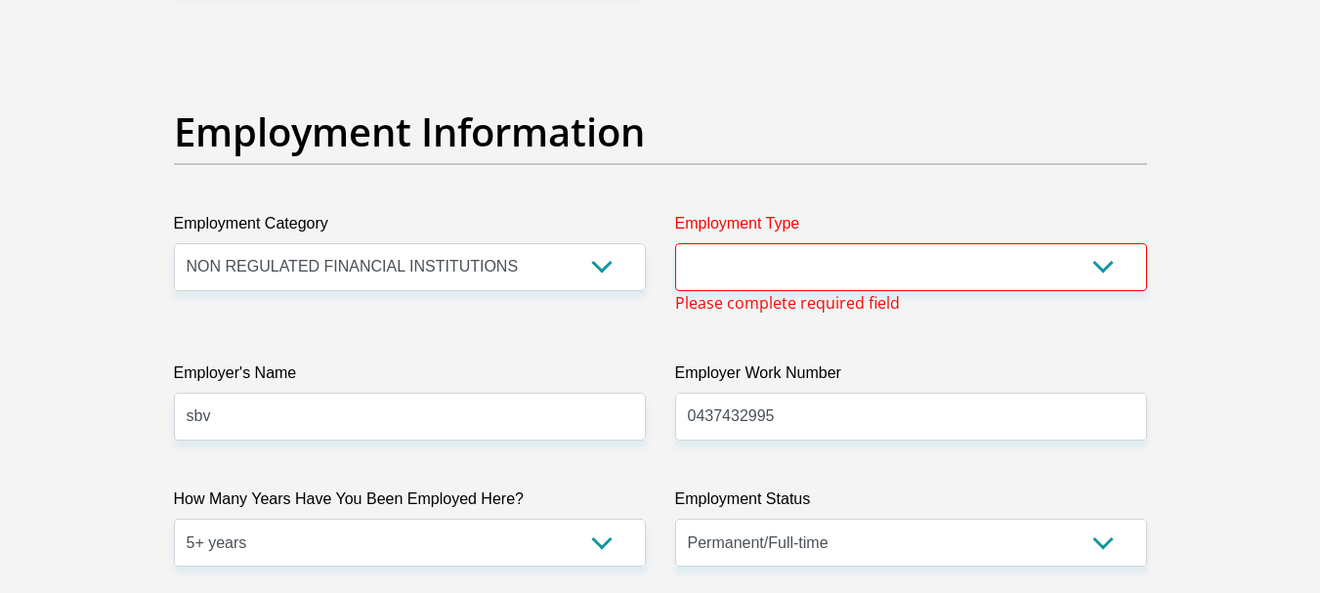
scroll to position [3455, 0]
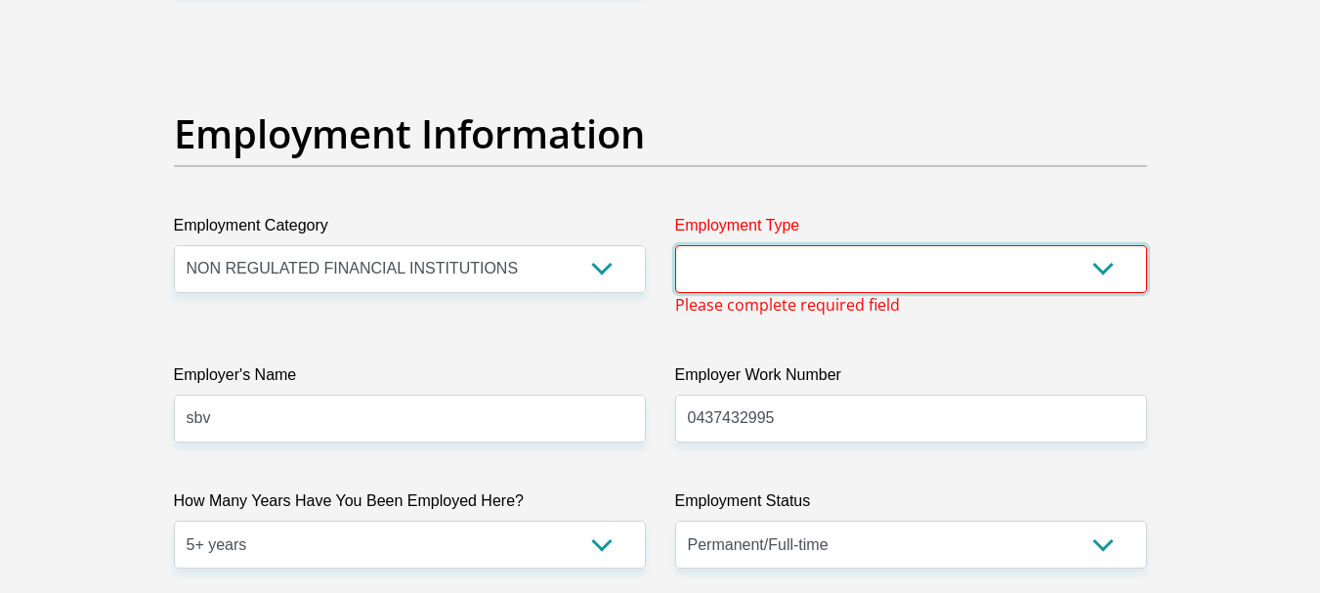
click at [1073, 275] on select "College/Lecturer Craft Seller Creative Driver Executive Farmer Forces - Non Com…" at bounding box center [911, 269] width 472 height 48
click at [1236, 329] on section "Personal Details Title Mr Ms Mrs Dr Other First Name anele Surname loliwe ID Nu…" at bounding box center [660, 48] width 1320 height 6834
drag, startPoint x: 1064, startPoint y: 277, endPoint x: 1044, endPoint y: 266, distance: 22.8
click at [1064, 277] on select "College/Lecturer Craft Seller Creative Driver Executive Farmer Forces - Non Com…" at bounding box center [911, 269] width 472 height 48
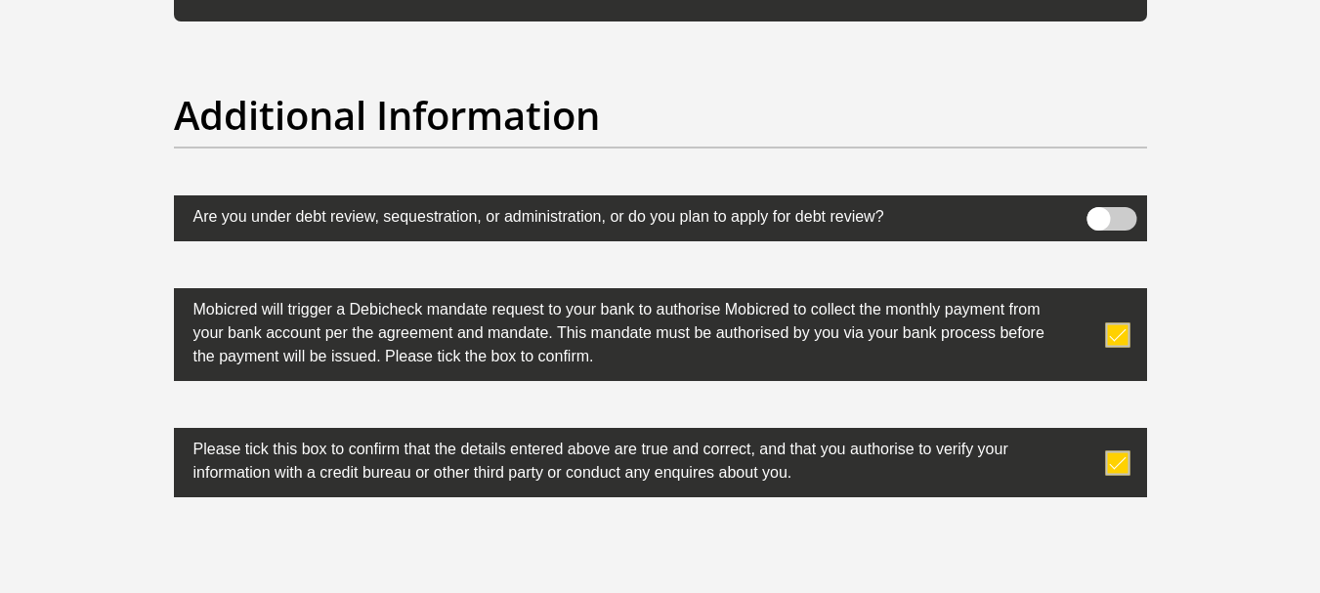
scroll to position [6440, 0]
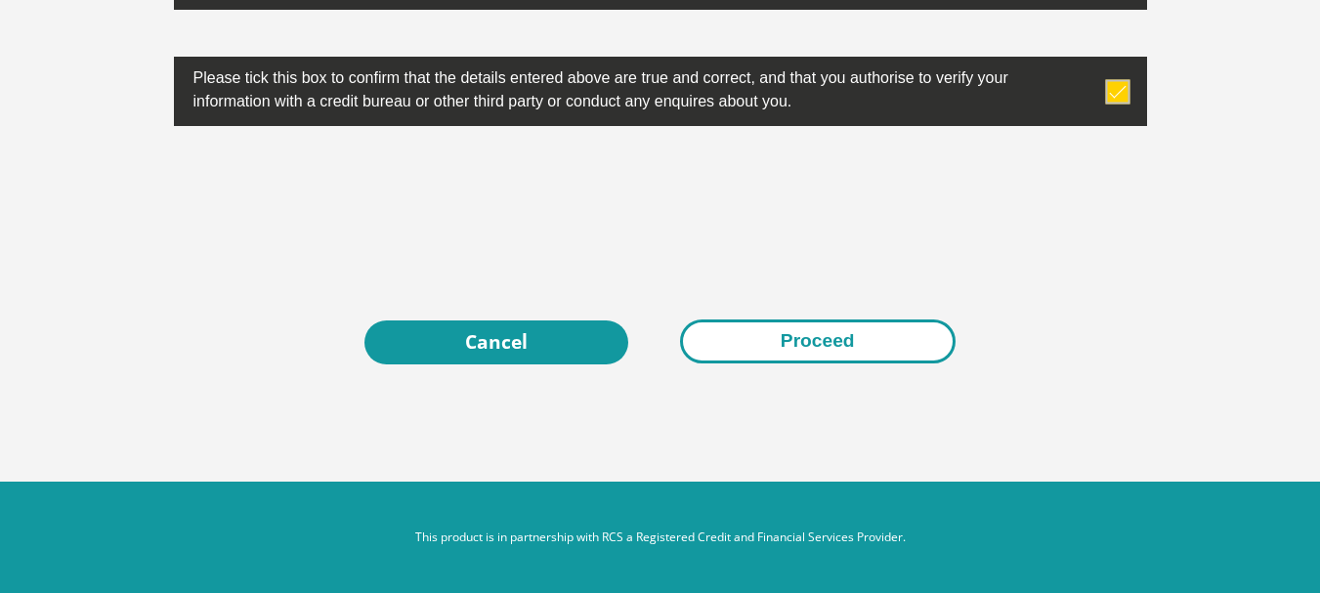
click at [852, 342] on button "Proceed" at bounding box center [818, 341] width 276 height 44
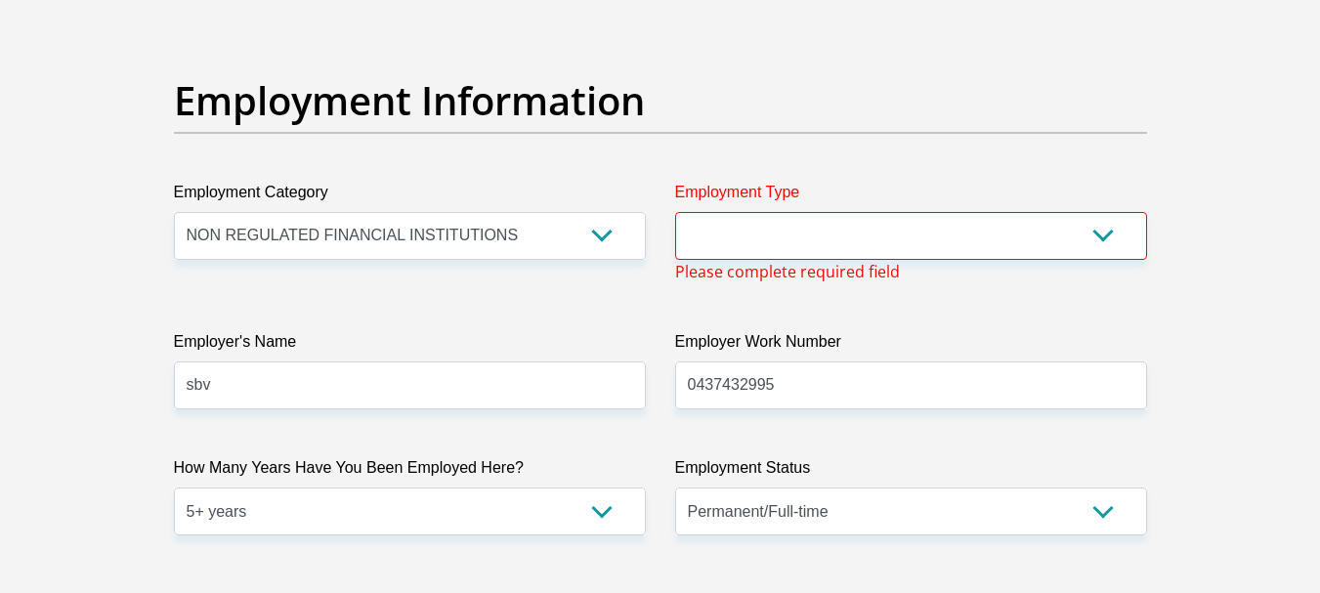
scroll to position [3455, 0]
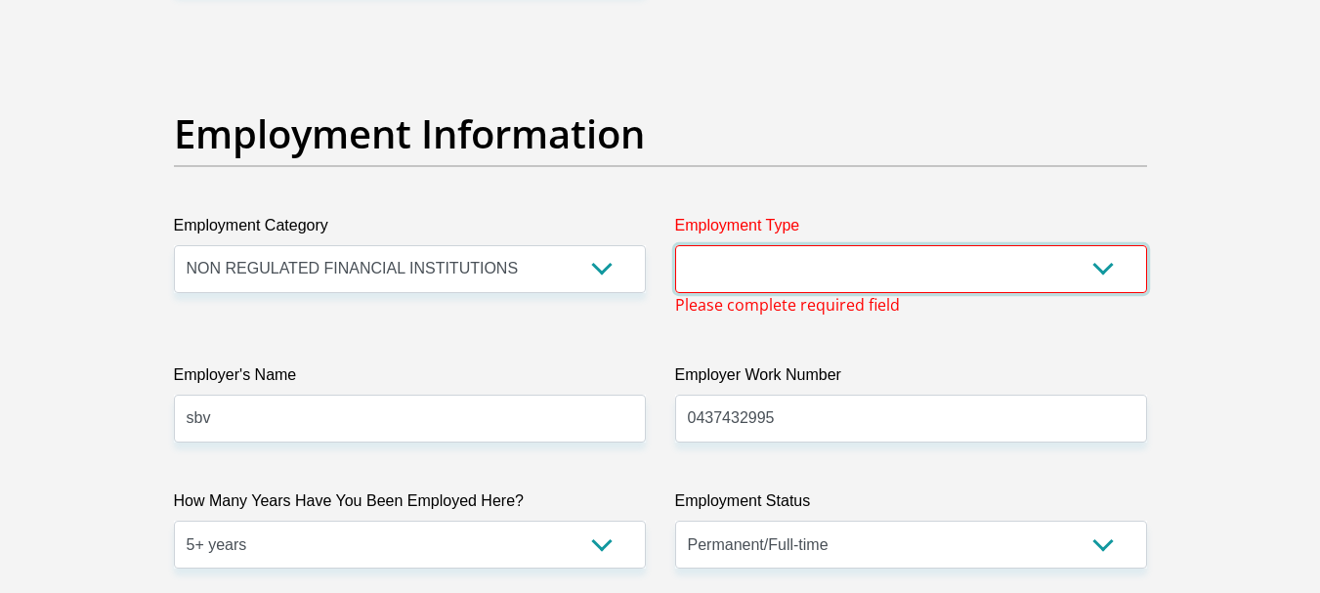
click at [1038, 280] on select "College/Lecturer Craft Seller Creative Driver Executive Farmer Forces - Non Com…" at bounding box center [911, 269] width 472 height 48
select select "Unknown/Other"
click at [675, 245] on select "College/Lecturer Craft Seller Creative Driver Executive Farmer Forces - Non Com…" at bounding box center [911, 269] width 472 height 48
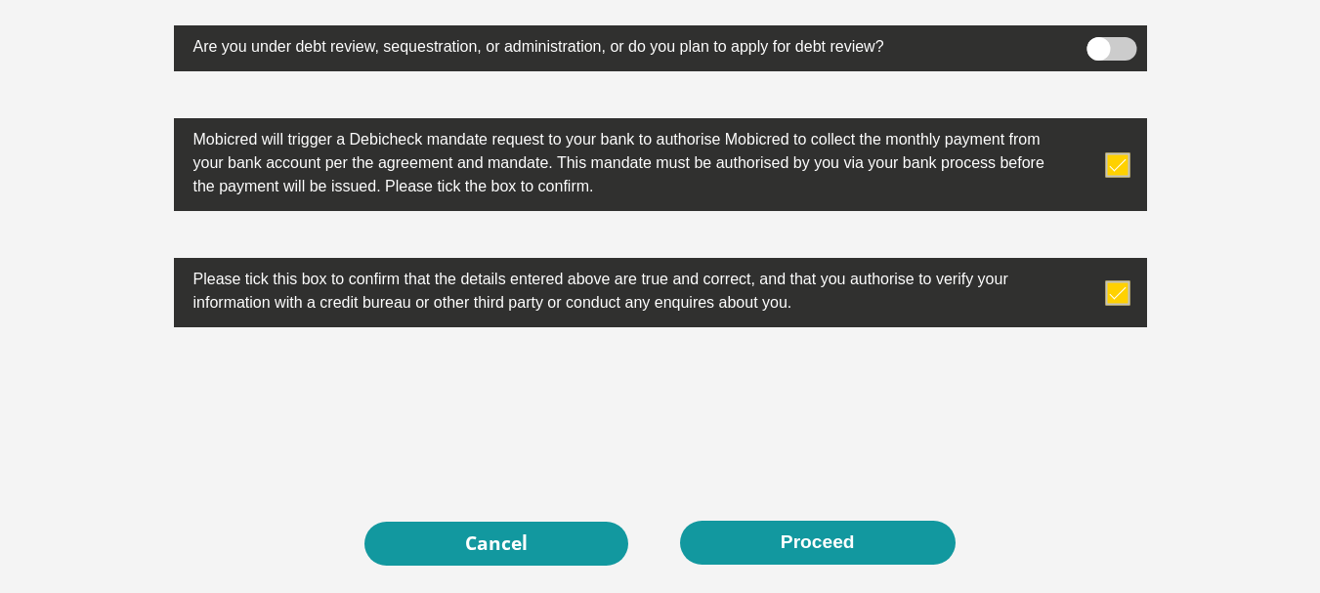
scroll to position [6417, 0]
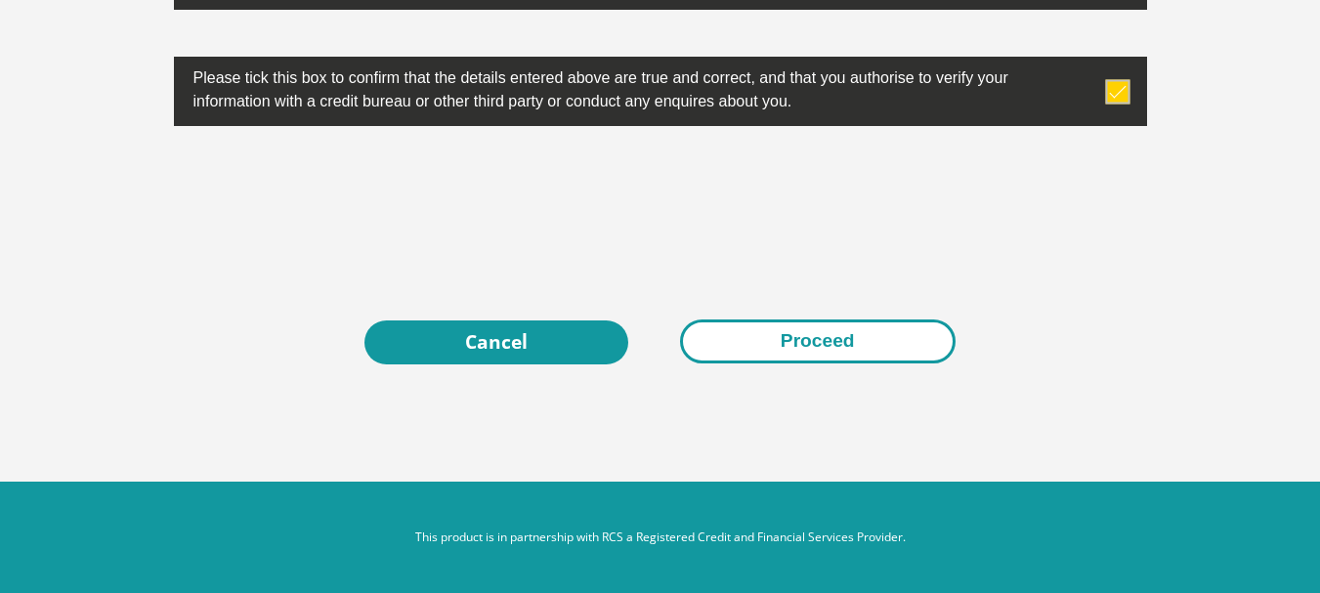
click at [831, 343] on button "Proceed" at bounding box center [818, 341] width 276 height 44
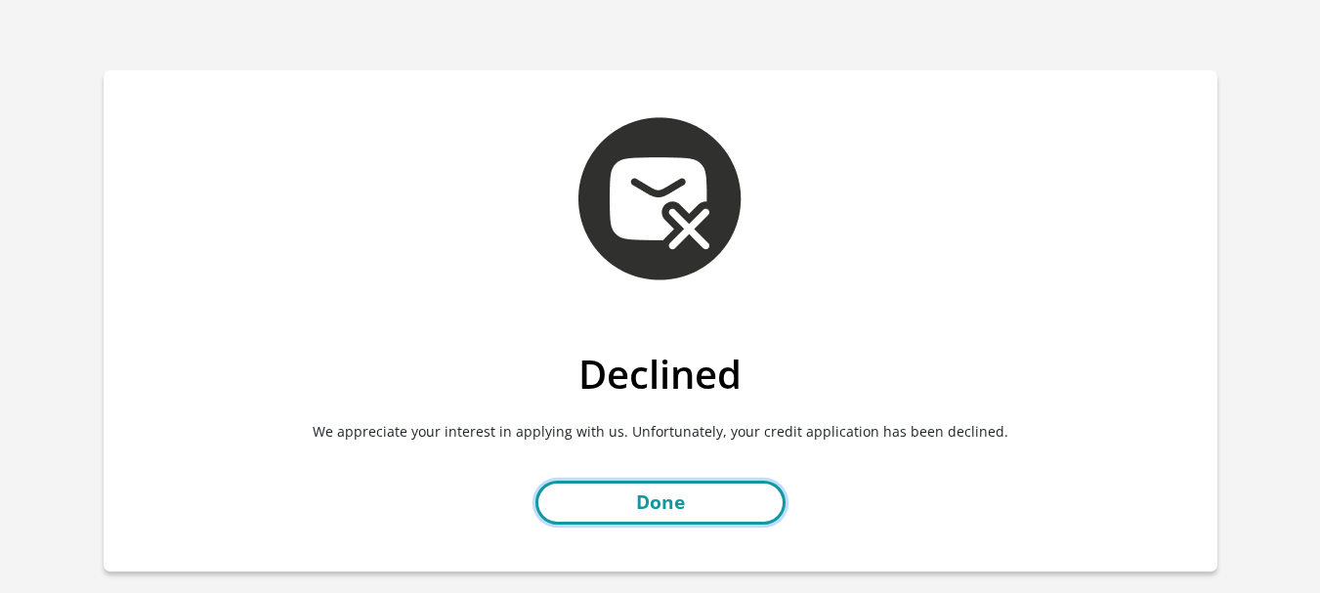
click at [663, 497] on link "Done" at bounding box center [660, 503] width 250 height 44
